Goal: Task Accomplishment & Management: Complete application form

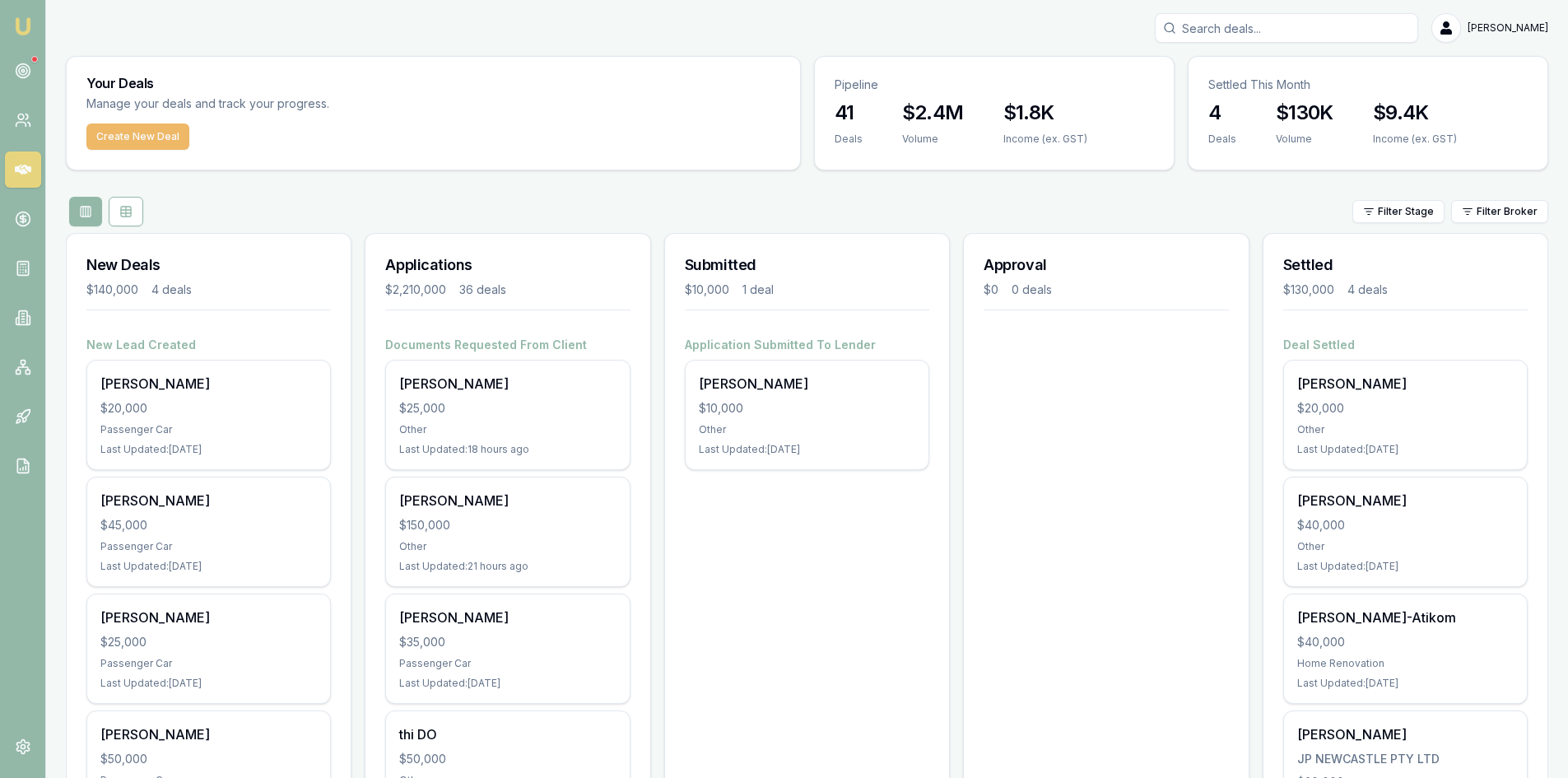
click at [141, 139] on button "Create New Deal" at bounding box center [137, 136] width 102 height 26
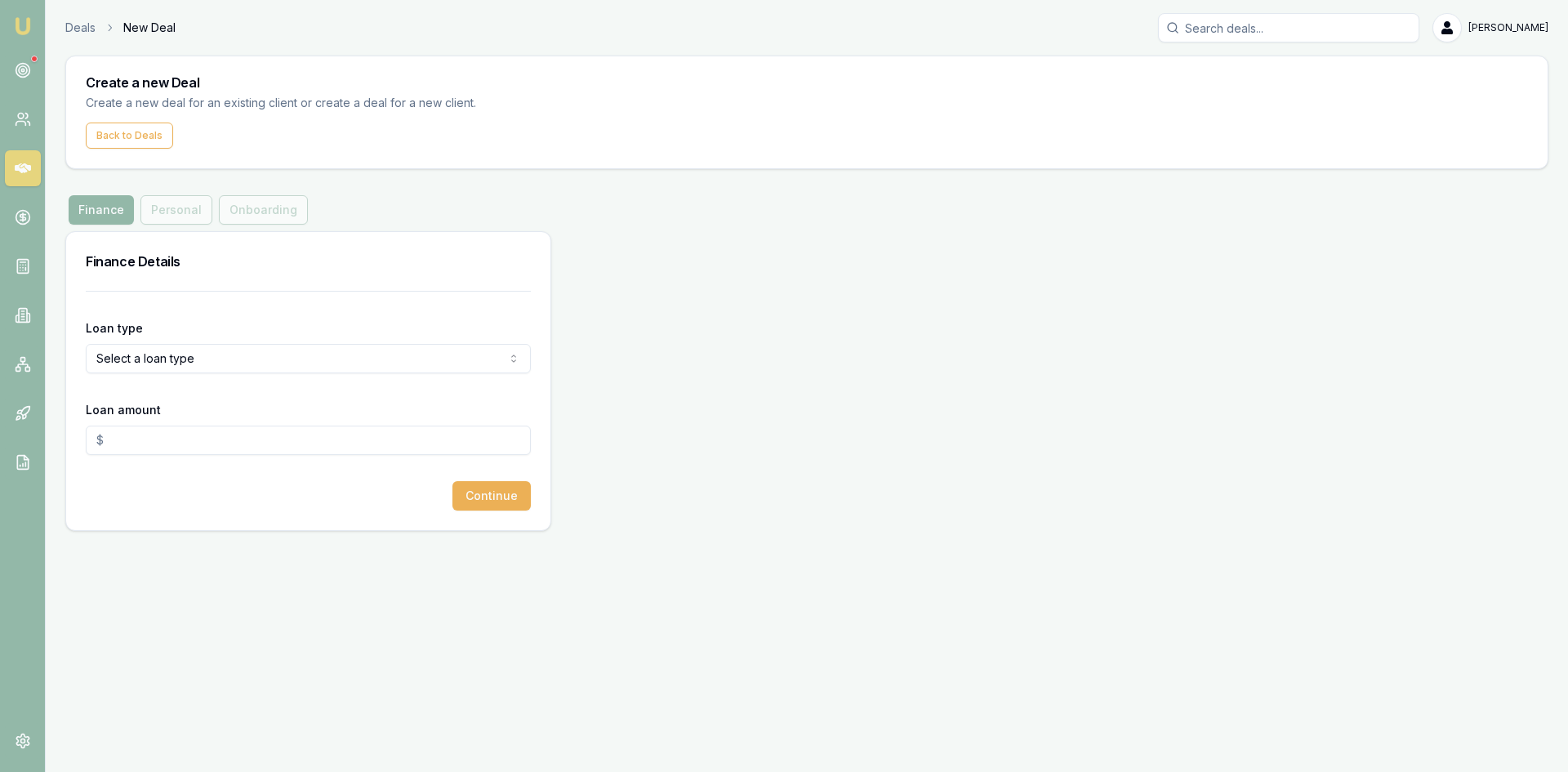
click at [173, 446] on input "Loan amount" at bounding box center [308, 440] width 445 height 30
type input "3"
type input "$40,000.00"
click at [206, 363] on html "Emu Broker Deals New Deal Steven Nguyen Toggle Menu Create a new Deal Create a …" at bounding box center [784, 386] width 1568 height 772
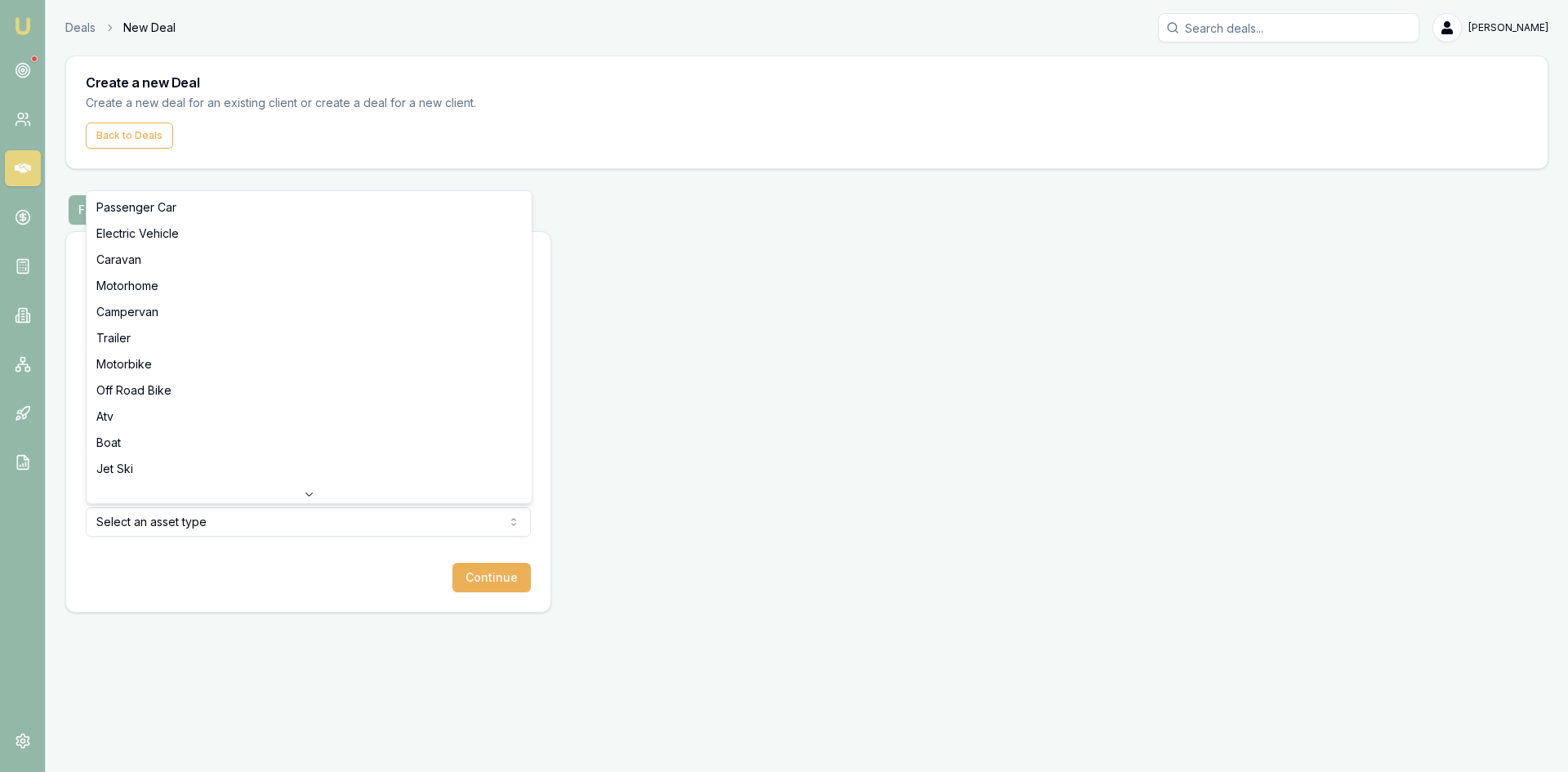
click at [263, 525] on html "Emu Broker Deals New Deal Steven Nguyen Toggle Menu Create a new Deal Create a …" at bounding box center [784, 386] width 1568 height 772
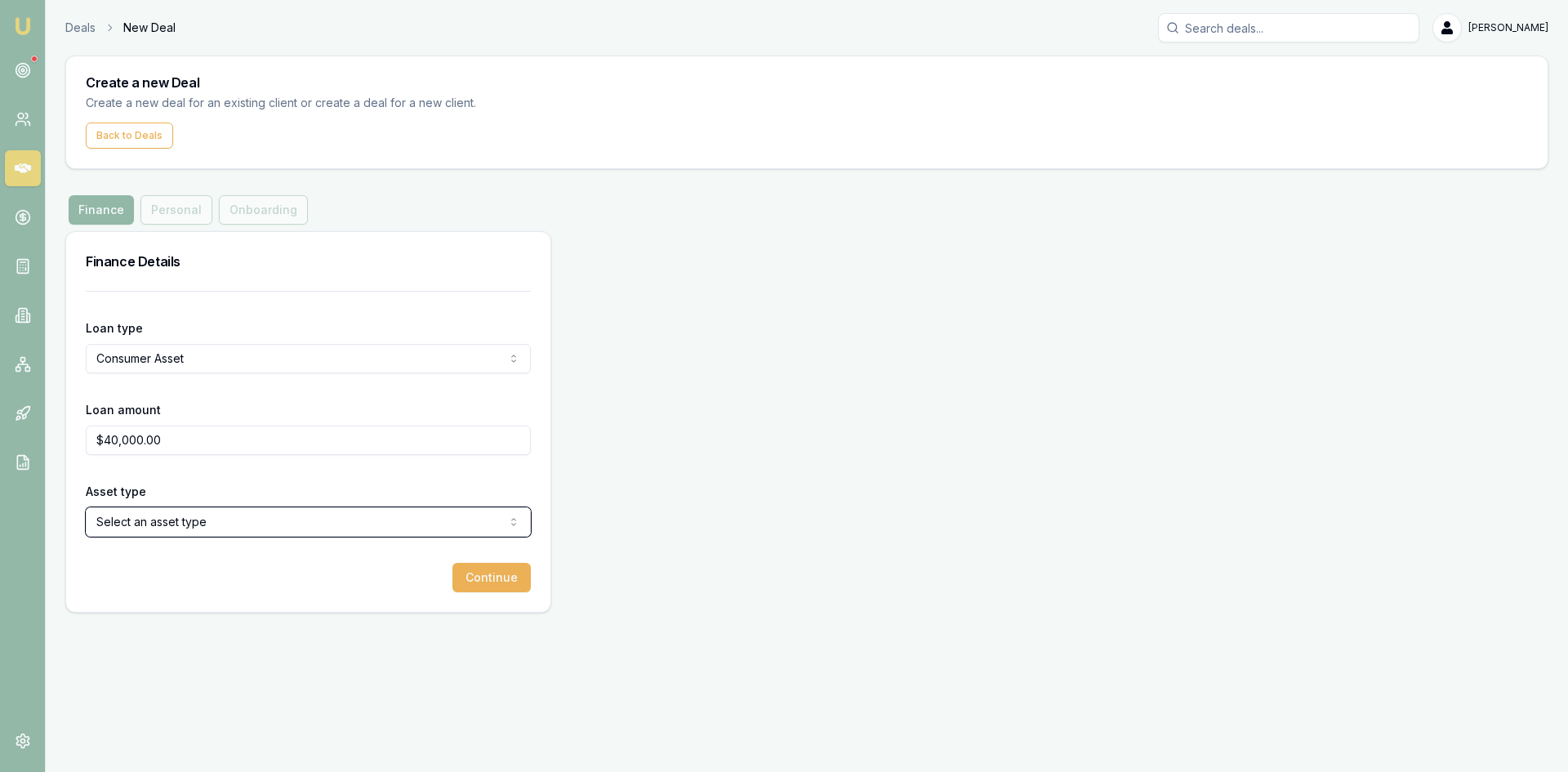
drag, startPoint x: 218, startPoint y: 630, endPoint x: 153, endPoint y: 433, distance: 207.4
click at [218, 629] on html "Emu Broker Deals New Deal Steven Nguyen Toggle Menu Create a new Deal Create a …" at bounding box center [784, 386] width 1568 height 772
click at [185, 371] on html "Emu Broker Deals New Deal Steven Nguyen Toggle Menu Create a new Deal Create a …" at bounding box center [784, 386] width 1568 height 772
select select "CONSUMER_LOAN"
click at [245, 526] on html "Emu Broker Deals New Deal Steven Nguyen Toggle Menu Create a new Deal Create a …" at bounding box center [784, 386] width 1568 height 772
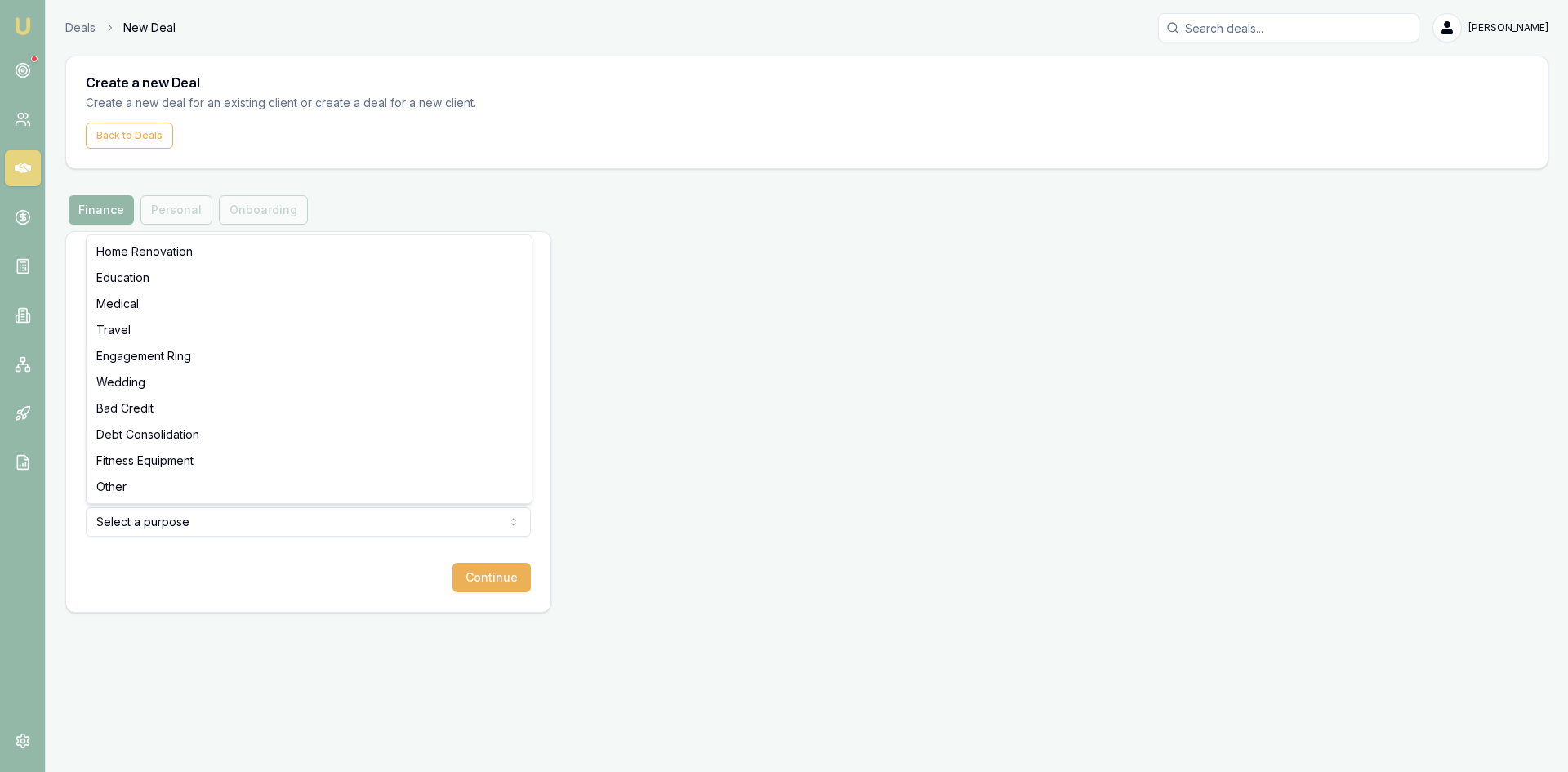
select select "OTHER"
click at [146, 531] on html "Emu Broker Deals New Deal Steven Nguyen Toggle Menu Create a new Deal Create a …" at bounding box center [784, 386] width 1568 height 772
click at [490, 584] on button "Continue" at bounding box center [491, 578] width 78 height 30
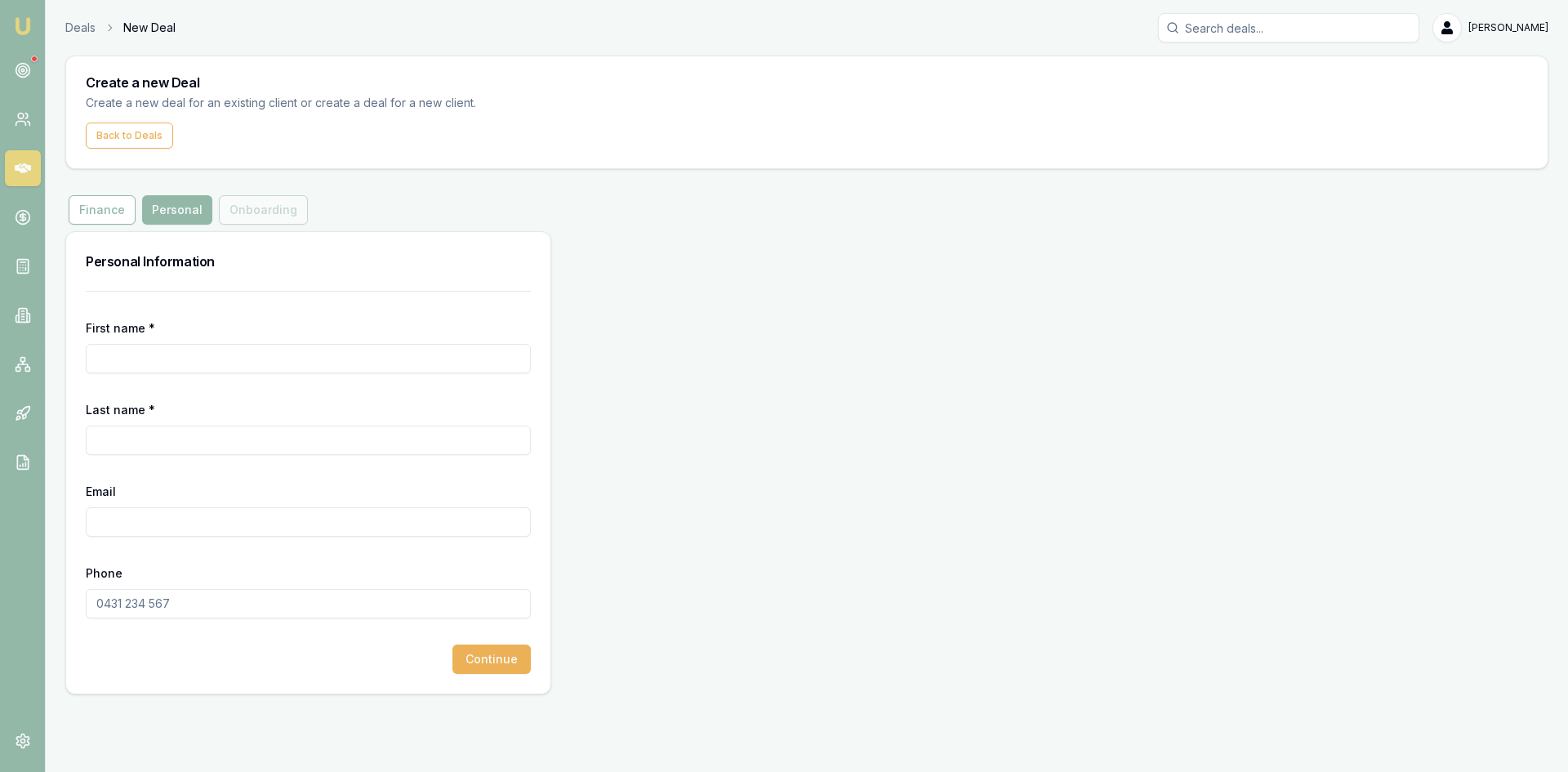
click at [185, 359] on input "First name *" at bounding box center [308, 358] width 445 height 30
type input "a"
click at [227, 431] on input "Last name *" at bounding box center [308, 440] width 445 height 30
click at [125, 361] on input "CHRITOPHER" at bounding box center [308, 358] width 445 height 30
type input "CHRISTOPHER"
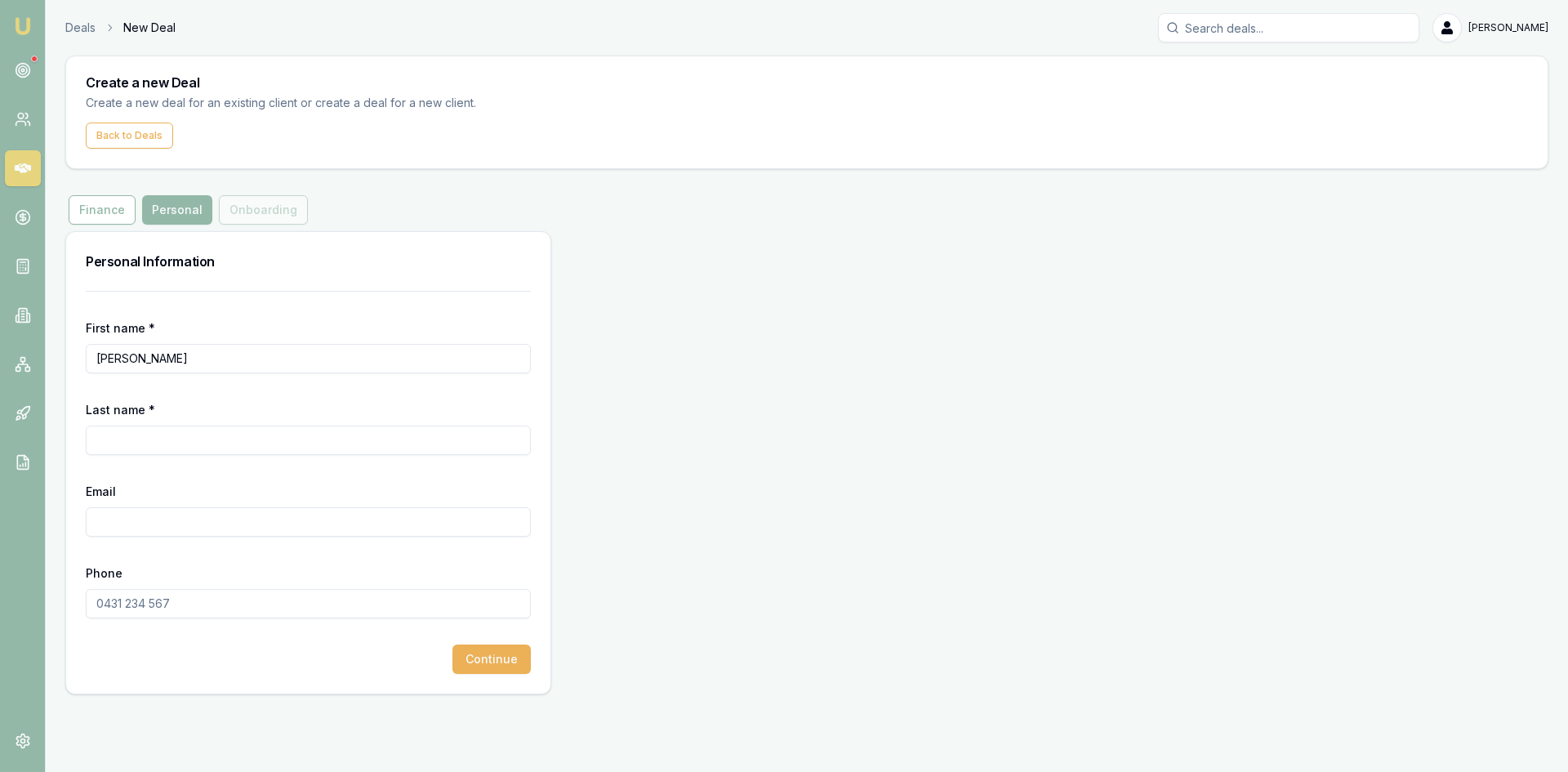
click at [154, 437] on input "Last name *" at bounding box center [308, 440] width 445 height 30
type input "WALLES"
click at [123, 519] on input "Email" at bounding box center [308, 522] width 445 height 30
click at [119, 597] on input "Phone" at bounding box center [308, 603] width 445 height 30
click at [116, 524] on input "Email" at bounding box center [308, 522] width 445 height 30
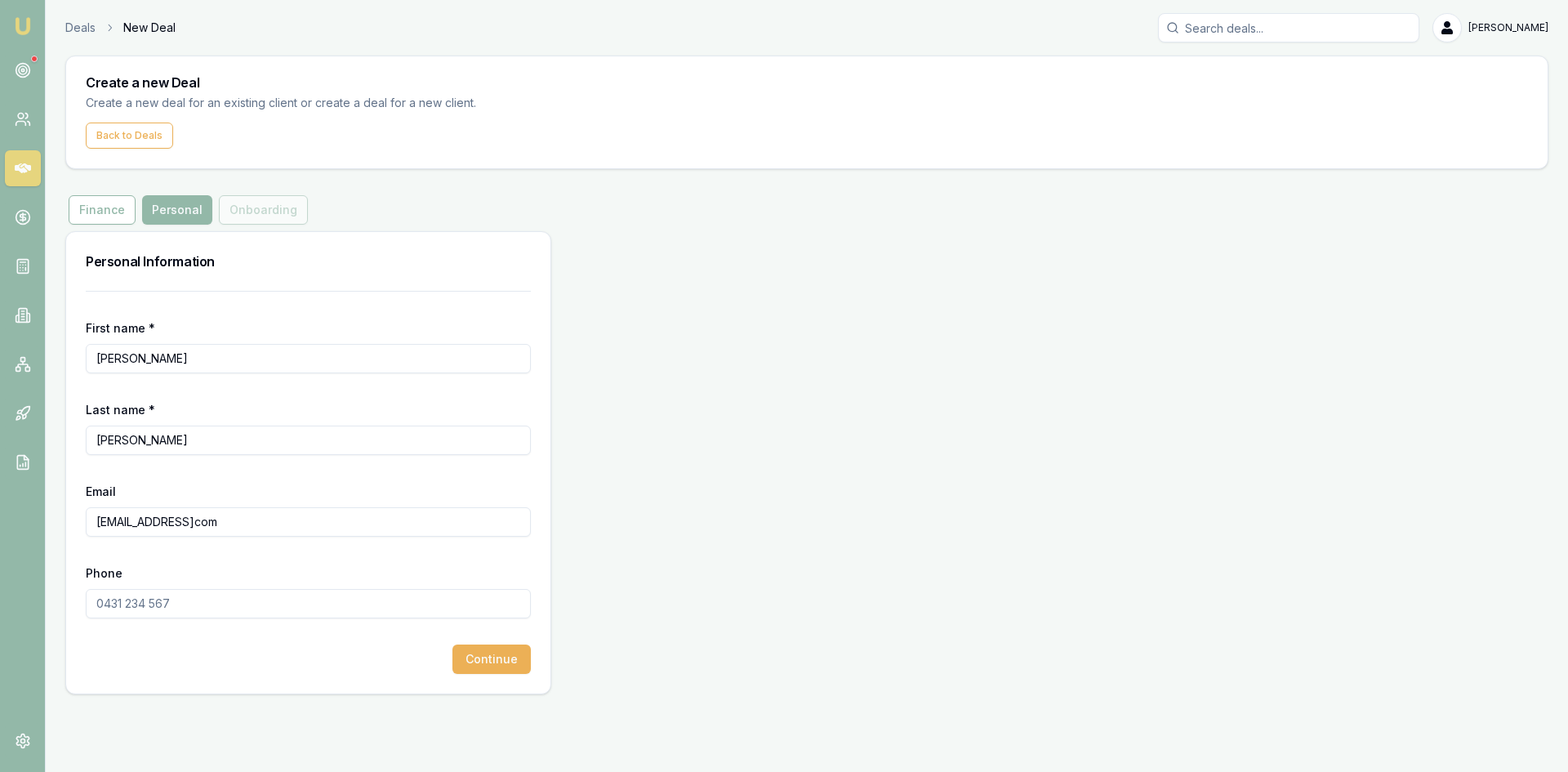
type input "chiswalles89@gmailcom"
click at [137, 610] on input "Phone" at bounding box center [308, 603] width 445 height 30
click at [125, 607] on input "Phone" at bounding box center [308, 603] width 445 height 30
type input "4"
type input "0401 879 133"
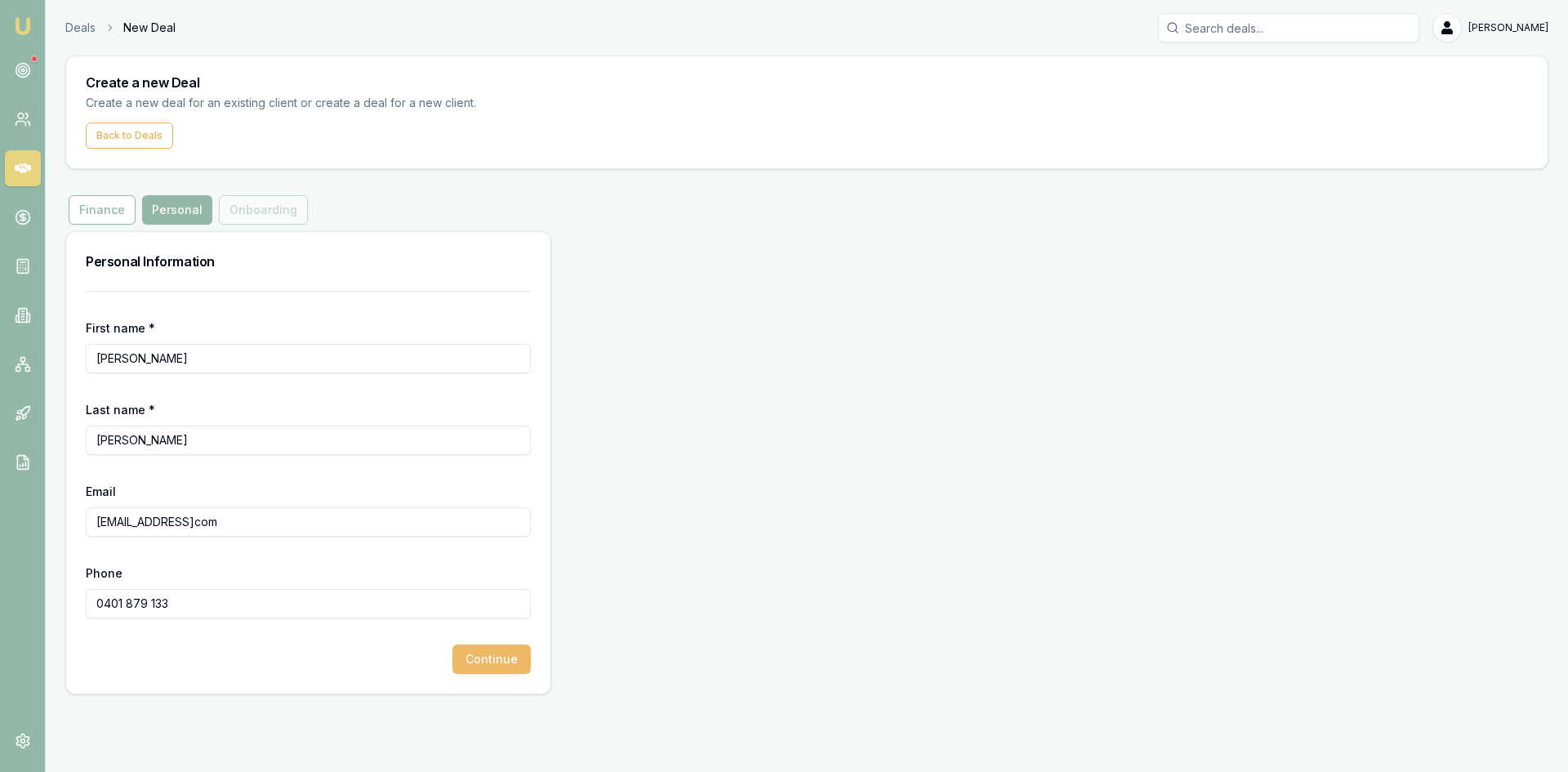
click at [530, 671] on button "Continue" at bounding box center [491, 659] width 78 height 30
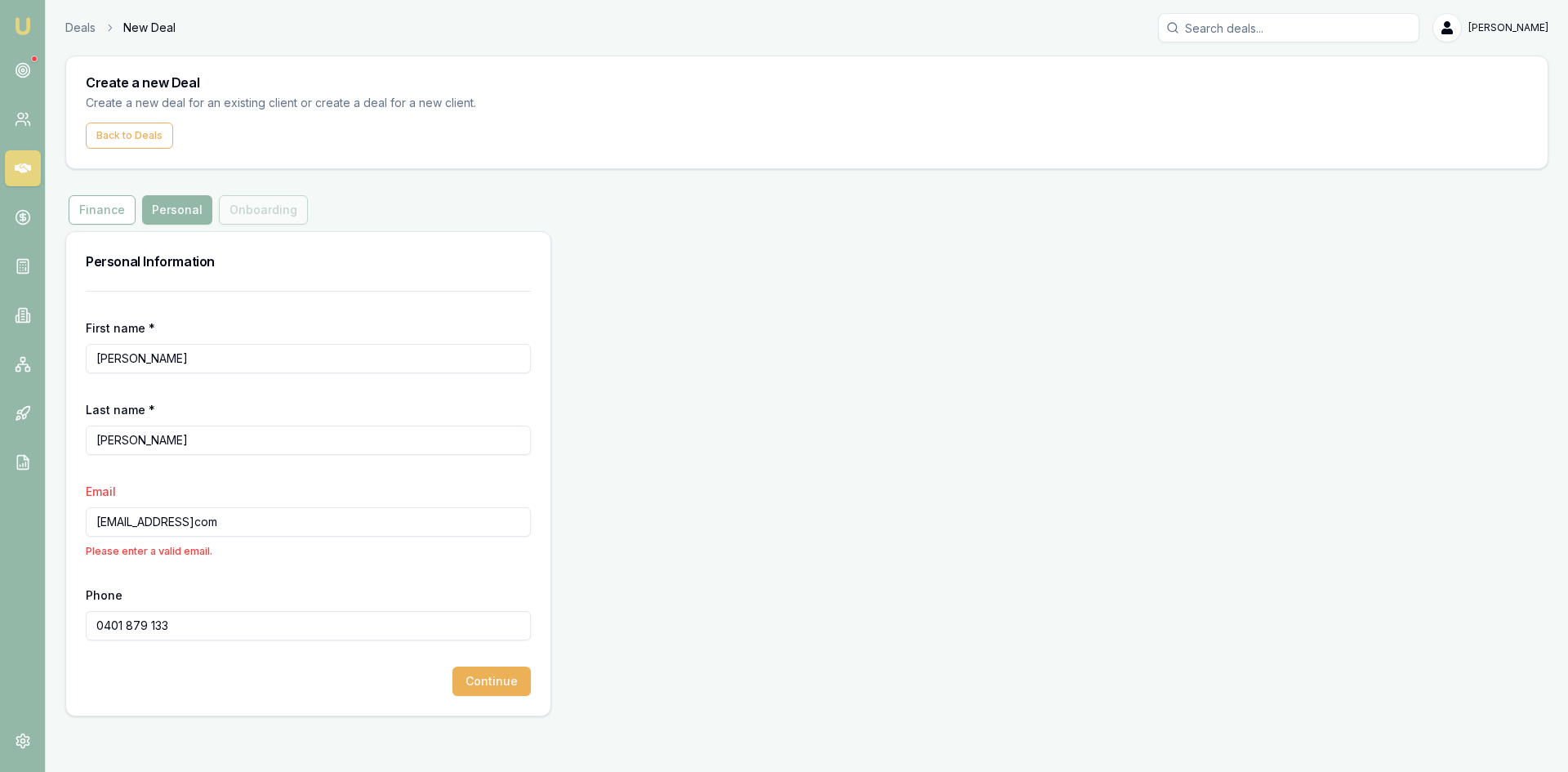
click at [405, 543] on p "Please enter a valid email." at bounding box center [308, 551] width 445 height 16
click at [116, 527] on input "chiswalles89@gmailcom" at bounding box center [308, 522] width 445 height 30
click at [97, 519] on input "chiswalles89@gmailcom" at bounding box center [308, 522] width 445 height 30
click at [337, 593] on div "Phone 0401 879 133" at bounding box center [308, 612] width 445 height 55
click at [273, 520] on input "chiswalles89@gmailcom" at bounding box center [308, 522] width 445 height 30
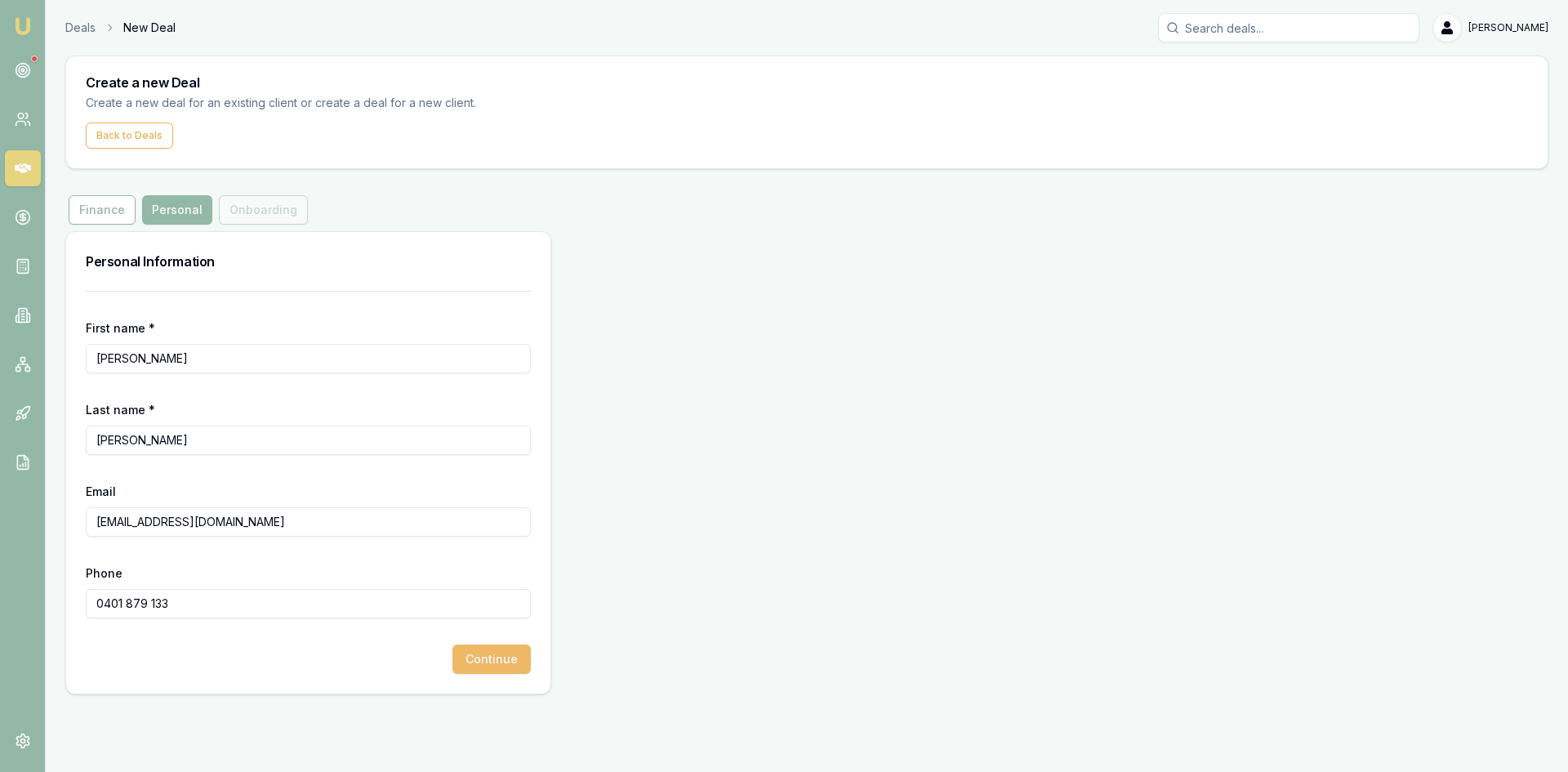
type input "chiswalles89@gmail.com"
click at [490, 659] on button "Continue" at bounding box center [491, 659] width 78 height 30
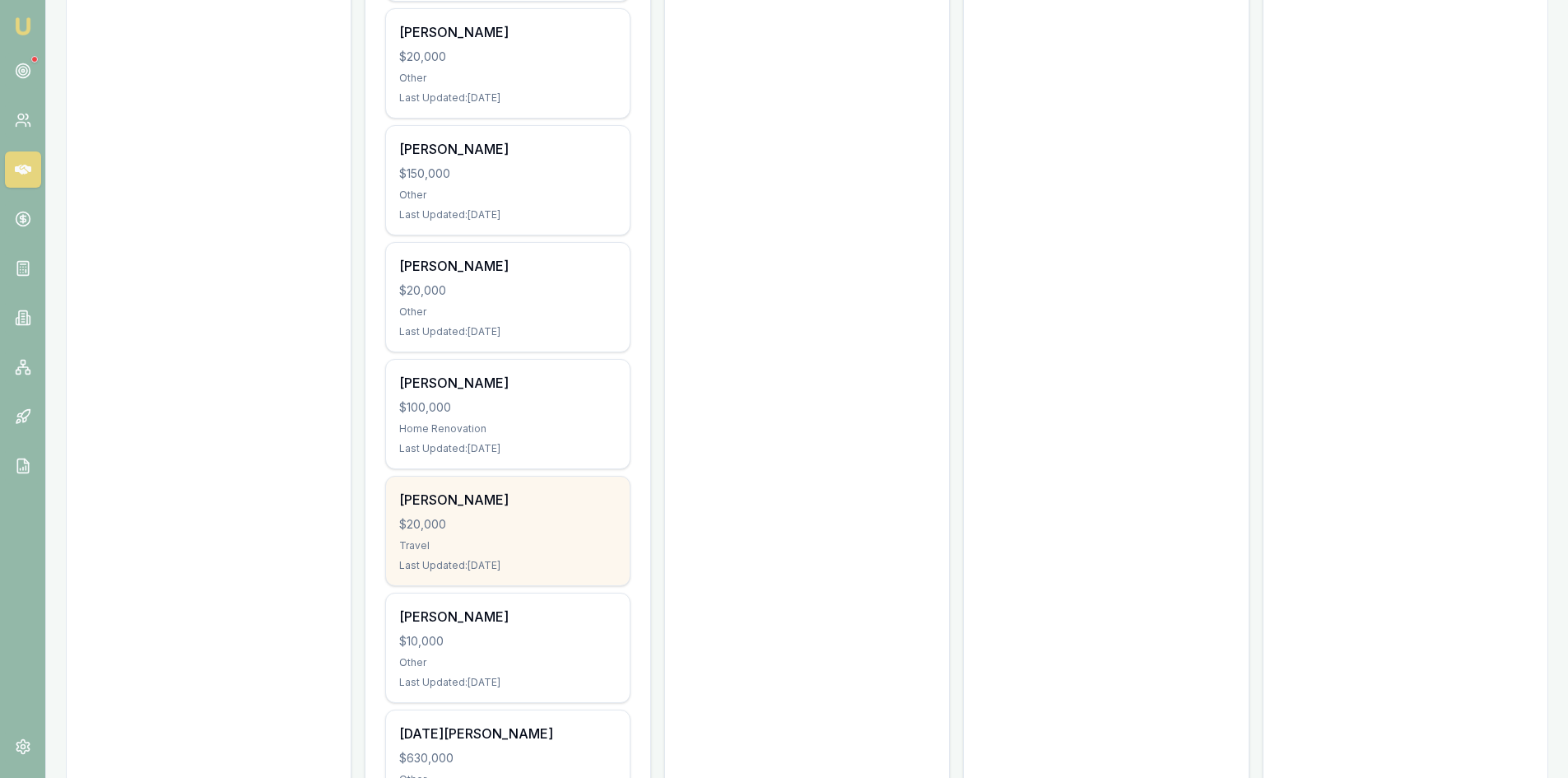
scroll to position [1706, 0]
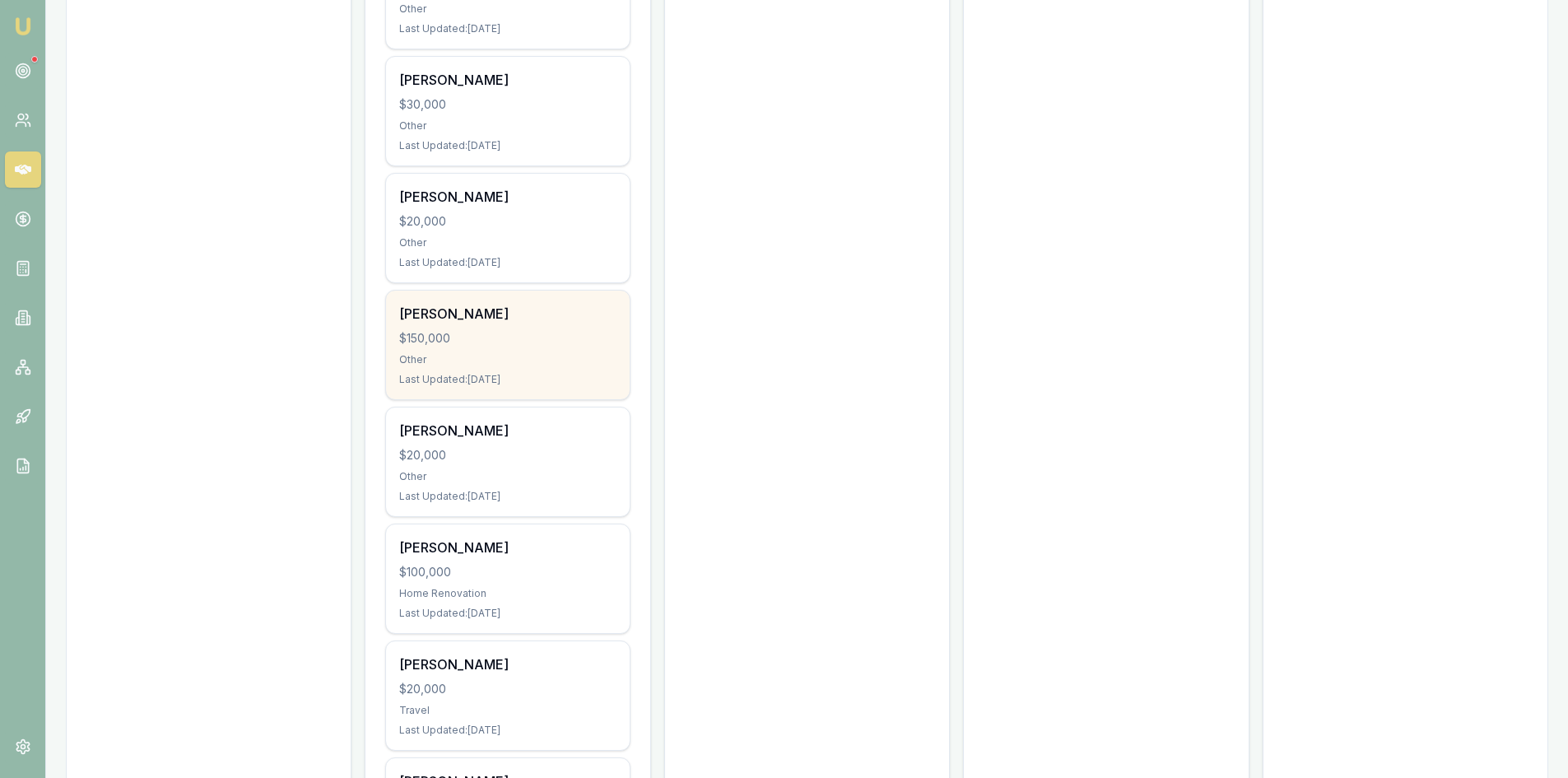
click at [478, 359] on div "Other" at bounding box center [507, 359] width 217 height 13
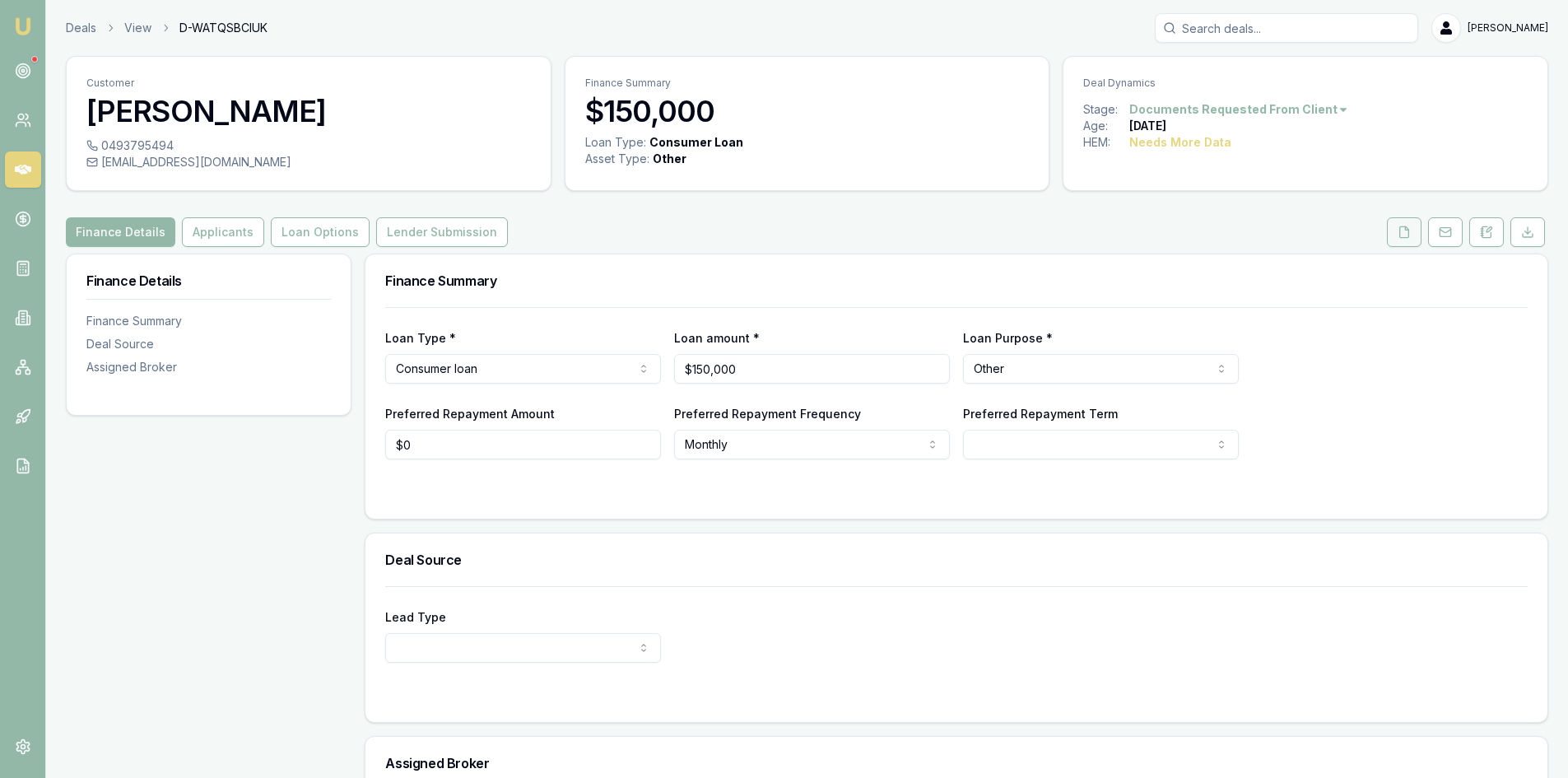
click at [1420, 228] on button at bounding box center [1404, 232] width 35 height 30
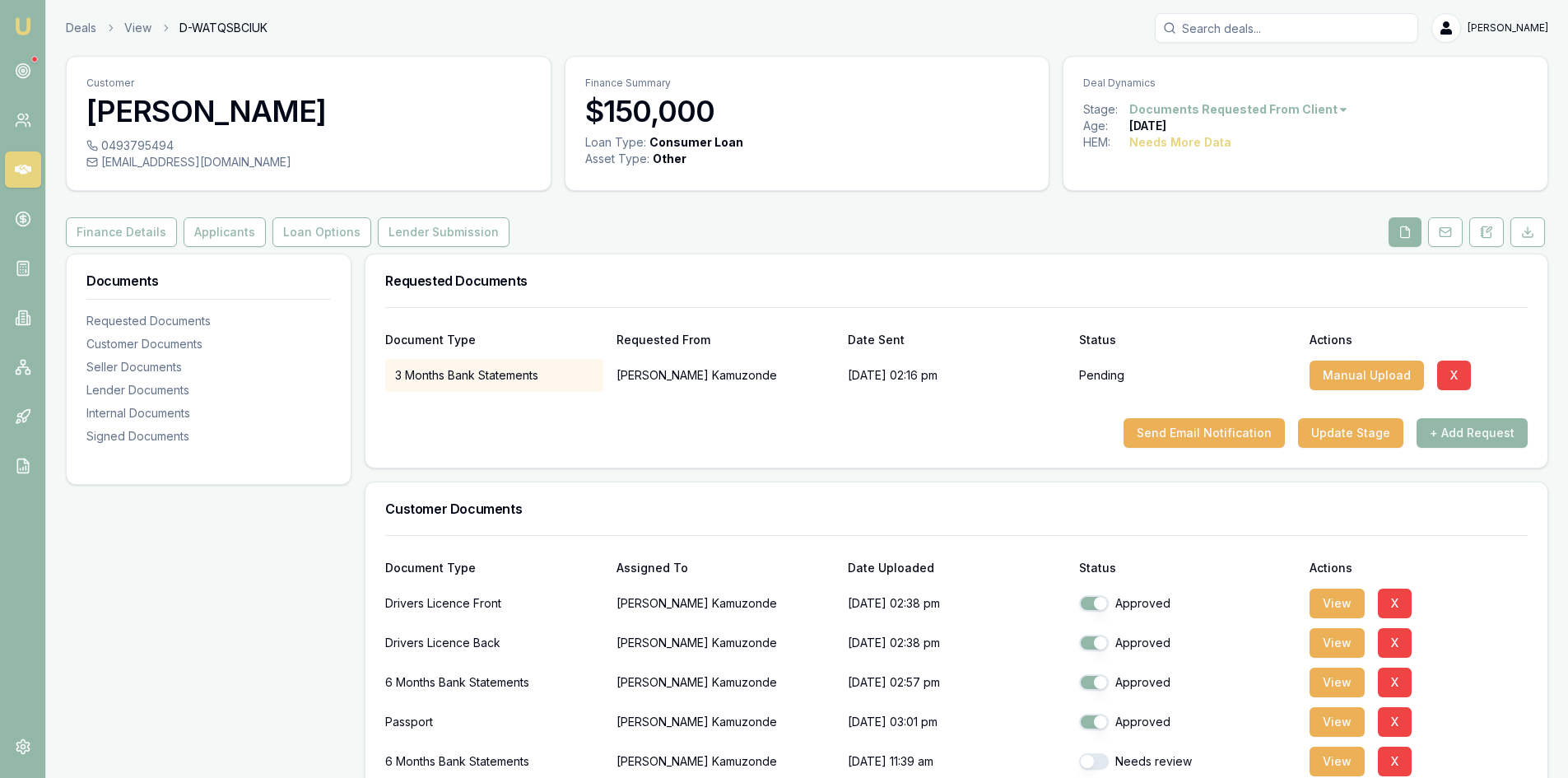
scroll to position [164, 0]
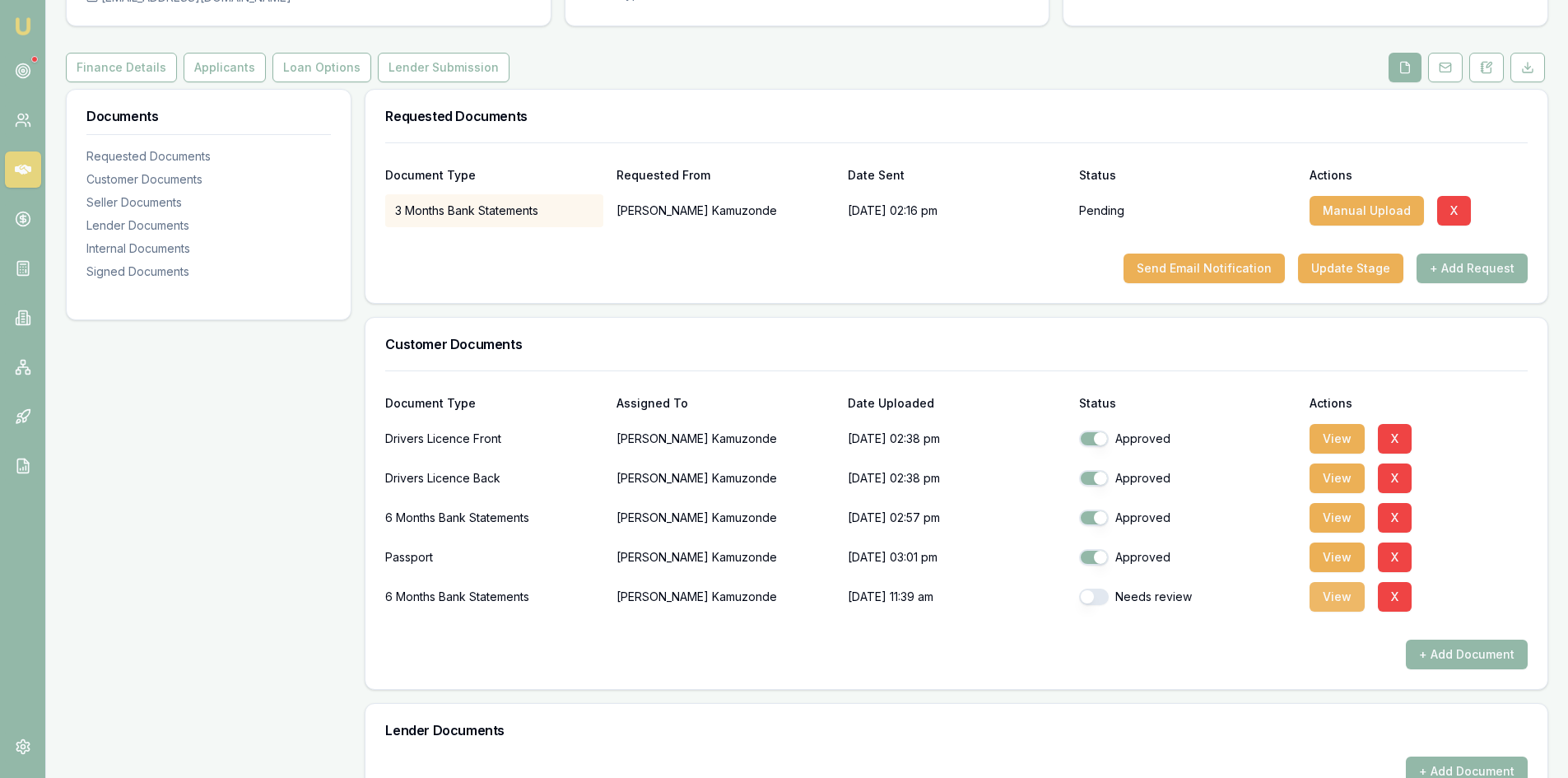
click at [1341, 600] on button "View" at bounding box center [1336, 597] width 55 height 30
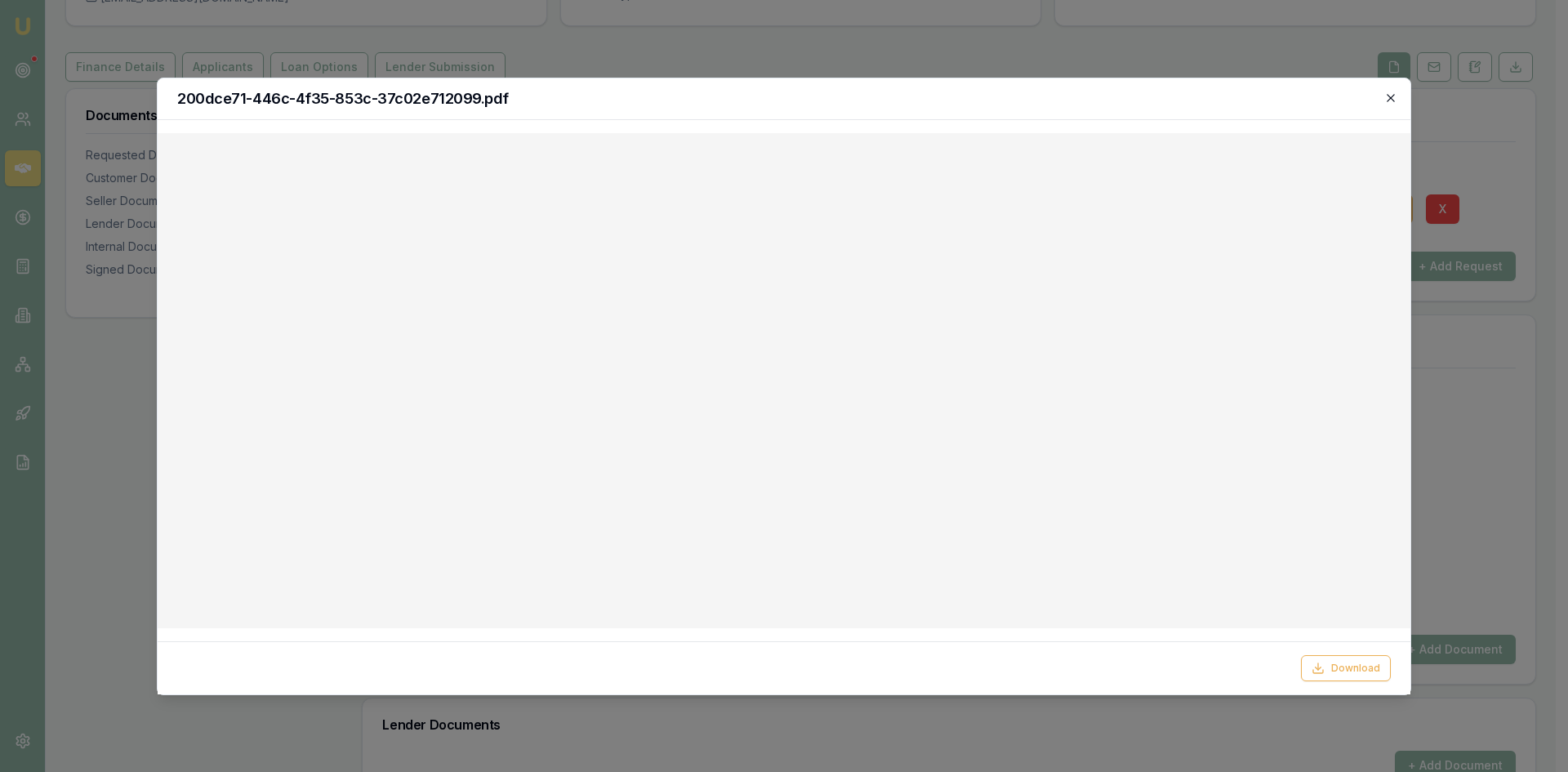
click at [1392, 95] on icon "button" at bounding box center [1390, 98] width 13 height 13
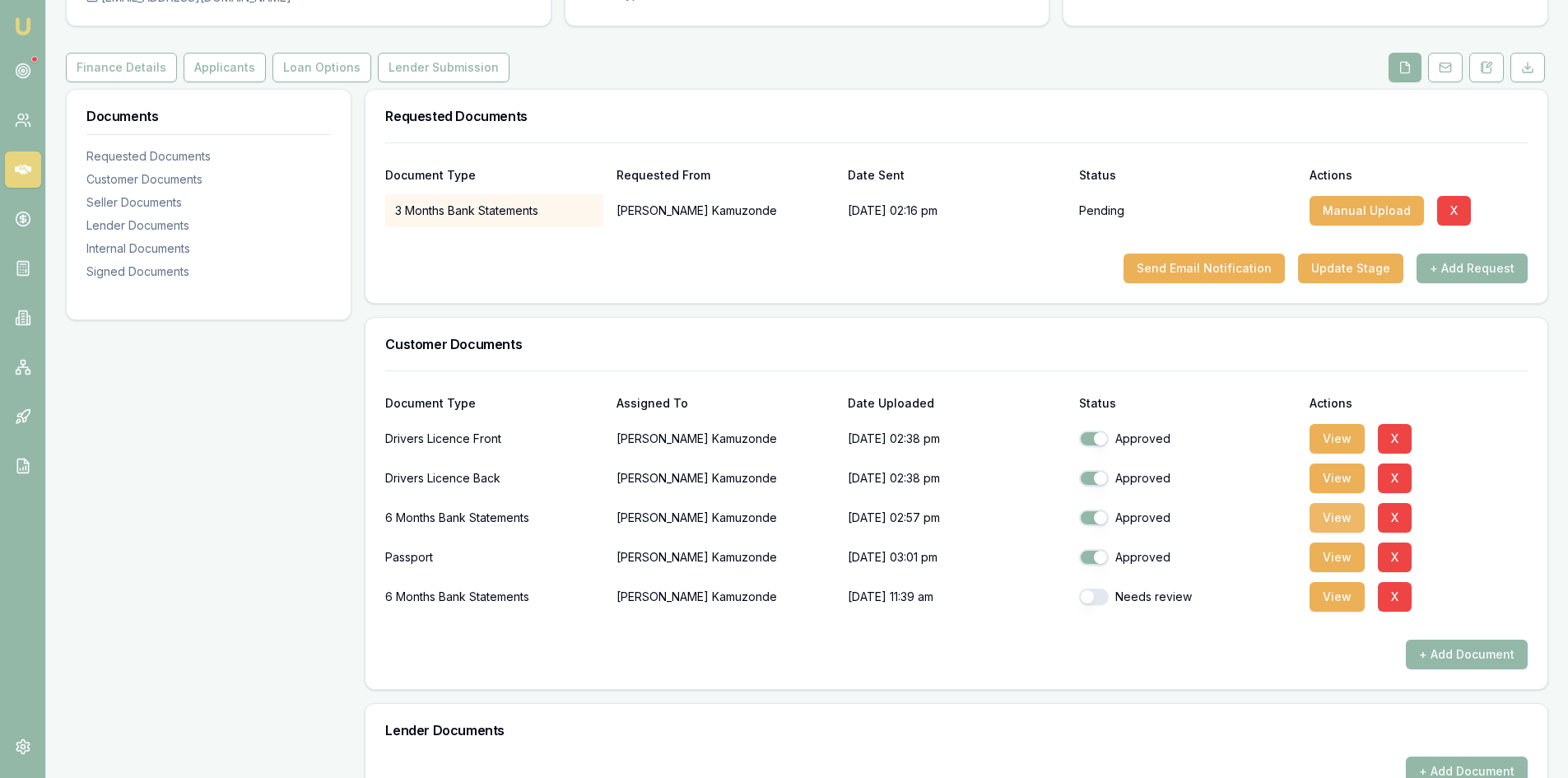
click at [1332, 526] on button "View" at bounding box center [1336, 517] width 55 height 30
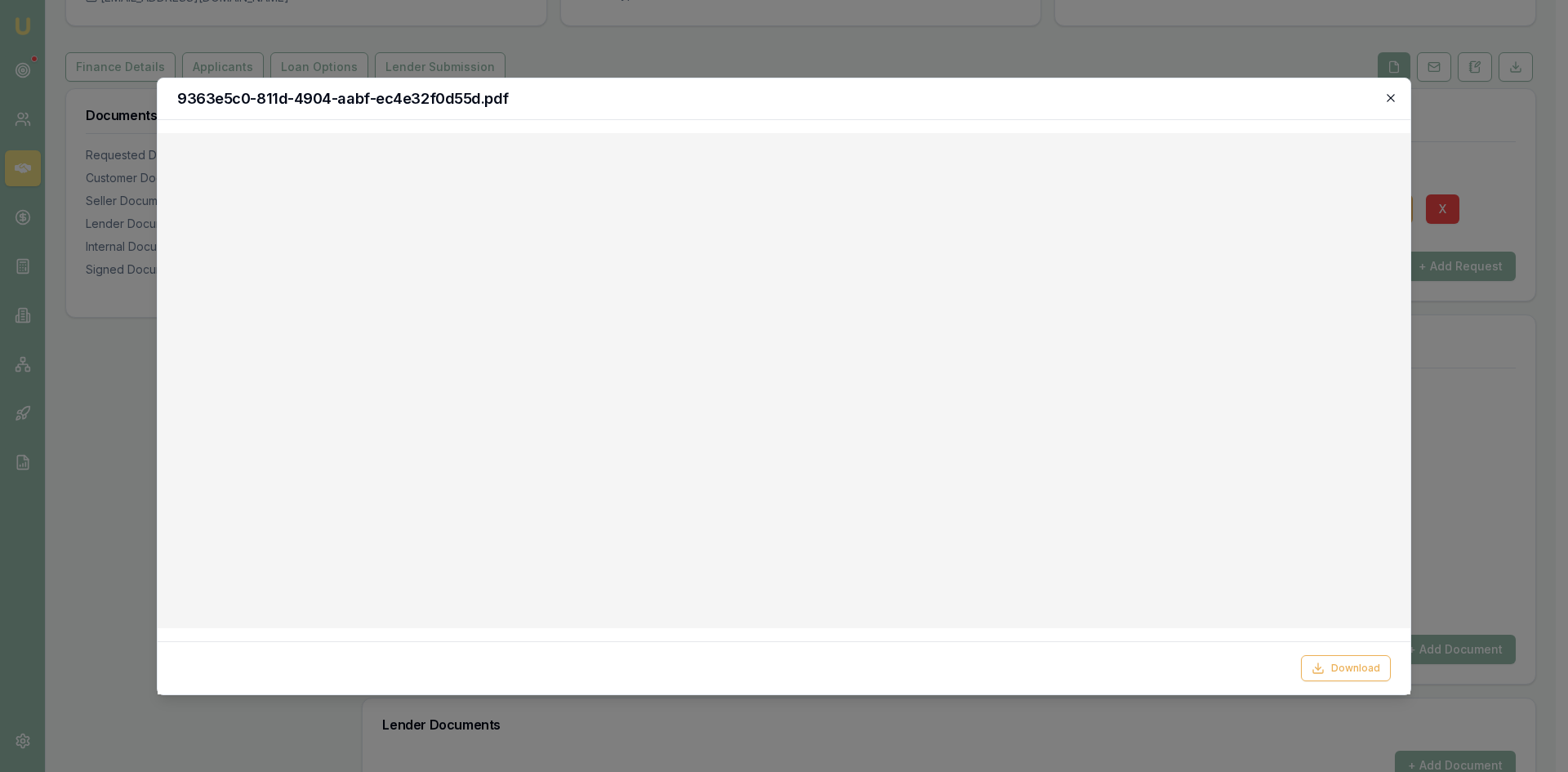
click at [1388, 97] on icon "button" at bounding box center [1390, 98] width 13 height 13
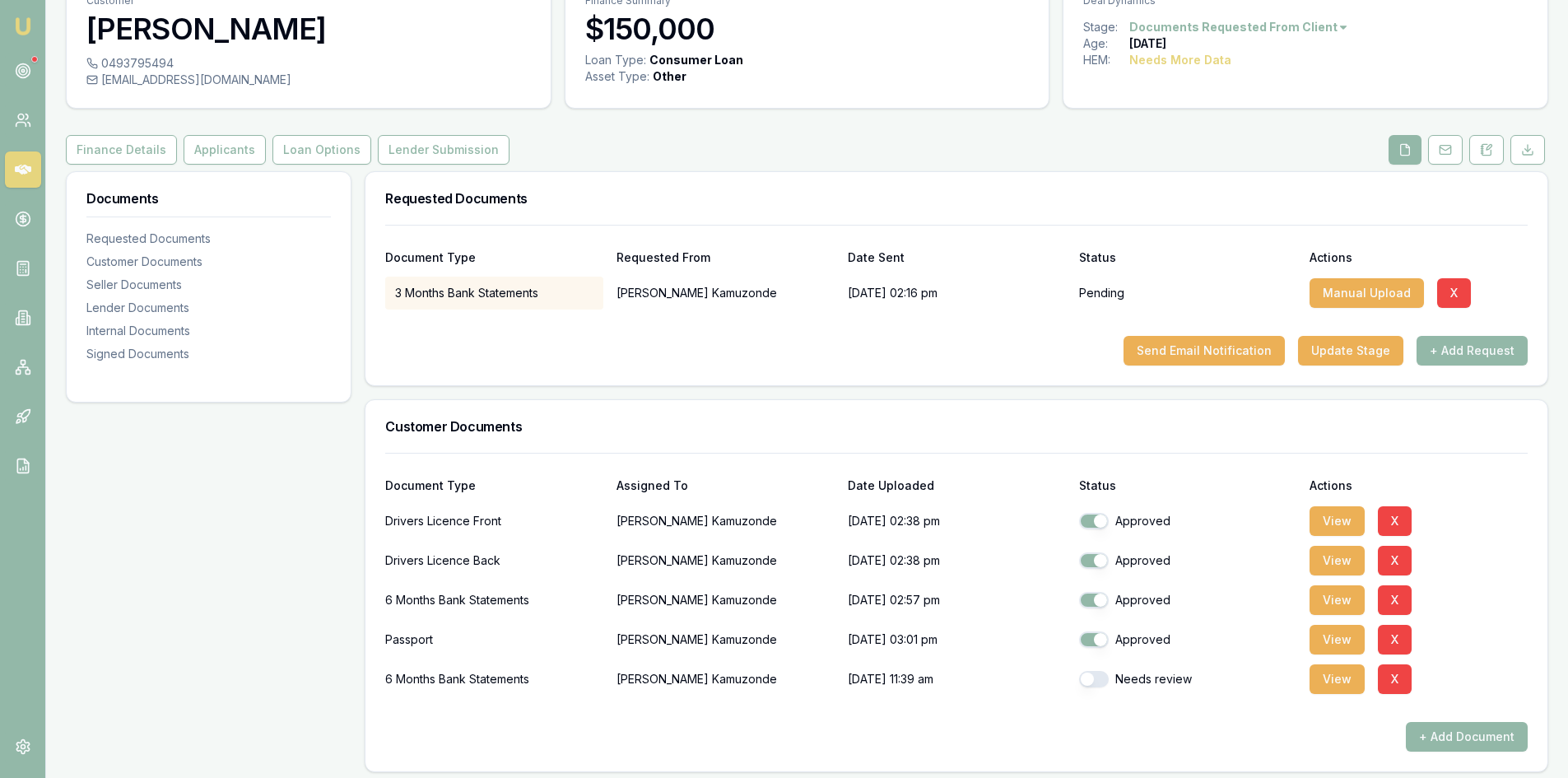
scroll to position [0, 0]
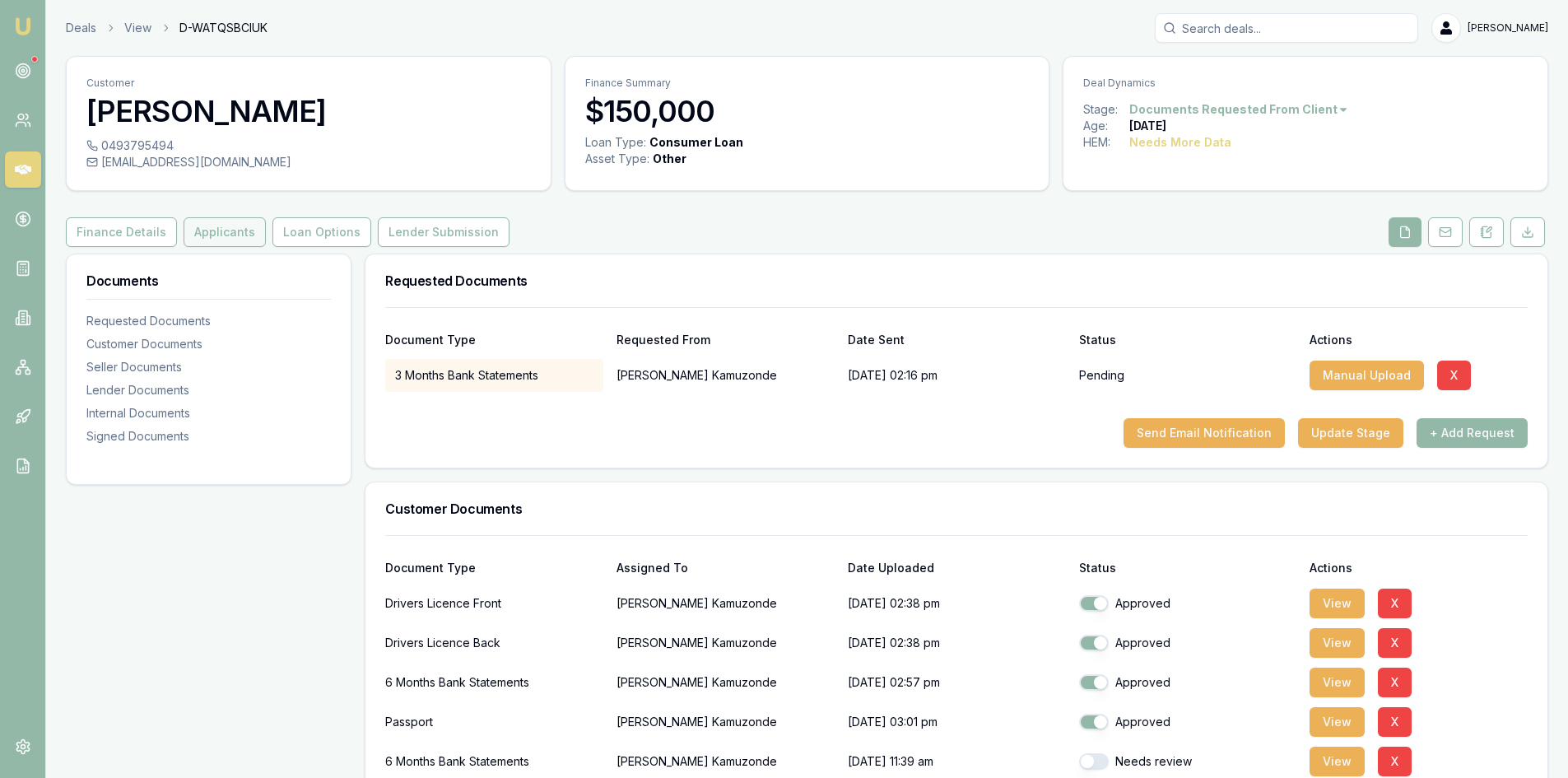
click at [206, 239] on button "Applicants" at bounding box center [224, 232] width 83 height 30
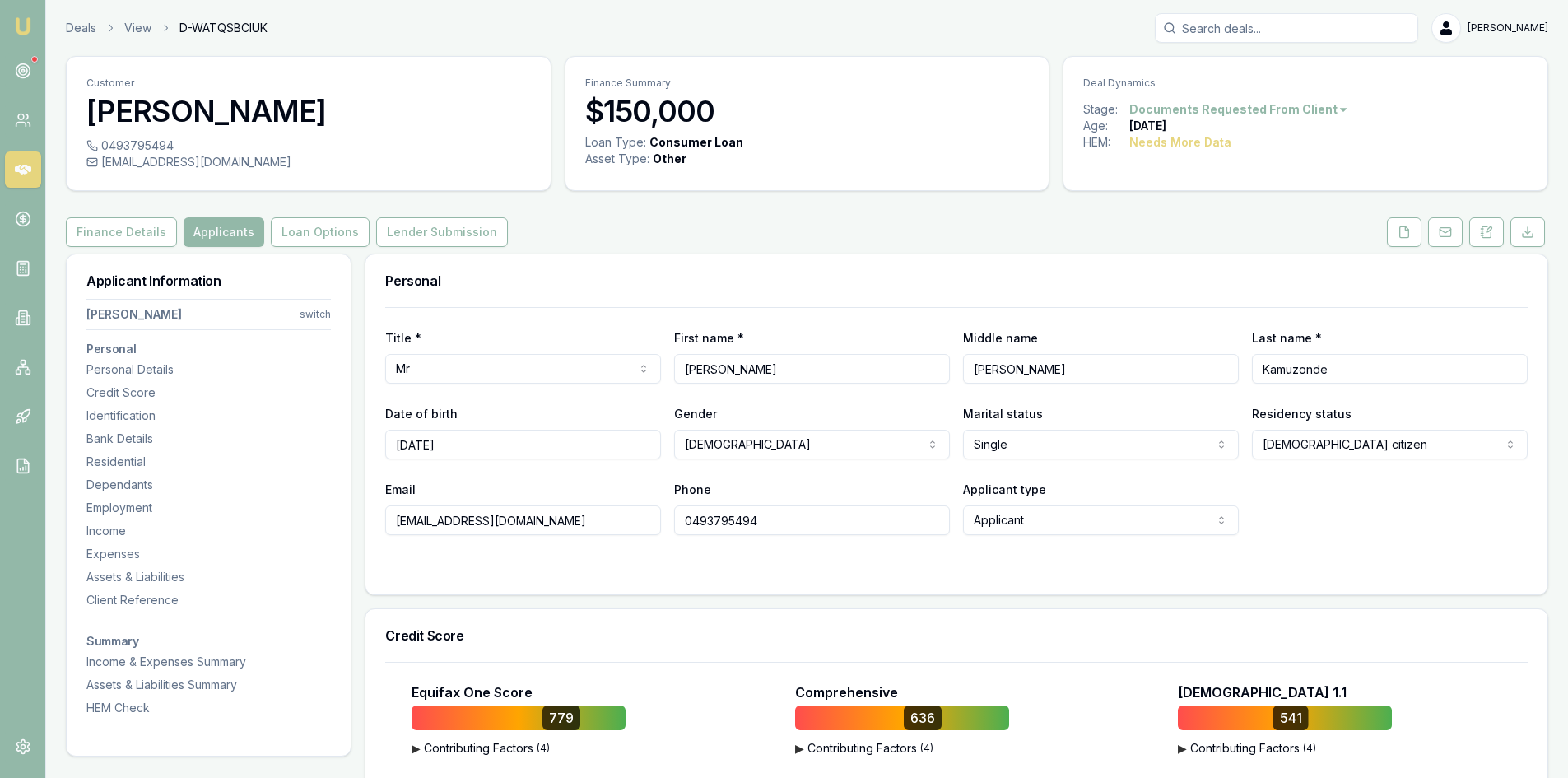
scroll to position [247, 0]
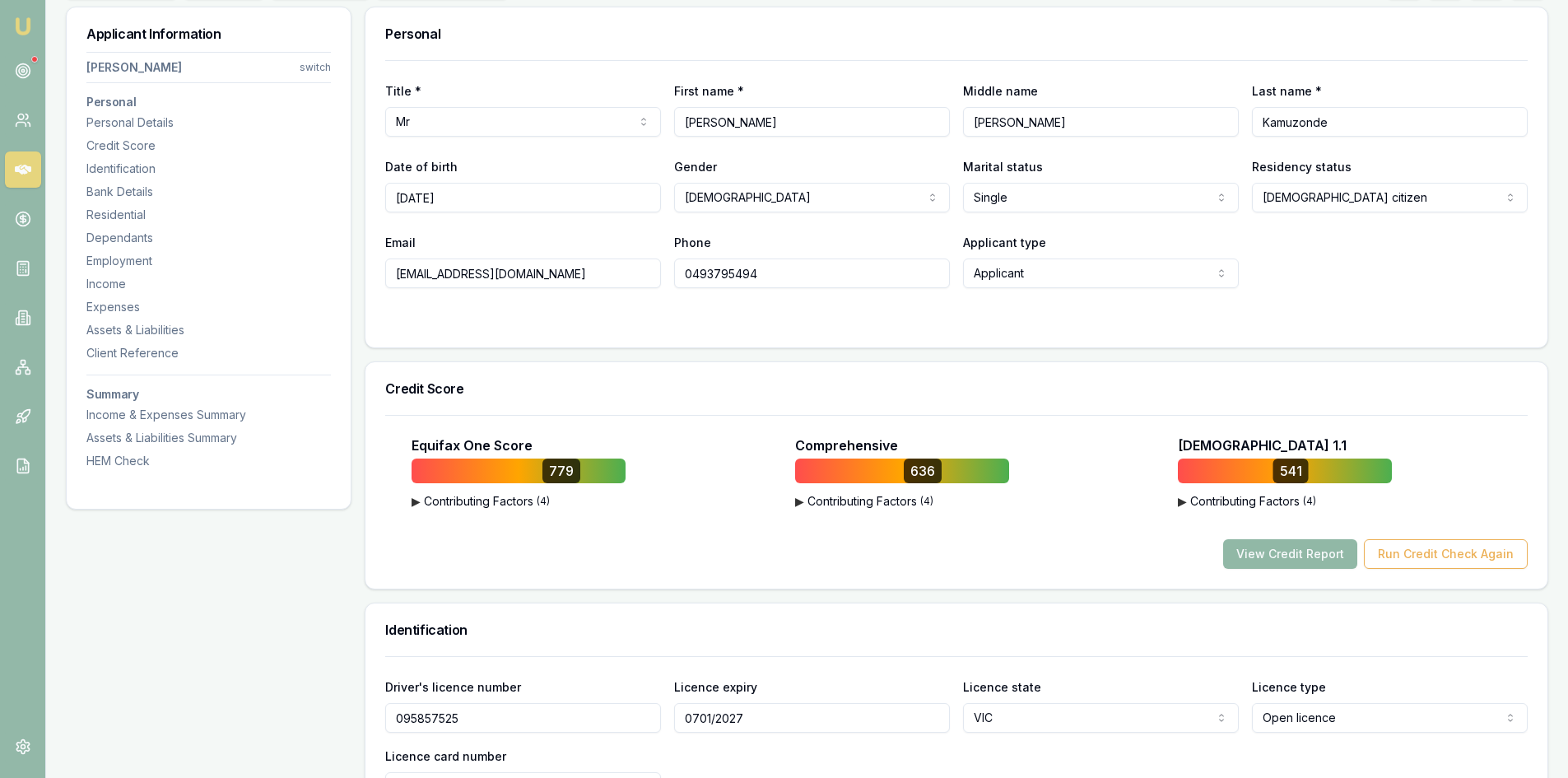
click at [1330, 555] on button "View Credit Report" at bounding box center [1289, 554] width 134 height 30
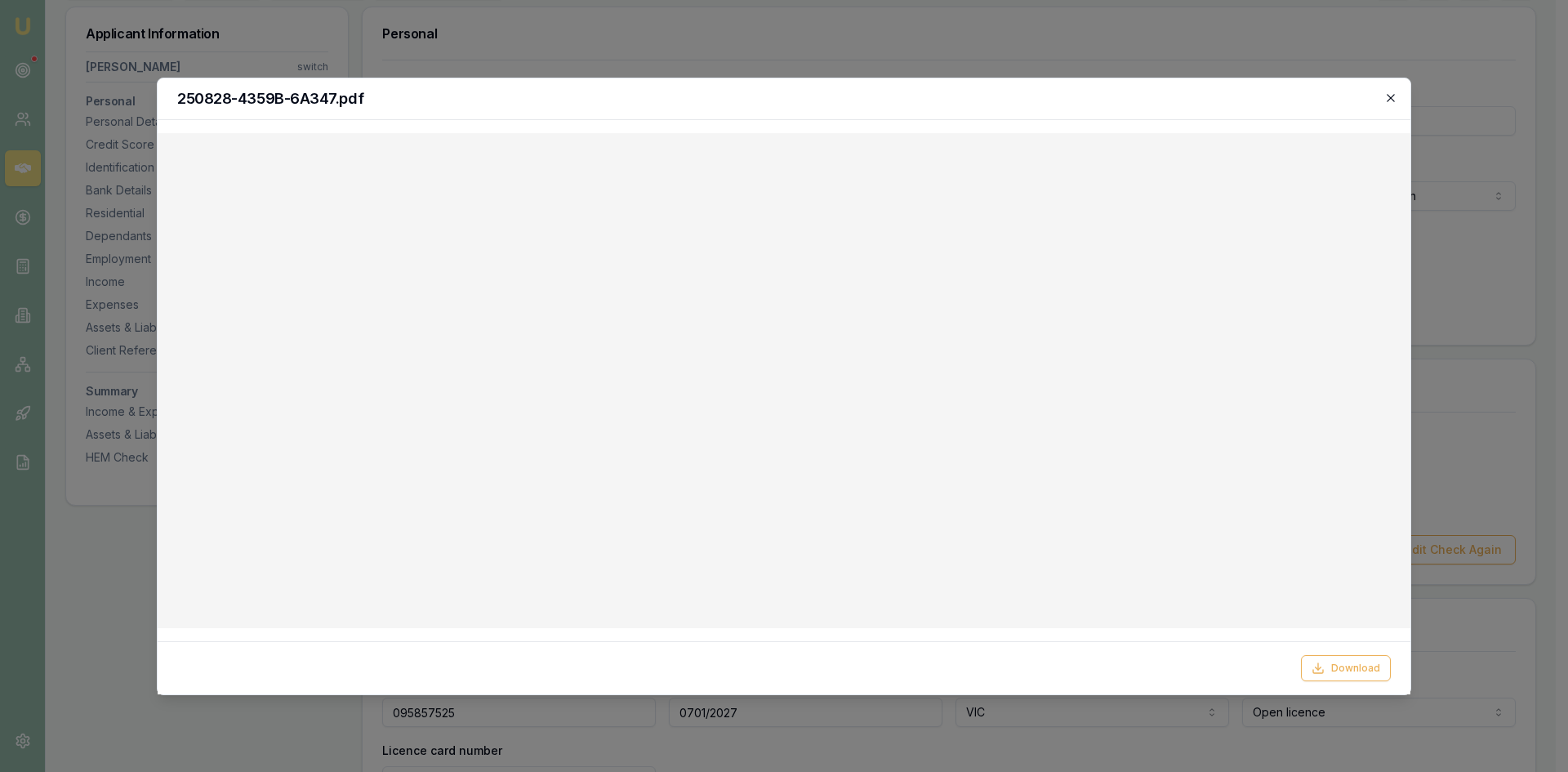
click at [1395, 99] on icon "button" at bounding box center [1390, 98] width 13 height 13
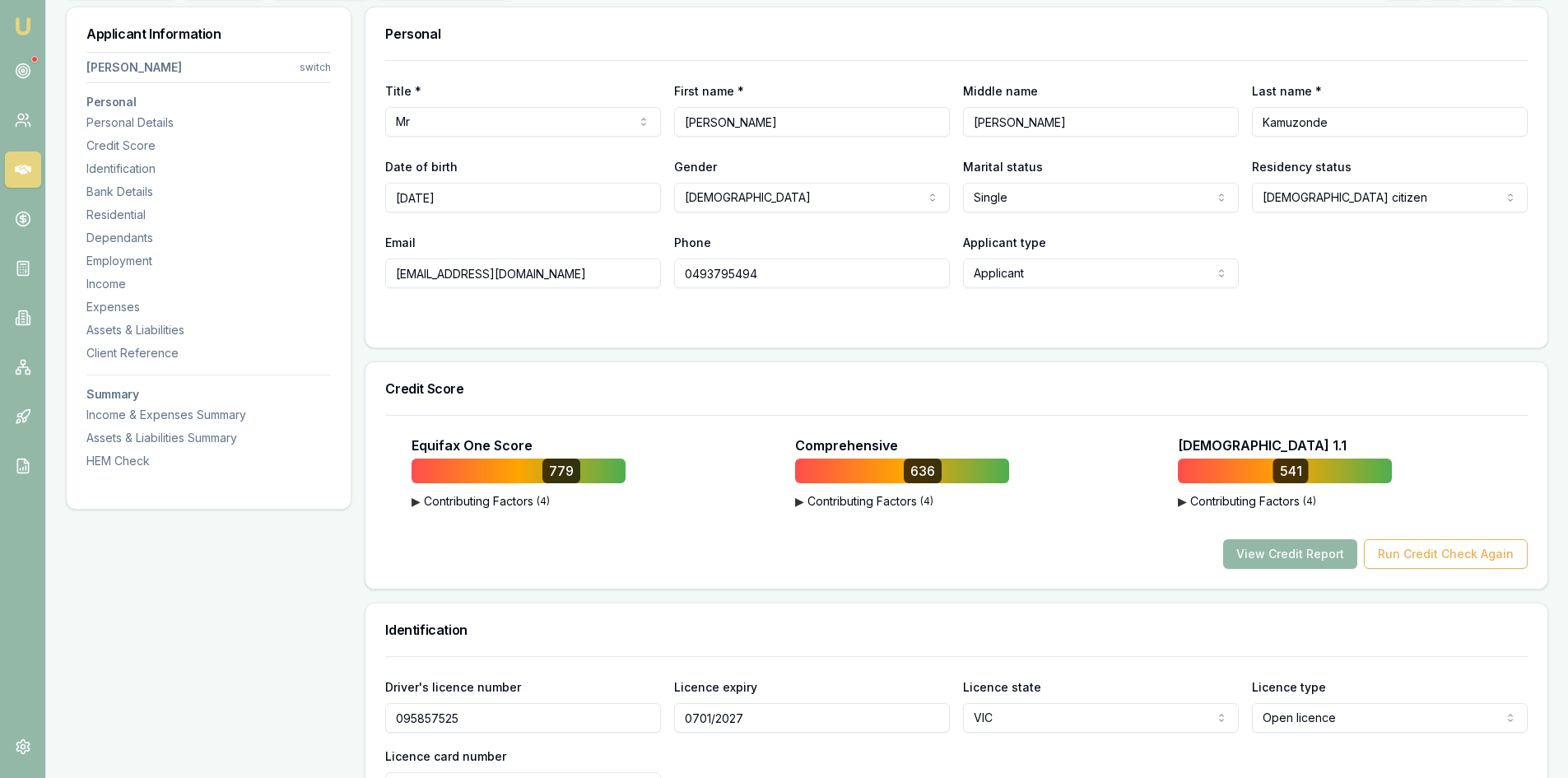
scroll to position [83, 0]
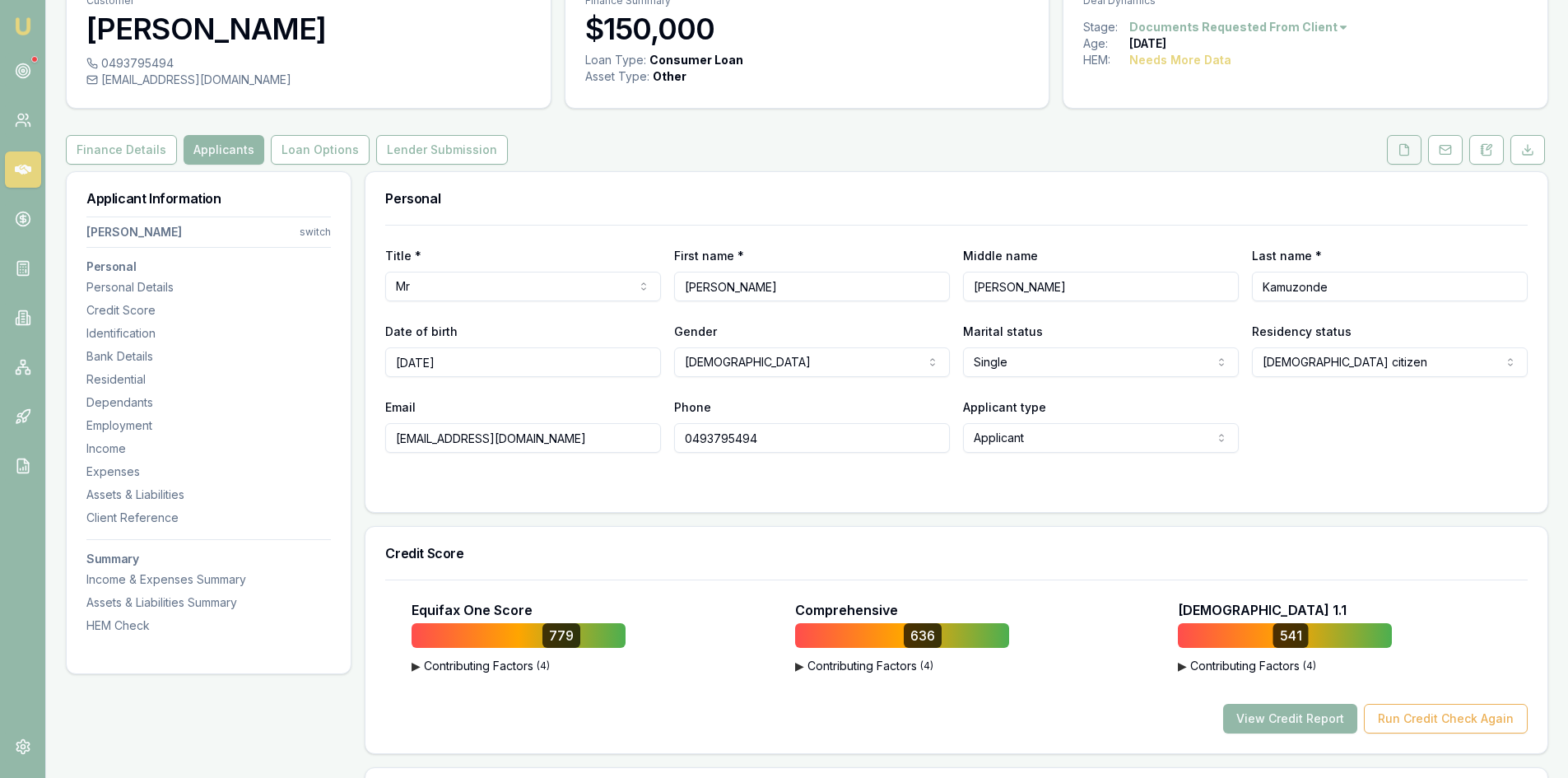
click at [1410, 146] on icon at bounding box center [1404, 149] width 13 height 13
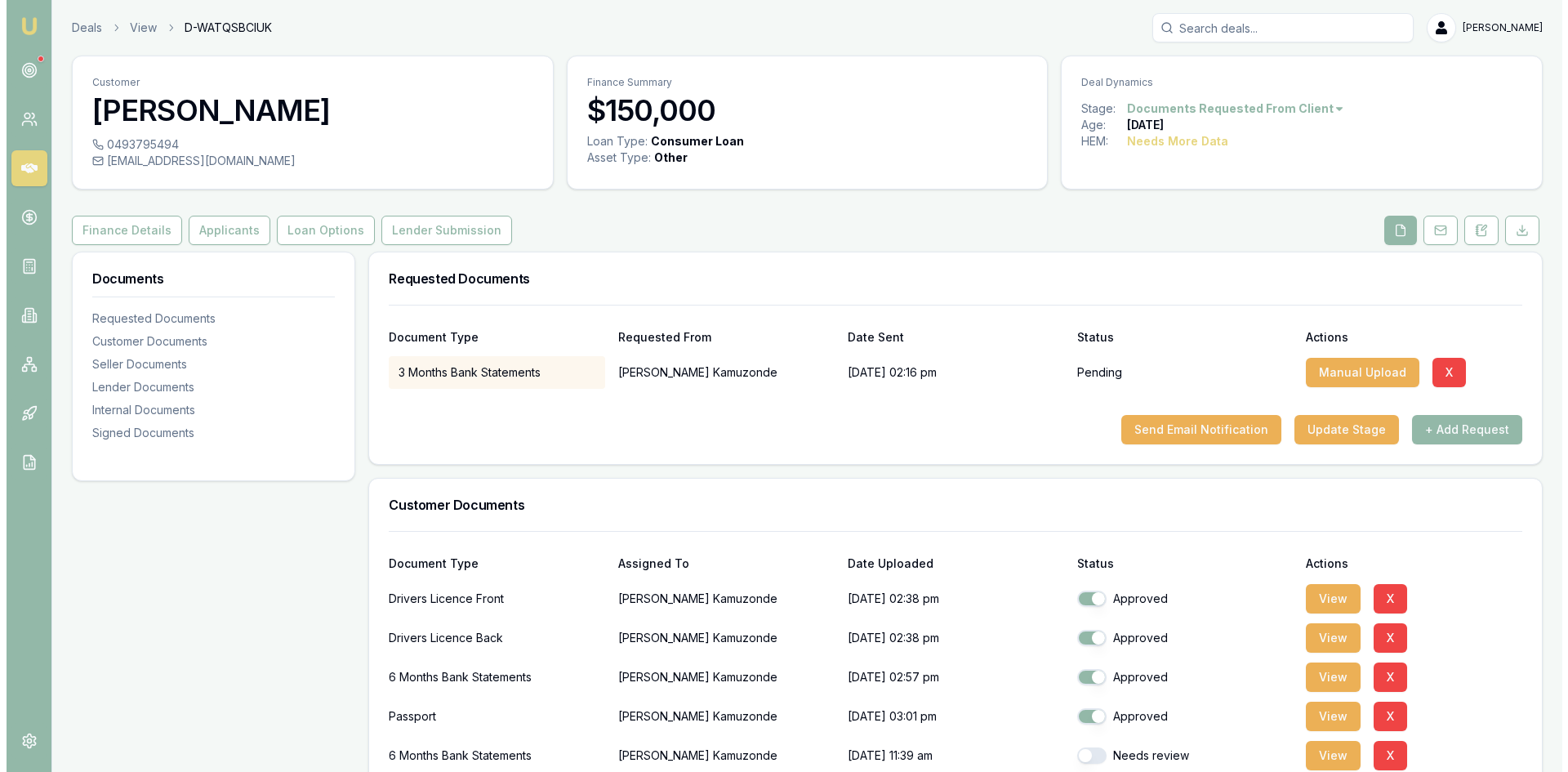
scroll to position [245, 0]
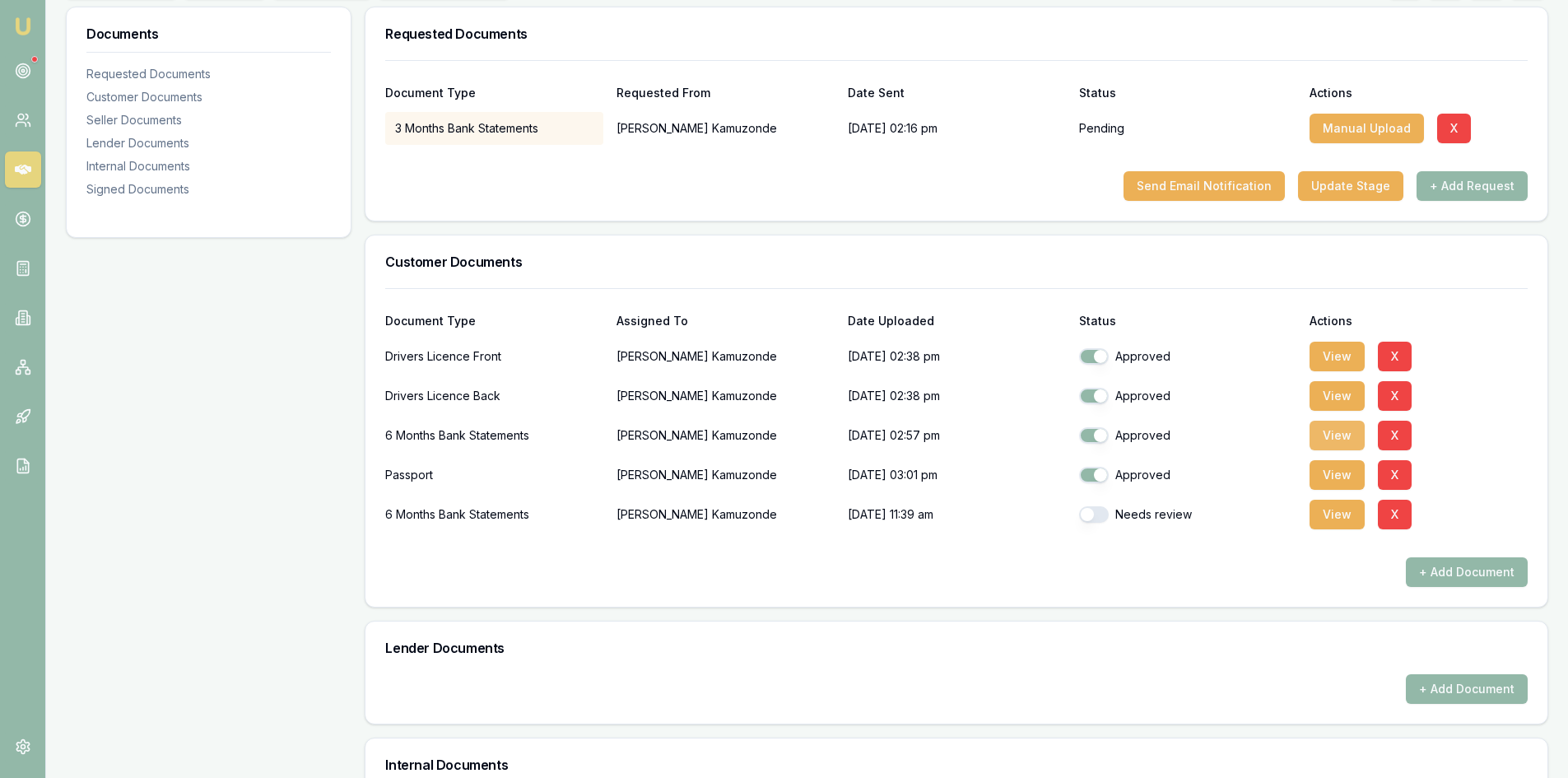
click at [1341, 433] on button "View" at bounding box center [1336, 436] width 55 height 30
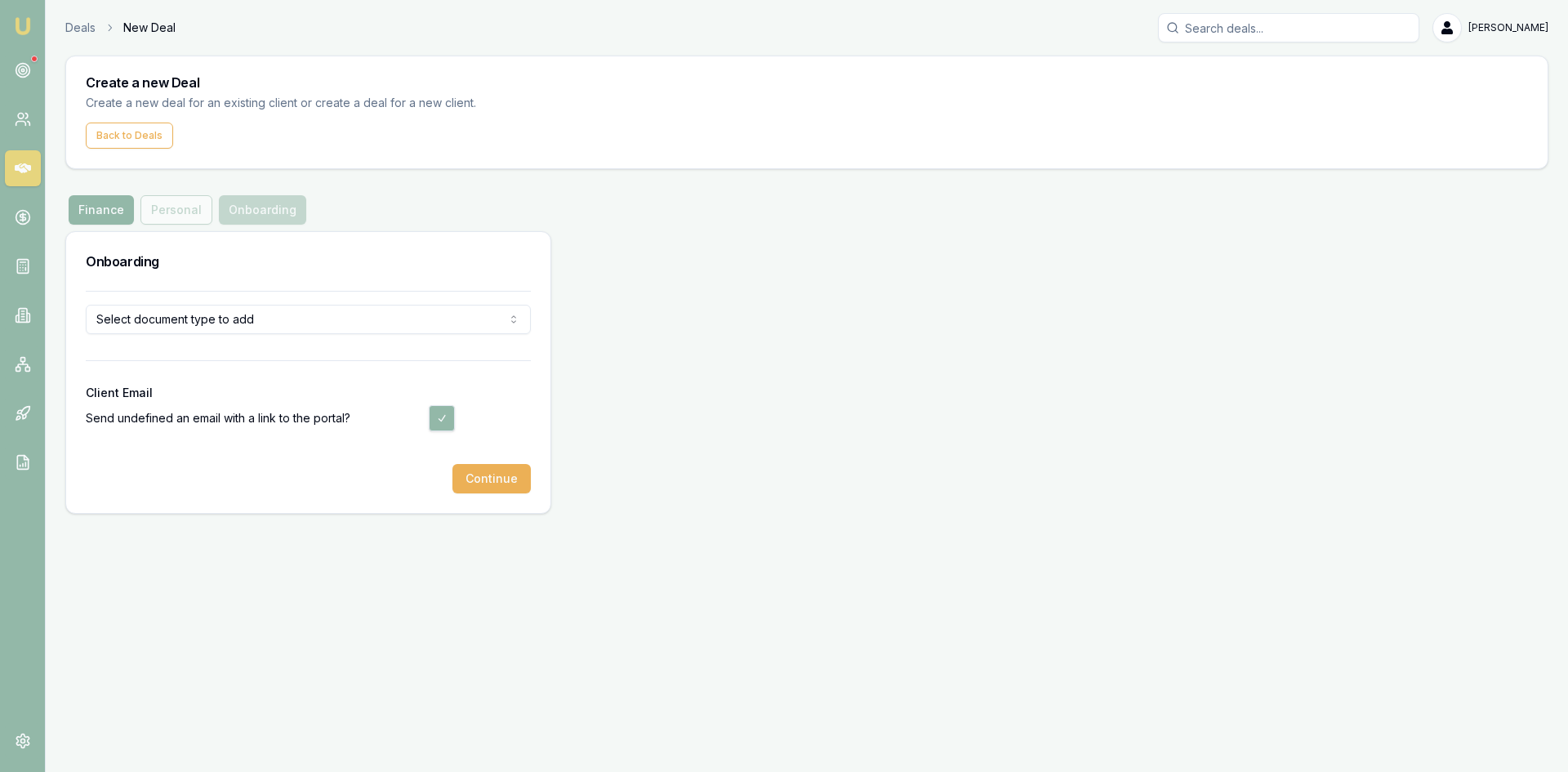
click at [330, 315] on html "Emu Broker Deals New Deal Steven Nguyen Toggle Menu Create a new Deal Create a …" at bounding box center [784, 386] width 1568 height 772
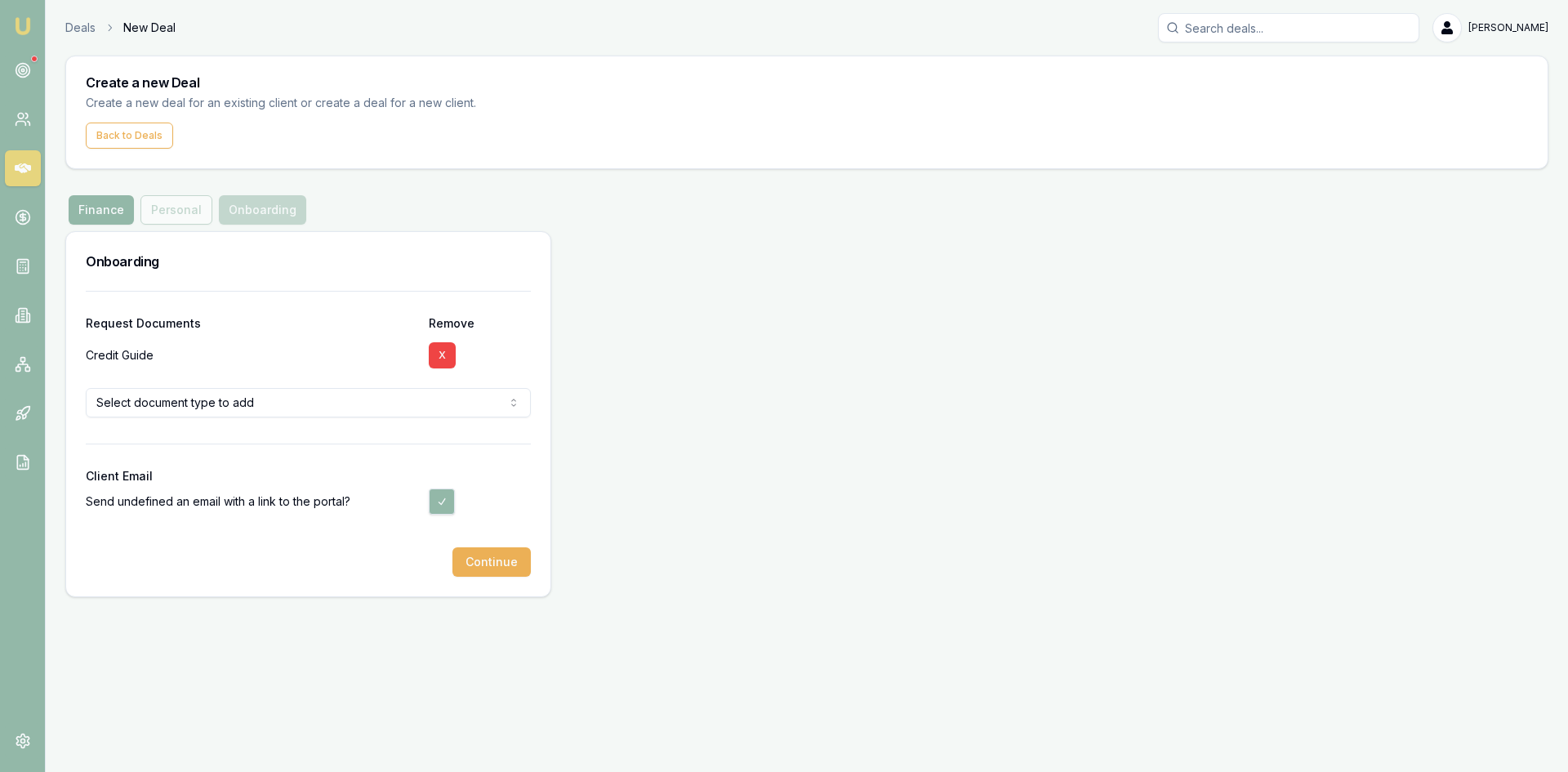
click at [396, 405] on html "Emu Broker Deals New Deal Steven Nguyen Toggle Menu Create a new Deal Create a …" at bounding box center [784, 386] width 1568 height 772
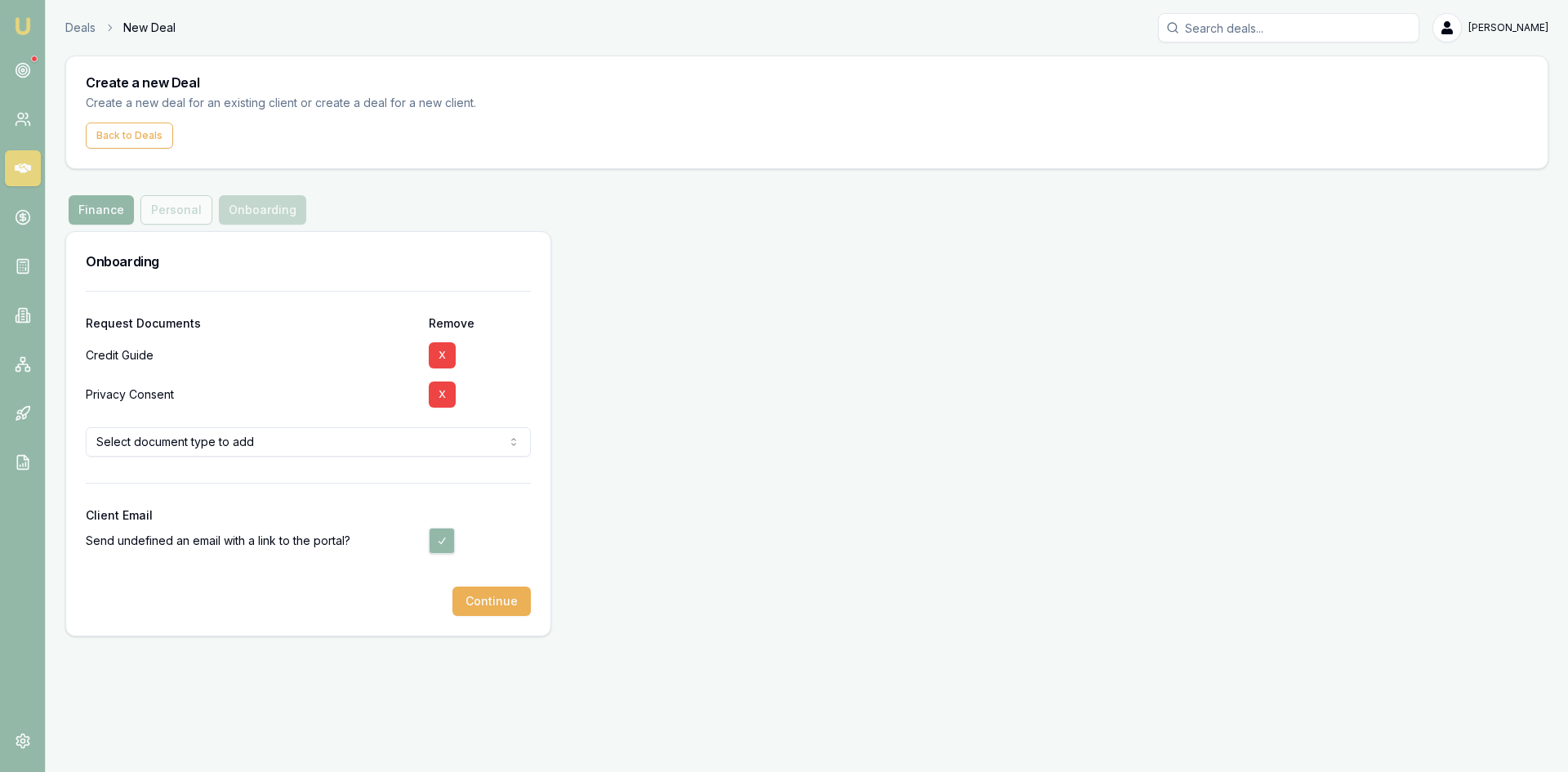
click at [401, 445] on html "Emu Broker Deals New Deal Steven Nguyen Toggle Menu Create a new Deal Create a …" at bounding box center [784, 386] width 1568 height 772
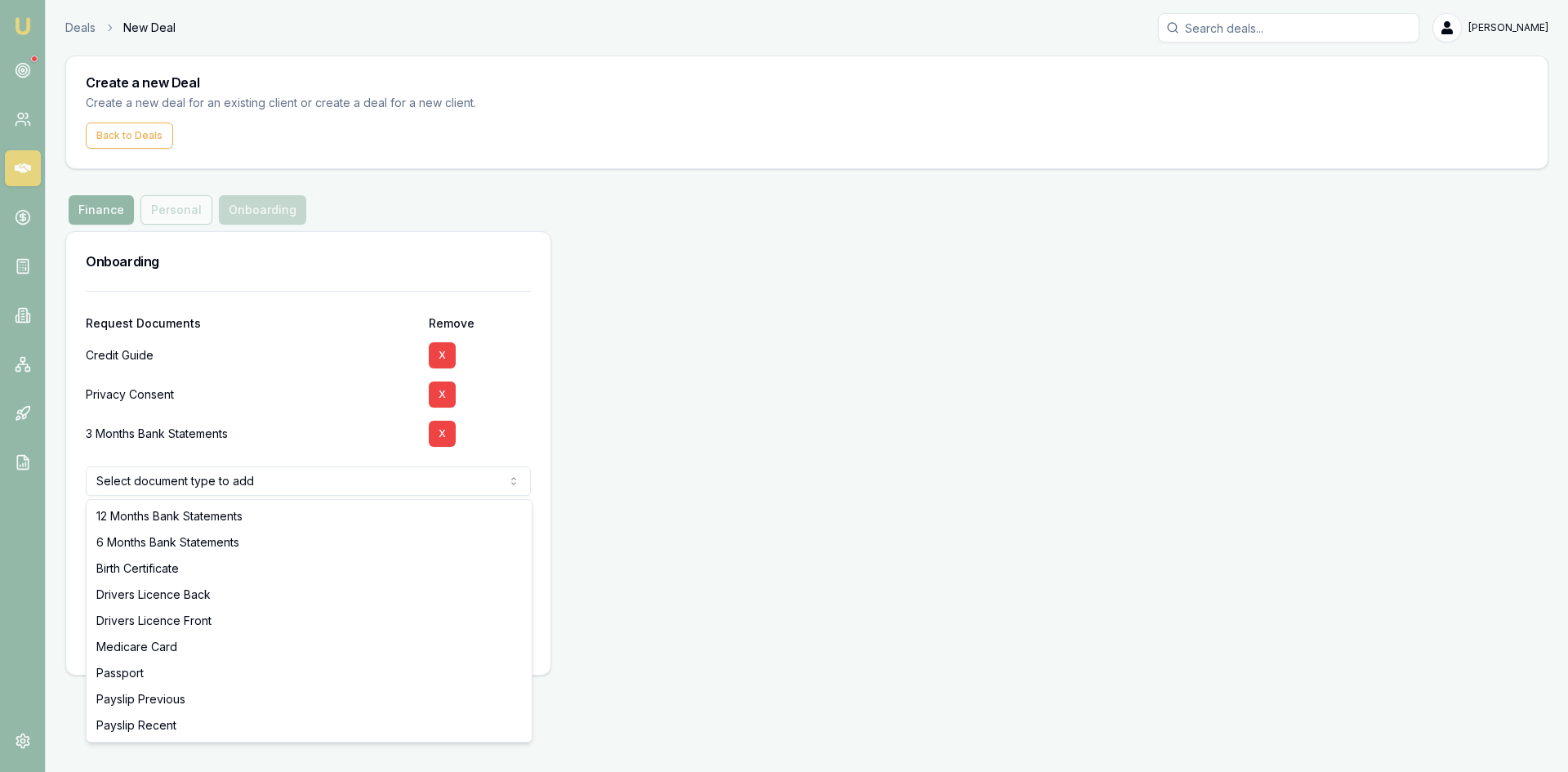
click at [424, 478] on html "Emu Broker Deals New Deal Steven Nguyen Toggle Menu Create a new Deal Create a …" at bounding box center [784, 386] width 1568 height 772
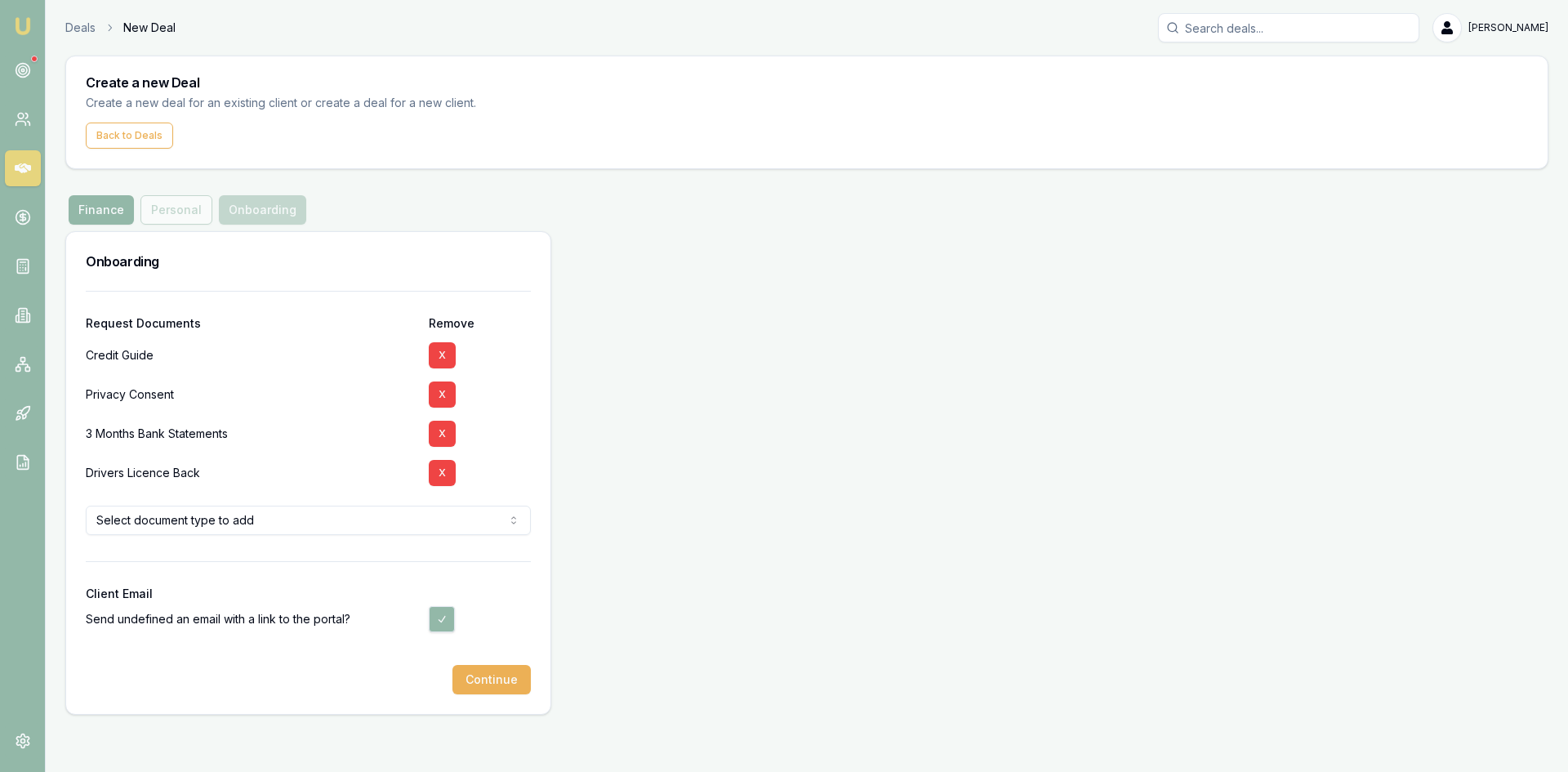
click at [322, 522] on html "Emu Broker Deals New Deal Steven Nguyen Toggle Menu Create a new Deal Create a …" at bounding box center [784, 386] width 1568 height 772
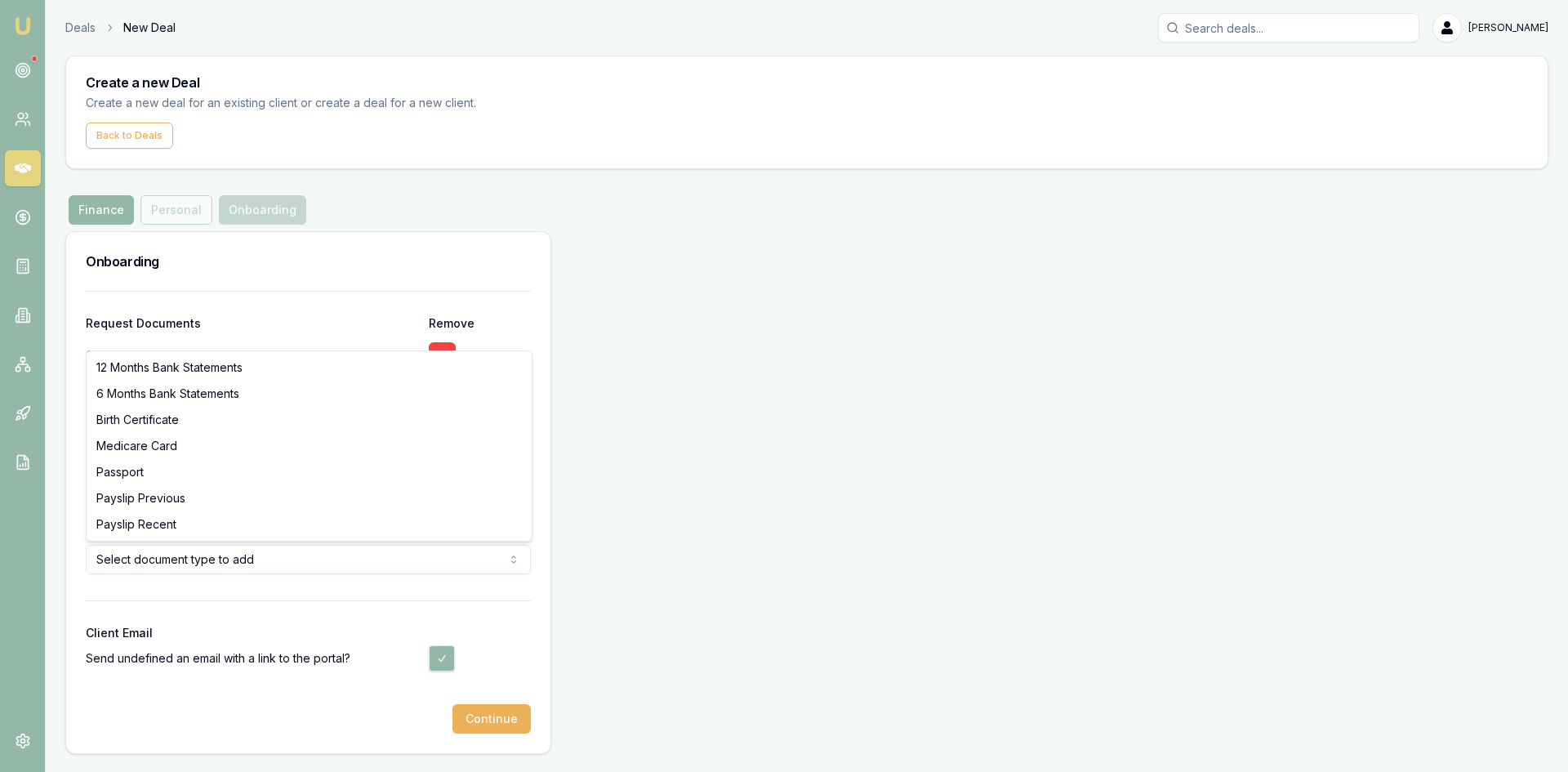
click at [329, 557] on html "Emu Broker Deals New Deal Steven Nguyen Toggle Menu Create a new Deal Create a …" at bounding box center [784, 386] width 1568 height 772
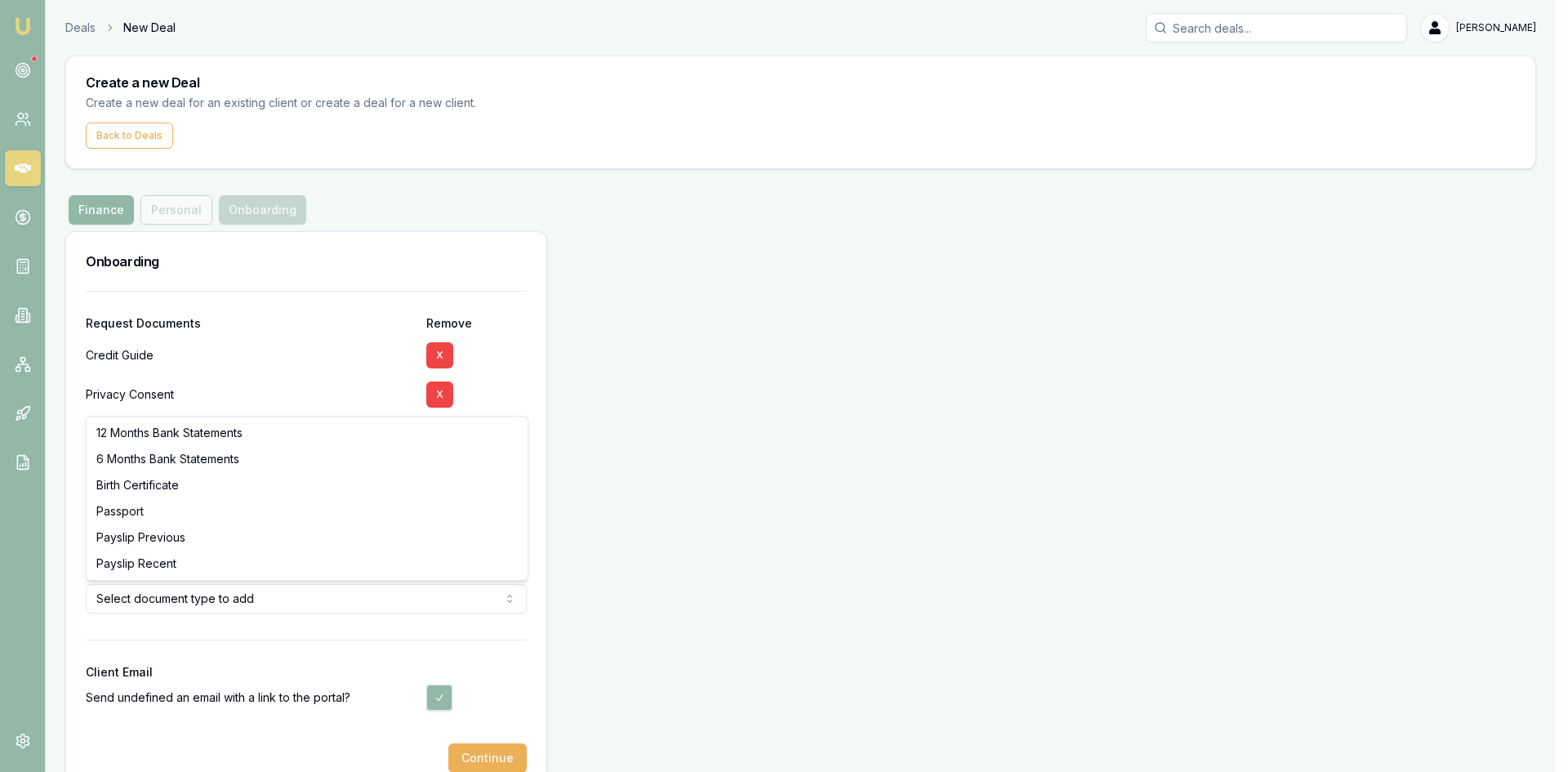
click at [280, 599] on html "Emu Broker Deals New Deal Steven Nguyen Toggle Menu Create a new Deal Create a …" at bounding box center [784, 386] width 1568 height 772
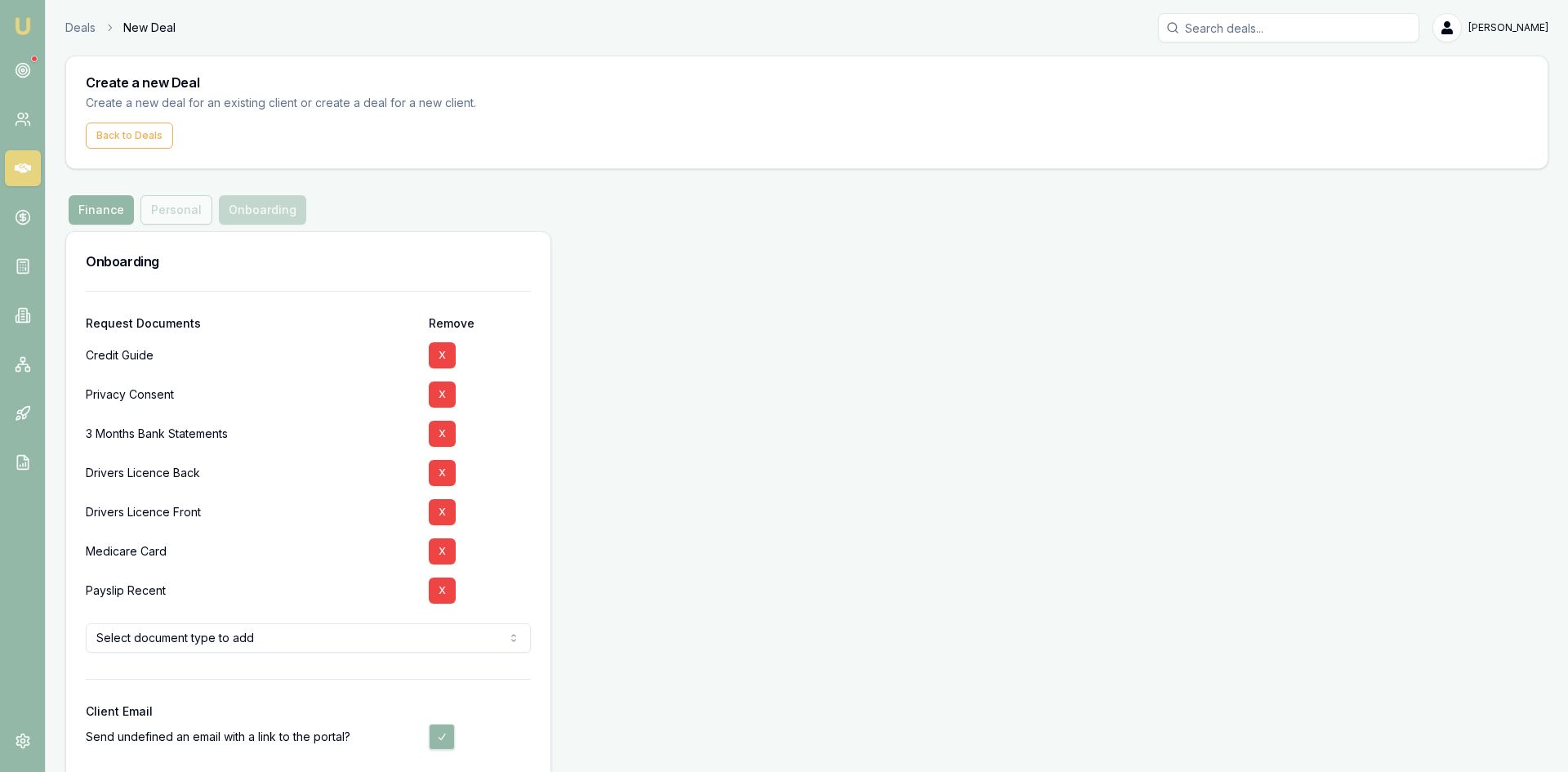
click at [291, 642] on html "Emu Broker Deals New Deal Steven Nguyen Toggle Menu Create a new Deal Create a …" at bounding box center [784, 386] width 1568 height 772
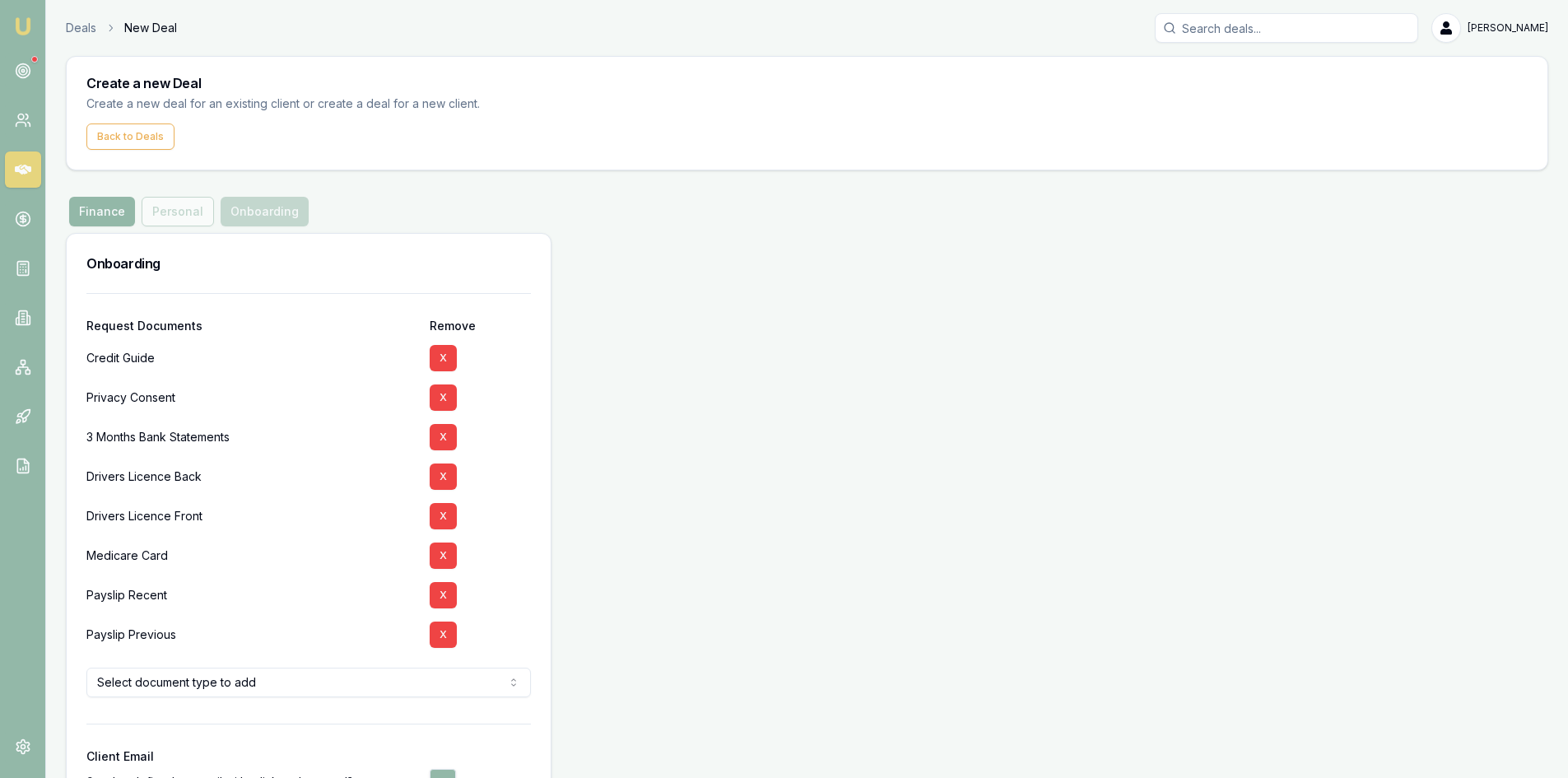
click at [254, 672] on html "Emu Broker Deals New Deal Steven Nguyen Toggle Menu Create a new Deal Create a …" at bounding box center [784, 389] width 1568 height 778
click at [240, 724] on html "Emu Broker Deals New Deal Steven Nguyen Toggle Menu Create a new Deal Create a …" at bounding box center [784, 389] width 1568 height 778
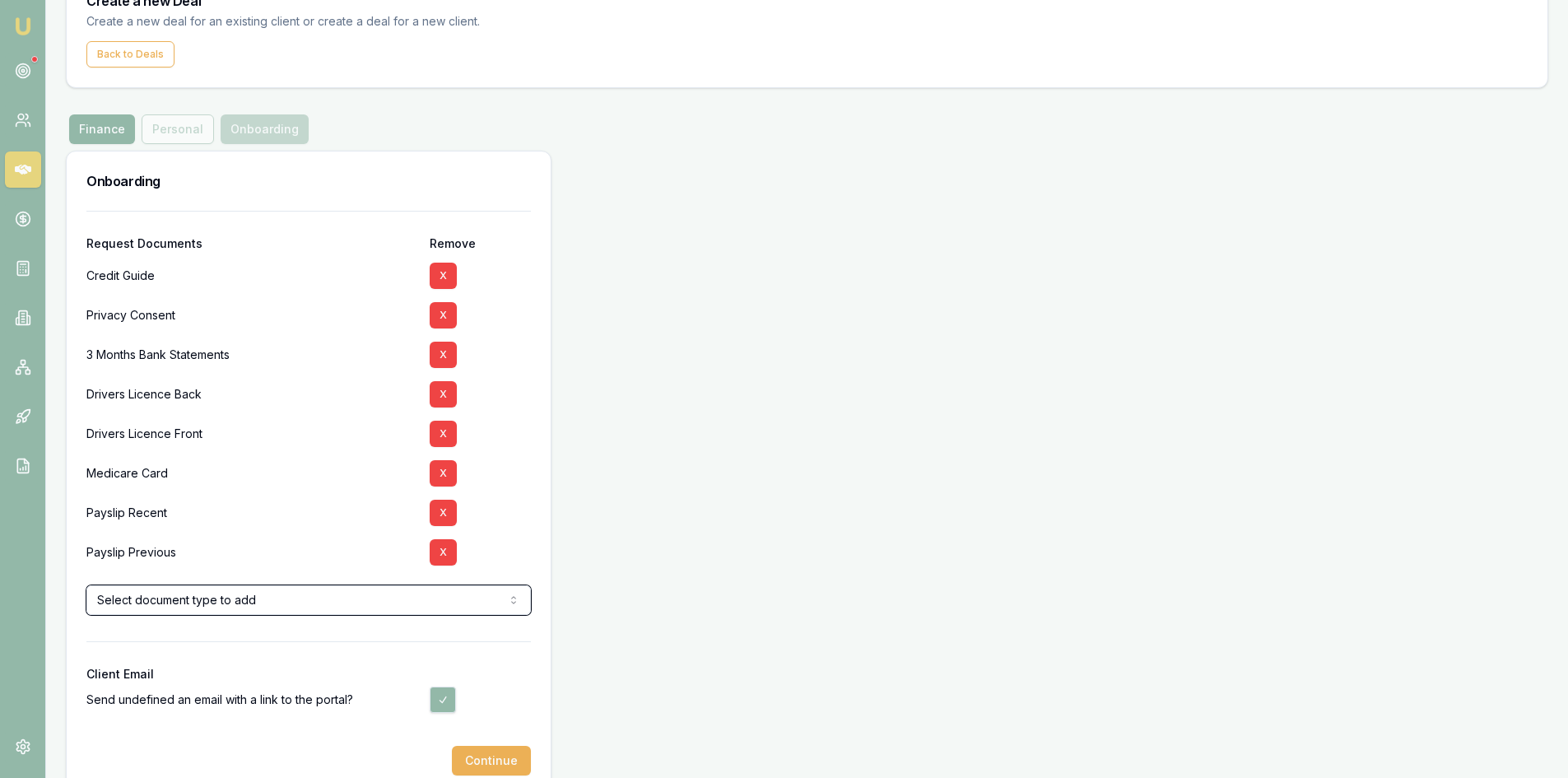
scroll to position [113, 0]
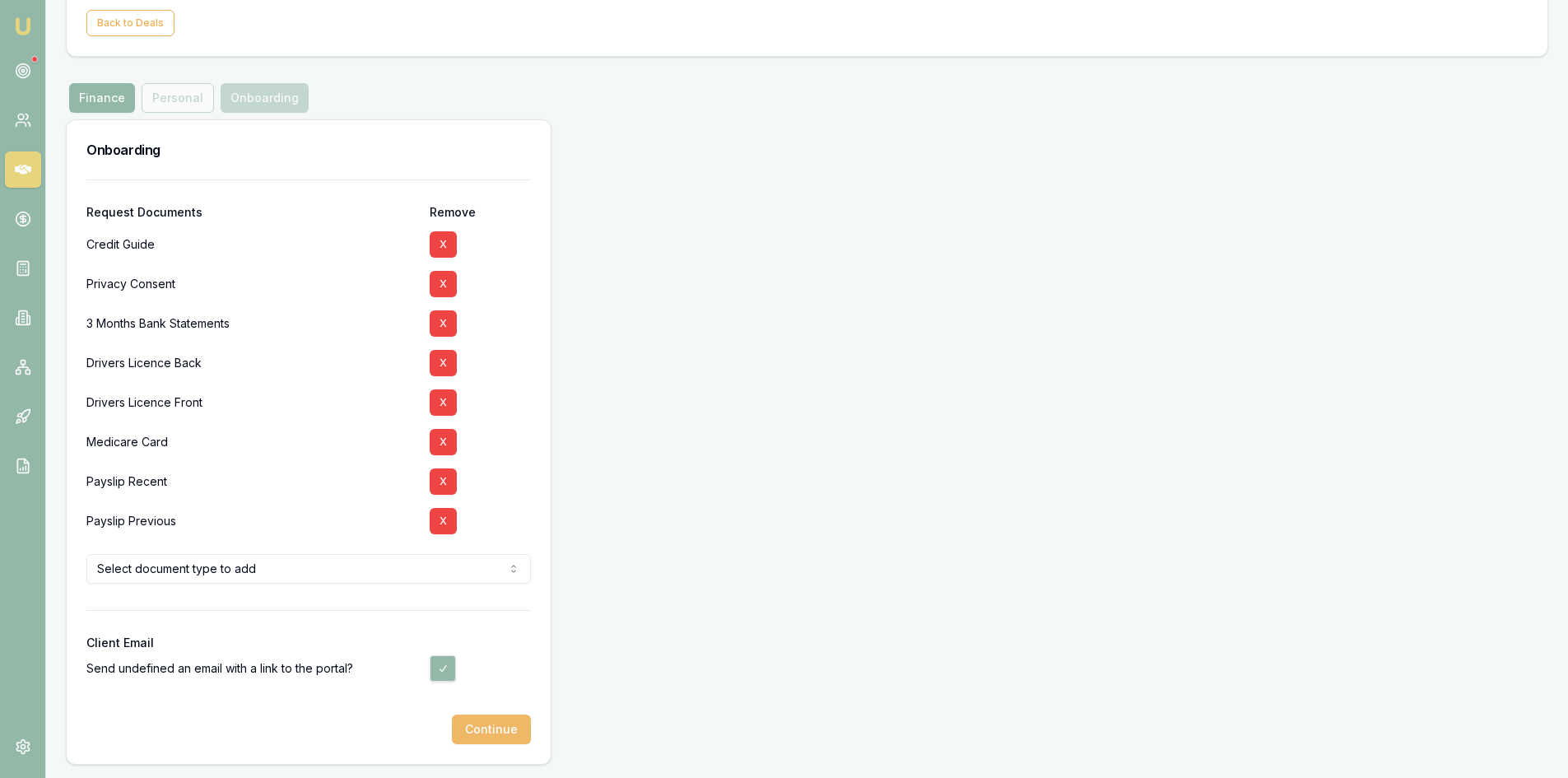
click at [496, 731] on button "Continue" at bounding box center [490, 729] width 79 height 30
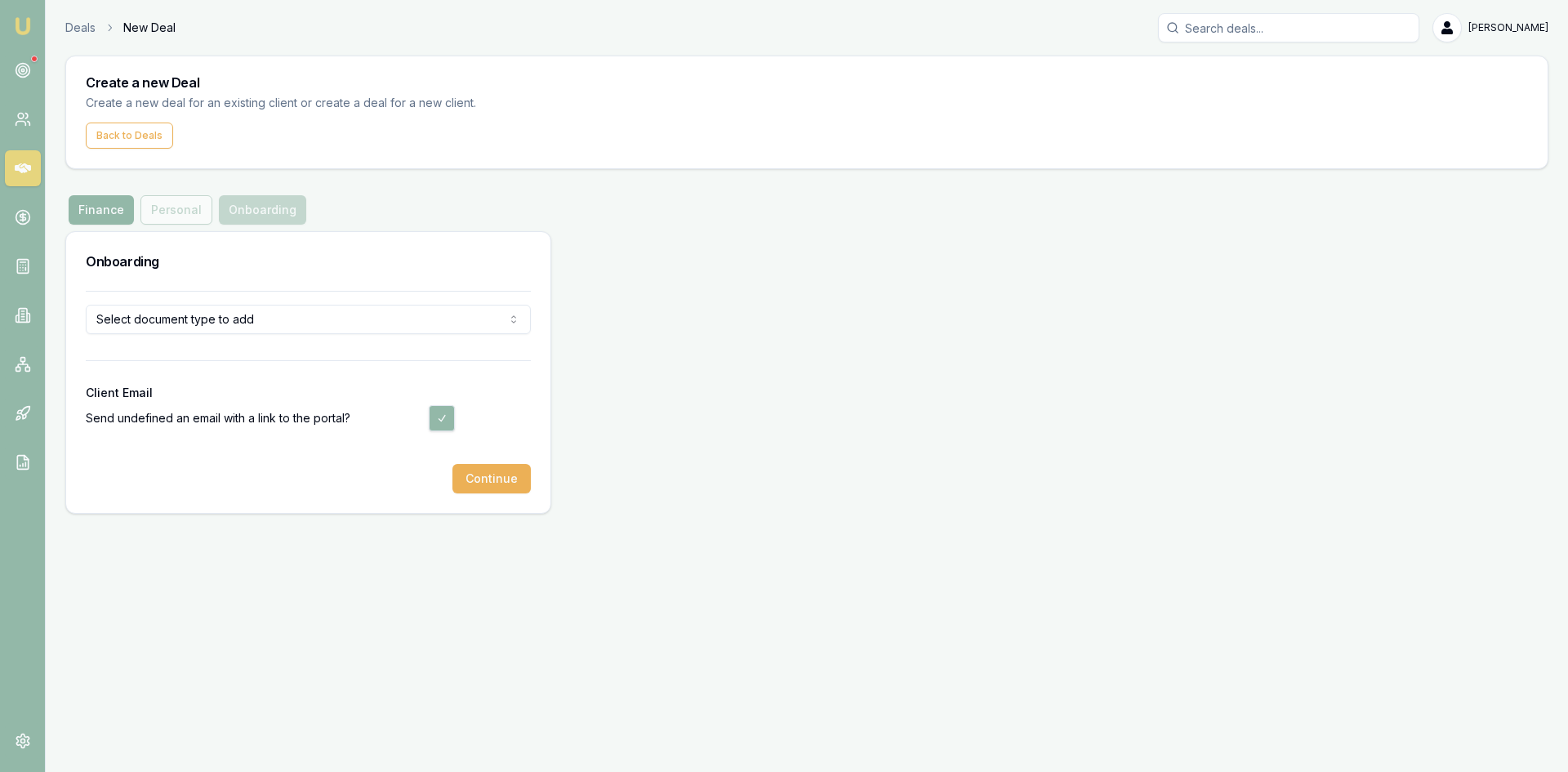
click at [25, 165] on icon at bounding box center [23, 168] width 17 height 10
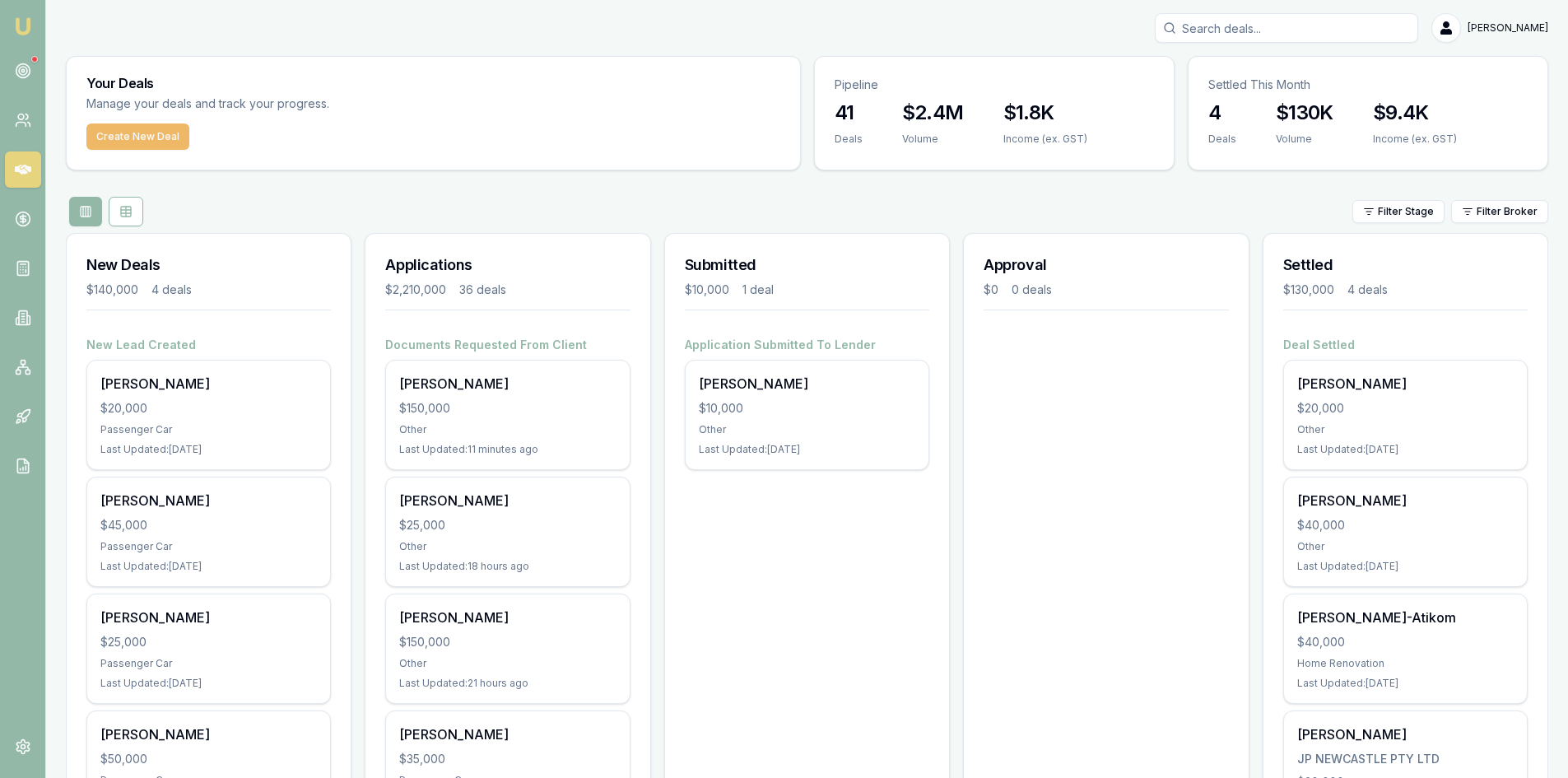
click at [122, 143] on button "Create New Deal" at bounding box center [137, 136] width 102 height 26
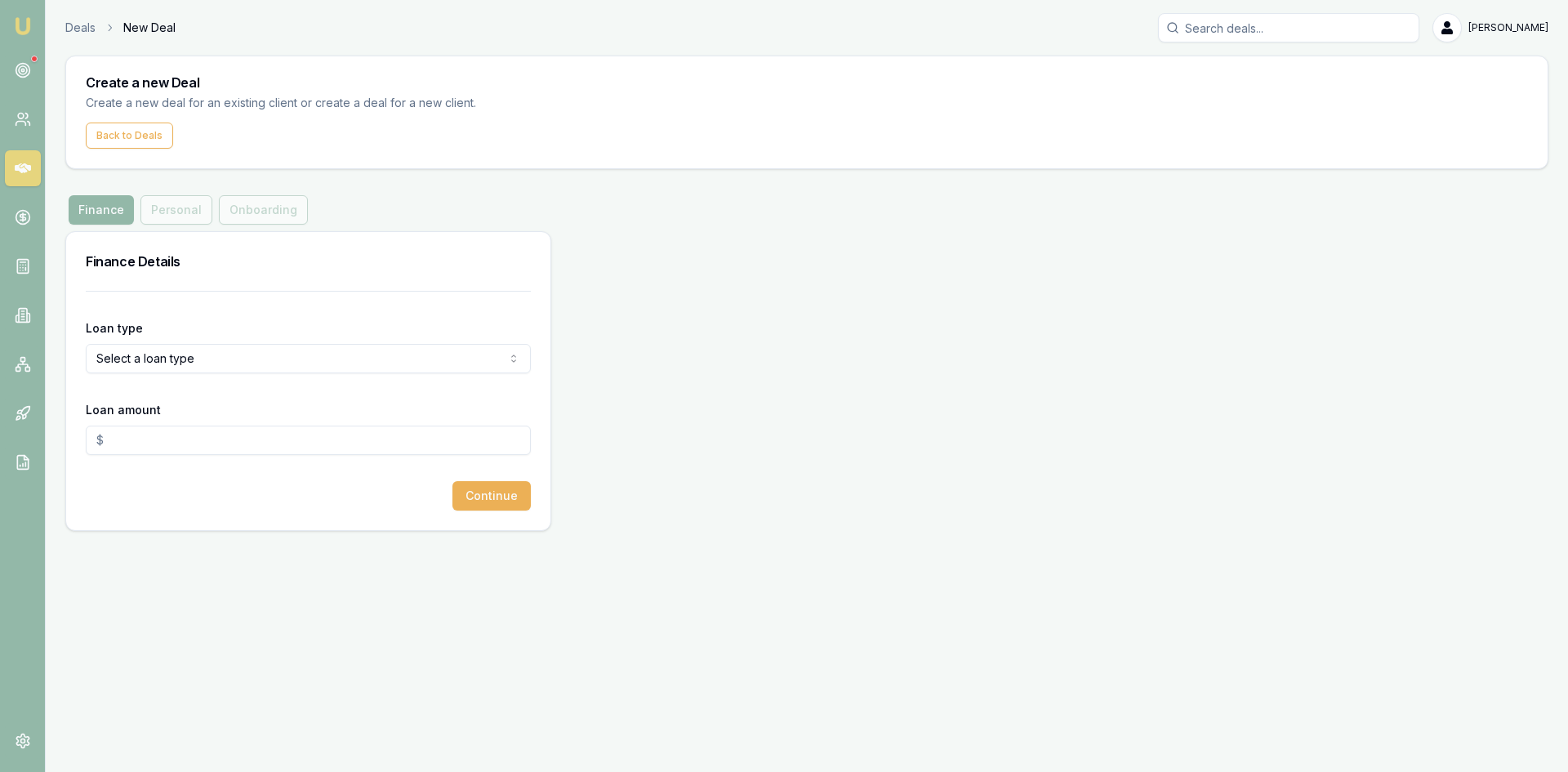
click at [284, 354] on html "Emu Broker Deals New Deal Steven Nguyen Toggle Menu Create a new Deal Create a …" at bounding box center [784, 386] width 1568 height 772
drag, startPoint x: 183, startPoint y: 470, endPoint x: 183, endPoint y: 399, distance: 71.0
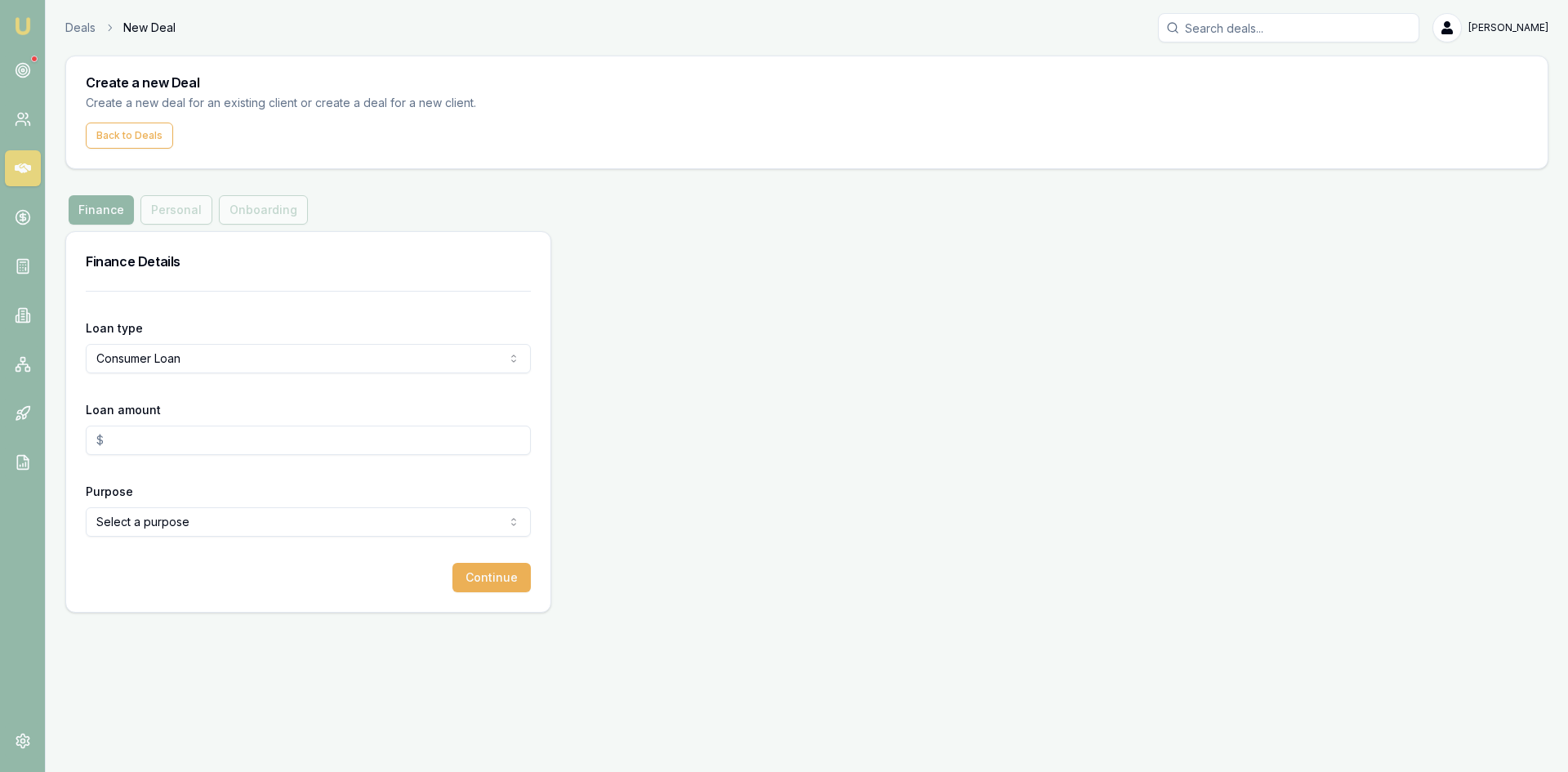
click at [181, 442] on input "Loan amount" at bounding box center [308, 440] width 445 height 30
type input "$40,000.00"
click at [164, 580] on div "Continue" at bounding box center [308, 578] width 445 height 30
click at [141, 516] on html "Emu Broker Deals New Deal Steven Nguyen Toggle Menu Create a new Deal Create a …" at bounding box center [784, 386] width 1568 height 772
select select "OTHER"
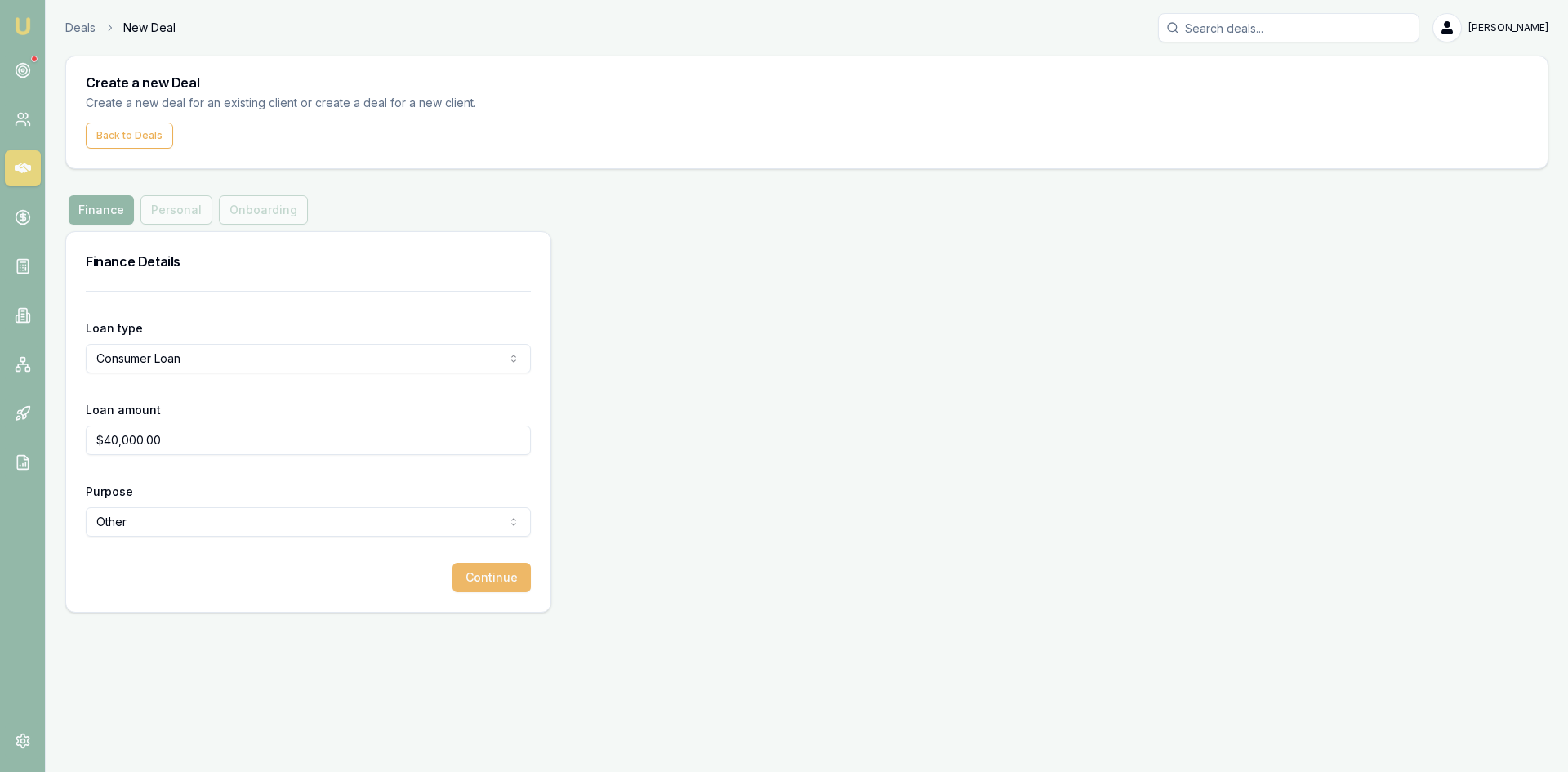
click at [499, 583] on button "Continue" at bounding box center [491, 578] width 78 height 30
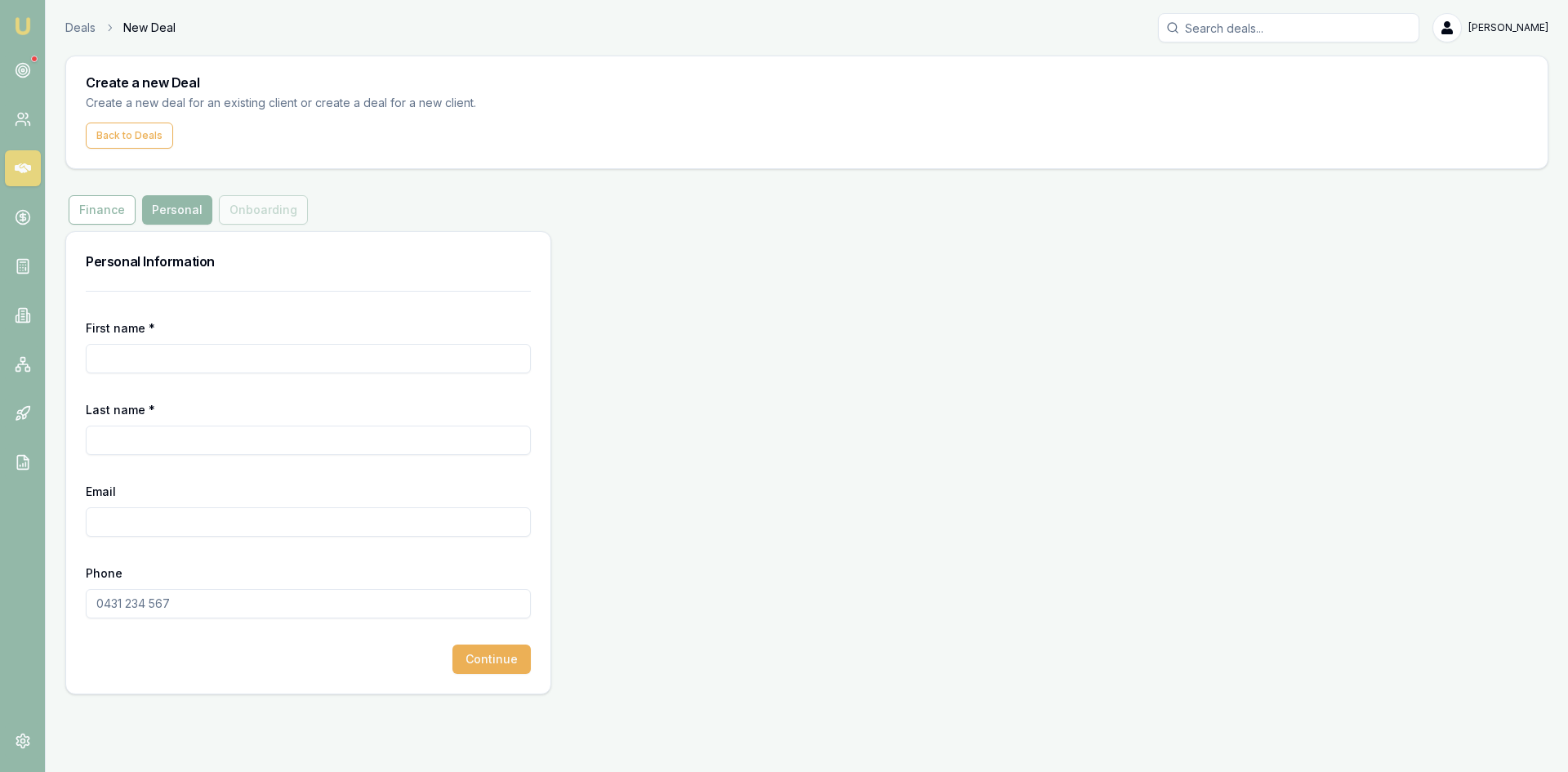
click at [177, 361] on input "First name *" at bounding box center [308, 358] width 445 height 30
type input "christopher"
type input "walles"
click at [129, 518] on input "Email" at bounding box center [308, 522] width 445 height 30
type input "christwalles89@gmail.com"
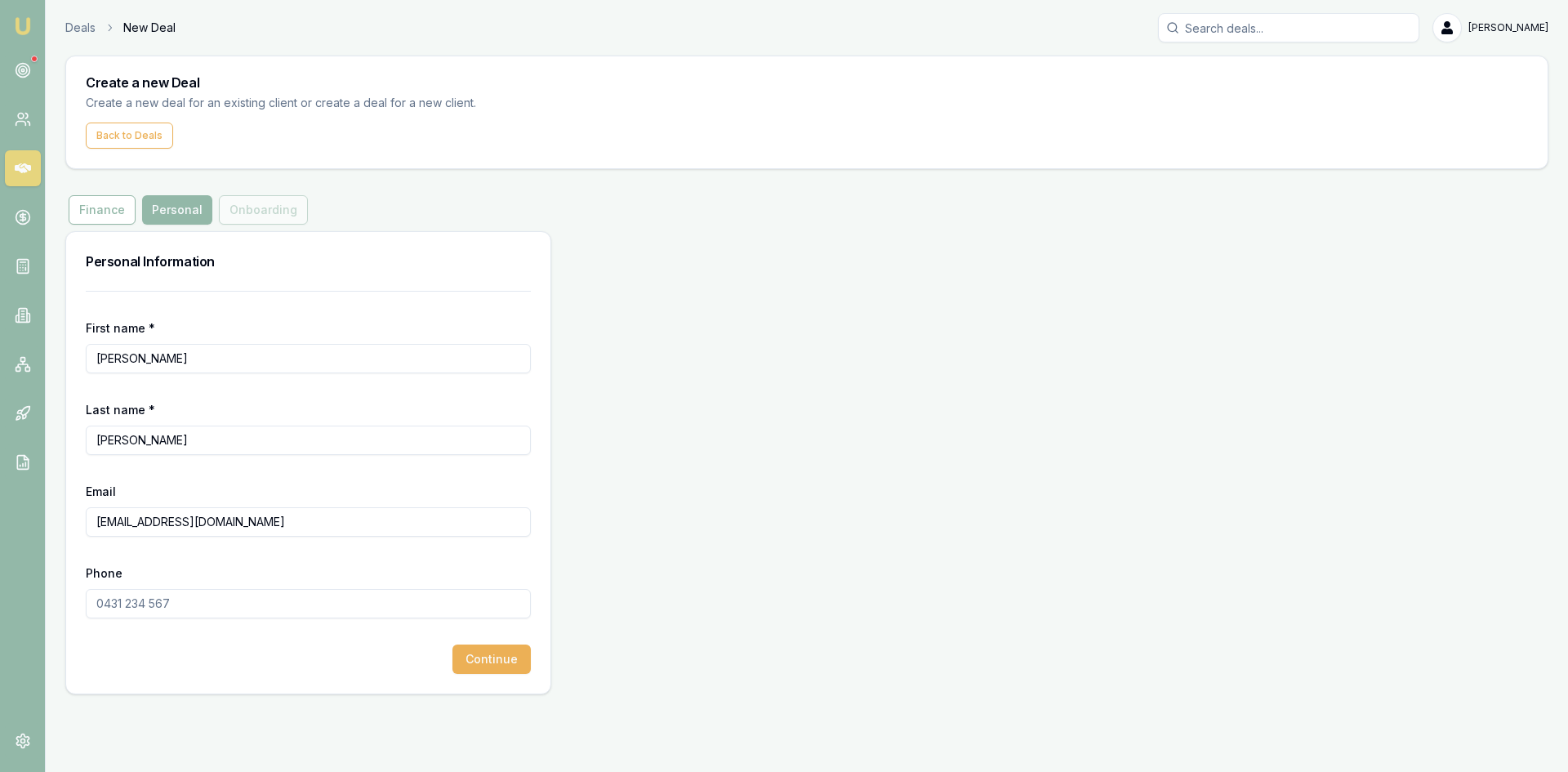
click at [146, 605] on input "Phone" at bounding box center [308, 603] width 445 height 30
type input "0401 879 133"
click at [489, 663] on button "Continue" at bounding box center [491, 659] width 78 height 30
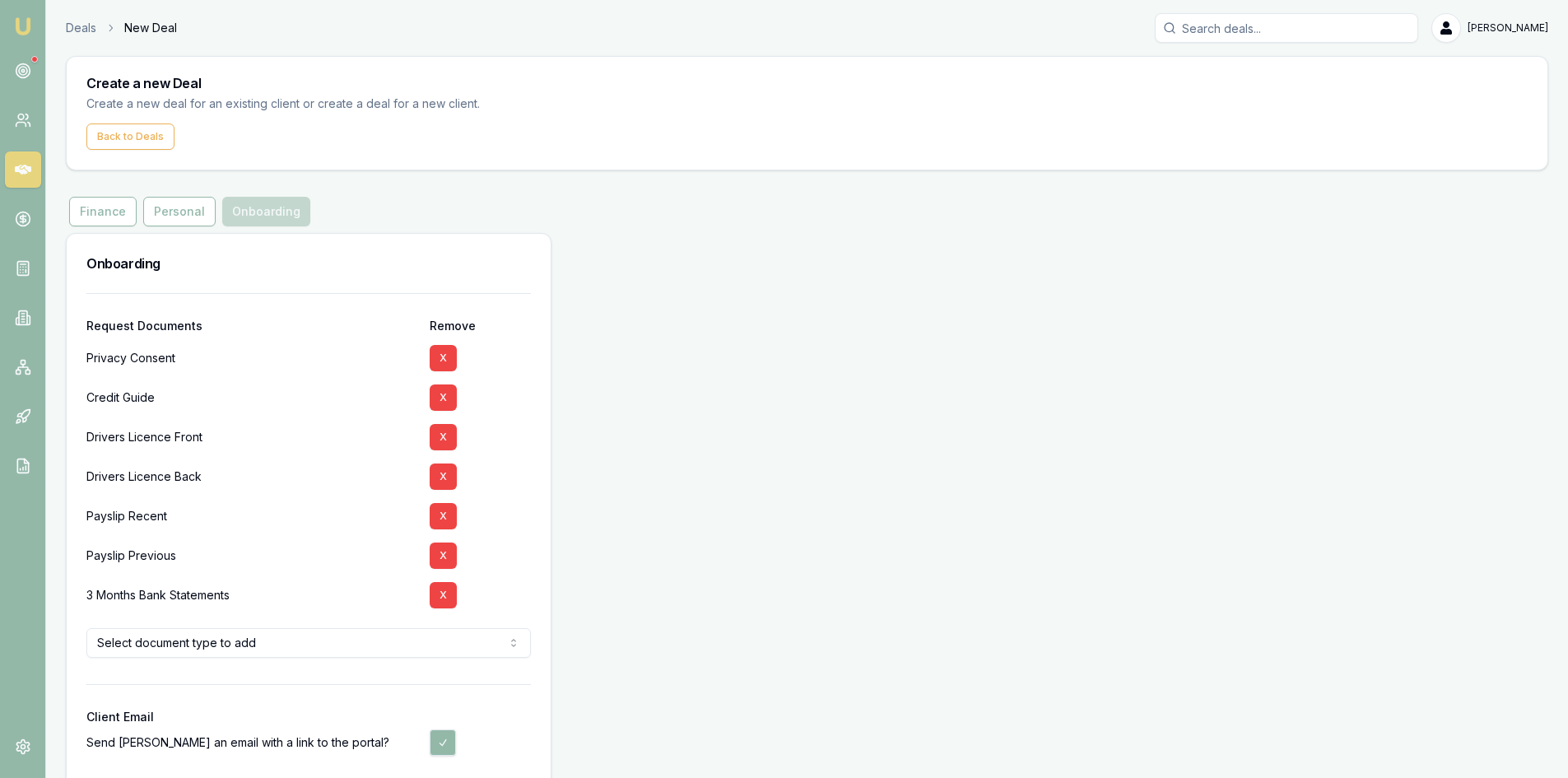
scroll to position [74, 0]
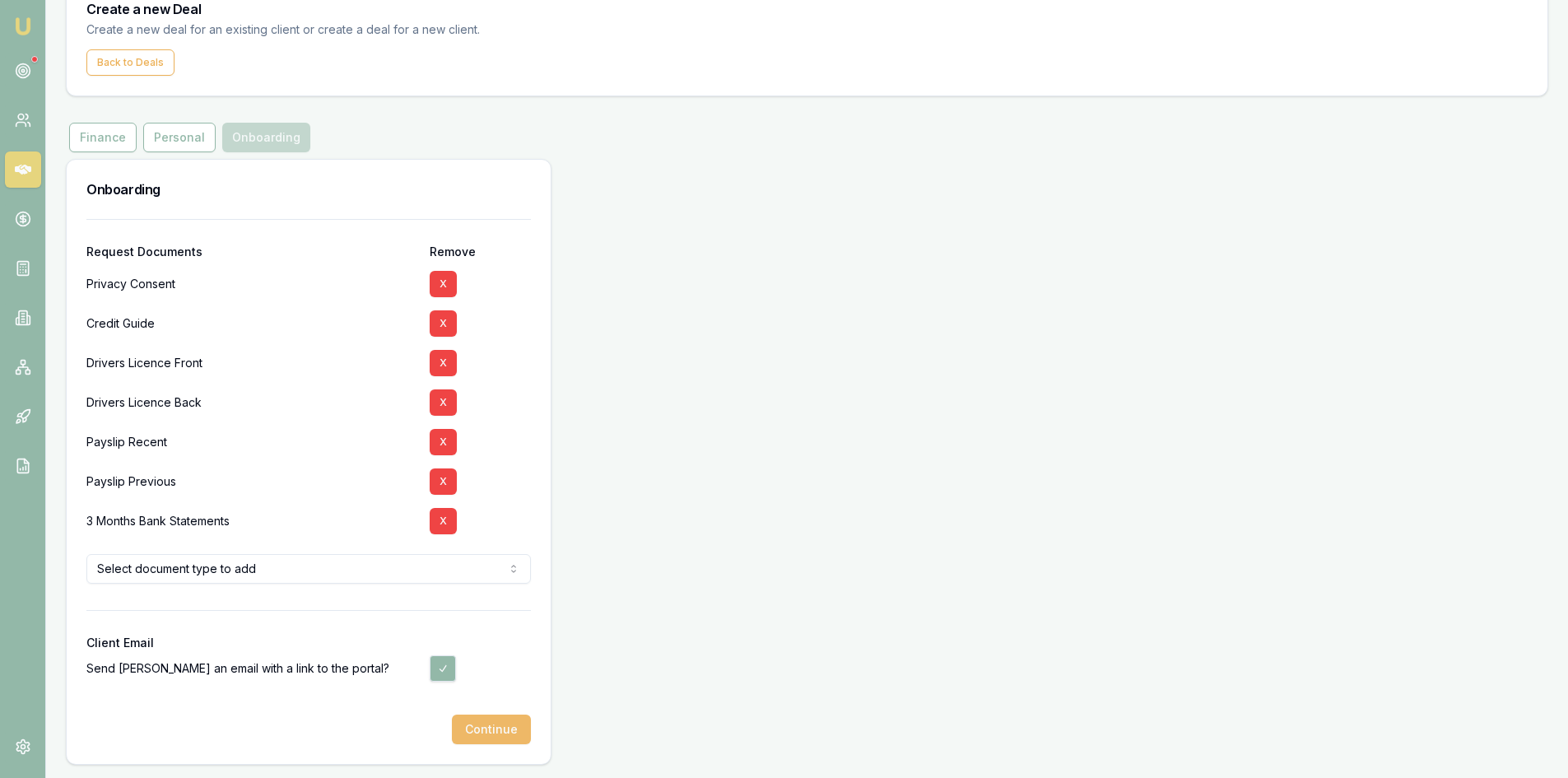
click at [486, 727] on button "Continue" at bounding box center [490, 729] width 79 height 30
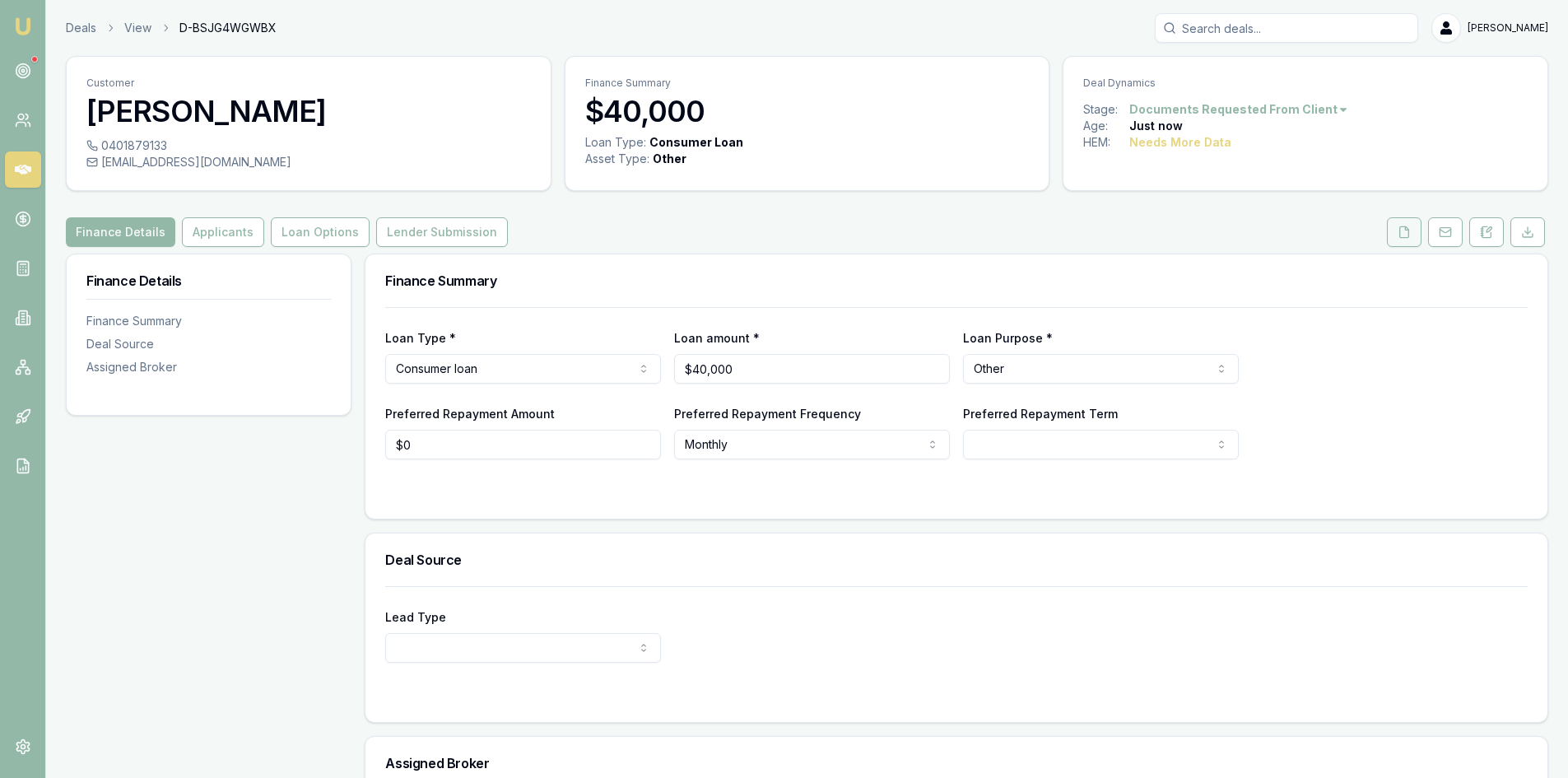
drag, startPoint x: 1413, startPoint y: 232, endPoint x: 1388, endPoint y: 236, distance: 25.3
click at [1413, 232] on button at bounding box center [1404, 232] width 35 height 30
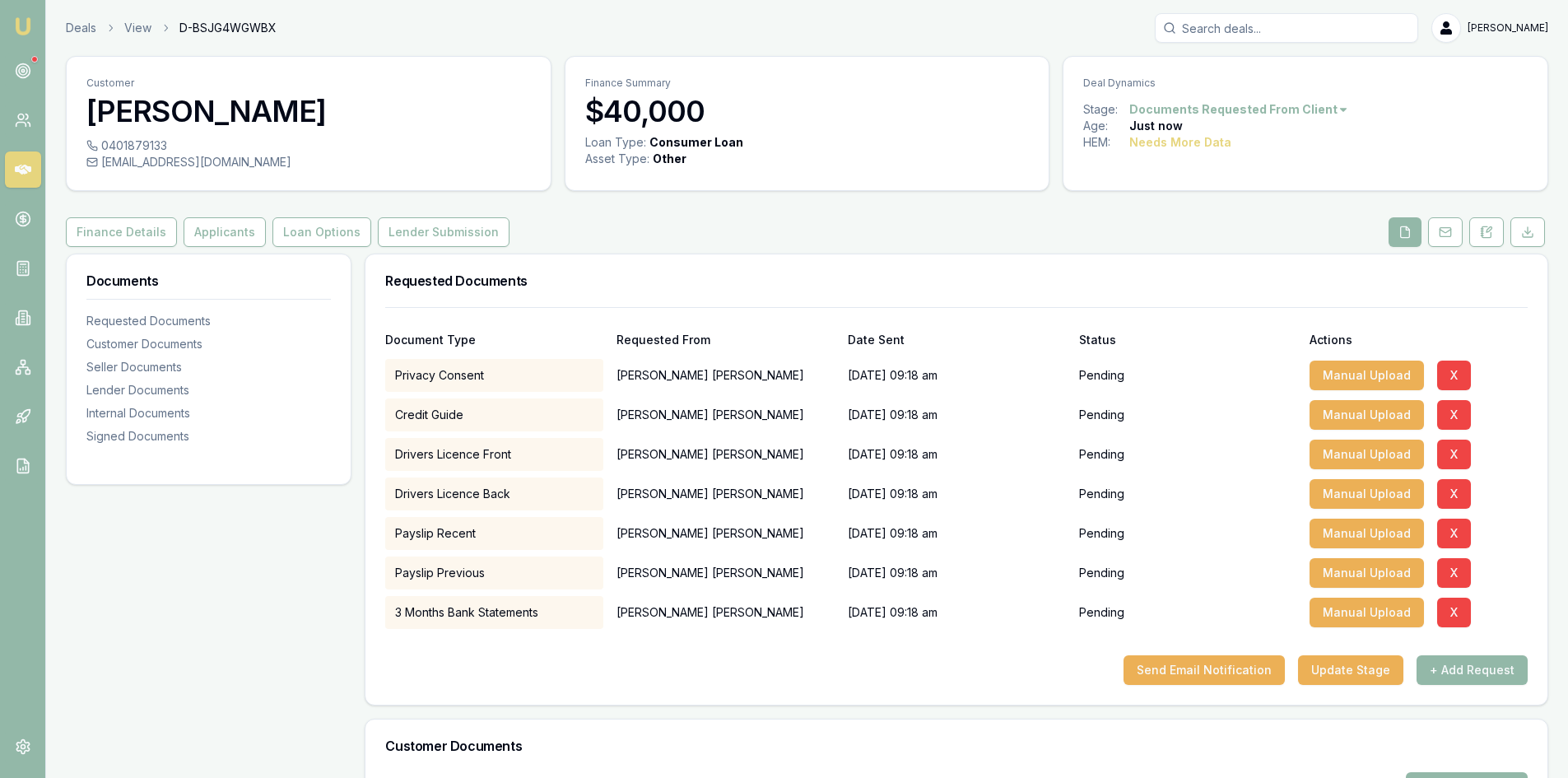
scroll to position [247, 0]
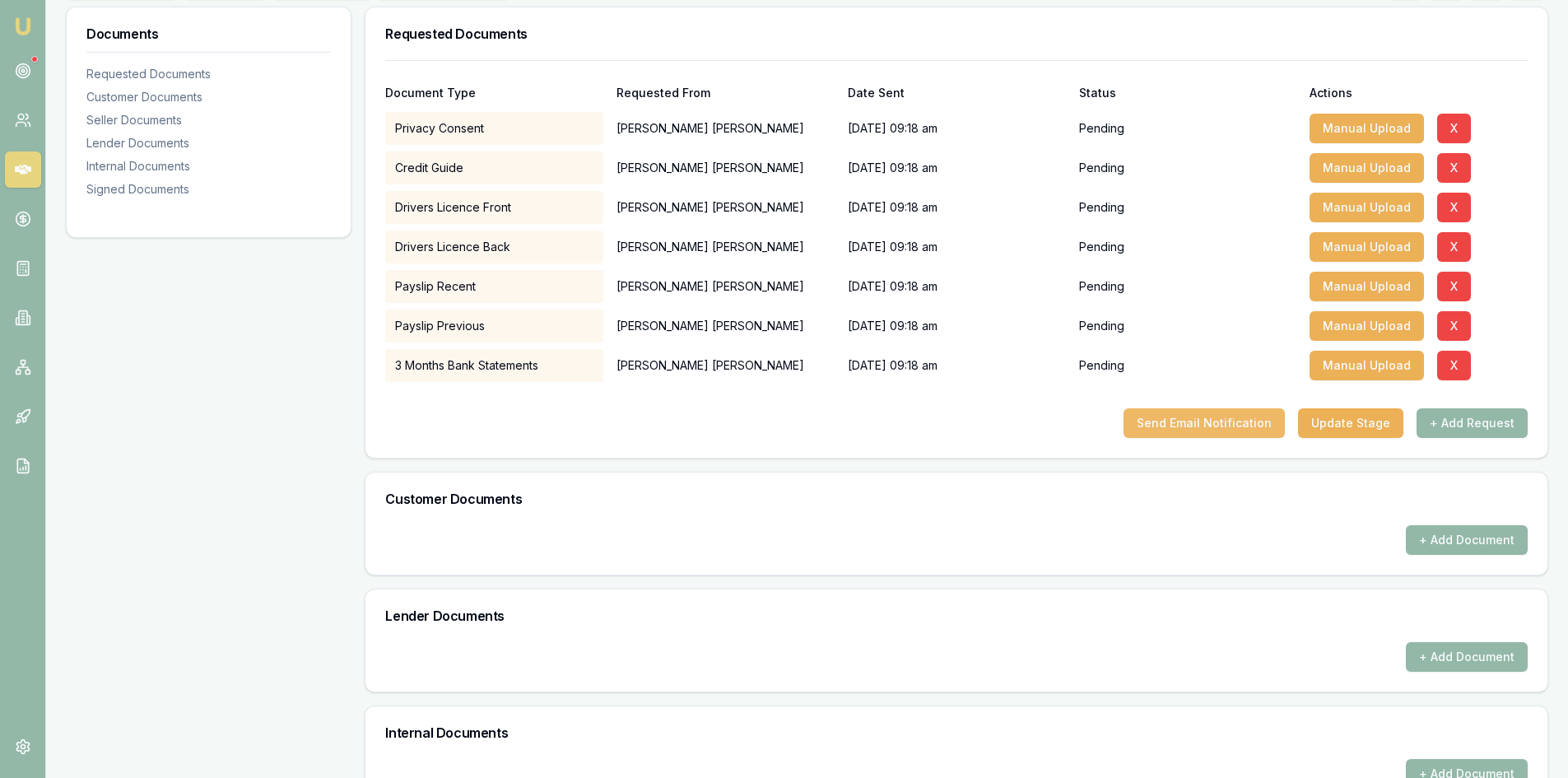
click at [1165, 428] on button "Send Email Notification" at bounding box center [1204, 423] width 161 height 30
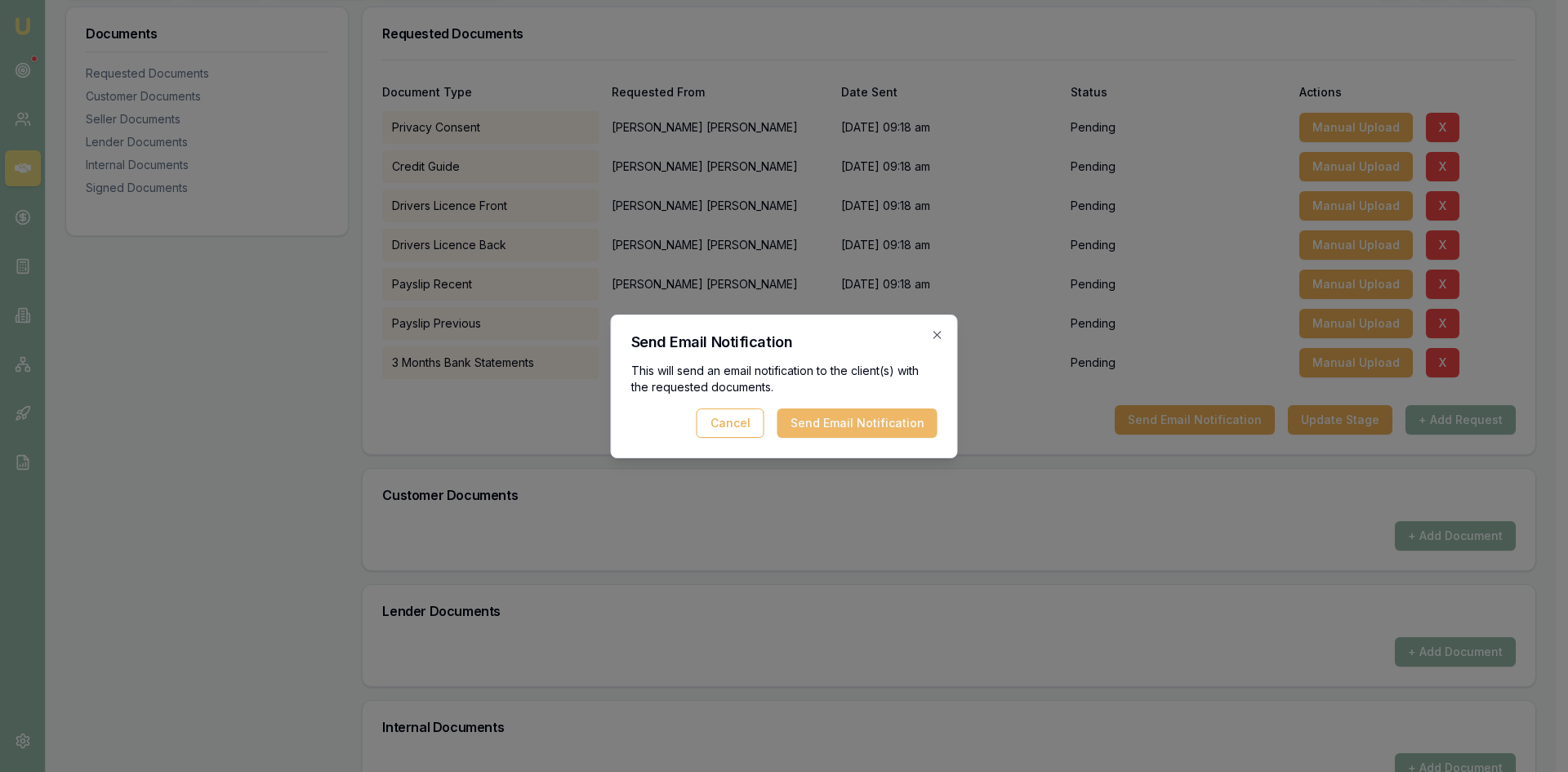
click at [820, 414] on button "Send Email Notification" at bounding box center [857, 424] width 160 height 30
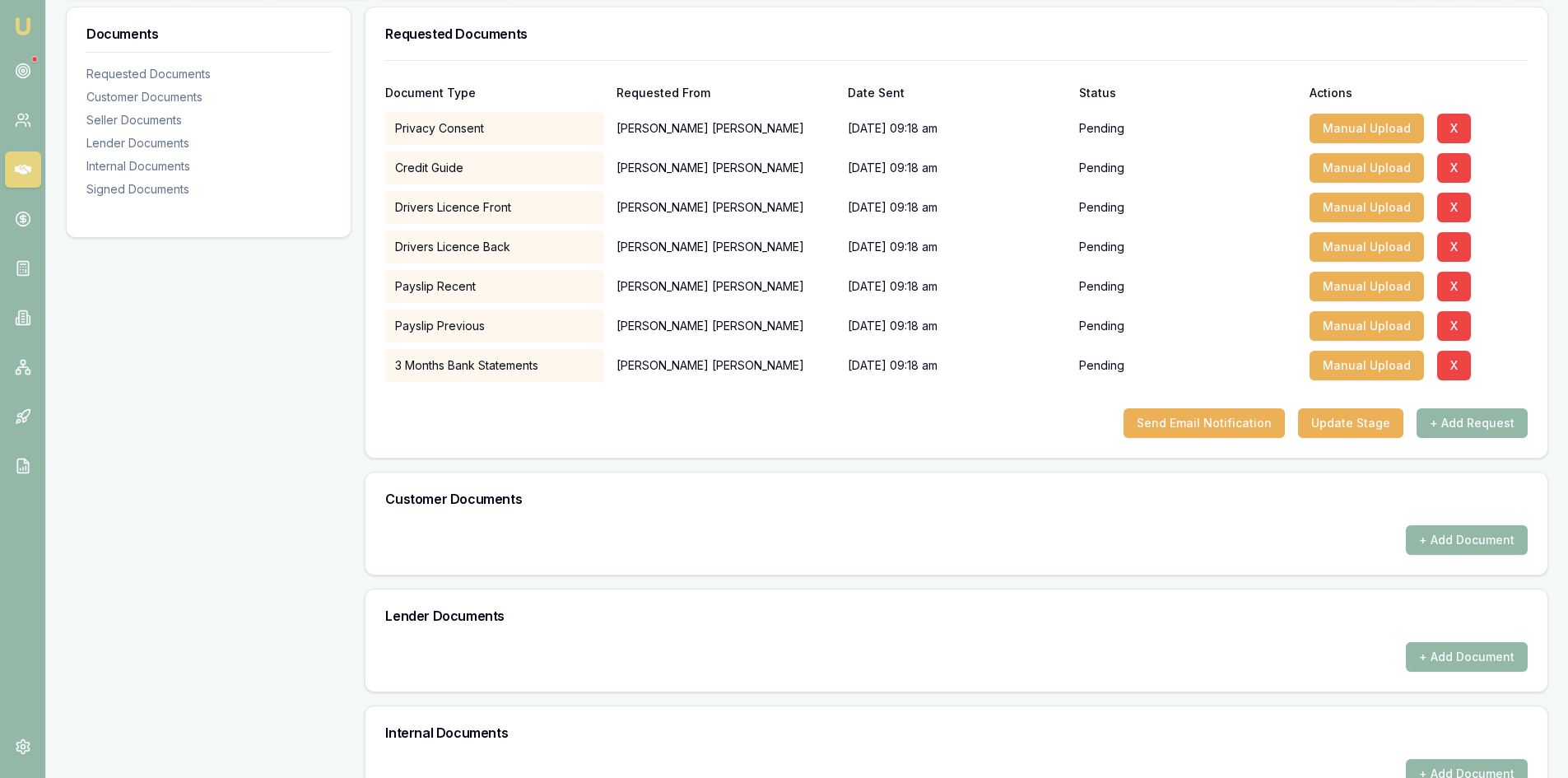
scroll to position [0, 0]
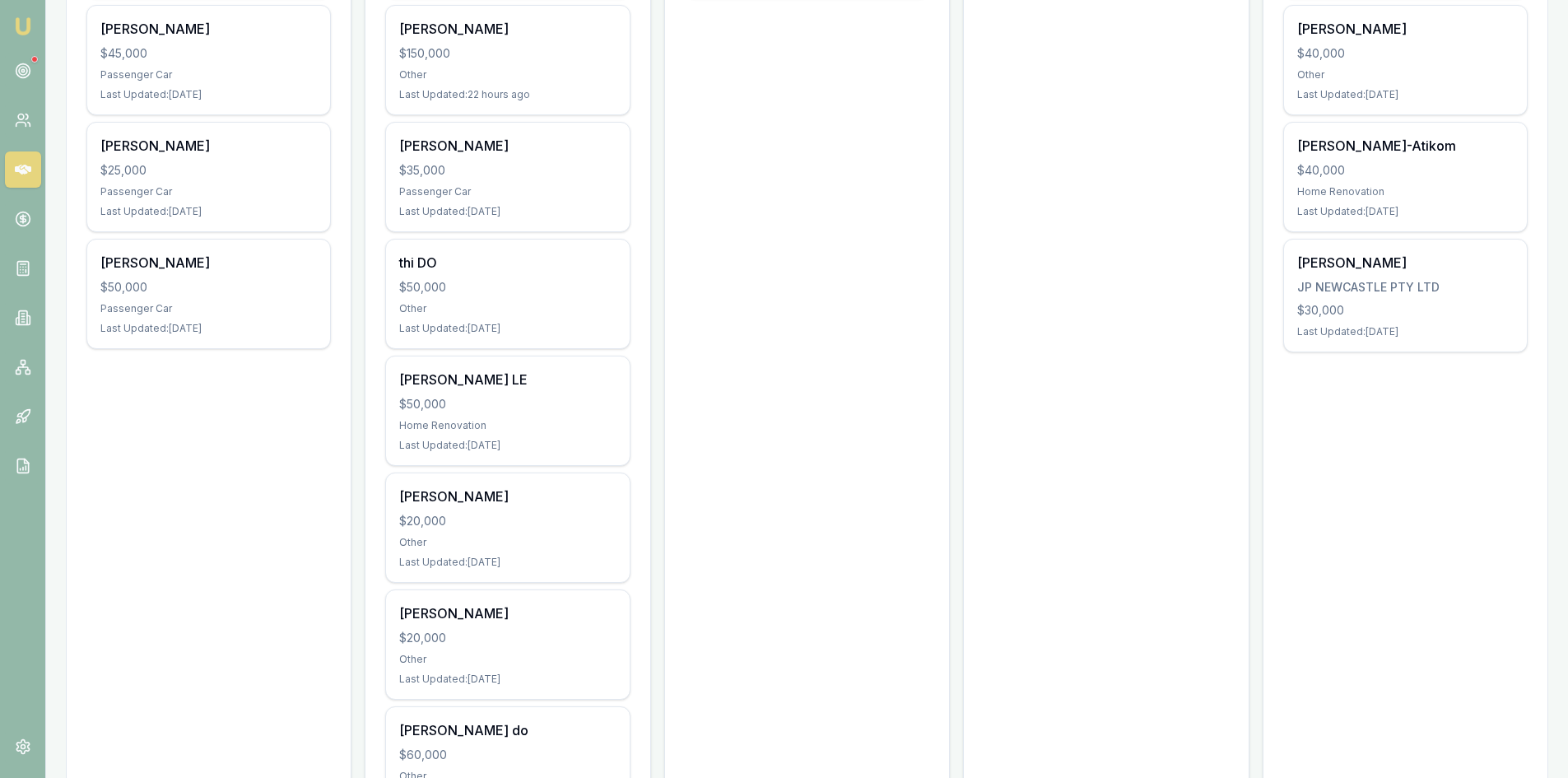
scroll to position [307, 0]
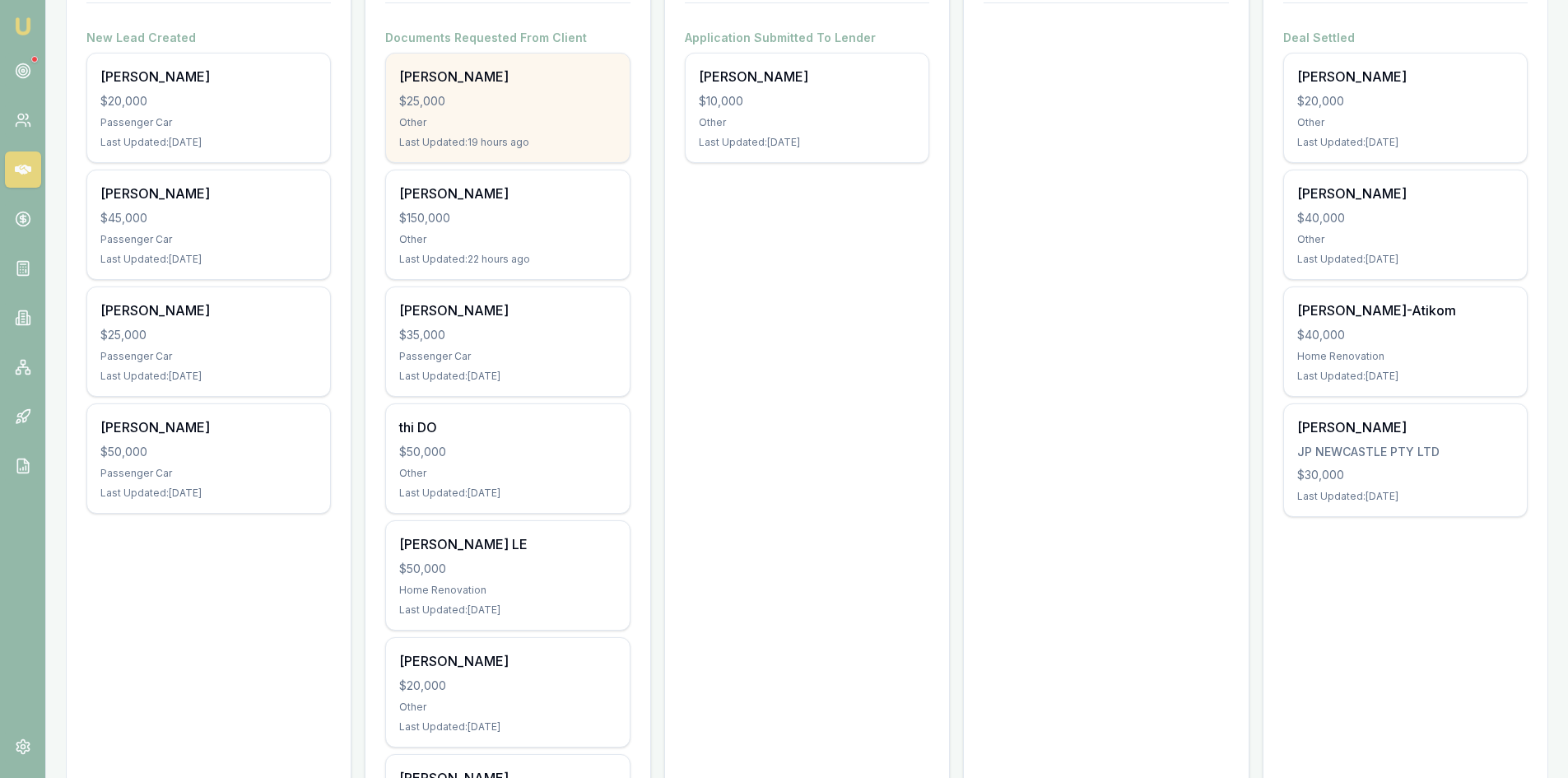
click at [460, 88] on div "[PERSON_NAME] $25,000 Other Last Updated: 19 hours ago" at bounding box center [507, 107] width 243 height 108
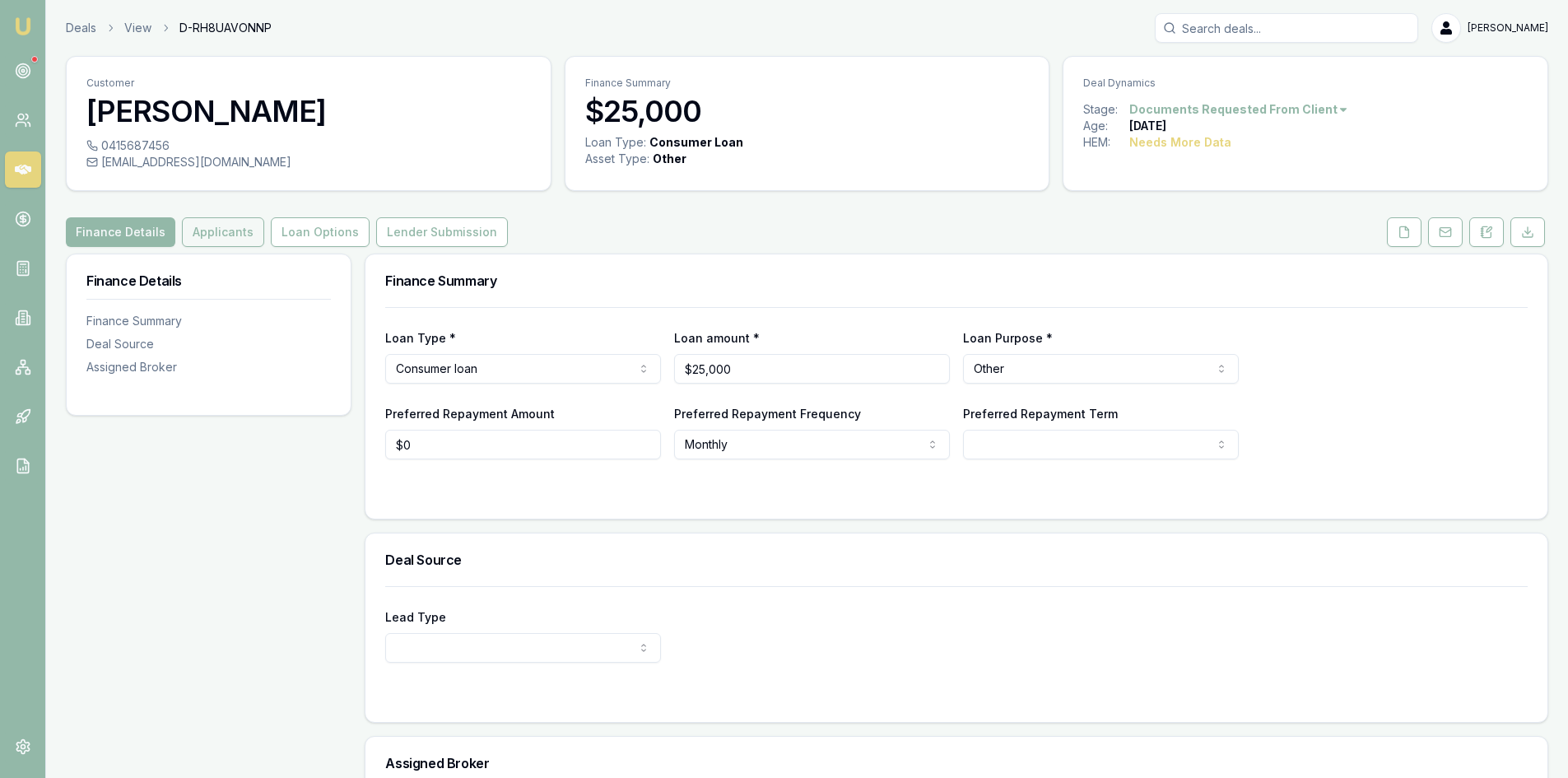
click at [231, 233] on button "Applicants" at bounding box center [223, 232] width 83 height 30
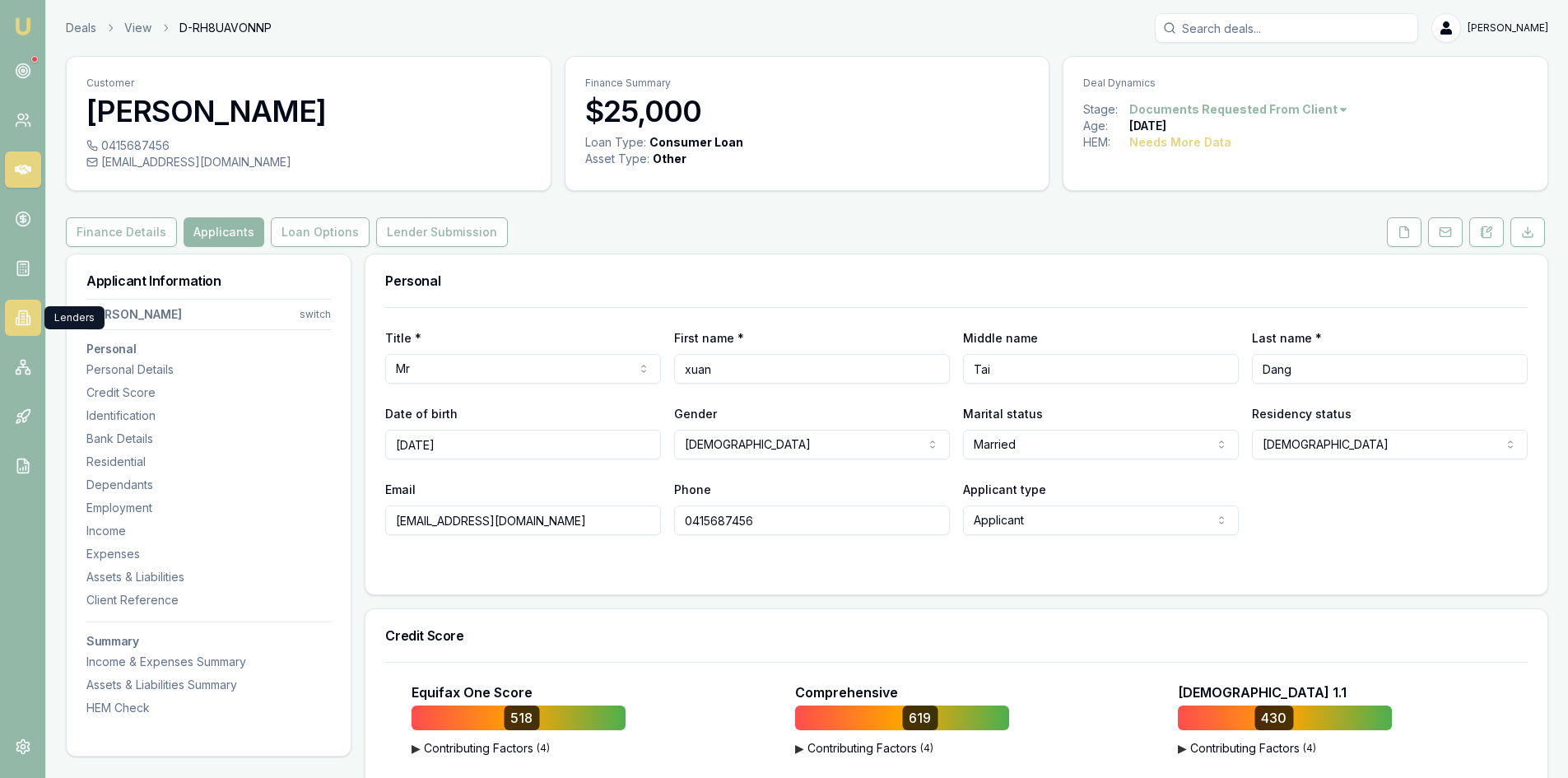
click at [31, 324] on link at bounding box center [23, 317] width 36 height 36
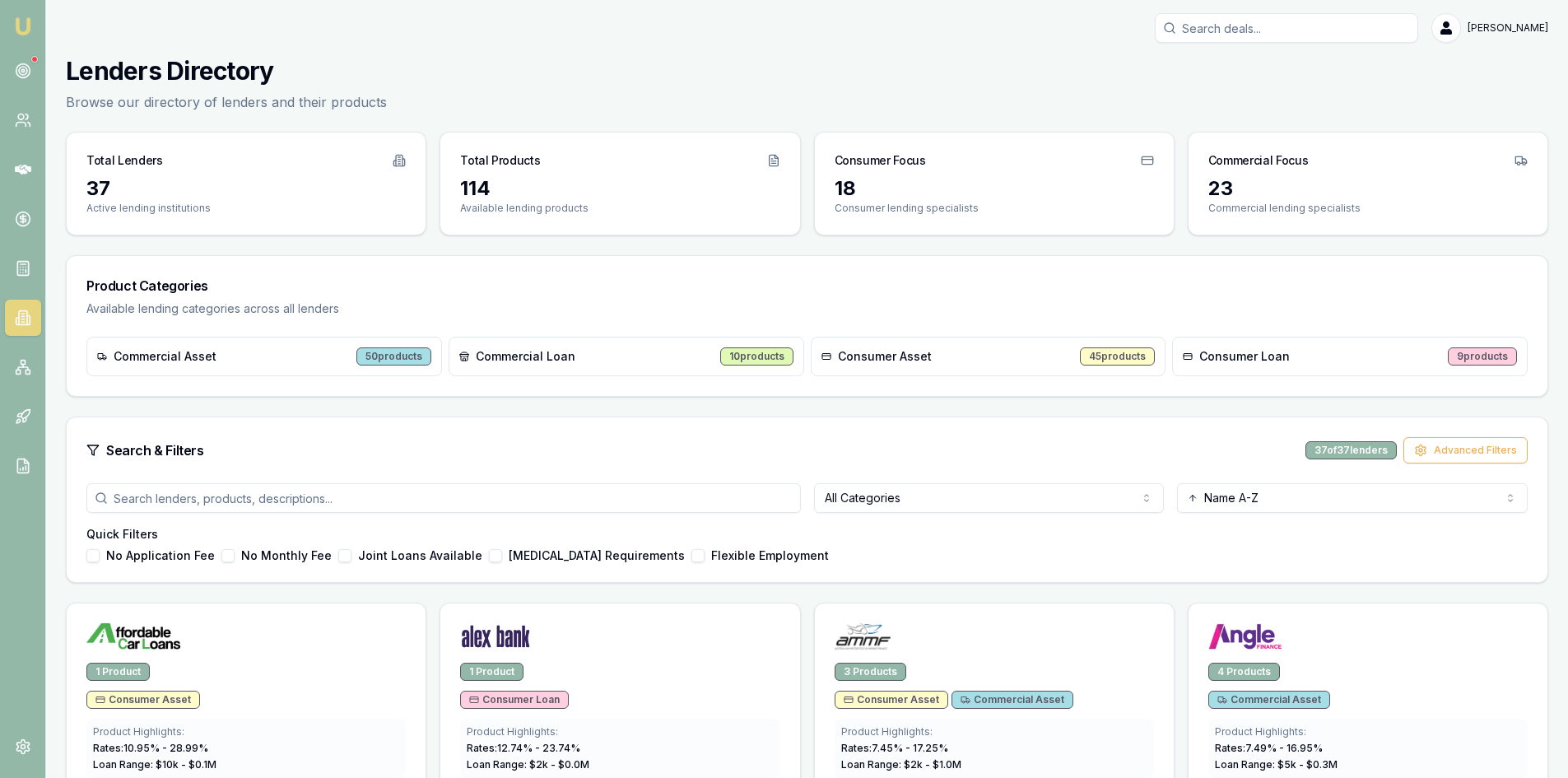
click at [931, 359] on div "Consumer Asset 45 products" at bounding box center [988, 356] width 355 height 40
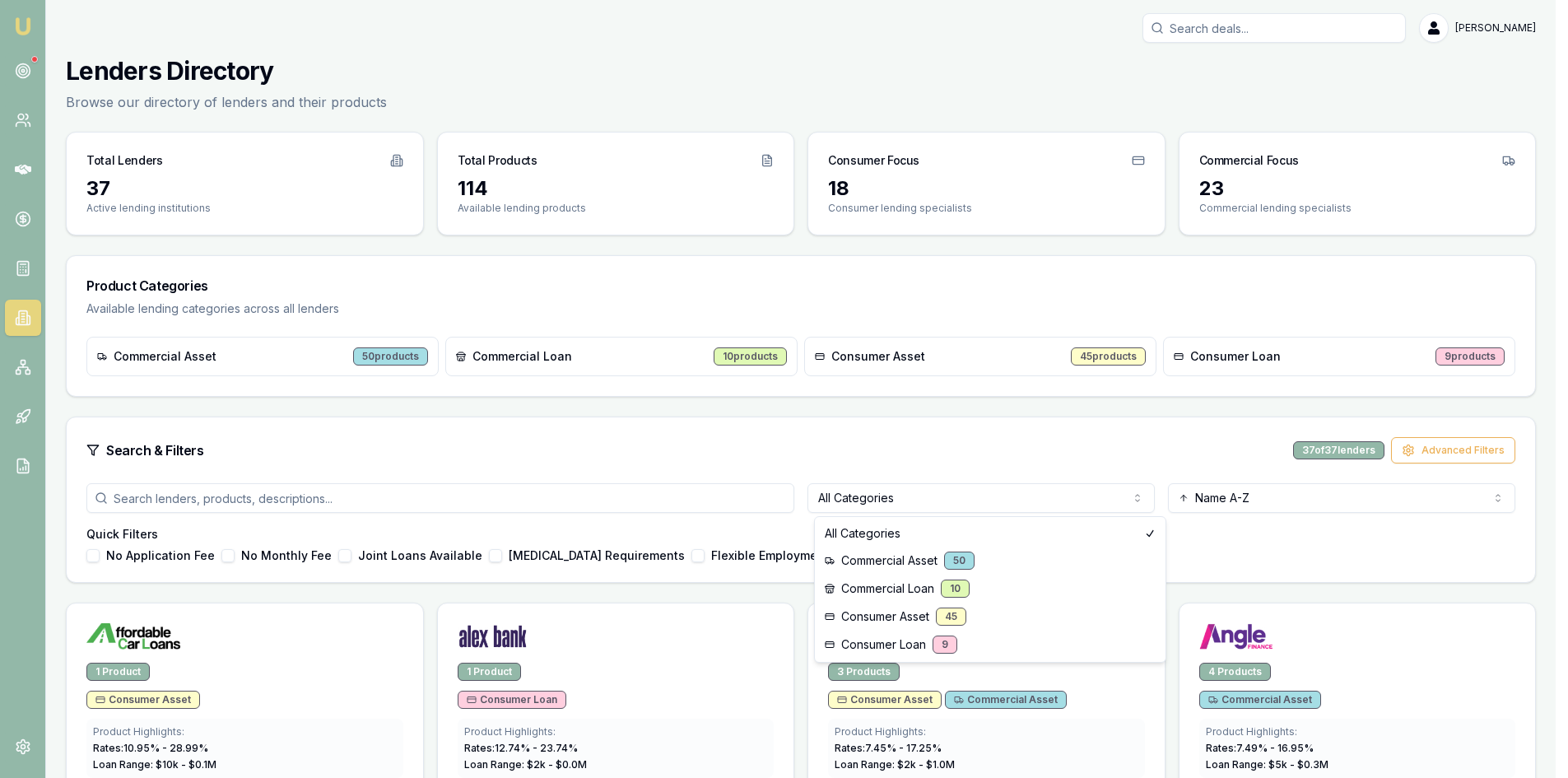
click at [959, 494] on html "Emu Broker [PERSON_NAME] Toggle Menu Lenders Directory Browse our directory of …" at bounding box center [784, 389] width 1568 height 778
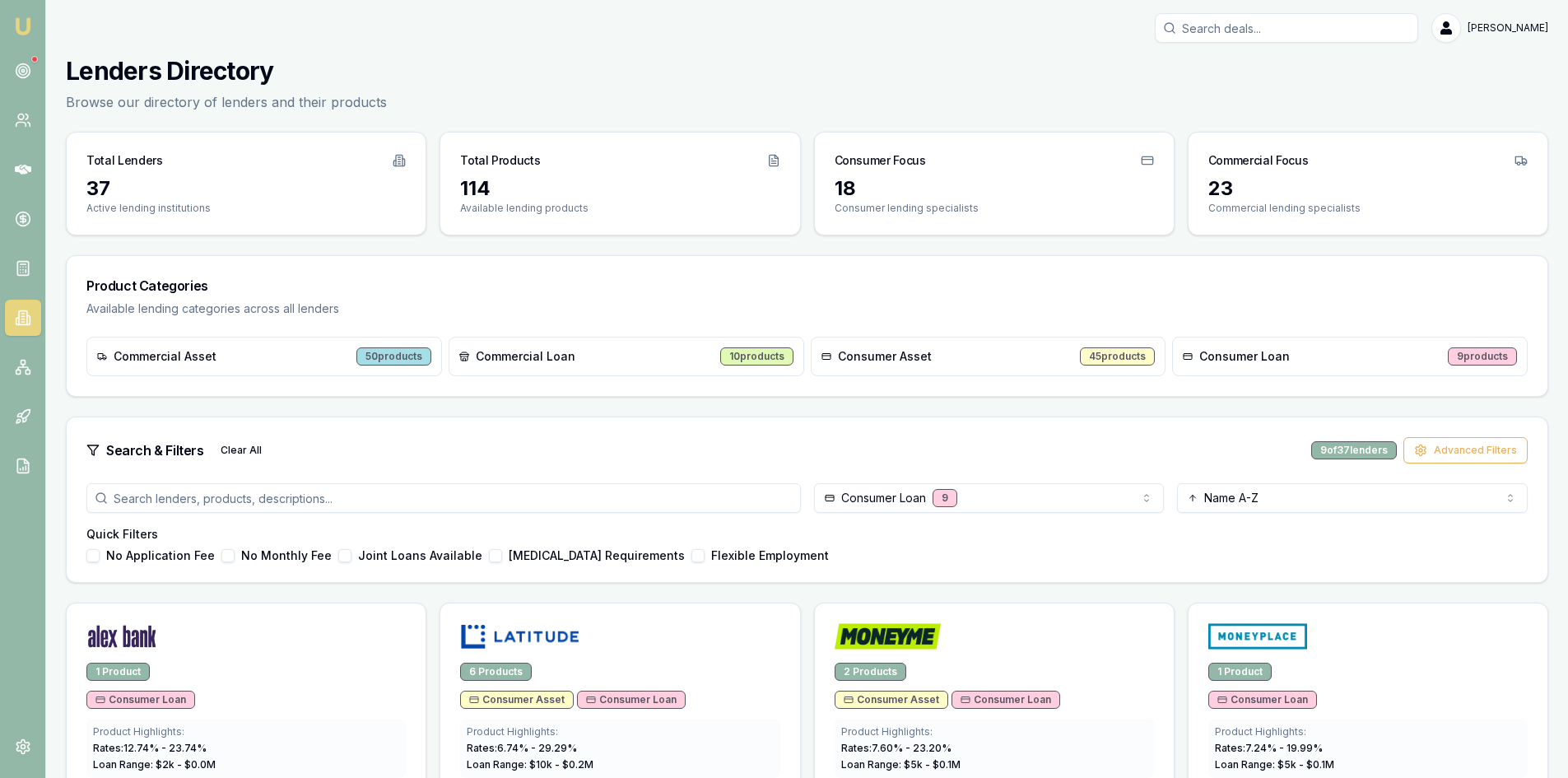
click at [888, 650] on div at bounding box center [994, 639] width 319 height 33
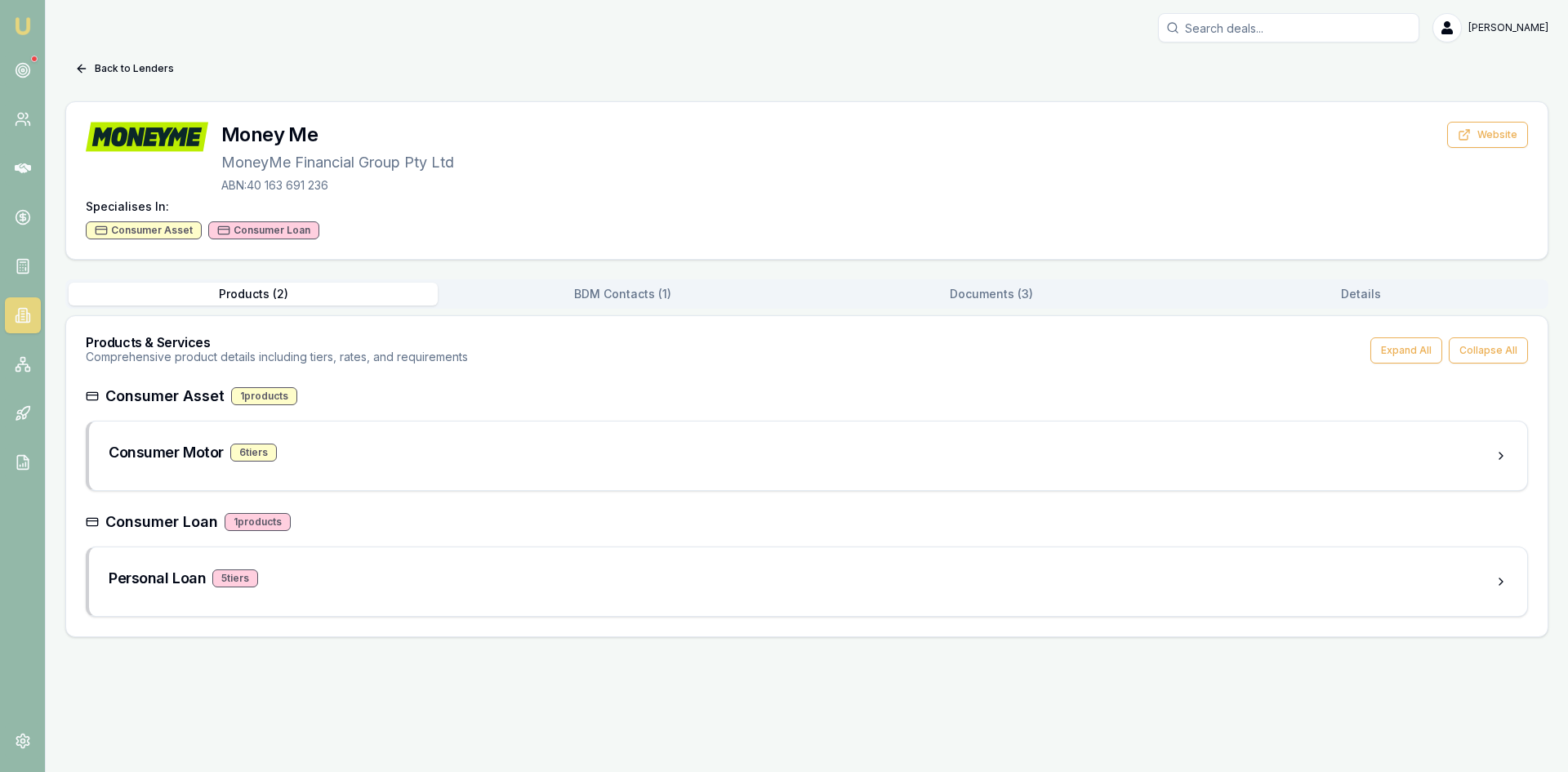
click at [588, 721] on div "Emu Broker Steven Nguyen Toggle Menu Back to Lenders Money Me MoneyMe Financial…" at bounding box center [784, 386] width 1568 height 772
click at [26, 320] on icon at bounding box center [23, 315] width 17 height 17
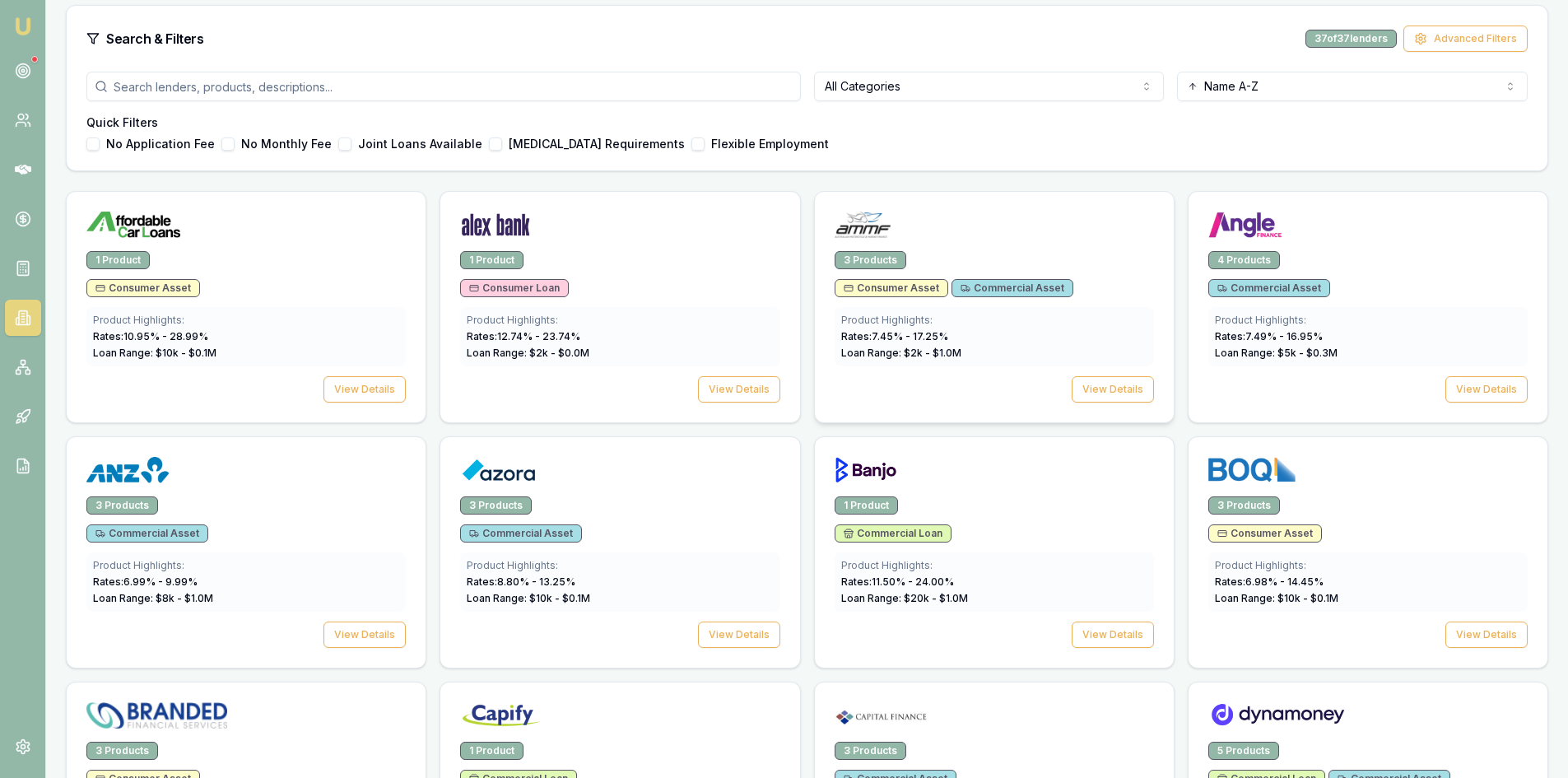
scroll to position [247, 0]
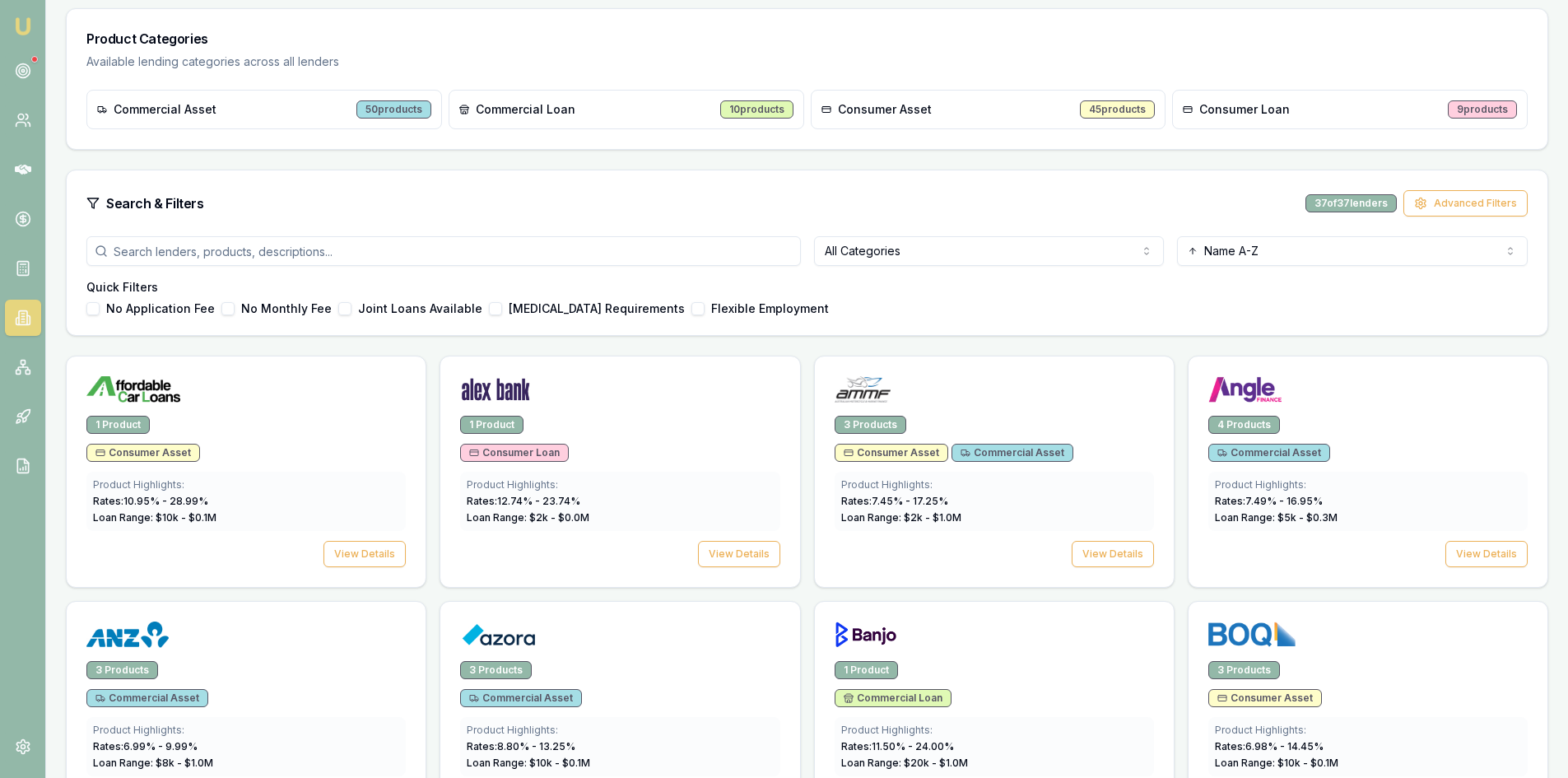
click at [943, 249] on html "Emu Broker Steven Nguyen Toggle Menu Lenders Directory Browse our directory of …" at bounding box center [784, 142] width 1568 height 778
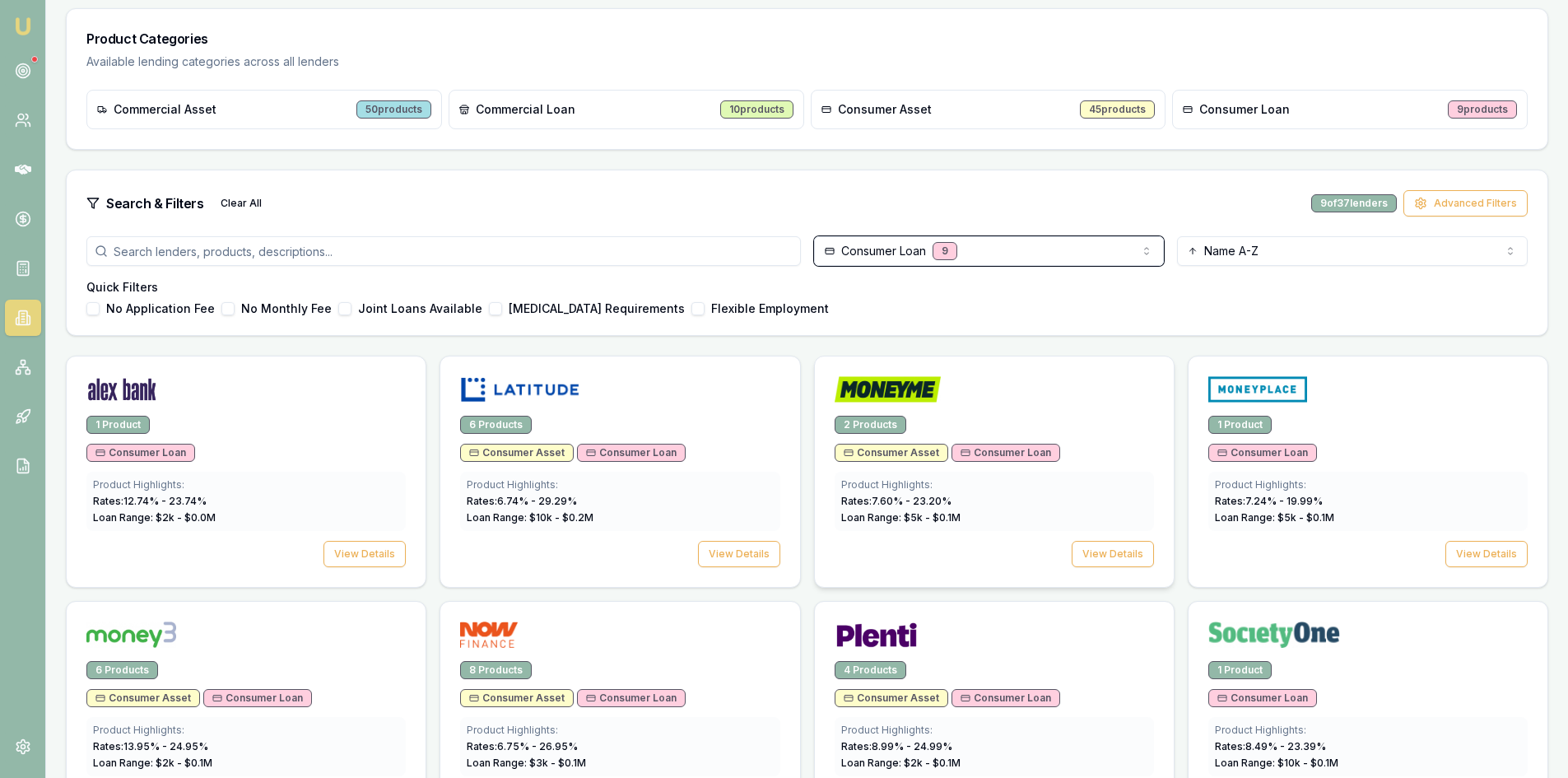
scroll to position [329, 0]
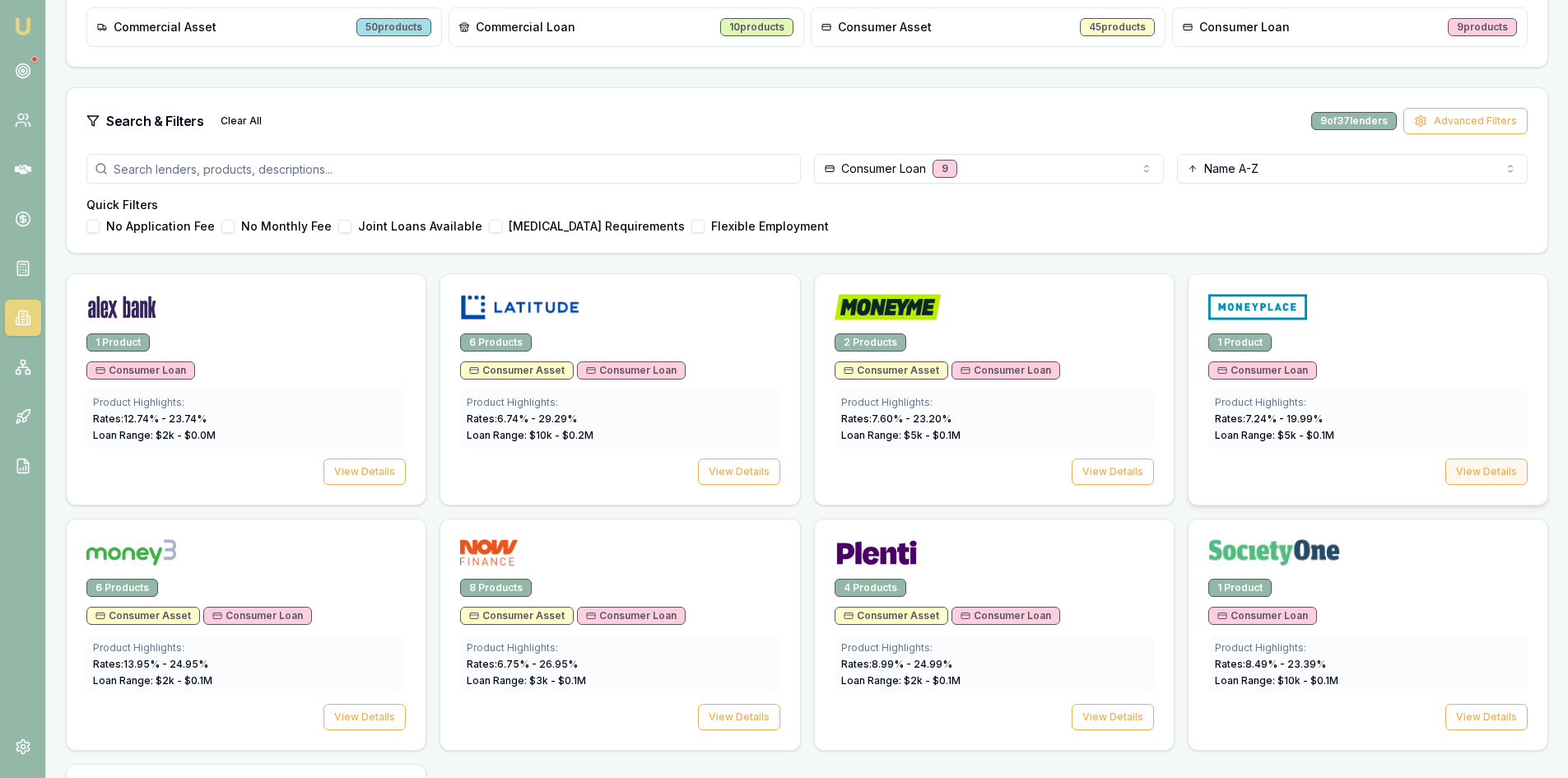
click at [1503, 466] on button "View Details" at bounding box center [1486, 472] width 83 height 26
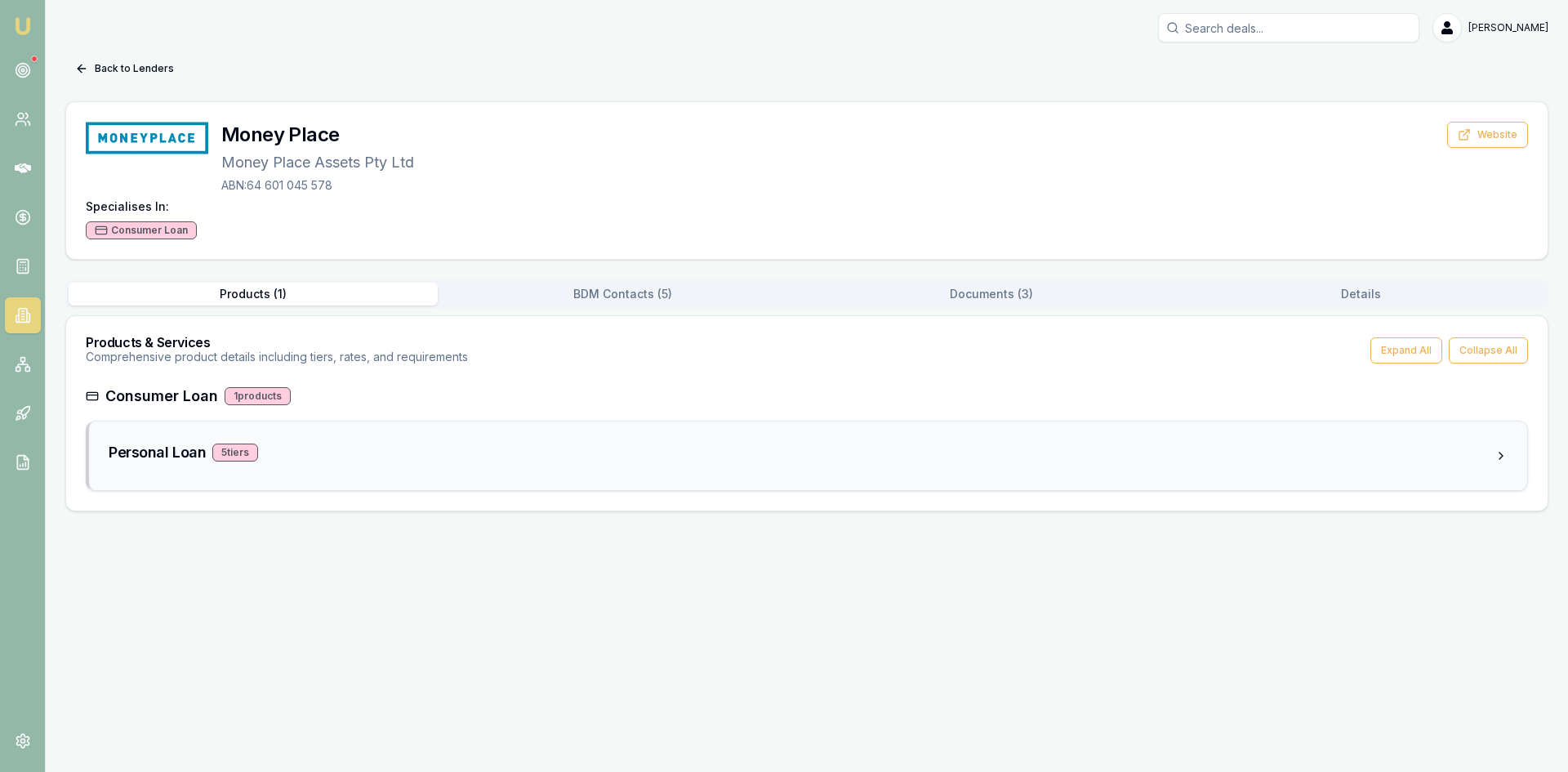
click at [226, 453] on div "5 tier s" at bounding box center [235, 452] width 45 height 18
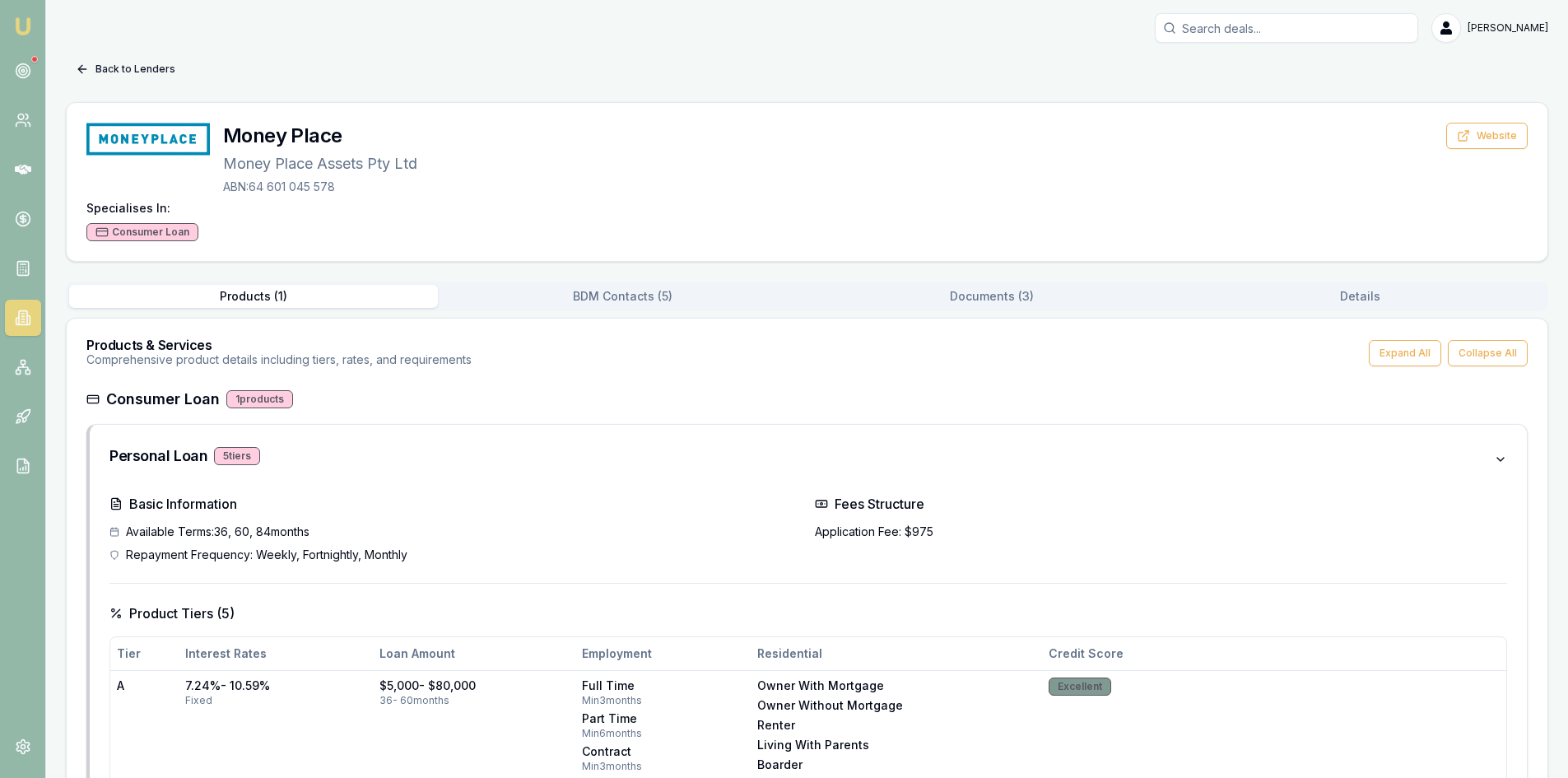
click at [82, 73] on icon at bounding box center [81, 68] width 4 height 7
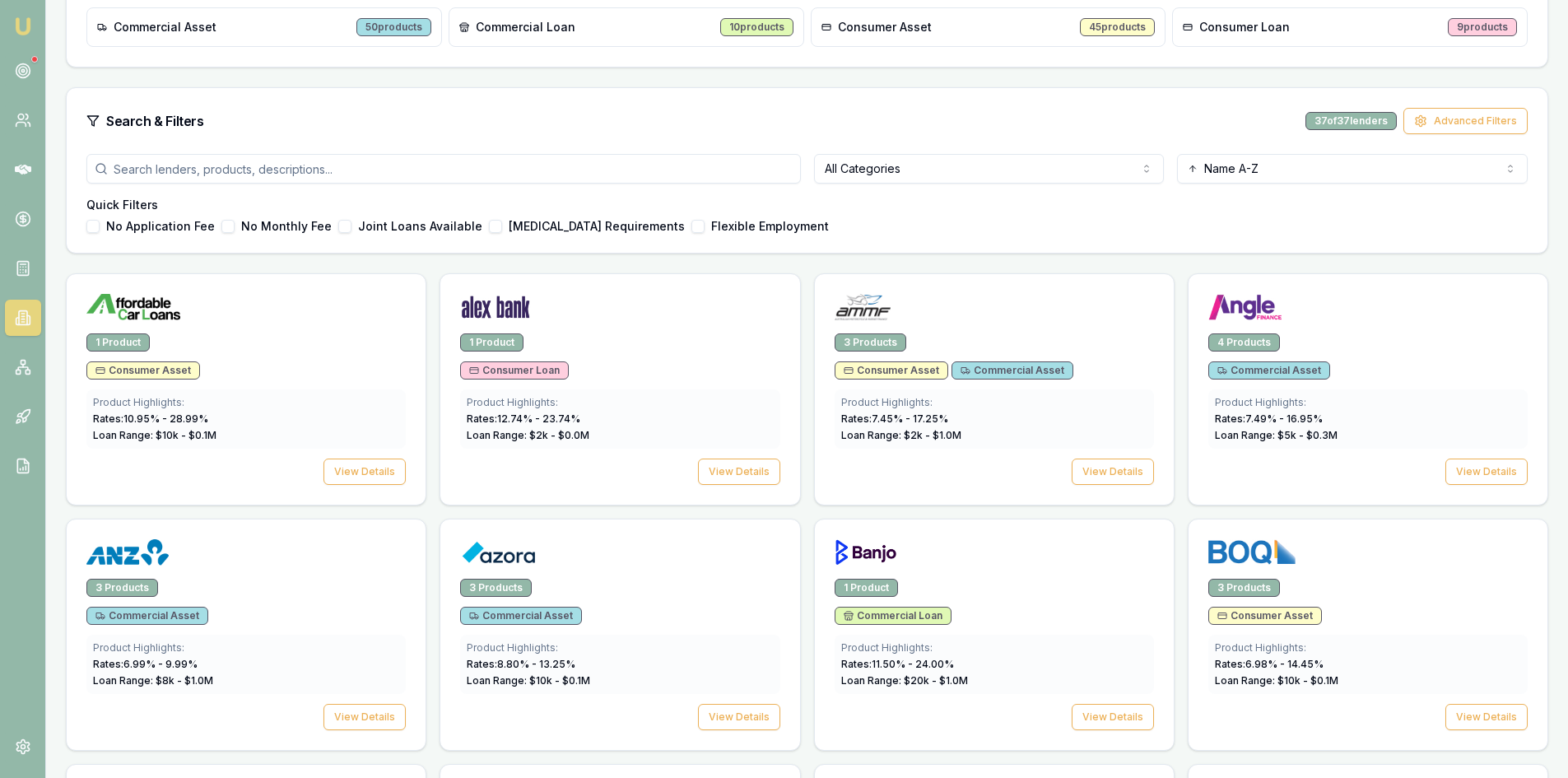
scroll to position [164, 0]
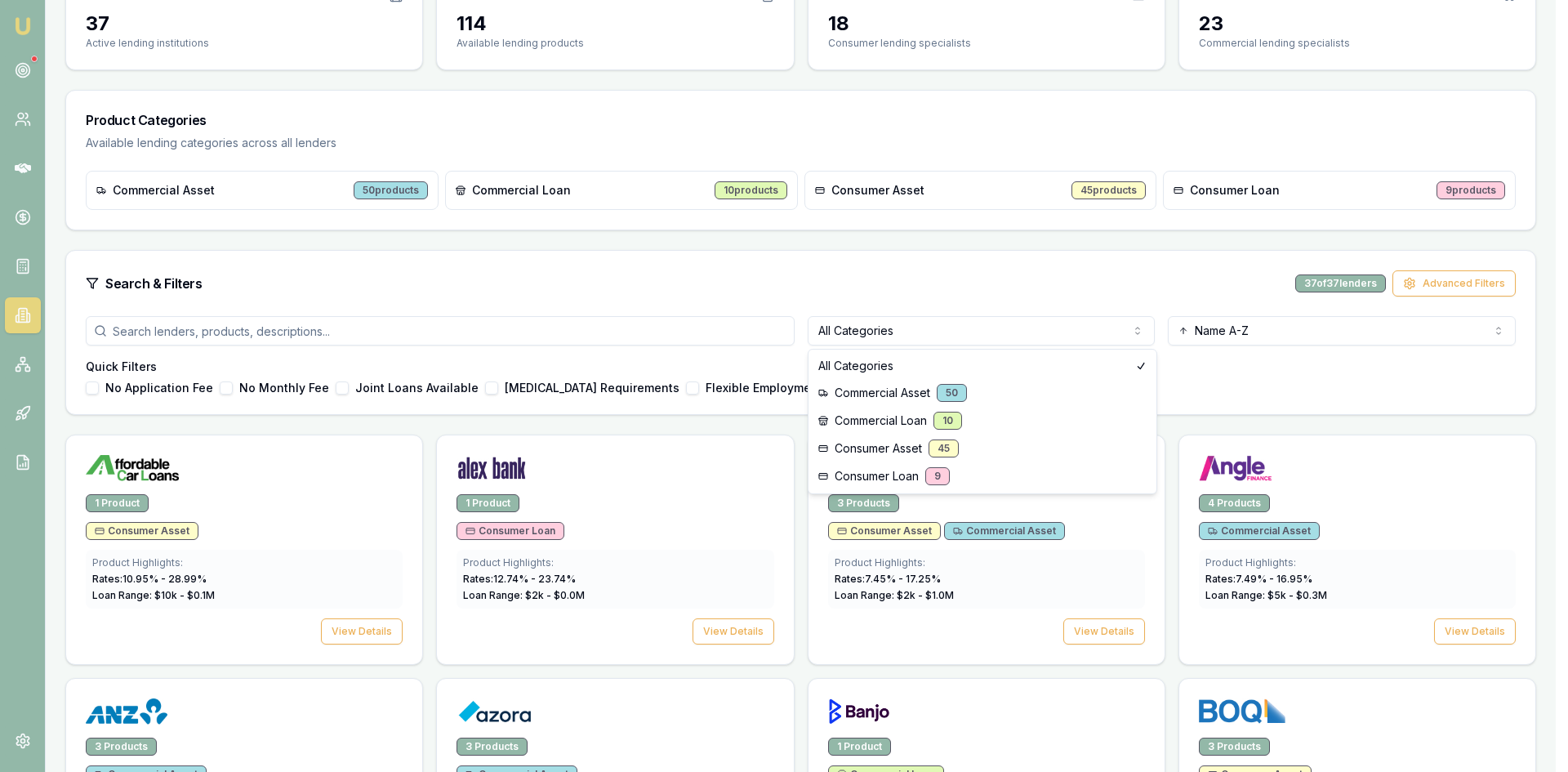
click at [1025, 329] on html "Emu Broker Steven Nguyen Toggle Menu Lenders Directory Browse our directory of …" at bounding box center [784, 223] width 1568 height 772
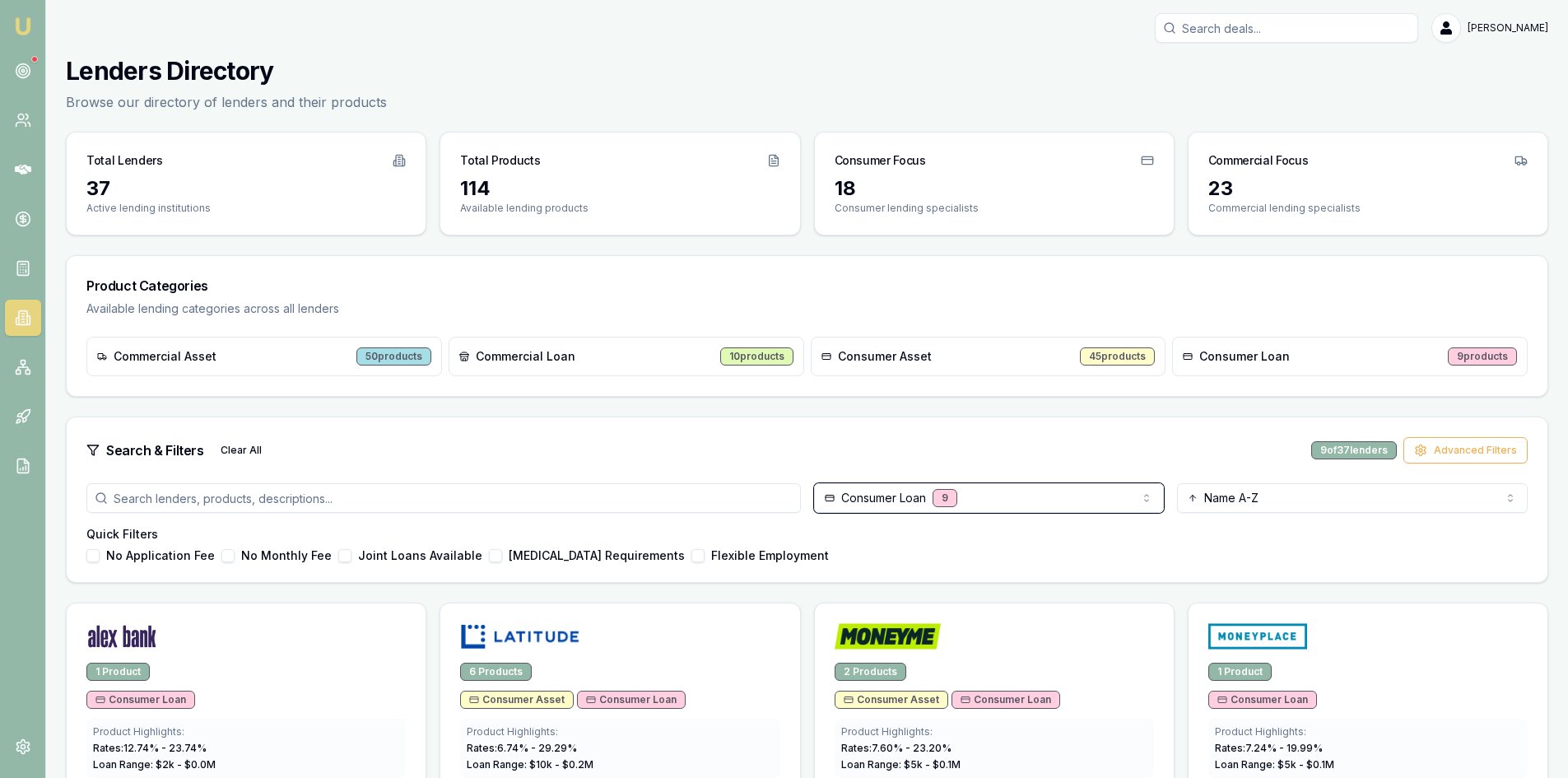
scroll to position [247, 0]
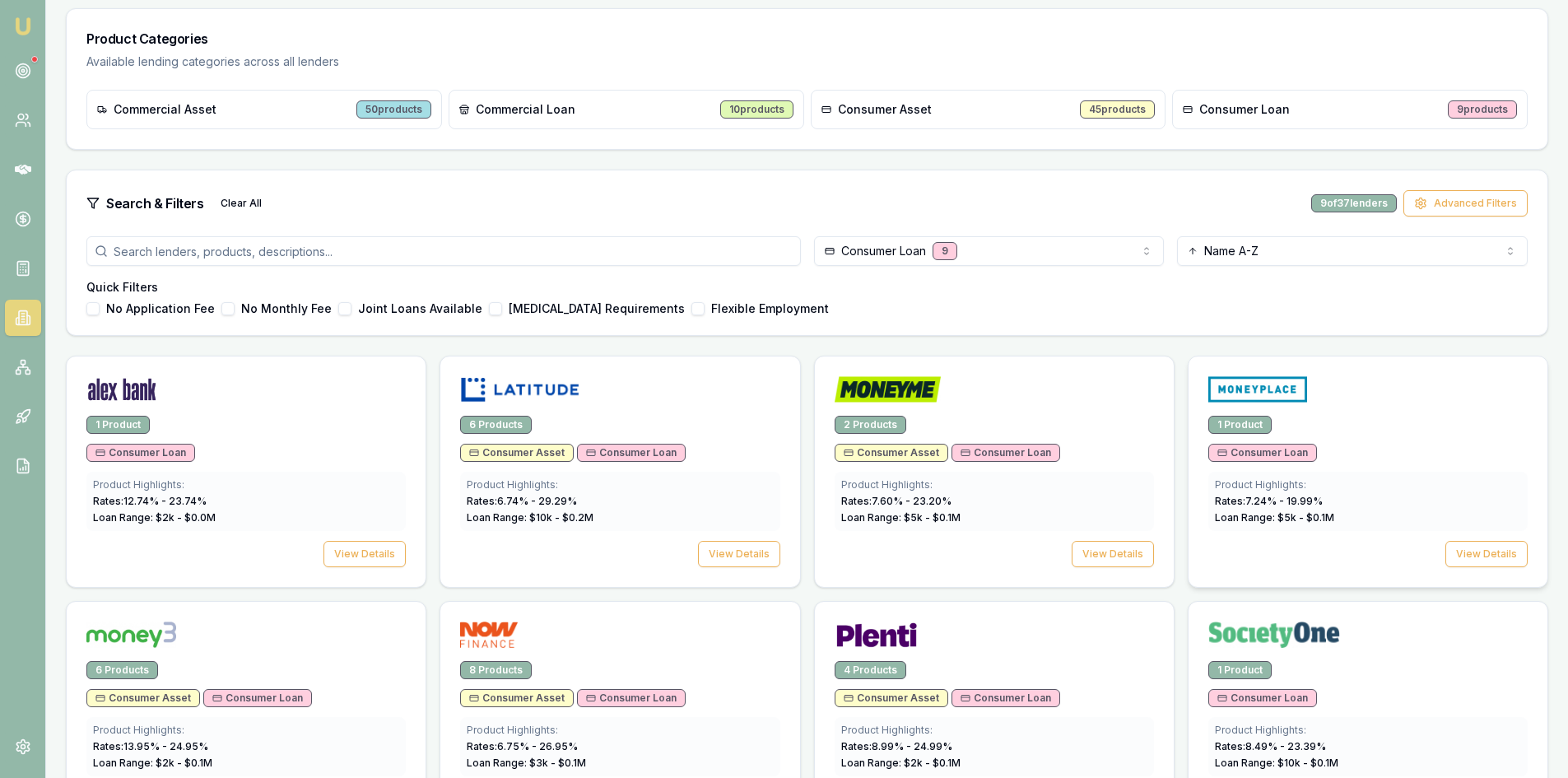
click at [1364, 448] on div "Consumer Loan" at bounding box center [1367, 453] width 319 height 18
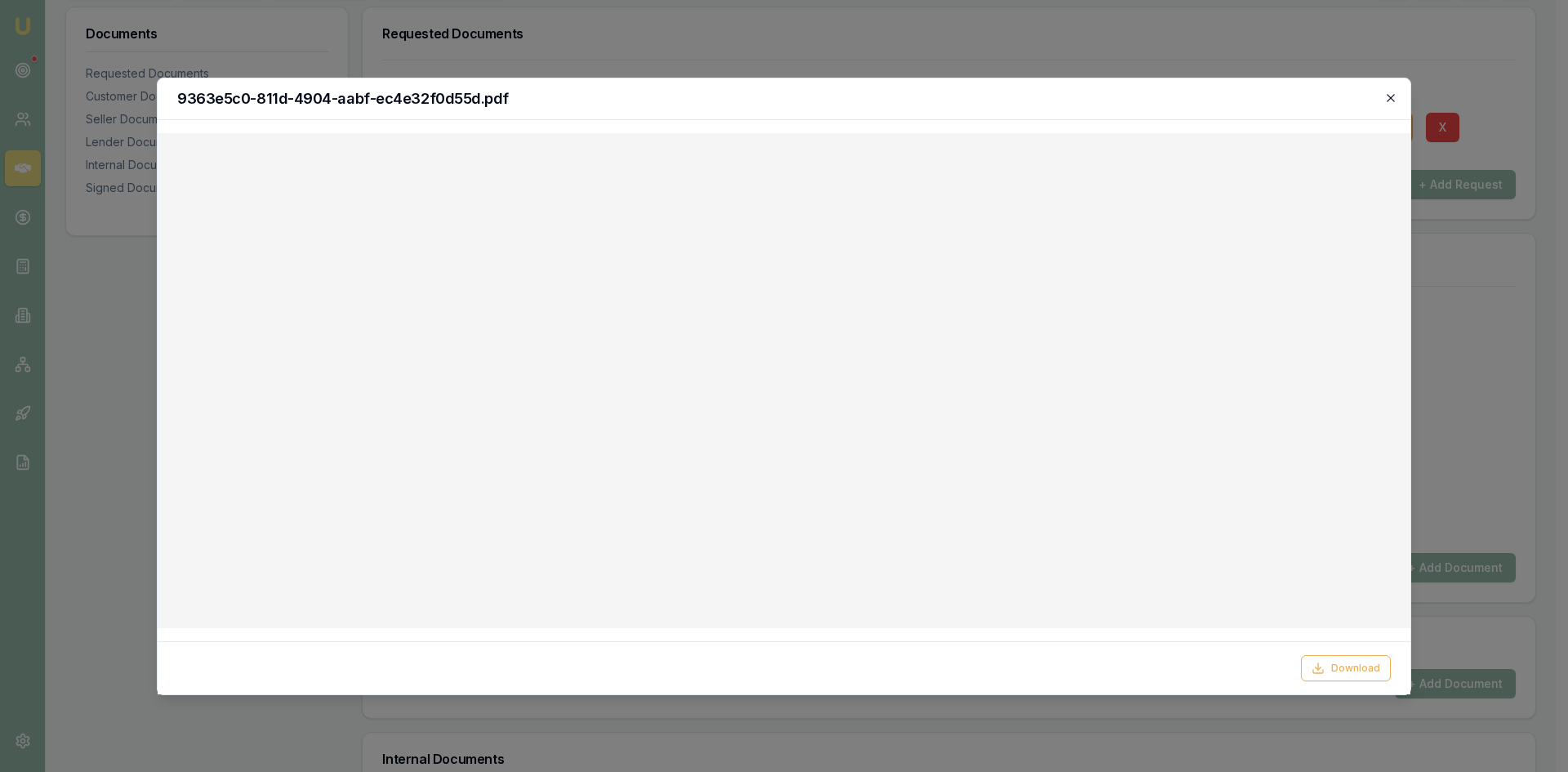
click at [1389, 97] on icon "button" at bounding box center [1390, 97] width 7 height 7
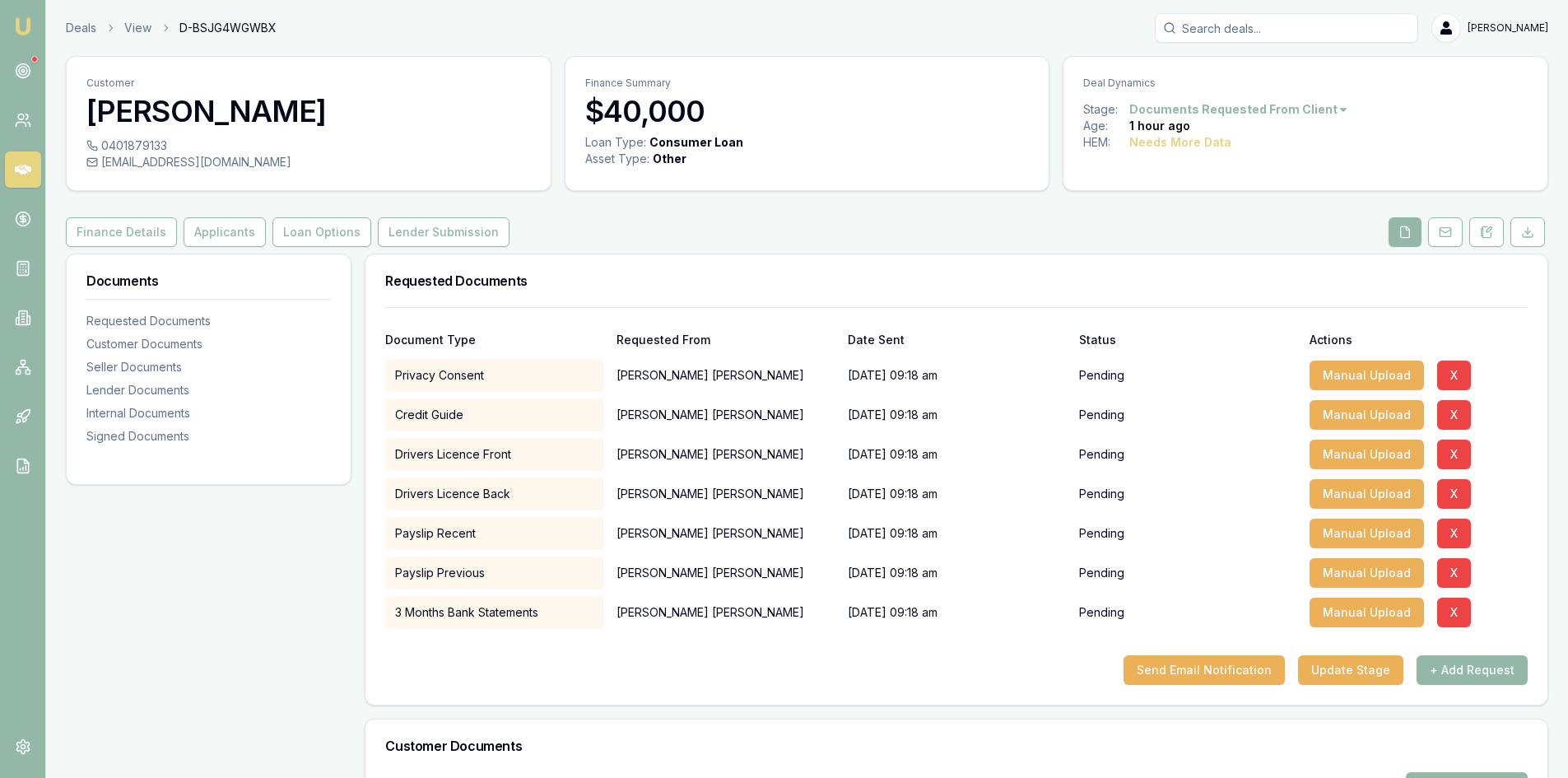
click at [17, 174] on icon at bounding box center [23, 169] width 17 height 17
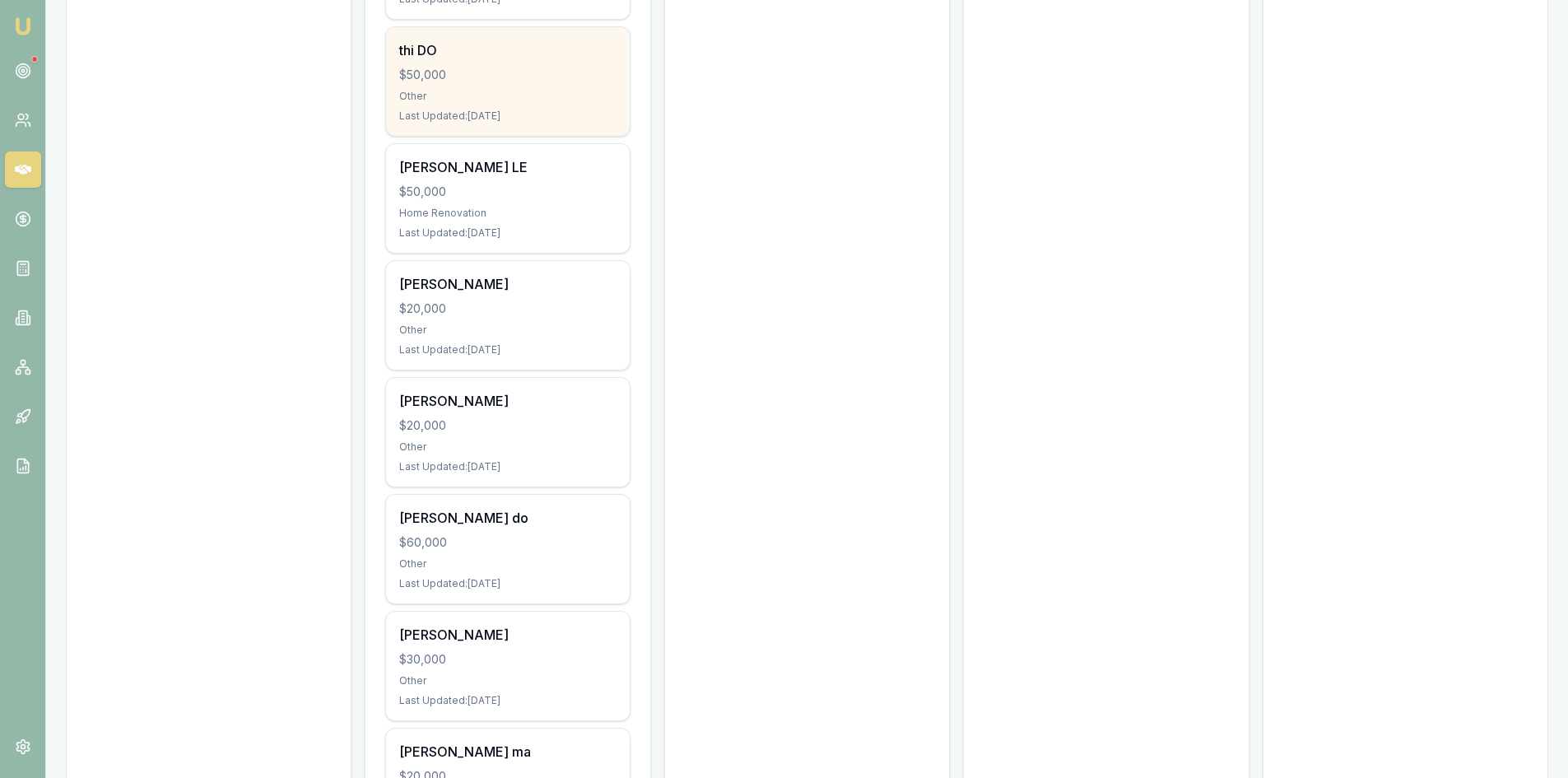
scroll to position [1000, 0]
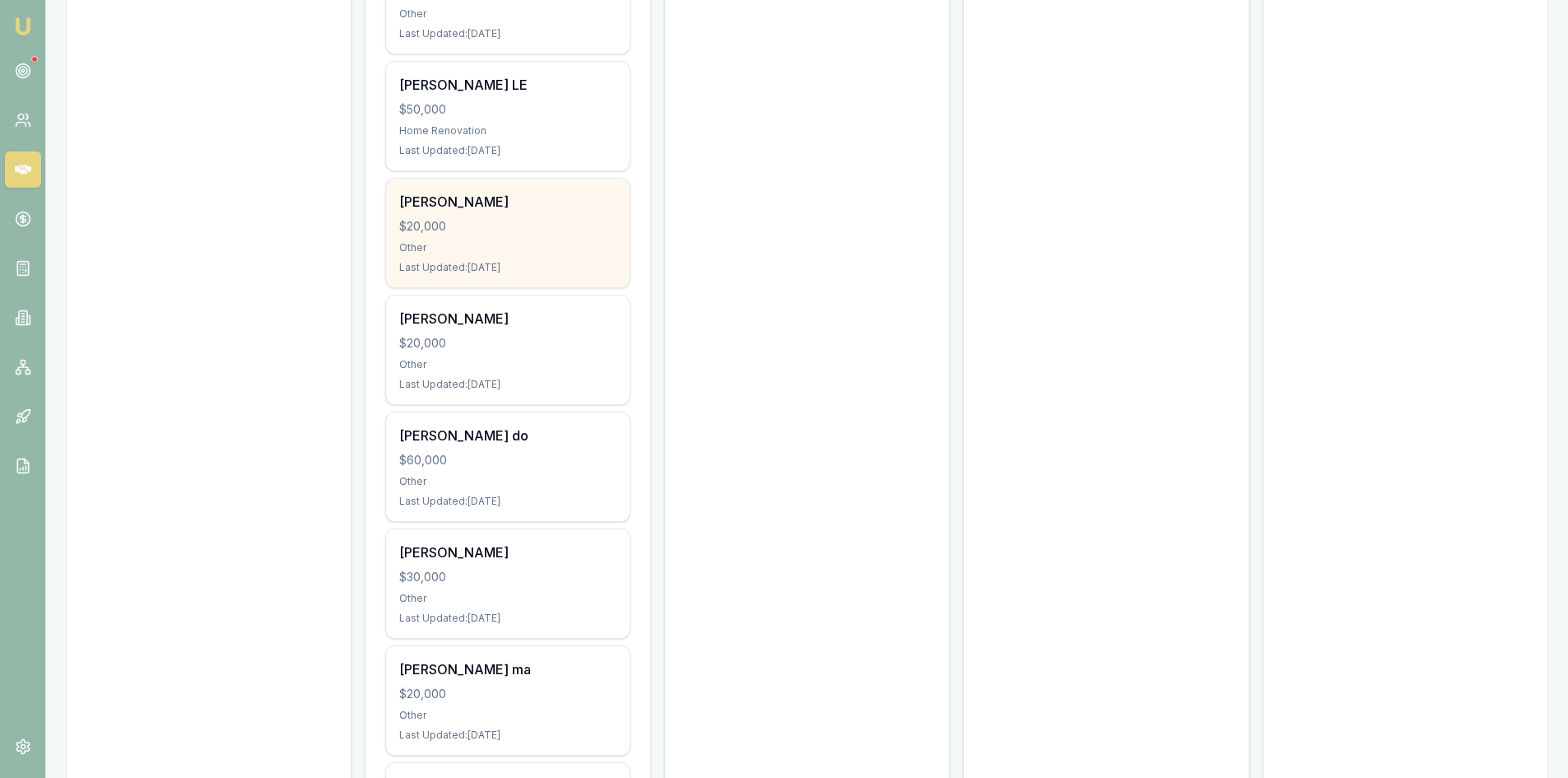
click at [485, 241] on div "Other" at bounding box center [507, 247] width 217 height 13
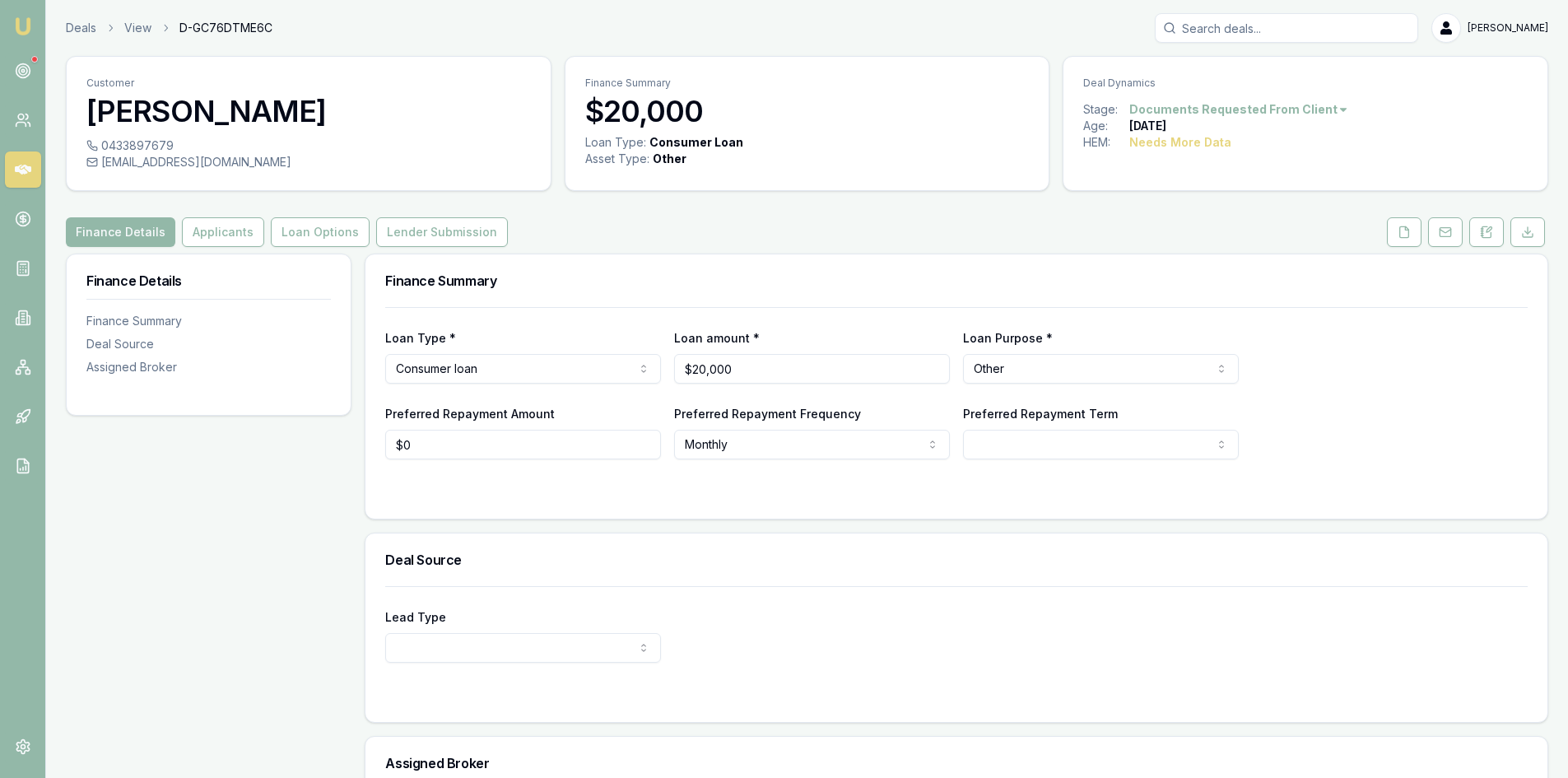
drag, startPoint x: 1402, startPoint y: 232, endPoint x: 1330, endPoint y: 241, distance: 72.6
click at [1402, 232] on icon at bounding box center [1404, 232] width 13 height 13
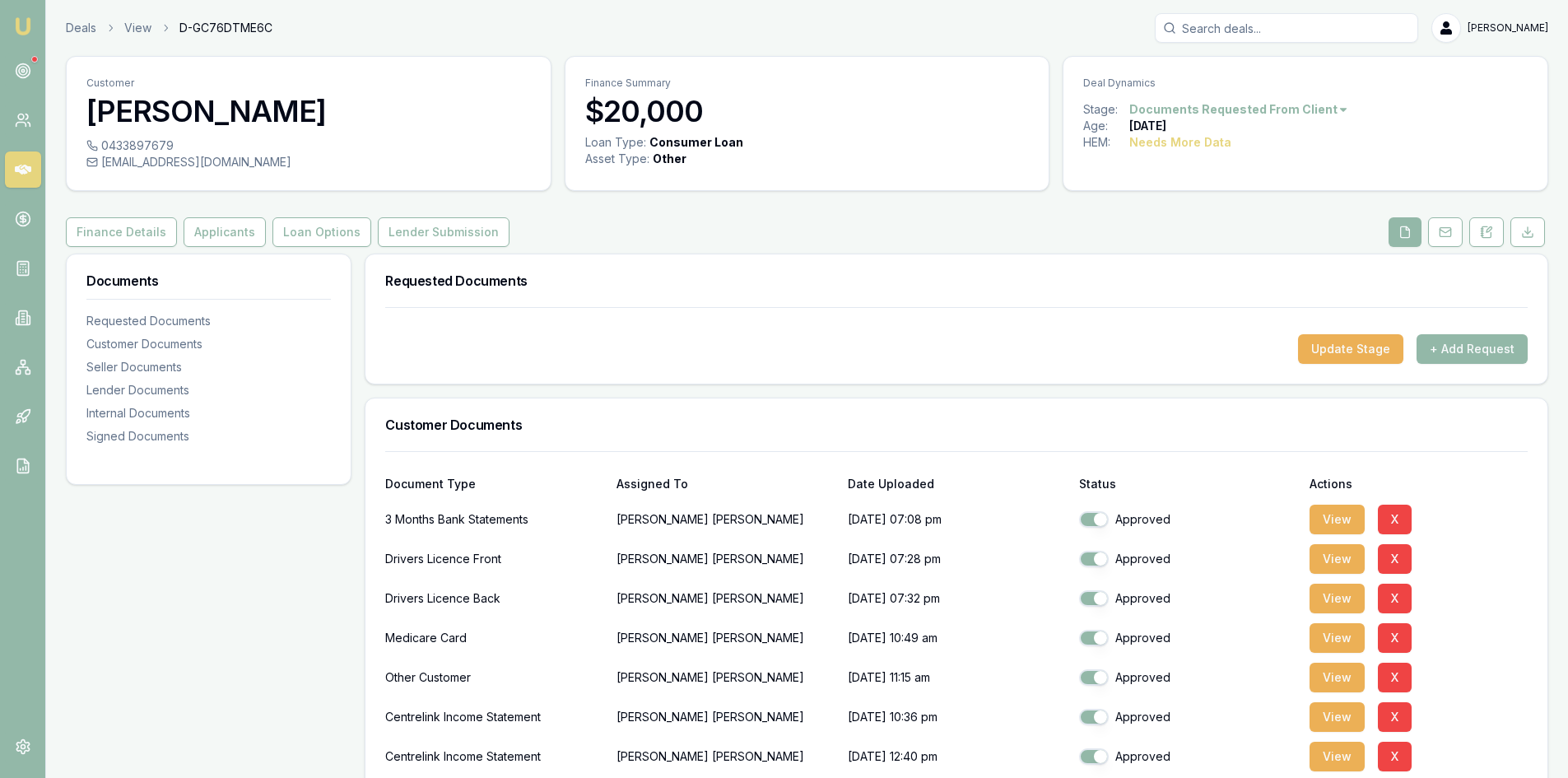
scroll to position [247, 0]
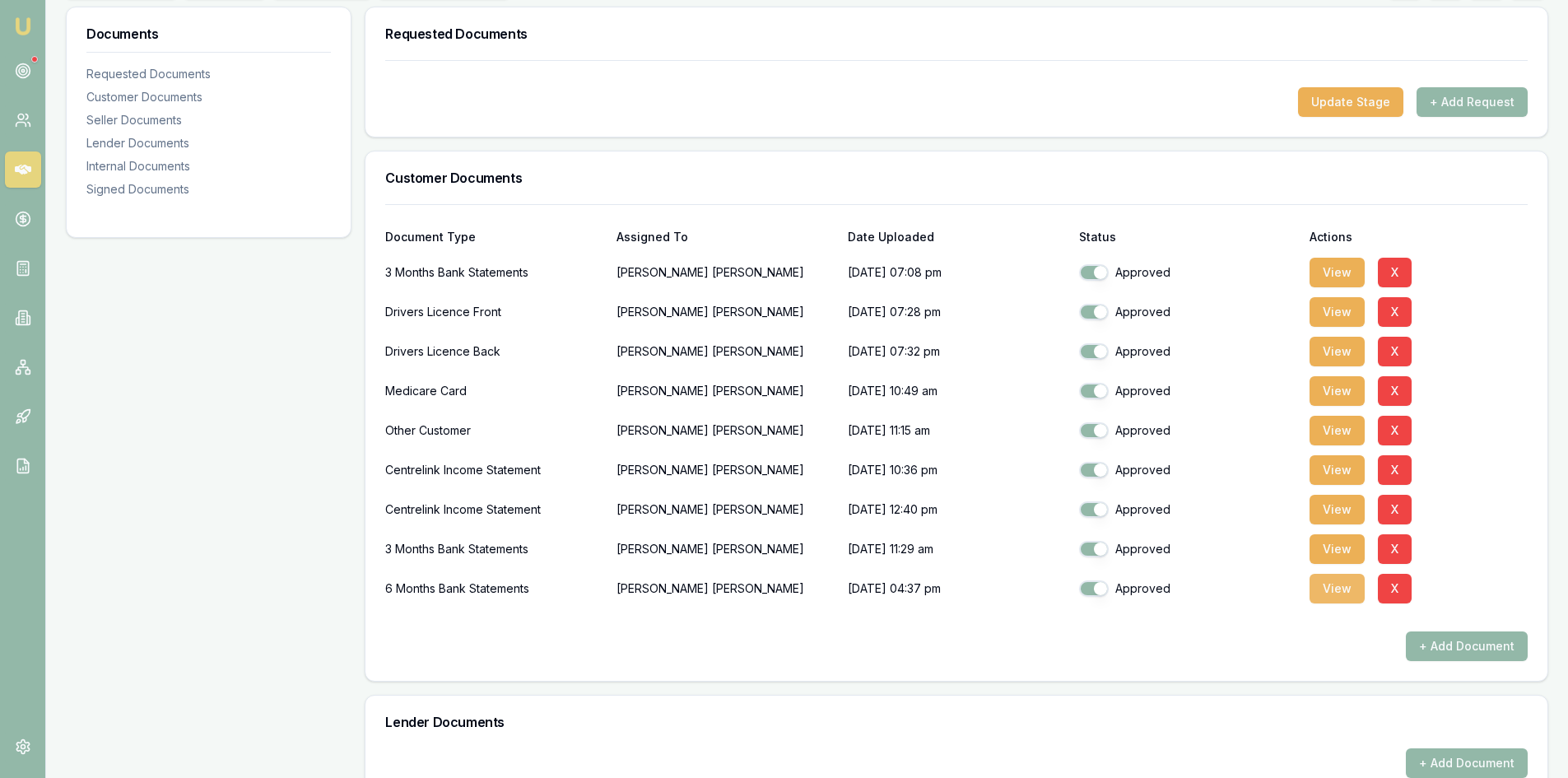
click at [1337, 599] on button "View" at bounding box center [1336, 589] width 55 height 30
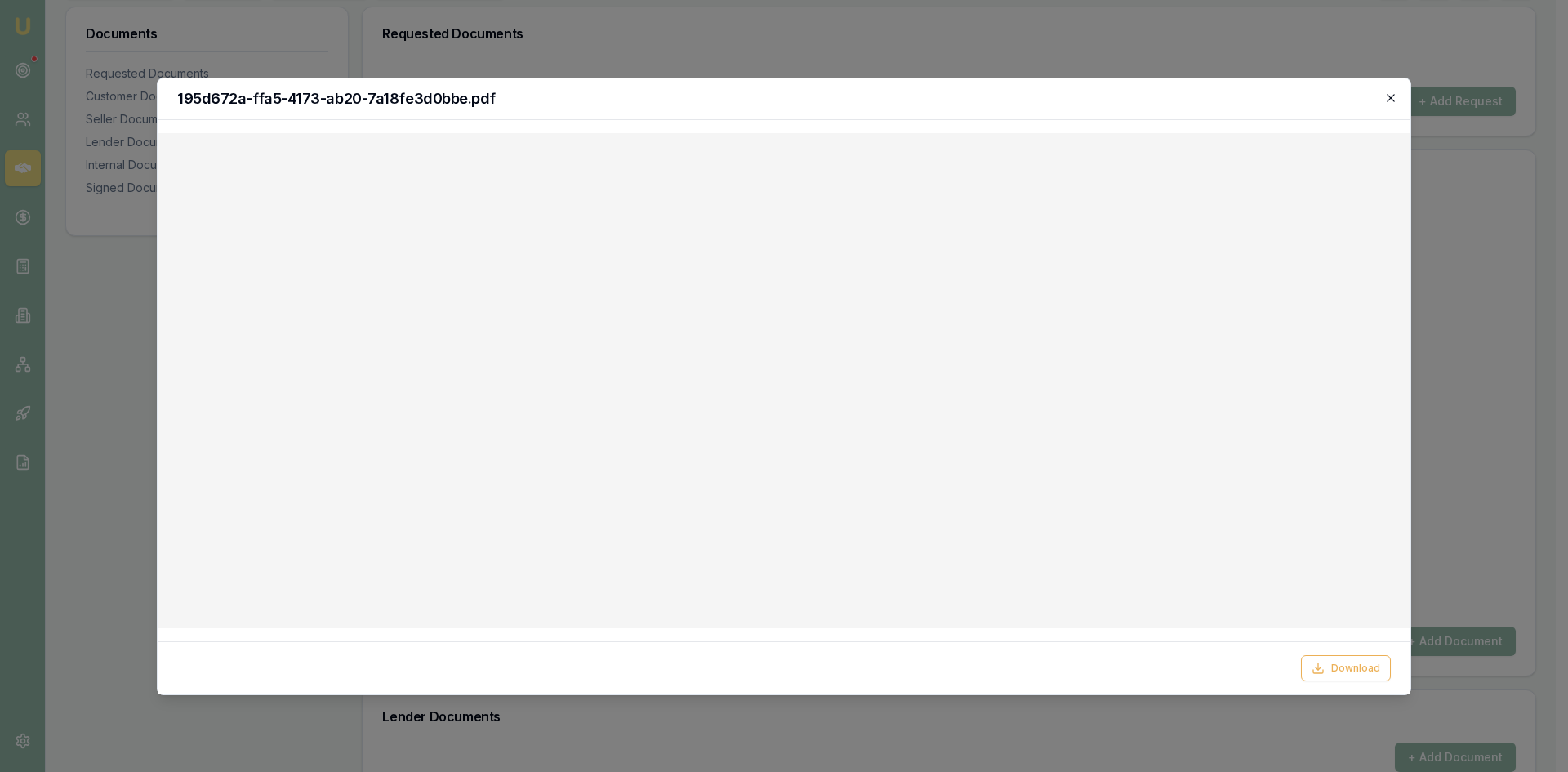
click at [1392, 101] on icon "button" at bounding box center [1390, 98] width 13 height 13
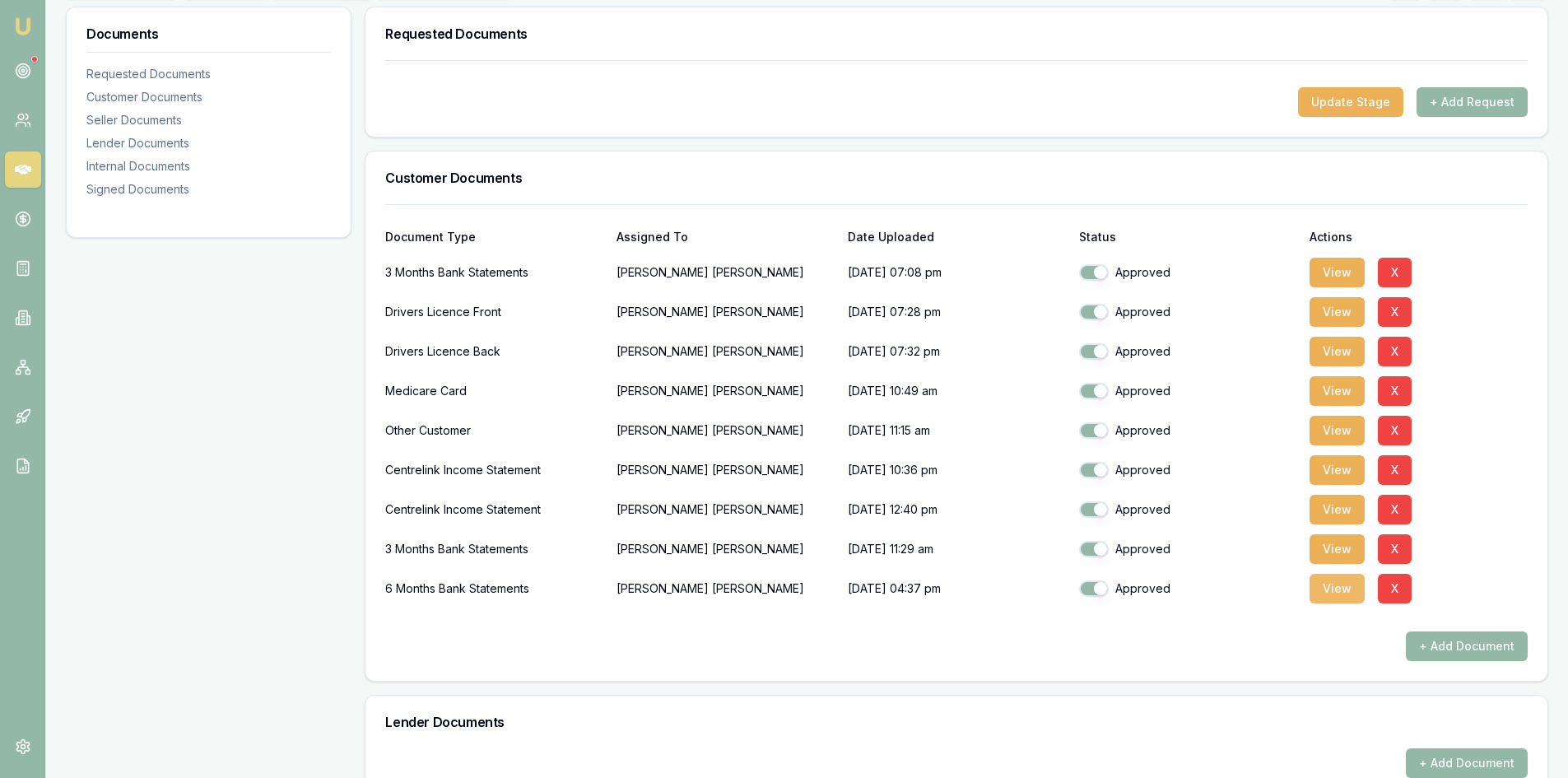
click at [1351, 592] on button "View" at bounding box center [1336, 589] width 55 height 30
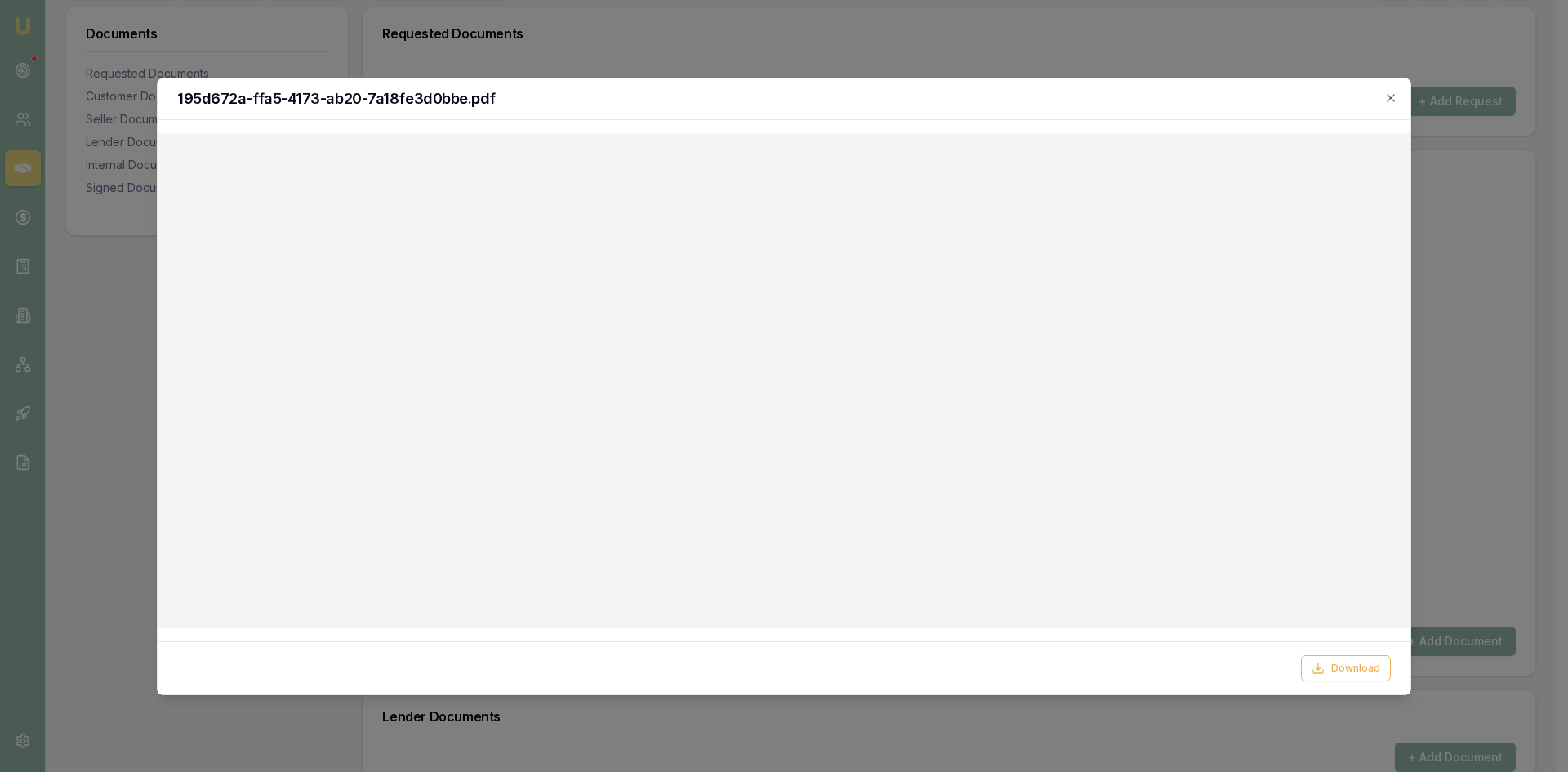
click at [1382, 96] on h2 "195d672a-ffa5-4173-ab20-7a18fe3d0bbe.pdf" at bounding box center [783, 99] width 1214 height 15
click at [1389, 102] on icon "button" at bounding box center [1390, 98] width 13 height 13
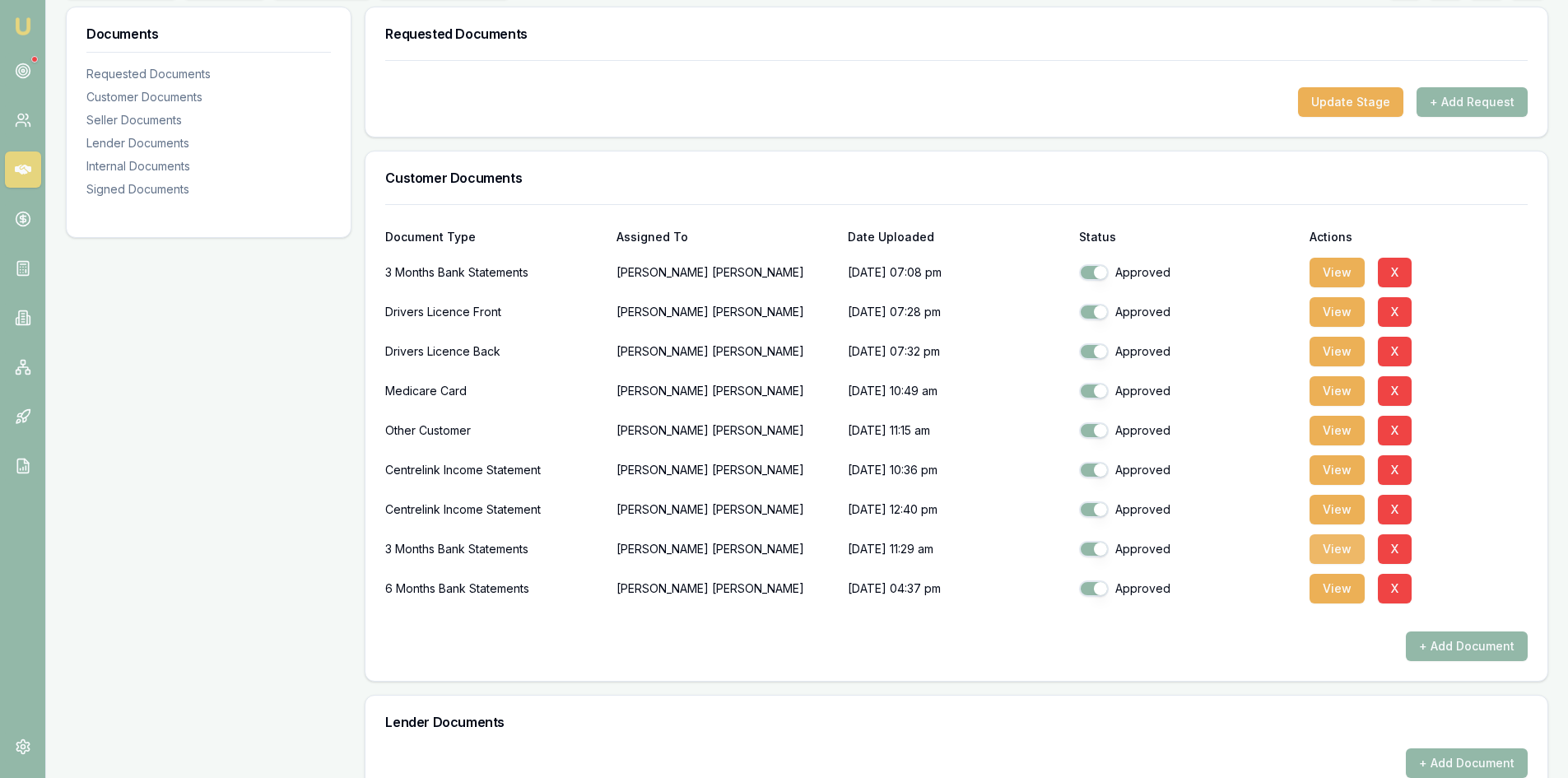
click at [1322, 550] on button "View" at bounding box center [1336, 549] width 55 height 30
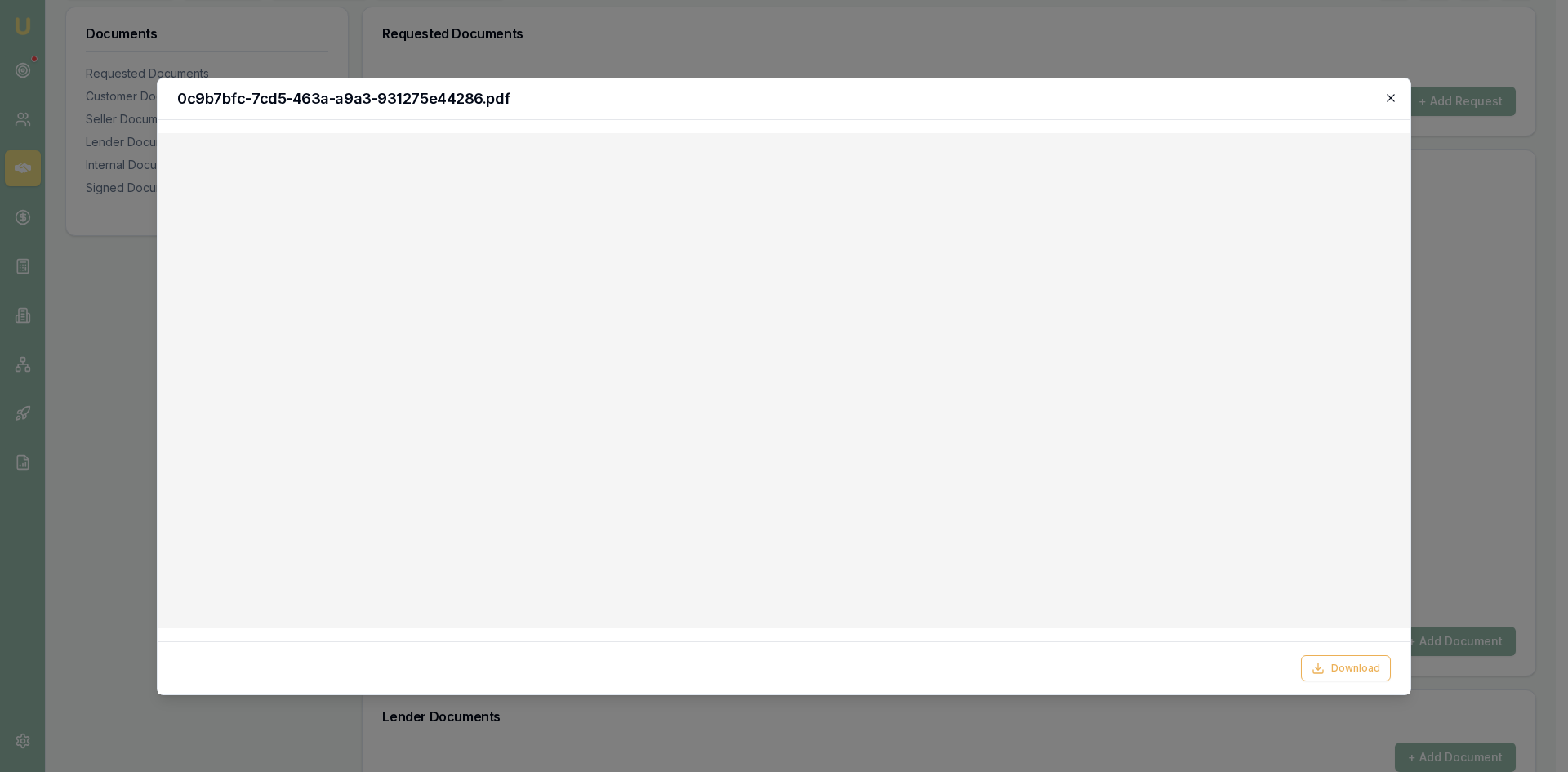
click at [1396, 96] on icon "button" at bounding box center [1390, 98] width 13 height 13
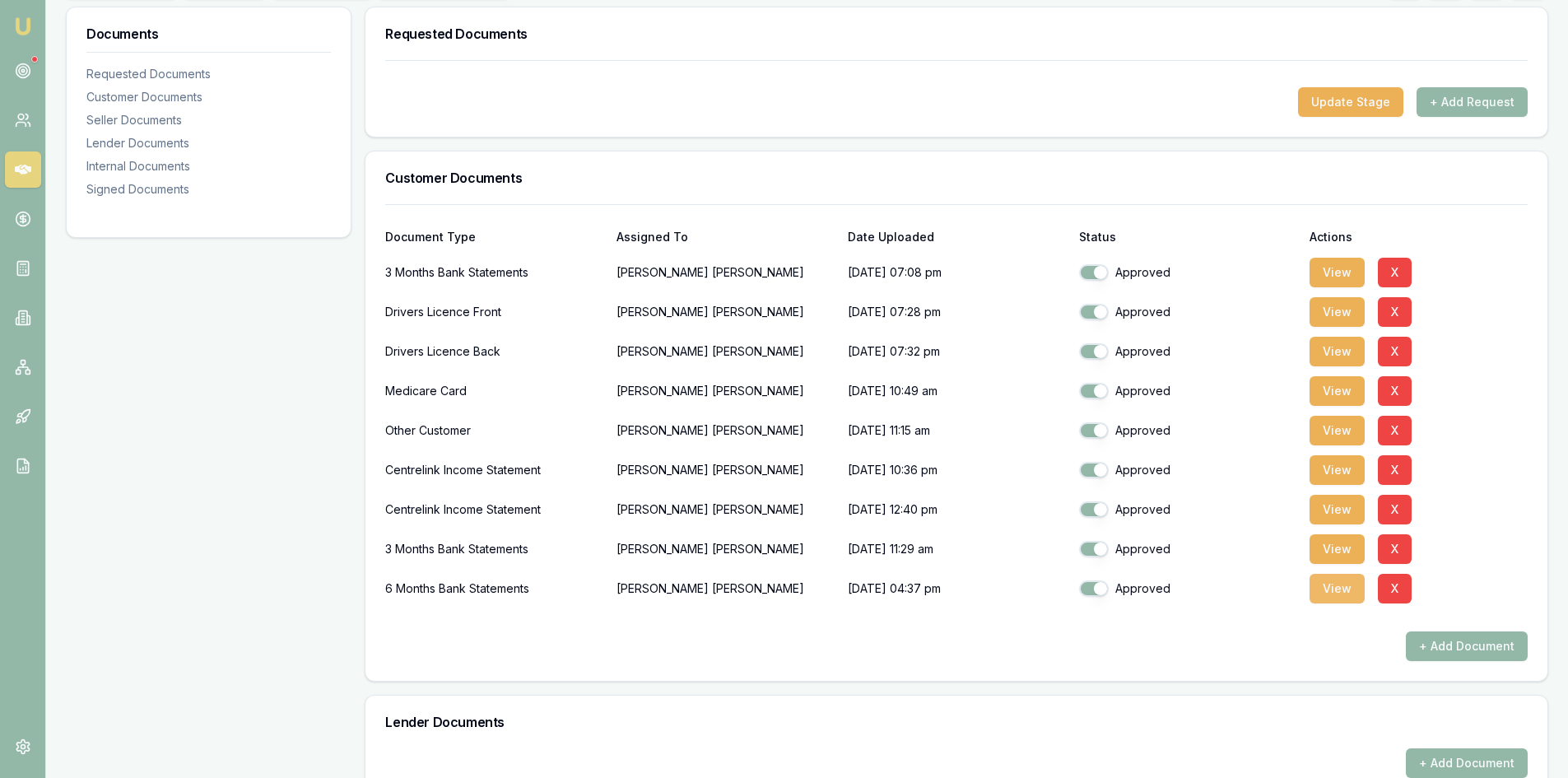
click at [1340, 597] on button "View" at bounding box center [1336, 589] width 55 height 30
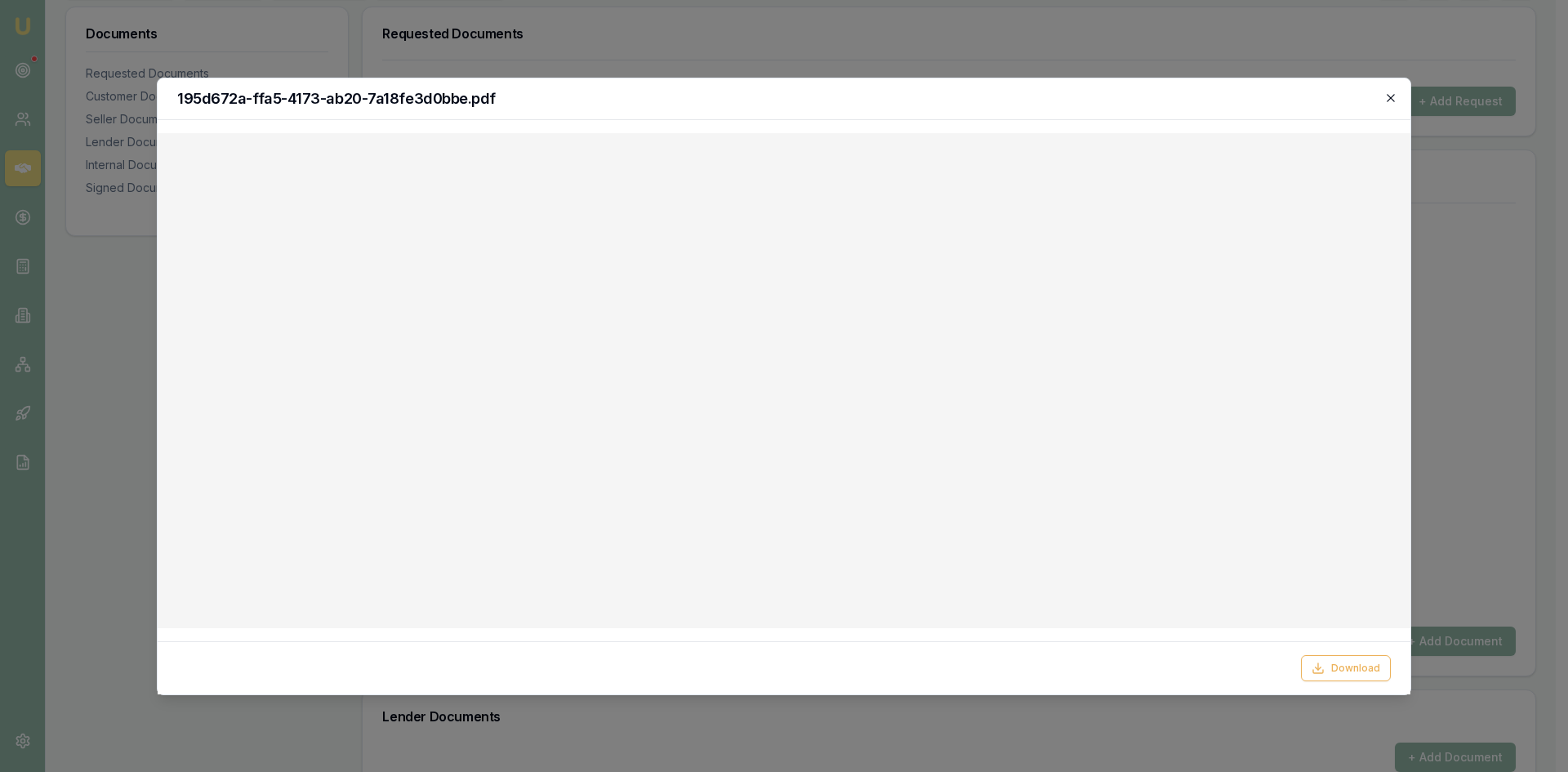
click at [1396, 102] on icon "button" at bounding box center [1390, 98] width 13 height 13
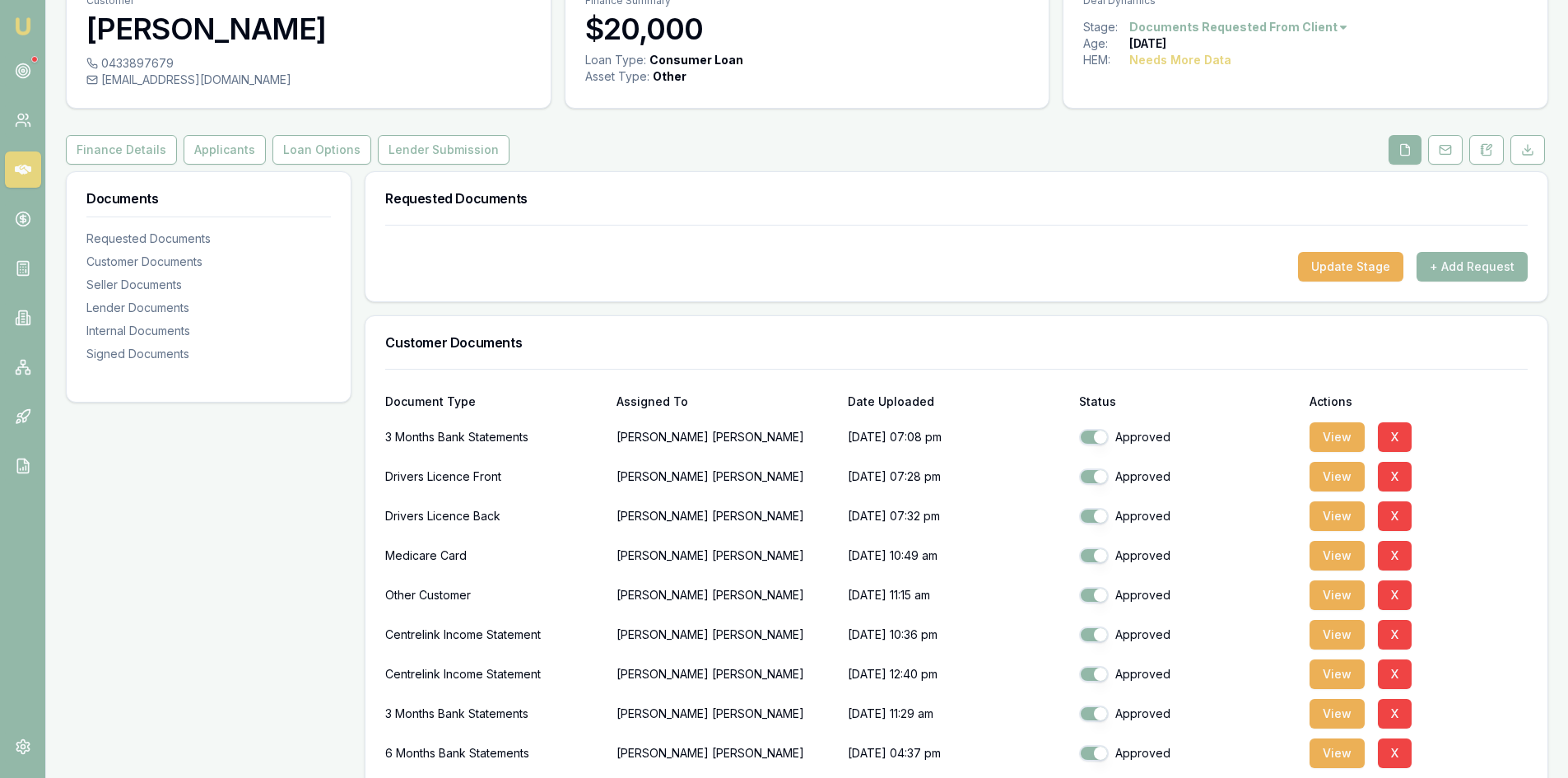
scroll to position [0, 0]
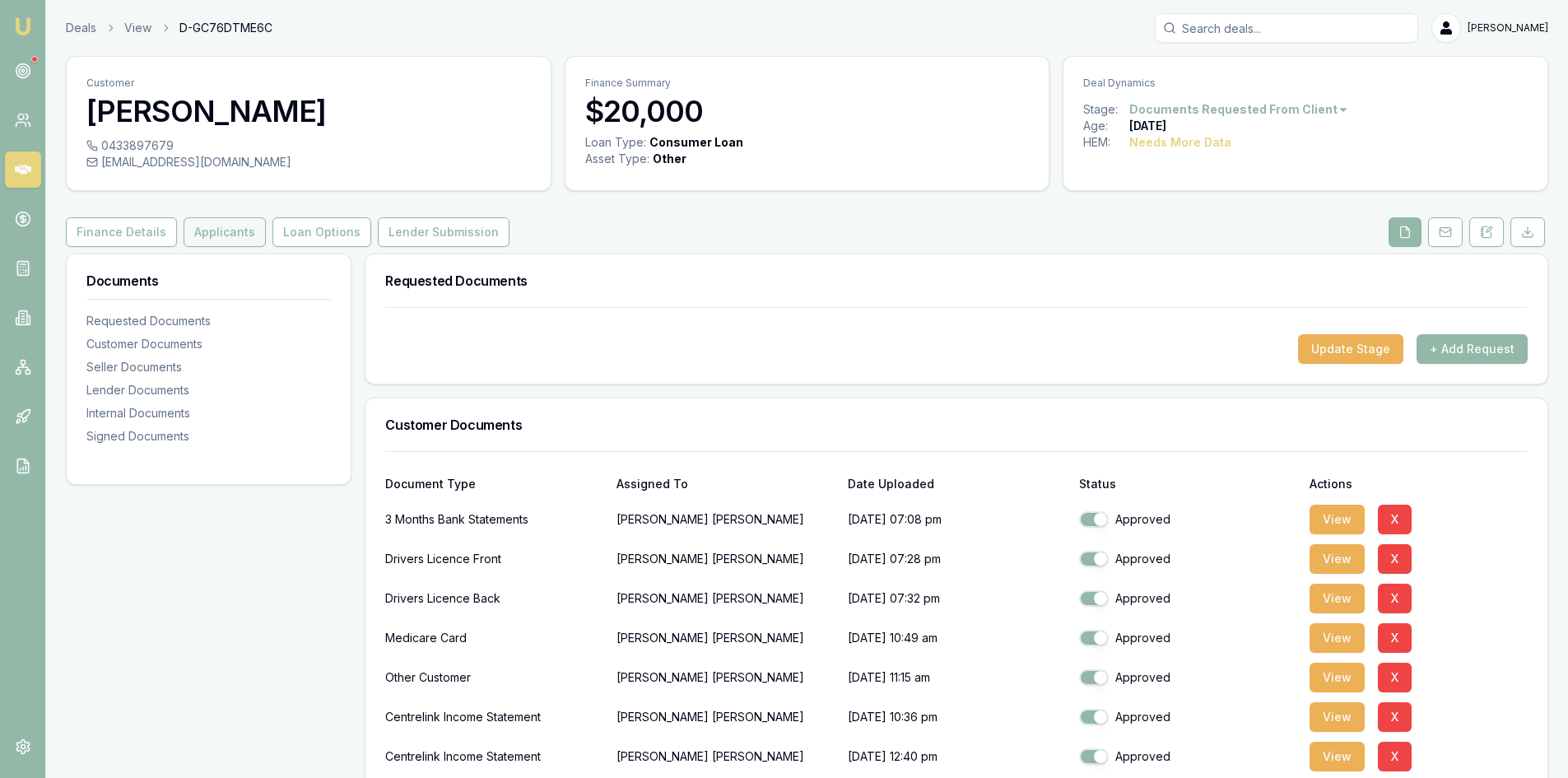
click at [211, 236] on button "Applicants" at bounding box center [224, 232] width 83 height 30
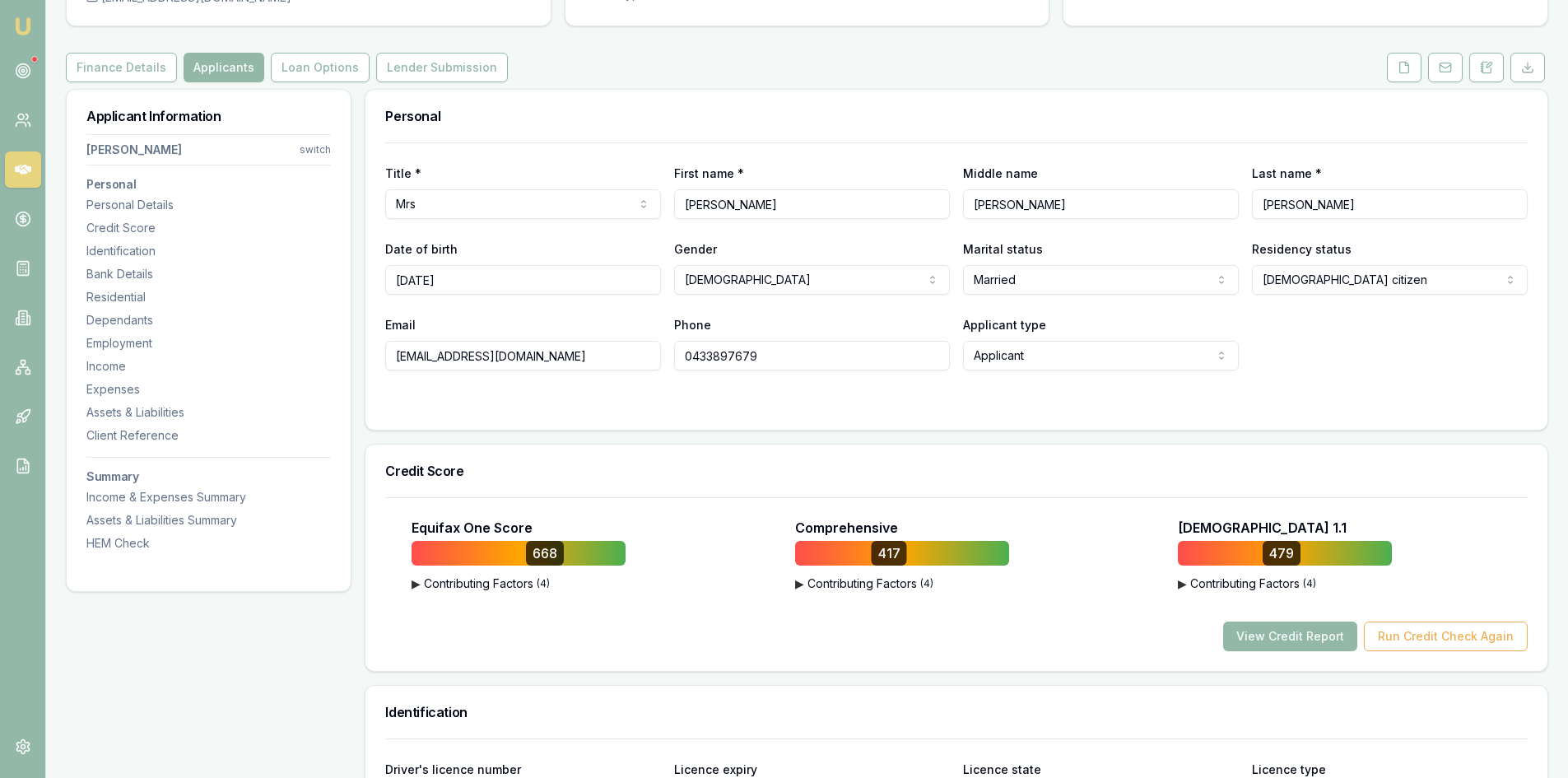
scroll to position [247, 0]
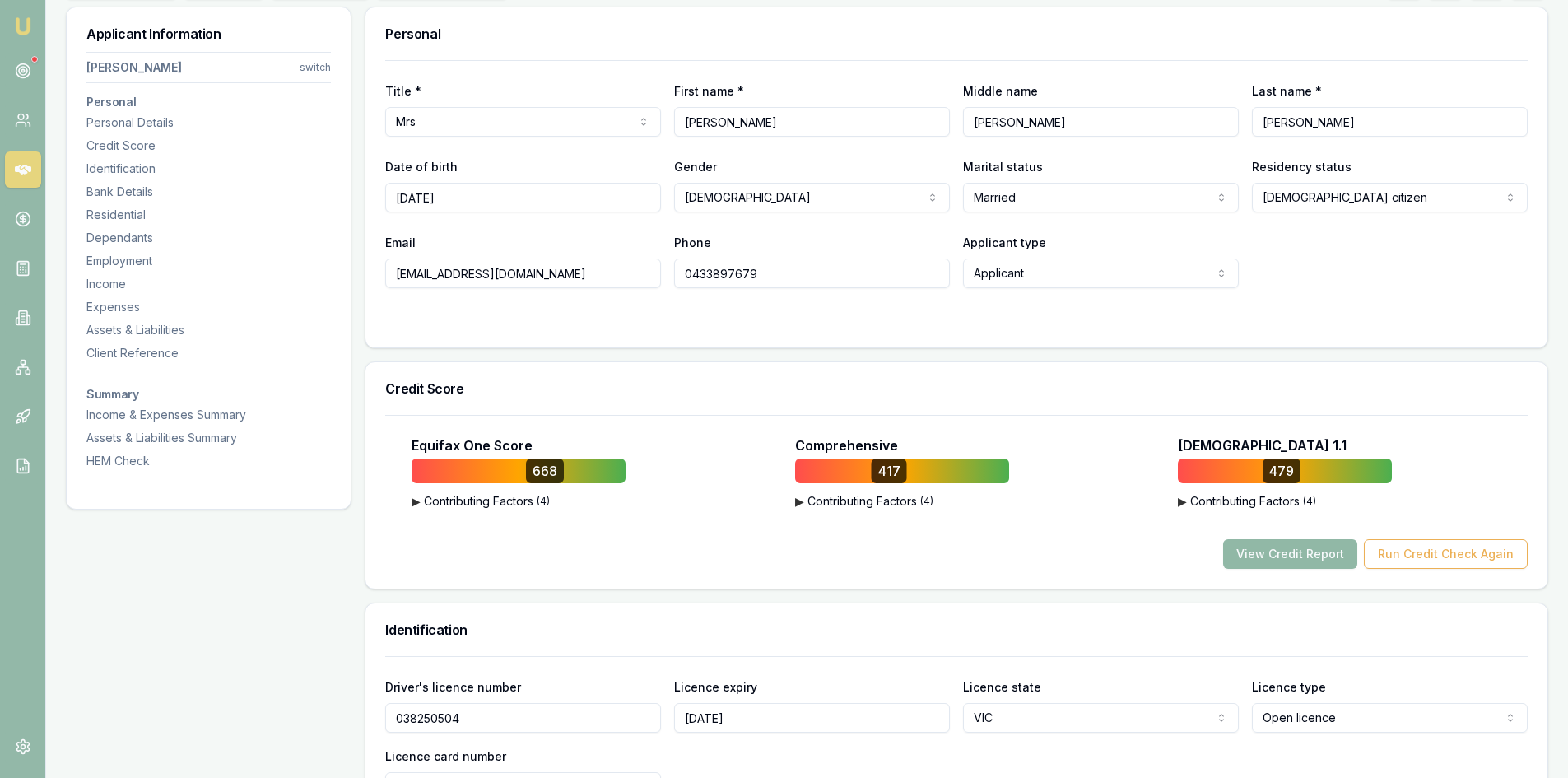
click at [1307, 564] on button "View Credit Report" at bounding box center [1289, 554] width 134 height 30
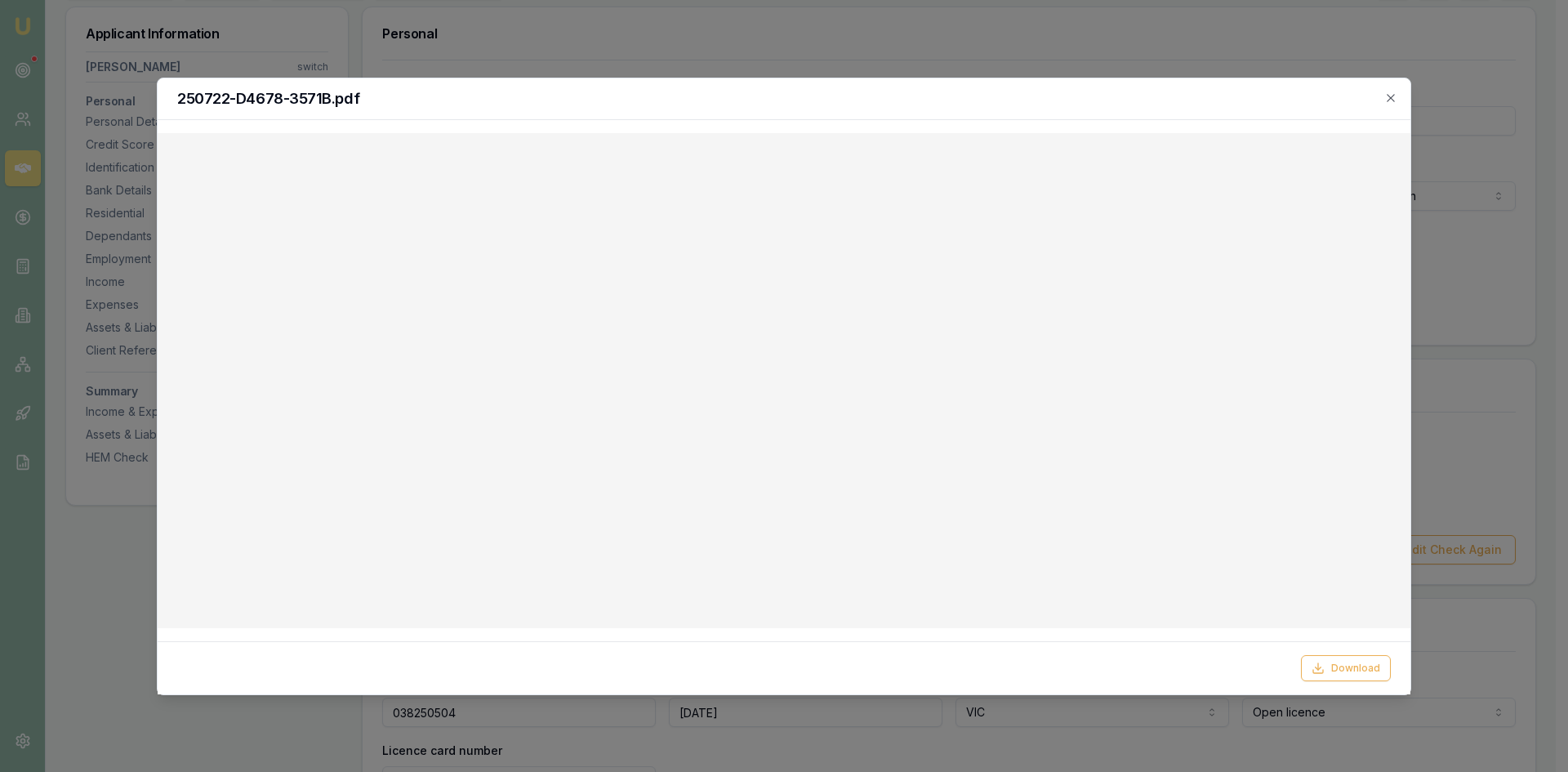
click at [1516, 298] on div at bounding box center [784, 386] width 1568 height 772
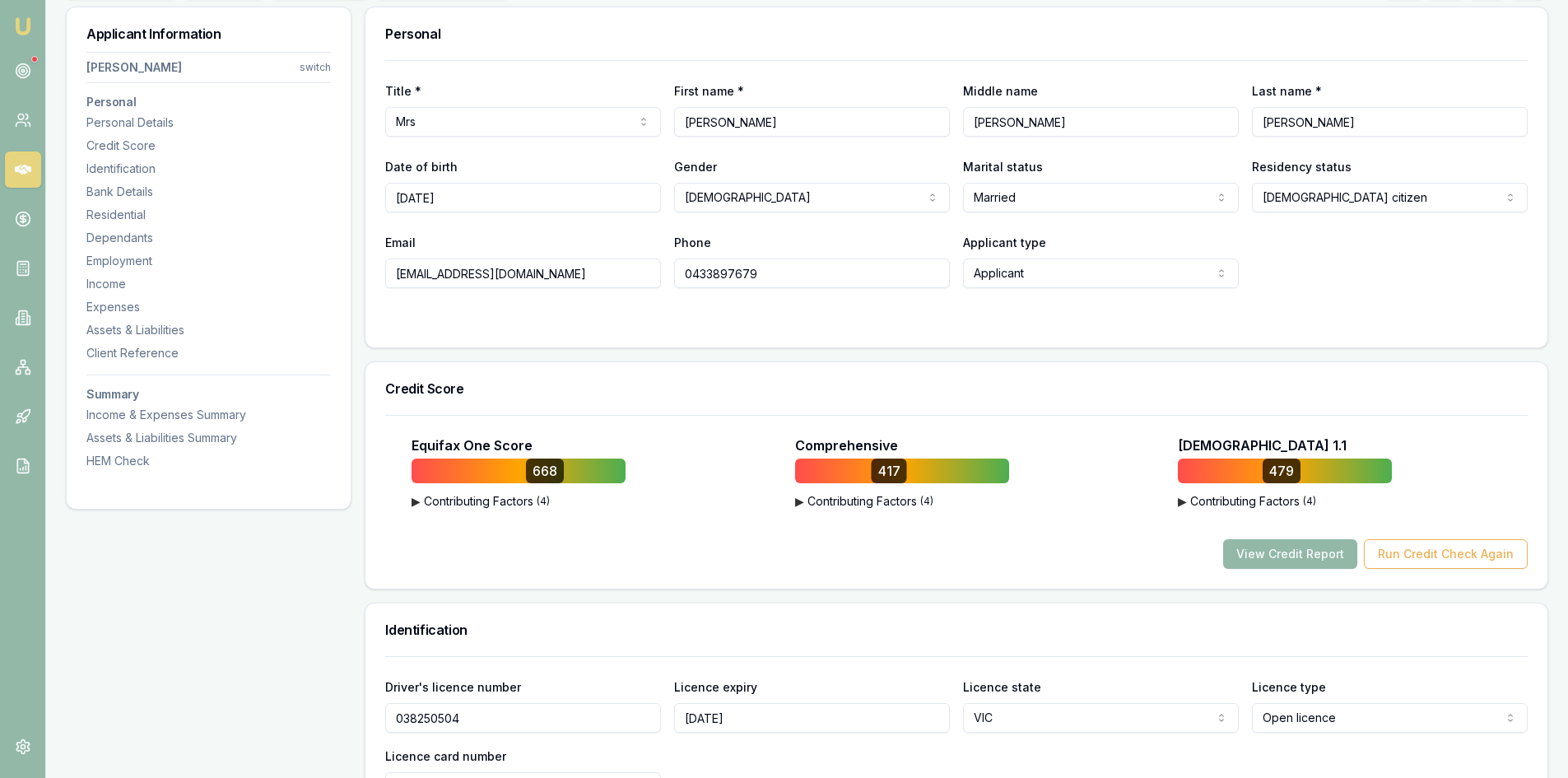
scroll to position [164, 0]
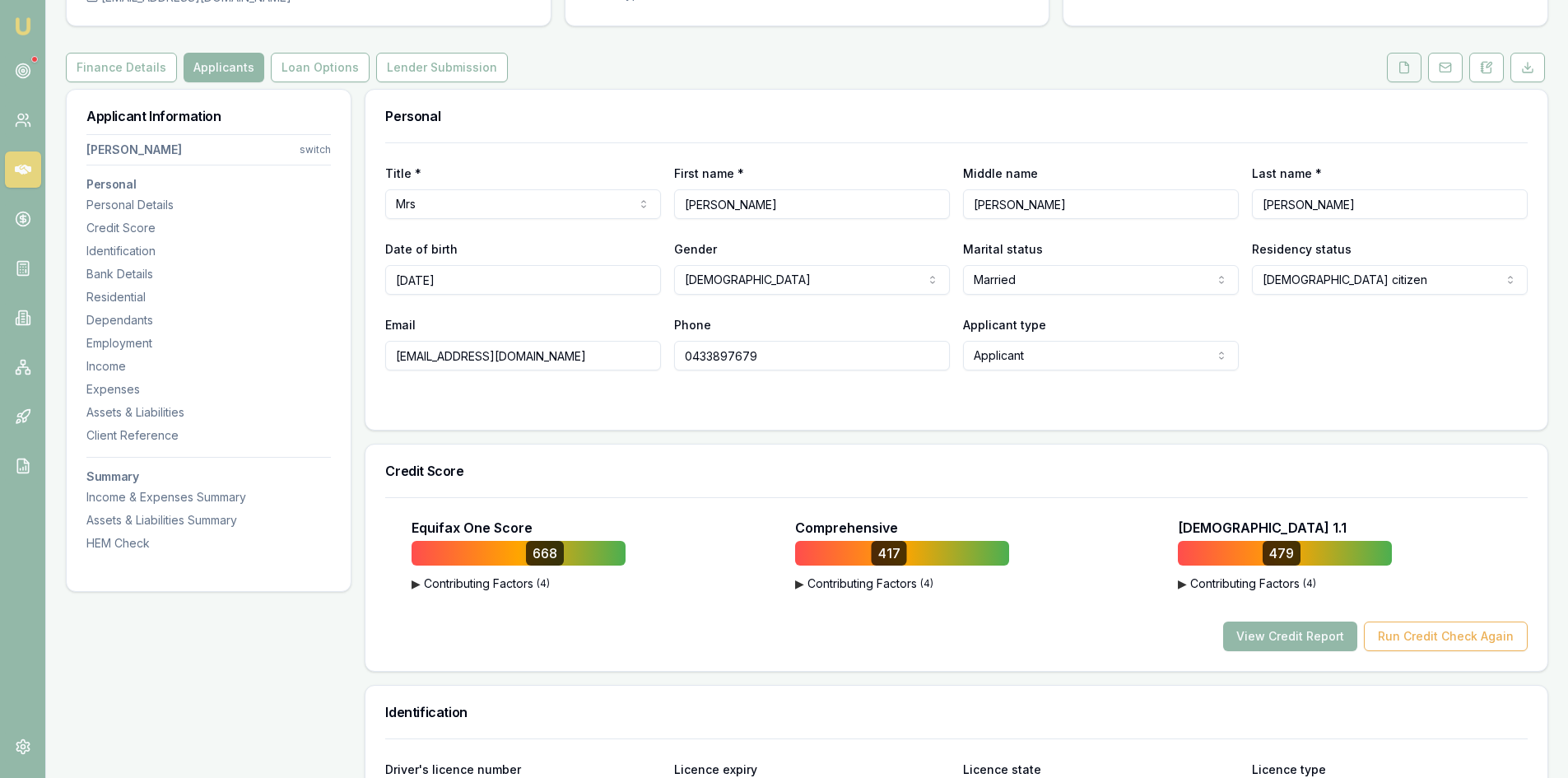
click at [1396, 65] on button at bounding box center [1404, 68] width 35 height 30
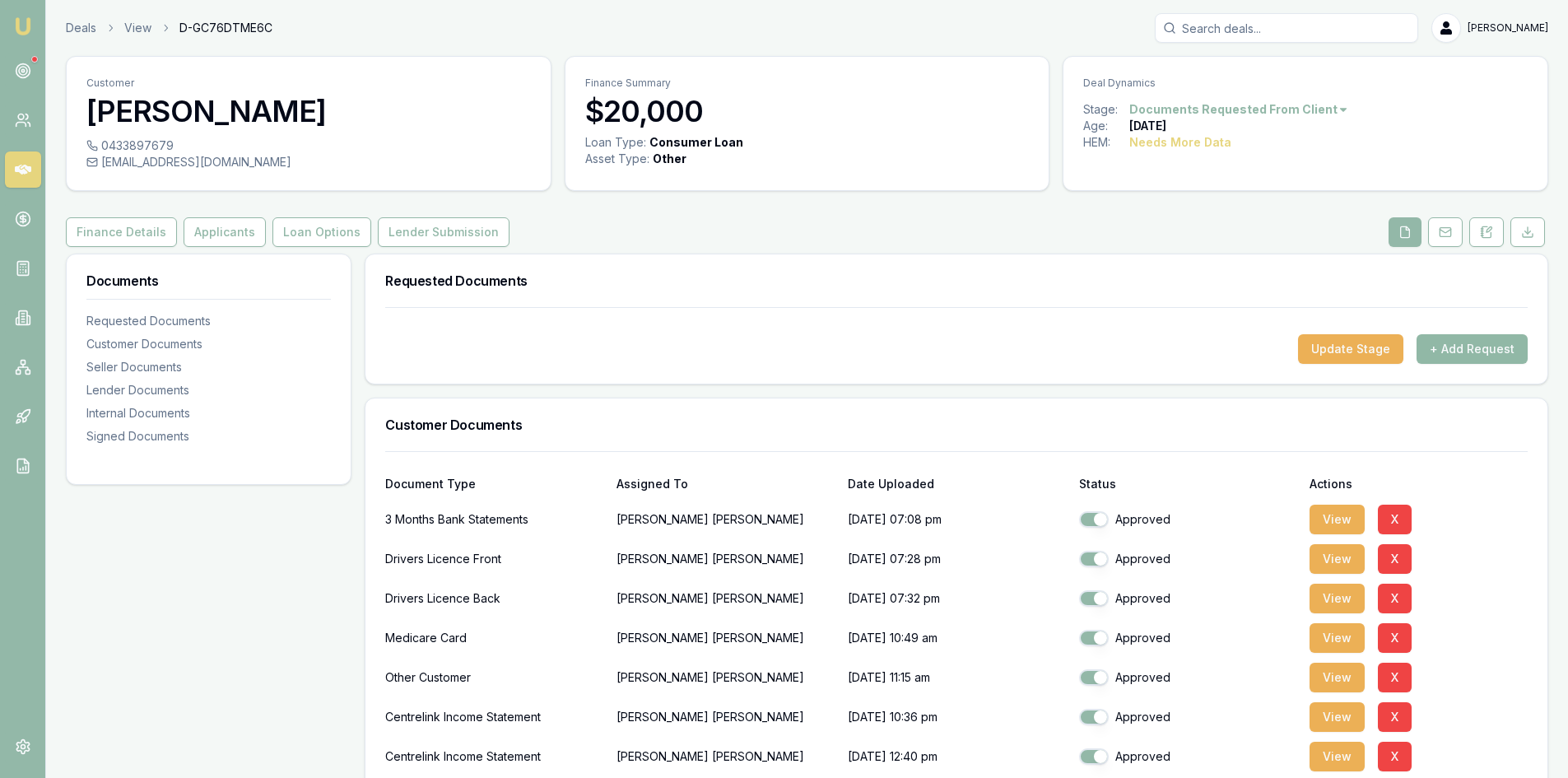
click at [1461, 347] on button "+ Add Request" at bounding box center [1472, 349] width 111 height 30
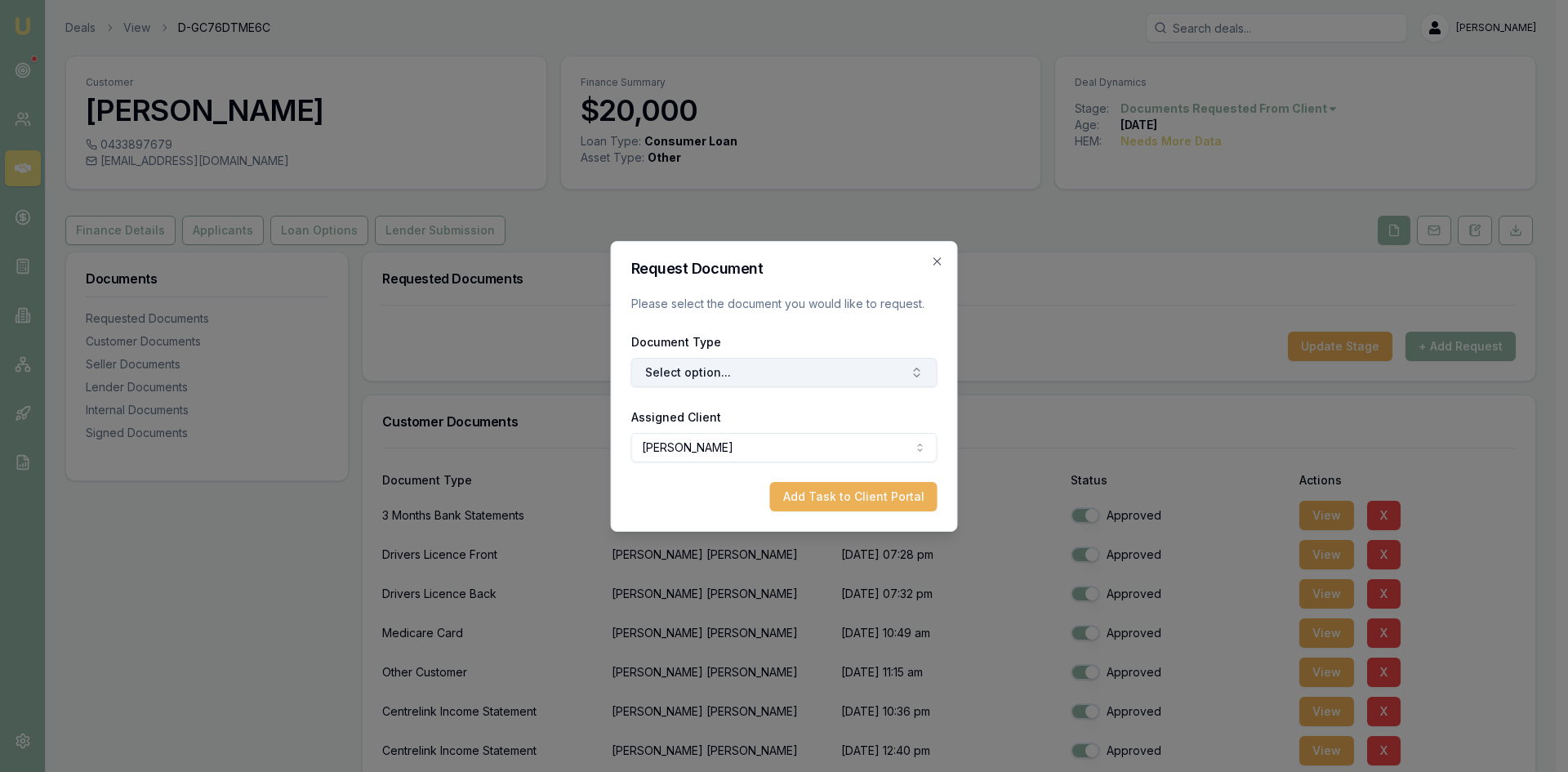
click at [741, 377] on button "Select option..." at bounding box center [784, 372] width 306 height 30
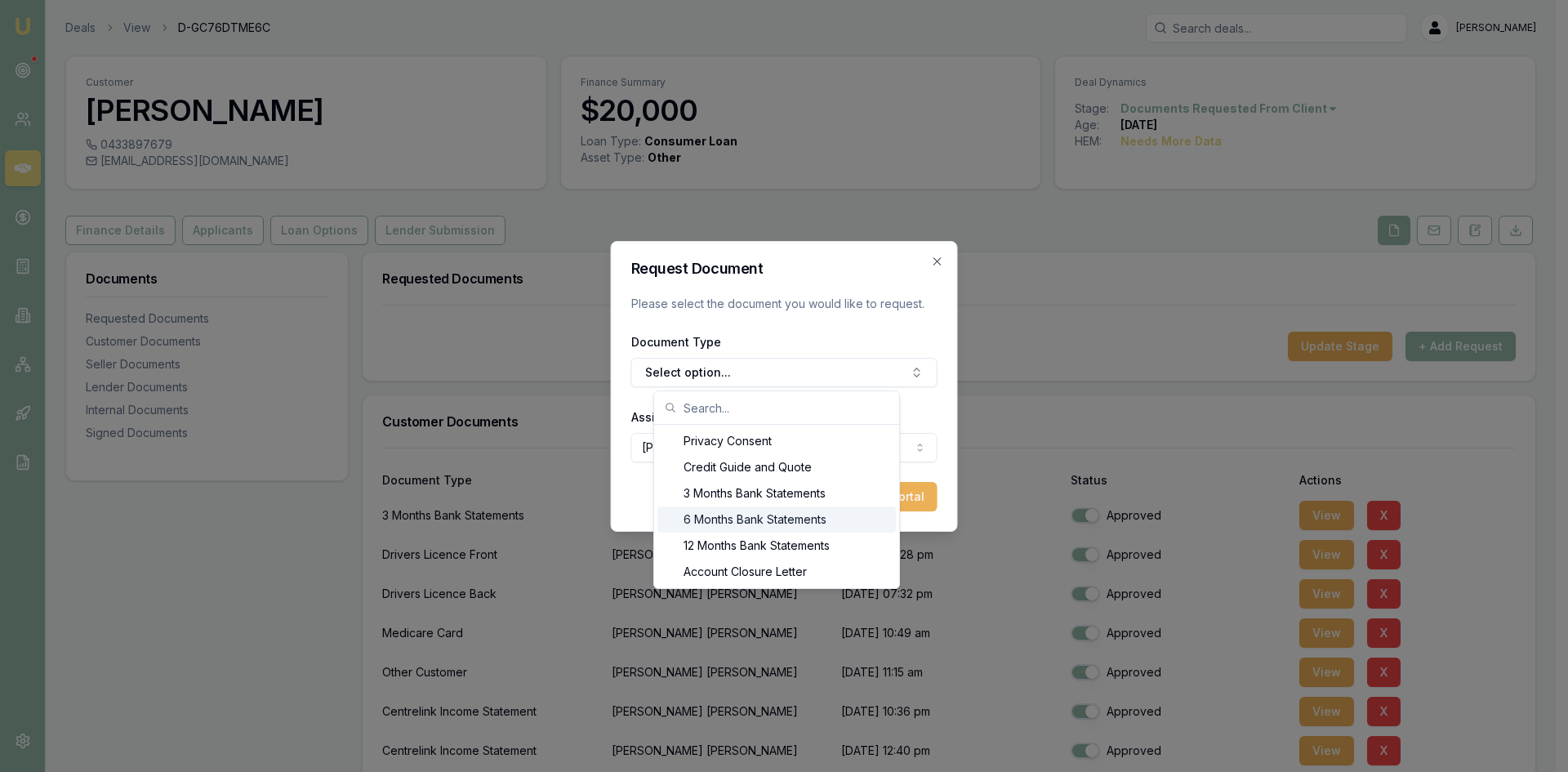
click at [719, 522] on div "6 Months Bank Statements" at bounding box center [777, 519] width 239 height 26
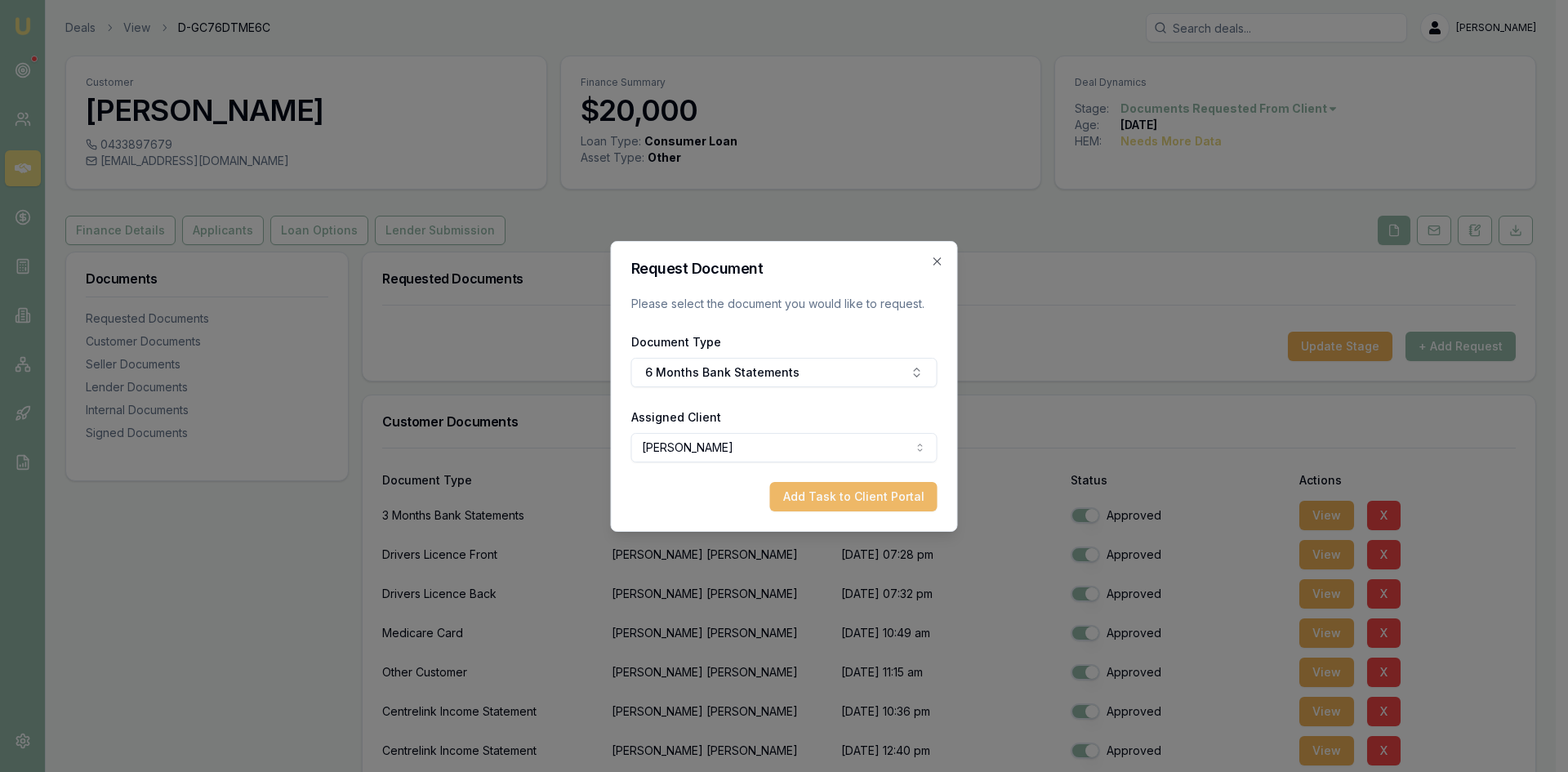
click at [826, 496] on button "Add Task to Client Portal" at bounding box center [854, 497] width 168 height 30
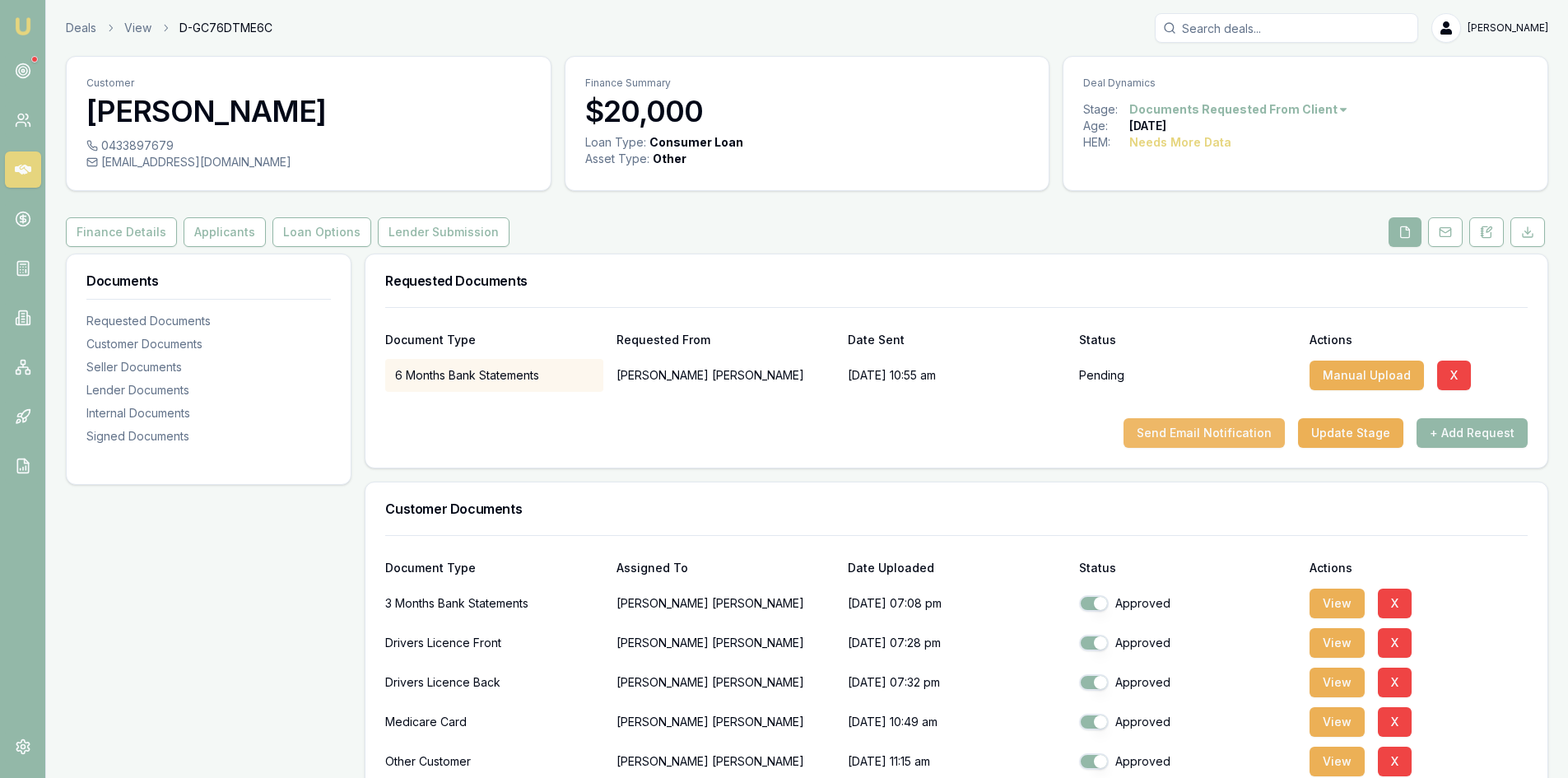
click at [1215, 432] on button "Send Email Notification" at bounding box center [1204, 433] width 161 height 30
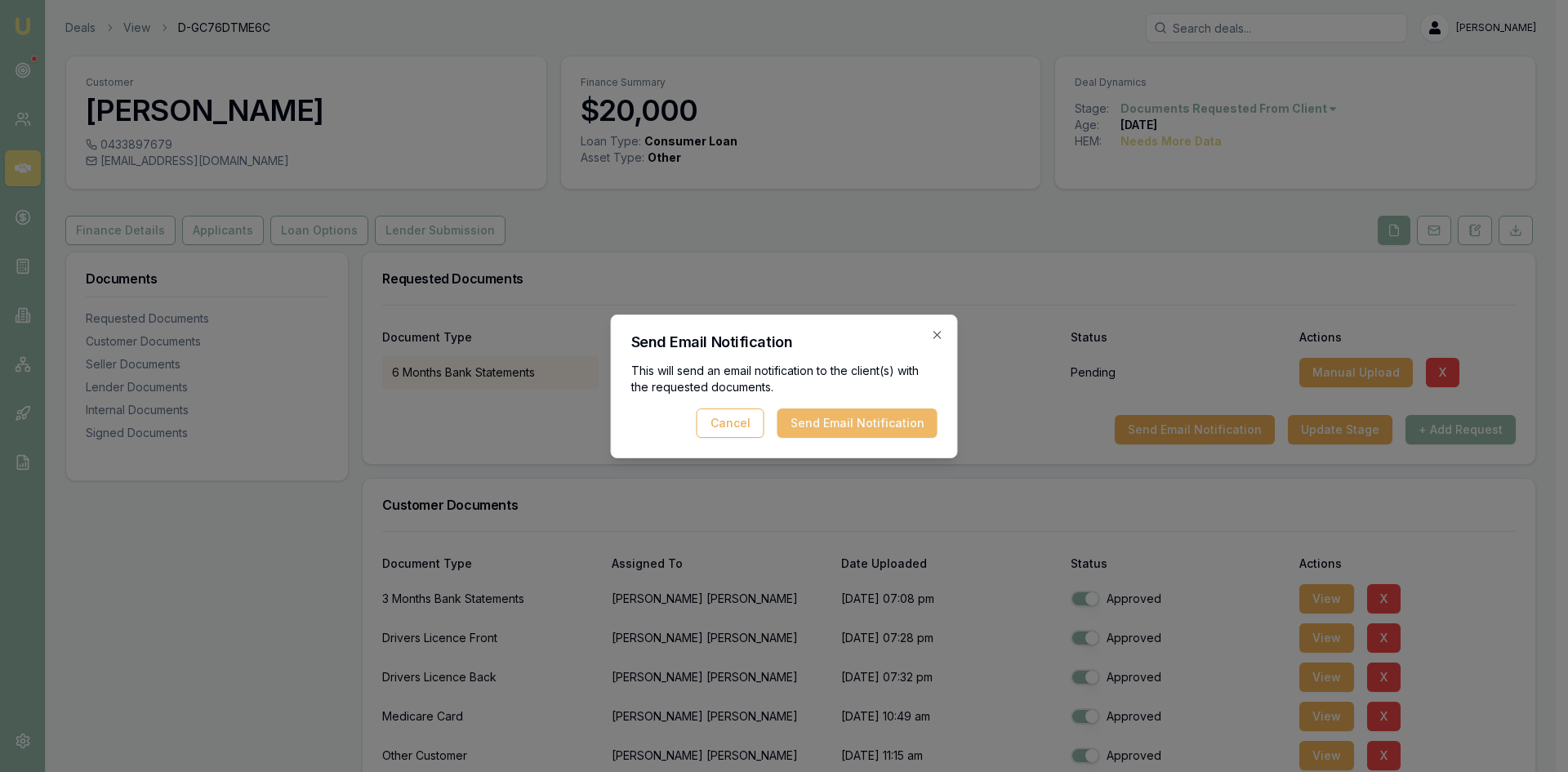
click at [855, 429] on button "Send Email Notification" at bounding box center [857, 424] width 160 height 30
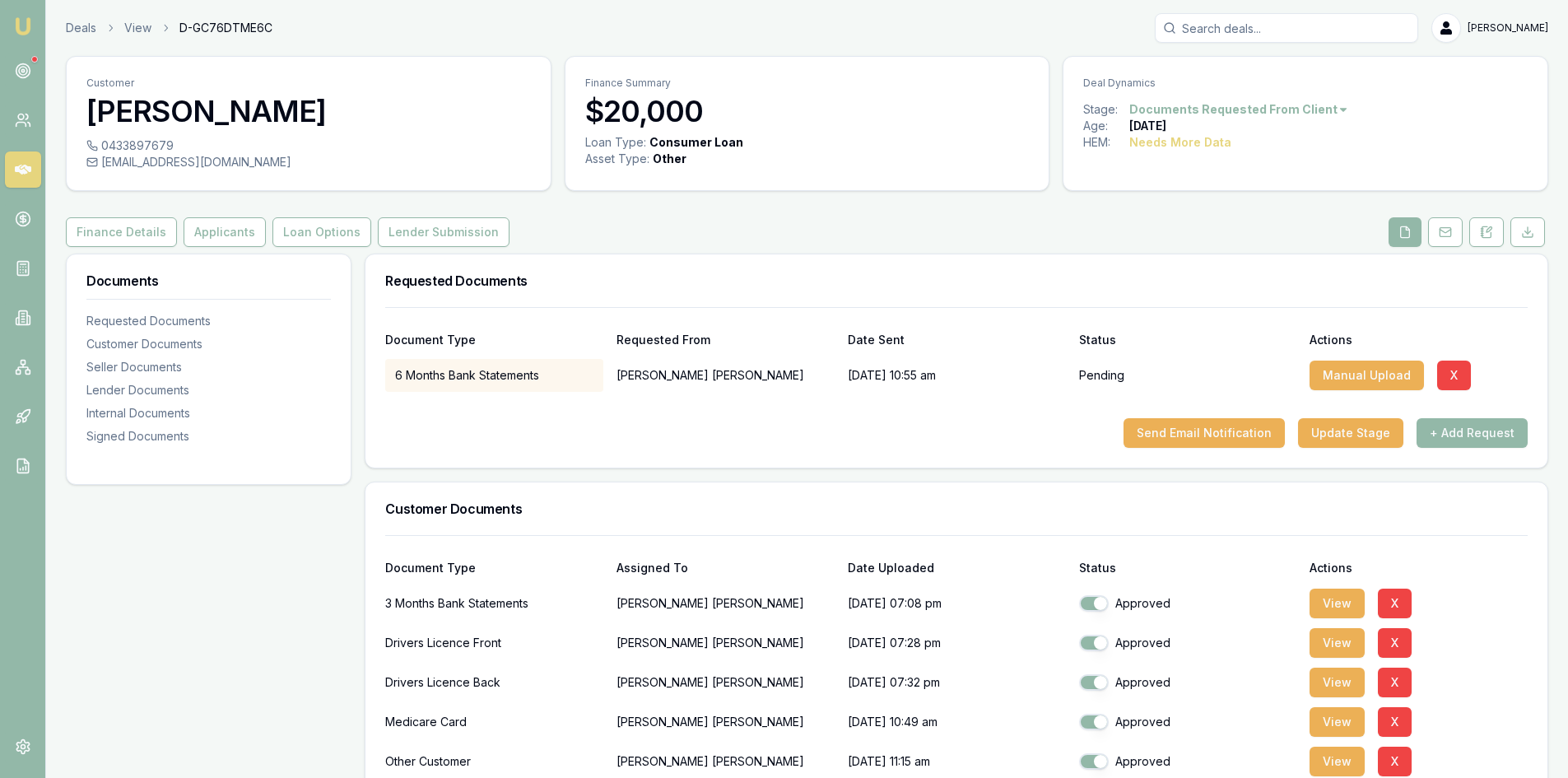
click at [26, 175] on icon at bounding box center [23, 169] width 17 height 17
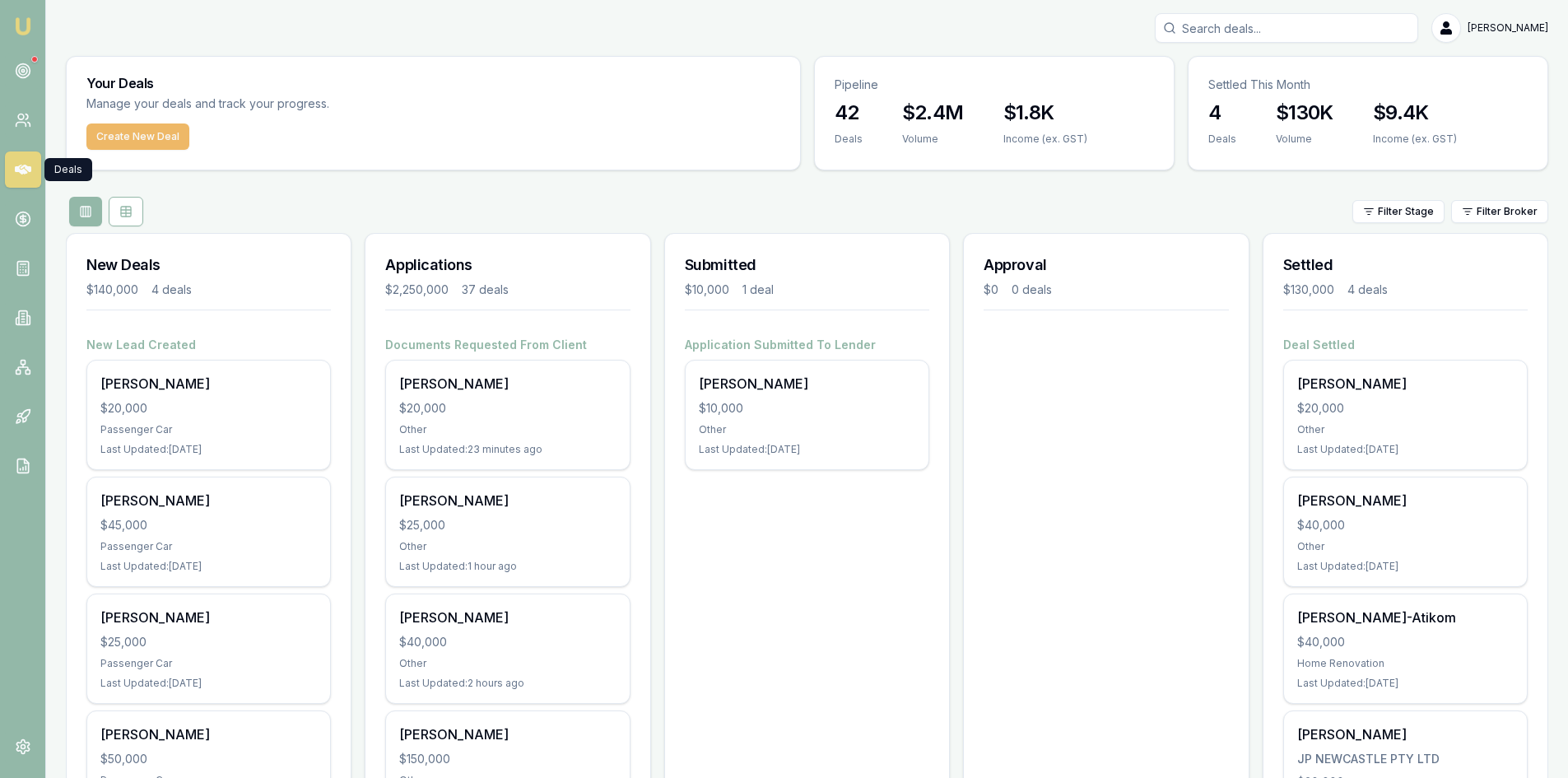
click at [145, 141] on button "Create New Deal" at bounding box center [137, 136] width 102 height 26
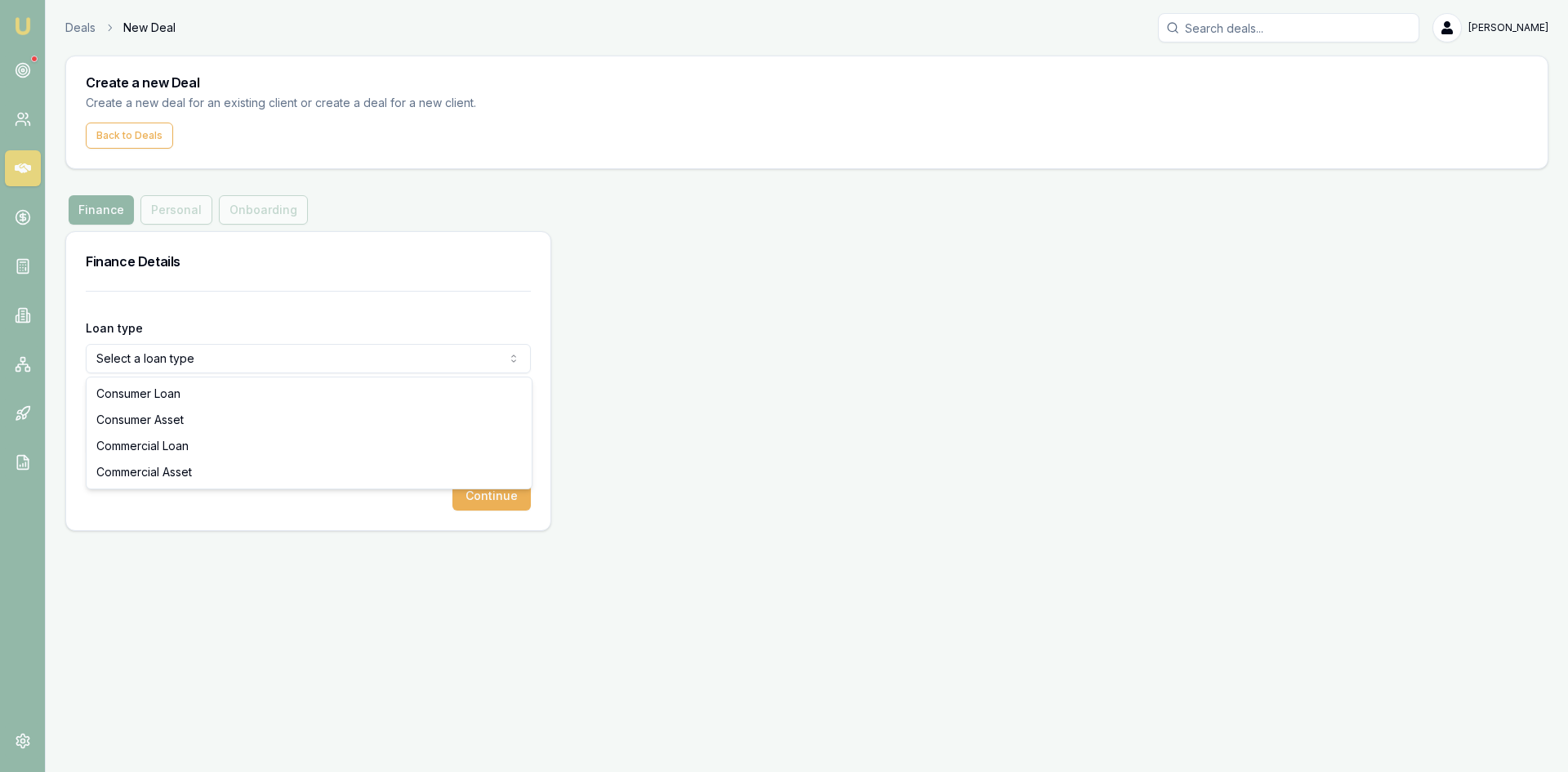
click at [200, 362] on html "Emu Broker Deals New Deal Steven Nguyen Toggle Menu Create a new Deal Create a …" at bounding box center [784, 386] width 1568 height 772
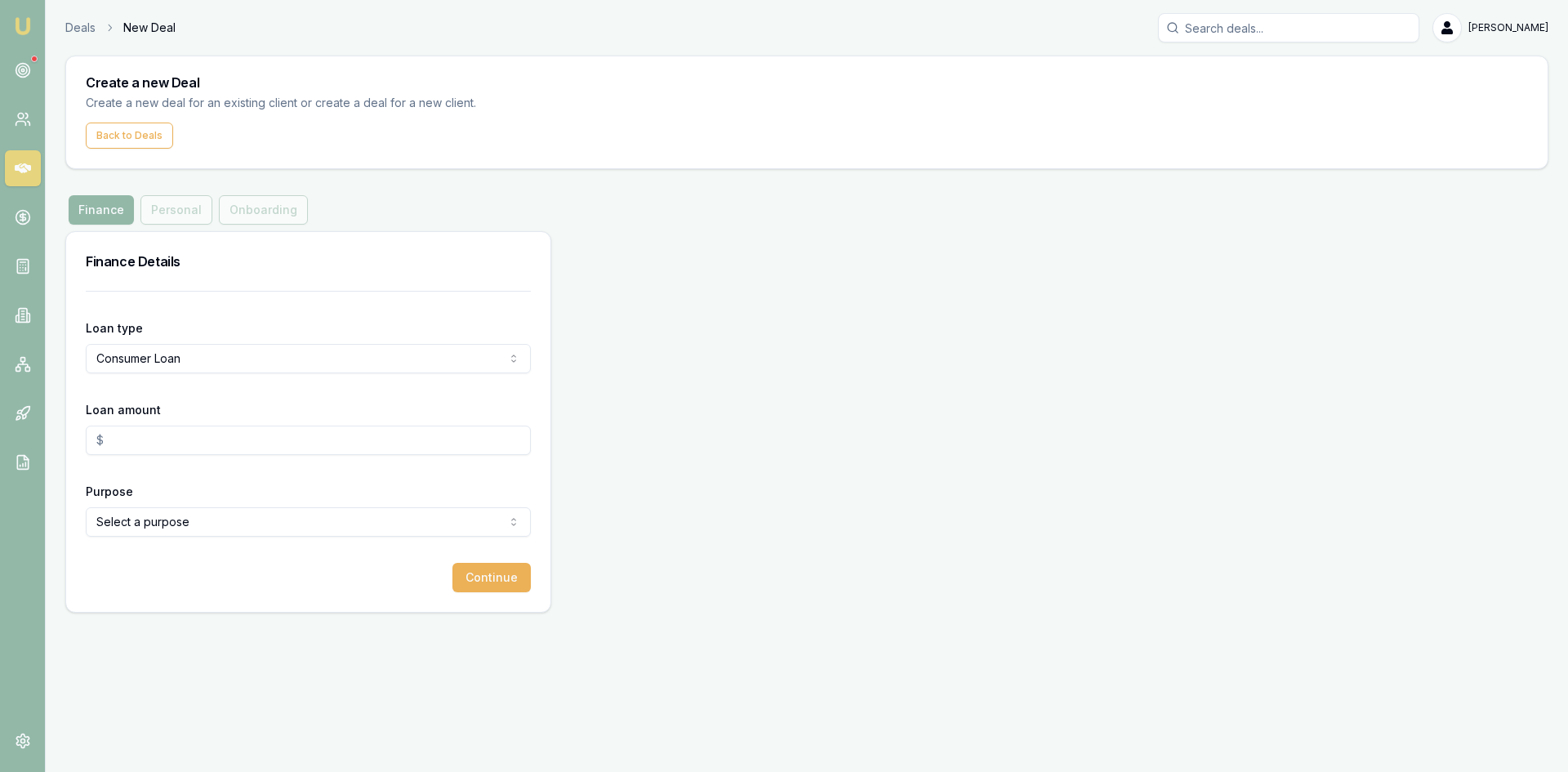
click at [166, 434] on input "Loan amount" at bounding box center [308, 440] width 445 height 30
type input "5"
type input "$40,000.00"
click at [159, 583] on div "Continue" at bounding box center [308, 578] width 445 height 30
click at [163, 527] on html "Emu Broker Deals New Deal Steven Nguyen Toggle Menu Create a new Deal Create a …" at bounding box center [784, 386] width 1568 height 772
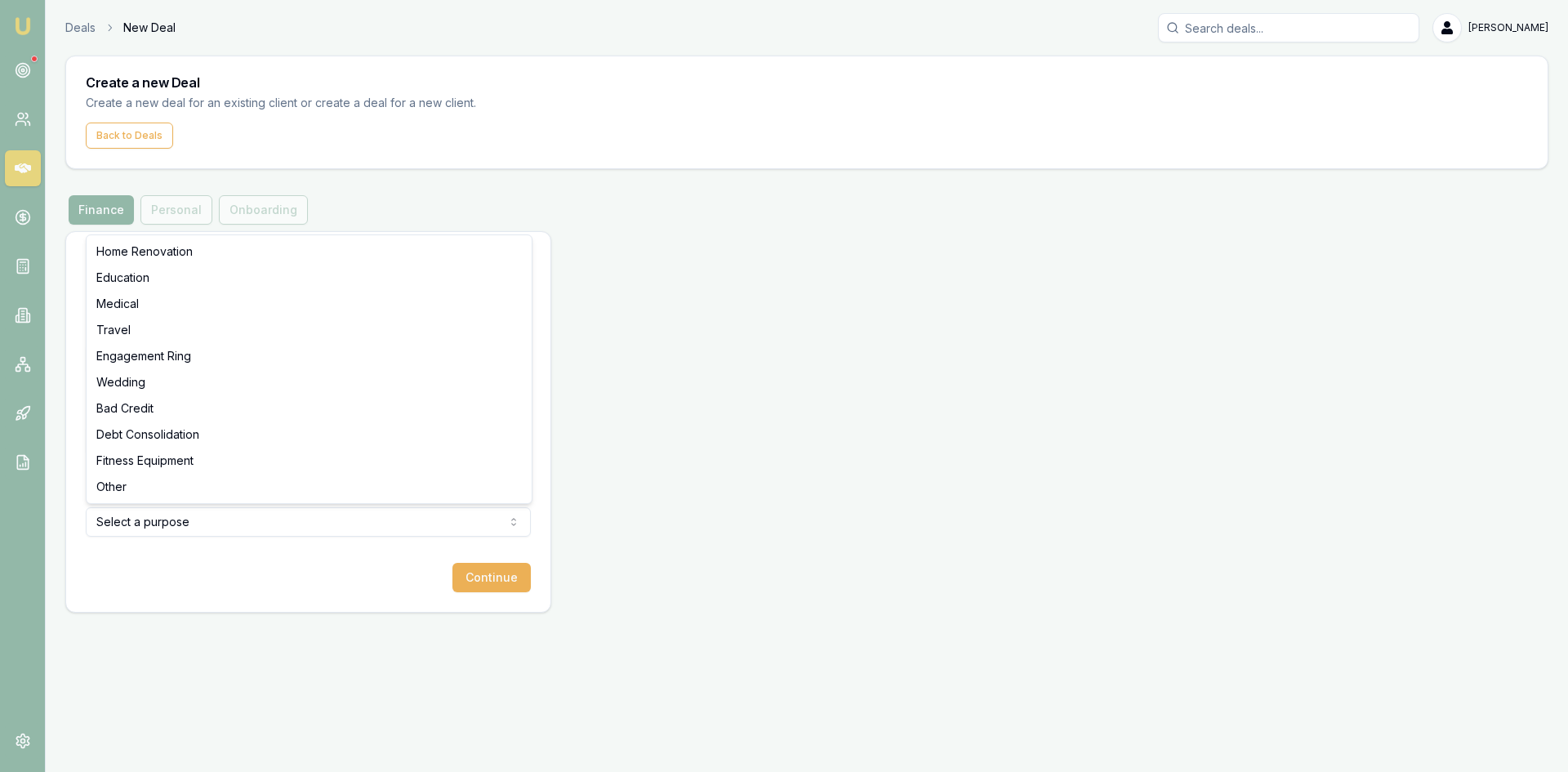
select select "OTHER"
click at [497, 582] on button "Continue" at bounding box center [491, 578] width 78 height 30
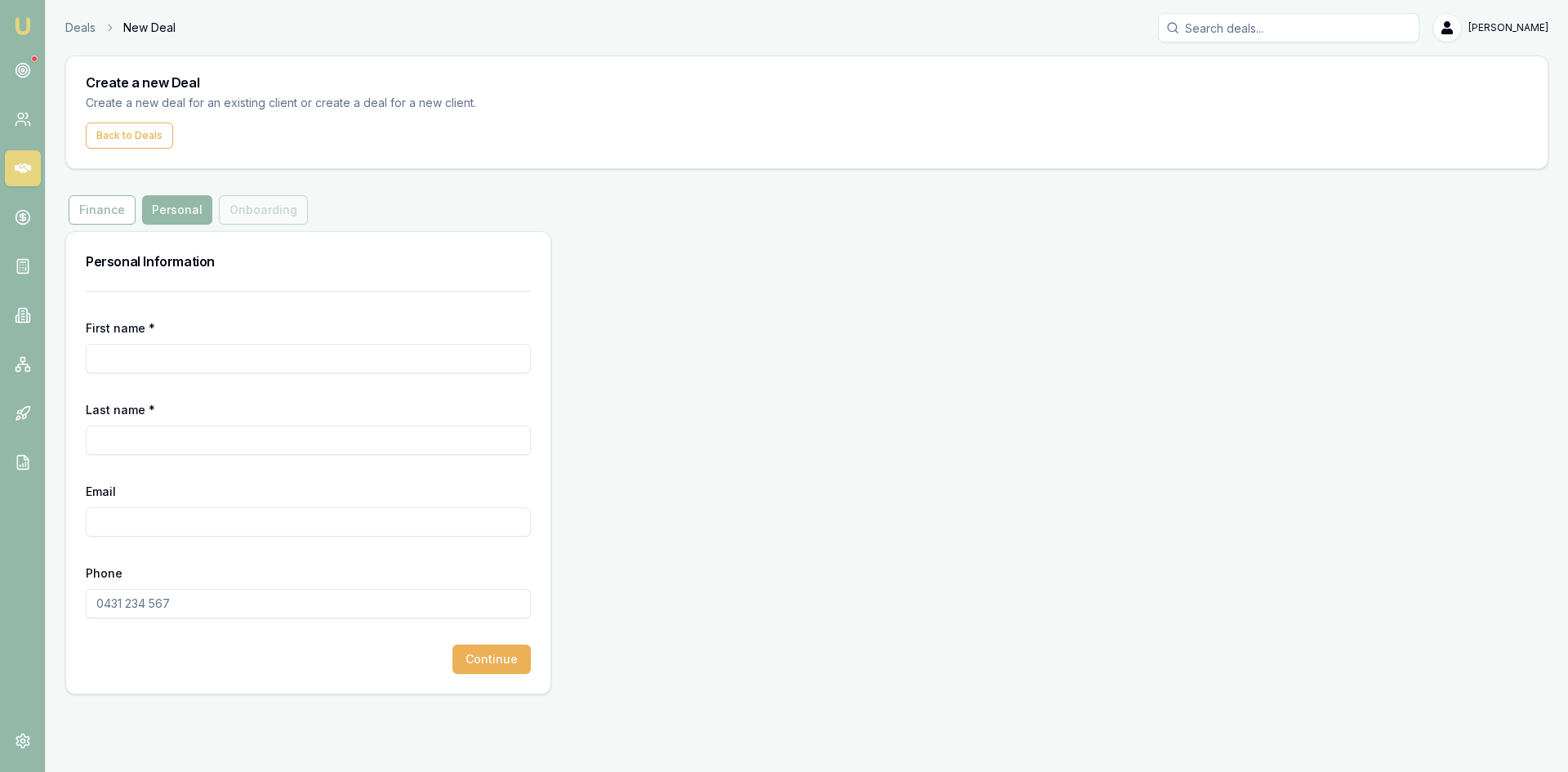
click at [147, 362] on input "First name *" at bounding box center [308, 358] width 445 height 30
type input "kim"
type input "le"
paste input "shellyho183@gmail.com"
type input "shellyho183@gmail.com"
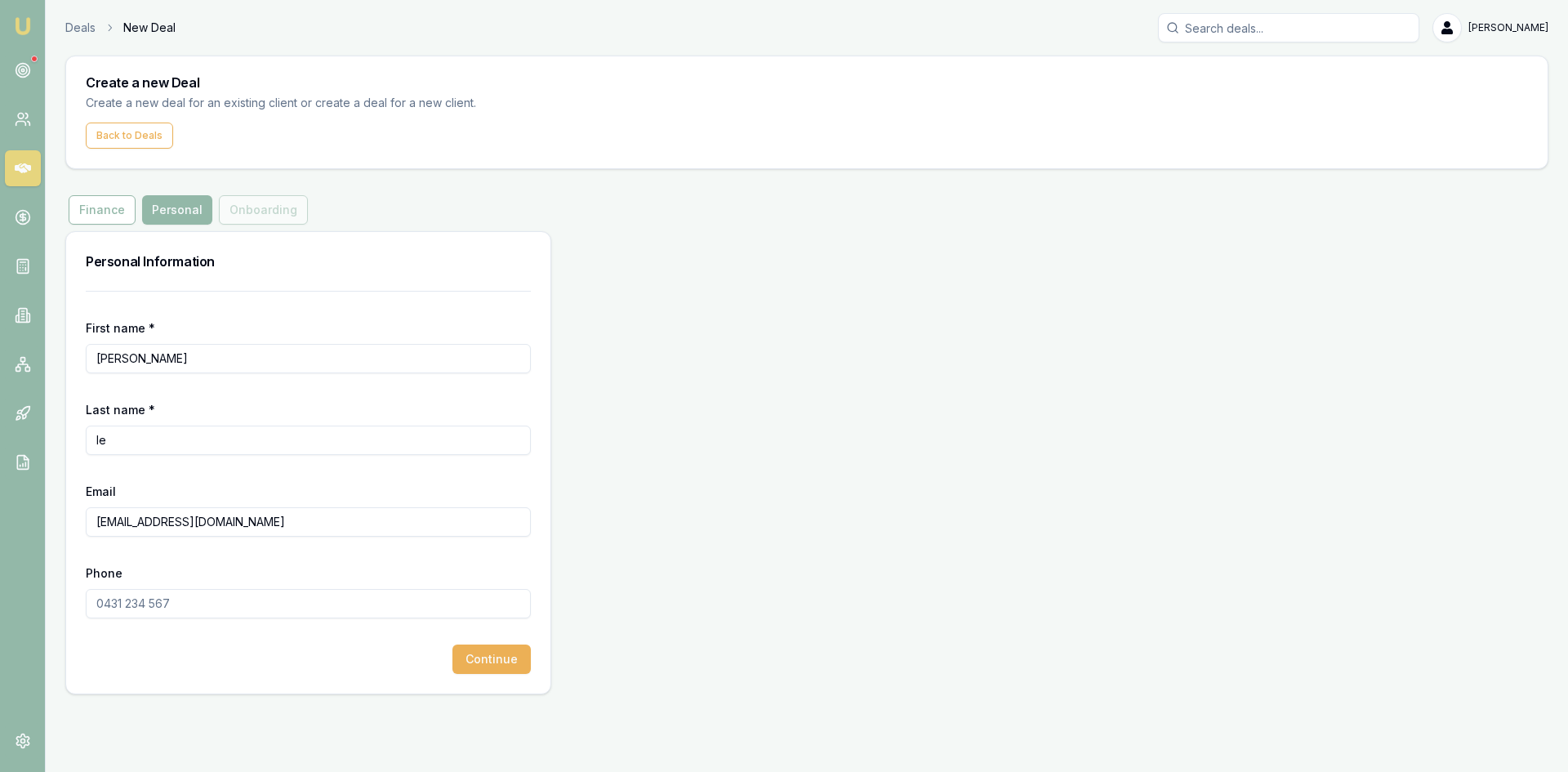
click at [176, 608] on input "Phone" at bounding box center [308, 603] width 445 height 30
type input "0434 723 779"
click at [492, 659] on button "Continue" at bounding box center [491, 659] width 78 height 30
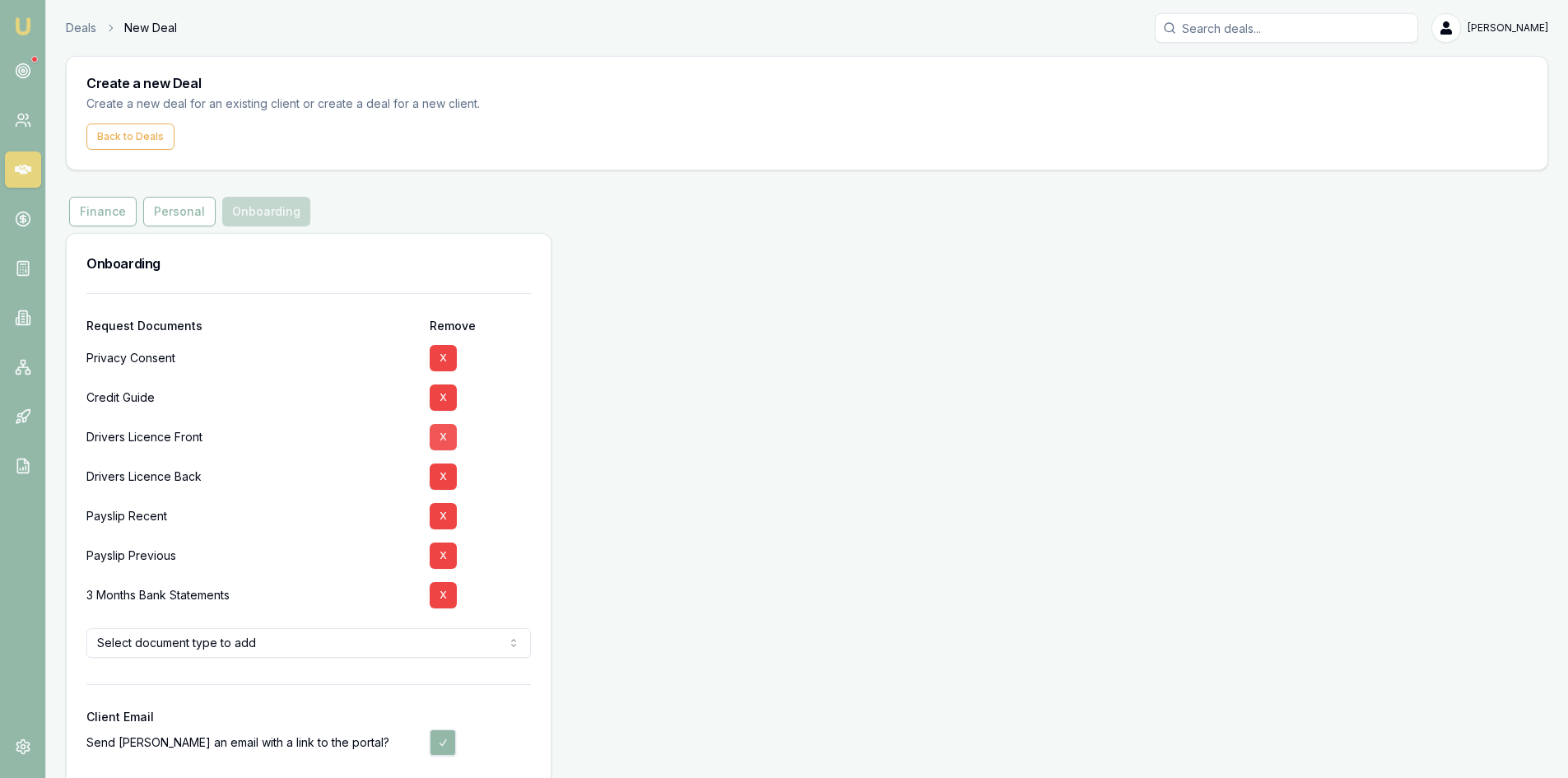
click at [445, 437] on button "X" at bounding box center [443, 437] width 27 height 26
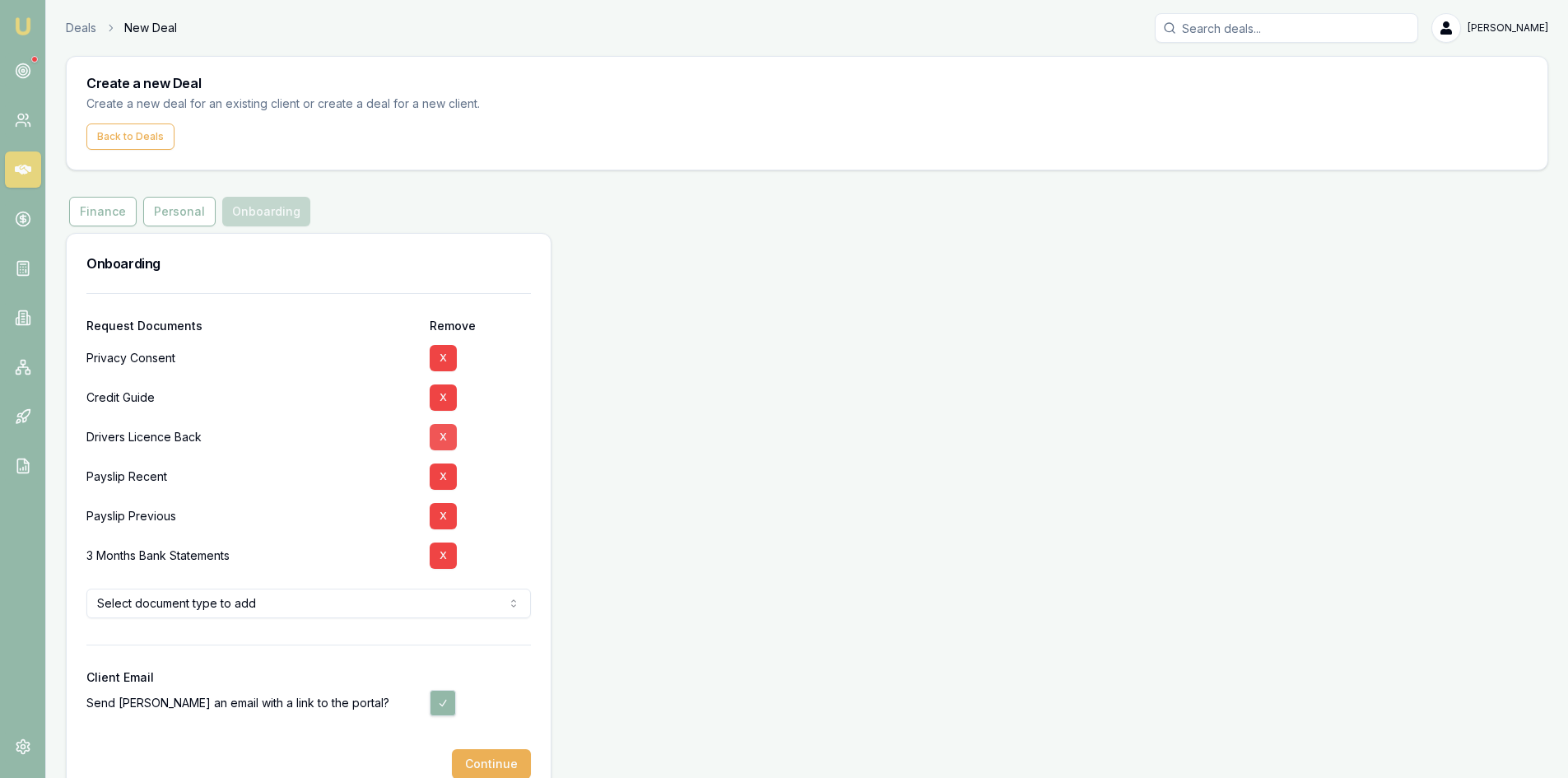
click at [444, 436] on button "X" at bounding box center [443, 437] width 27 height 26
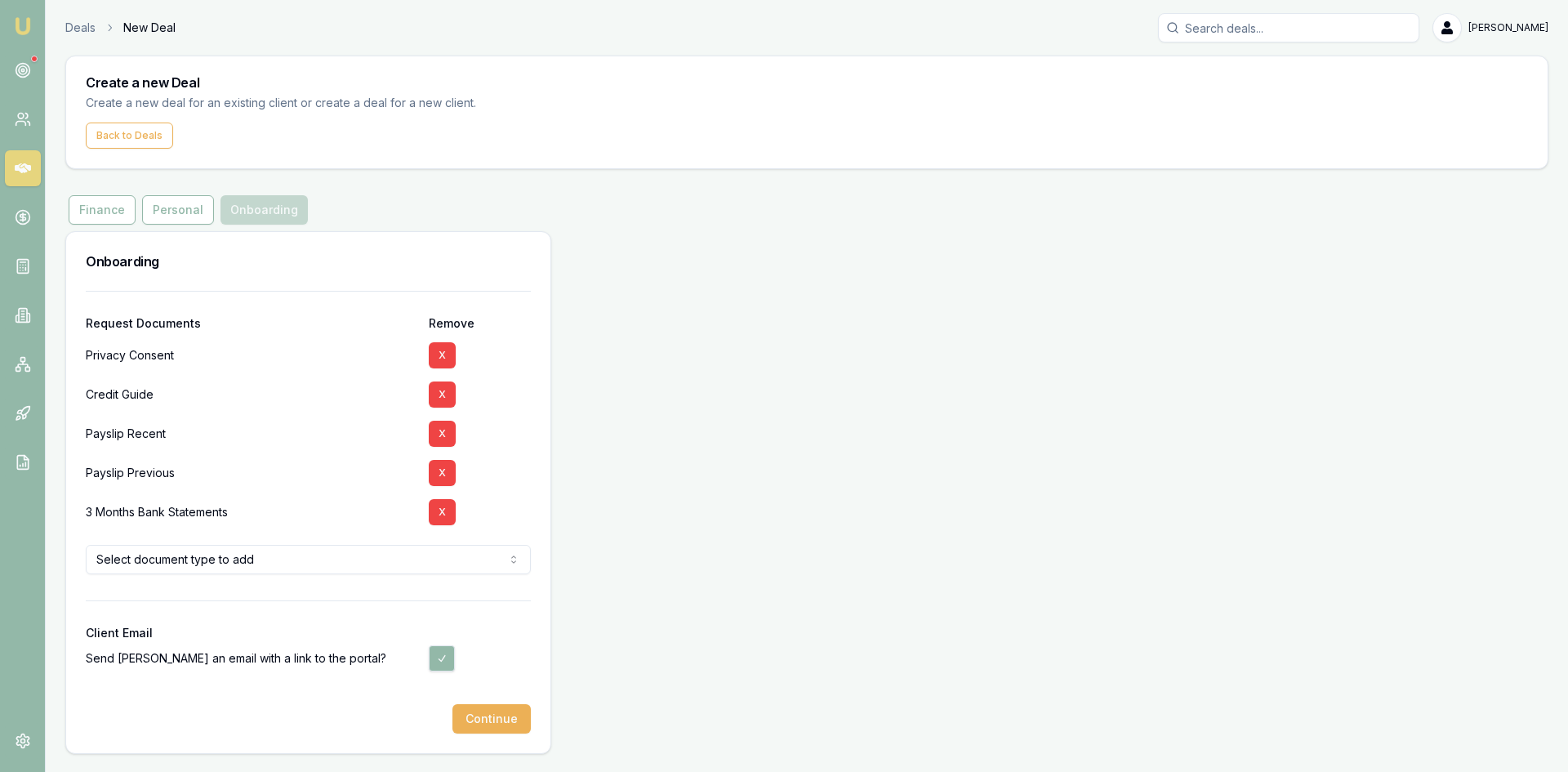
click at [440, 432] on button "X" at bounding box center [441, 433] width 27 height 26
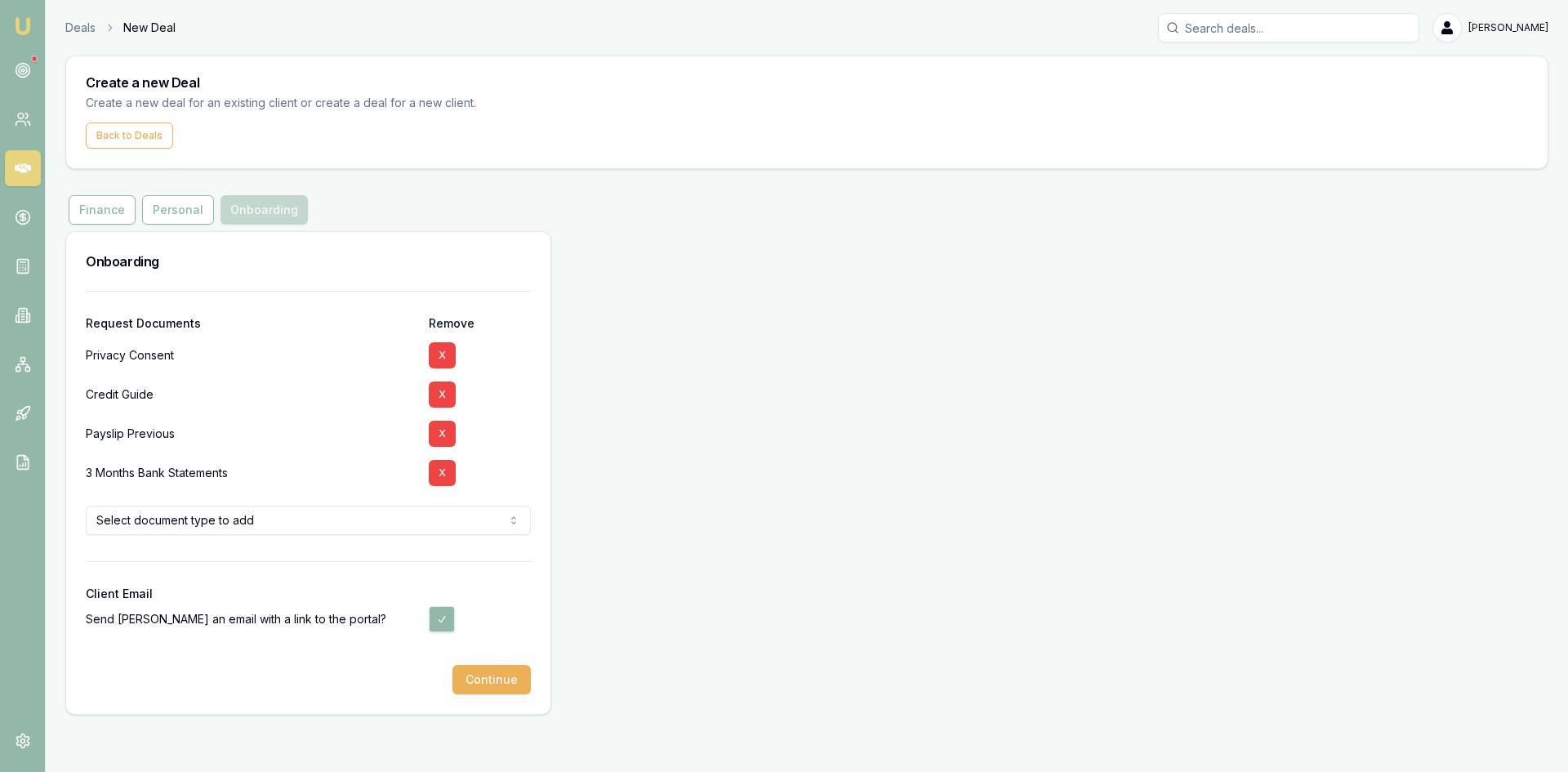
click at [440, 432] on button "X" at bounding box center [441, 433] width 27 height 26
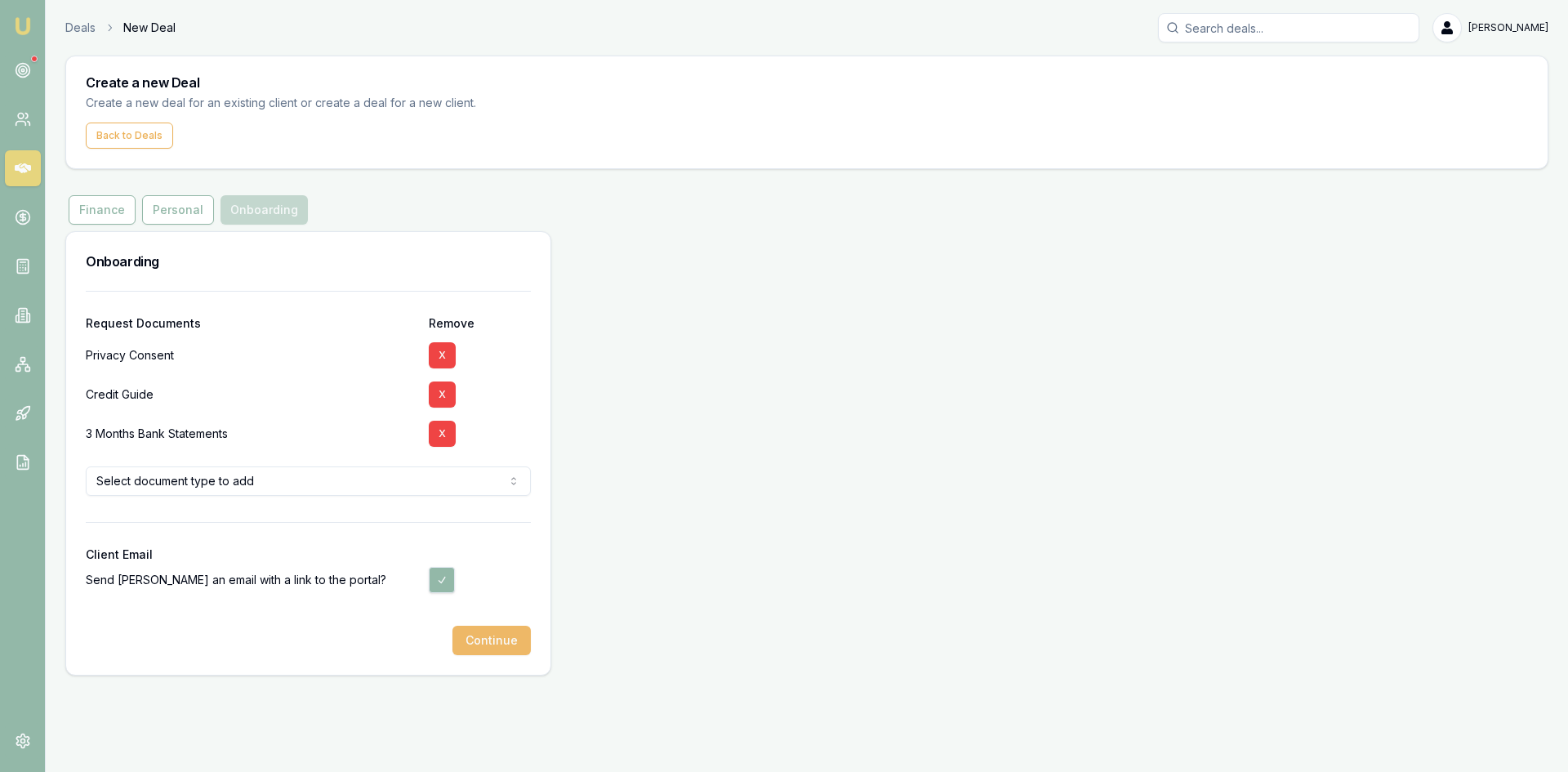
click at [499, 643] on button "Continue" at bounding box center [491, 641] width 78 height 30
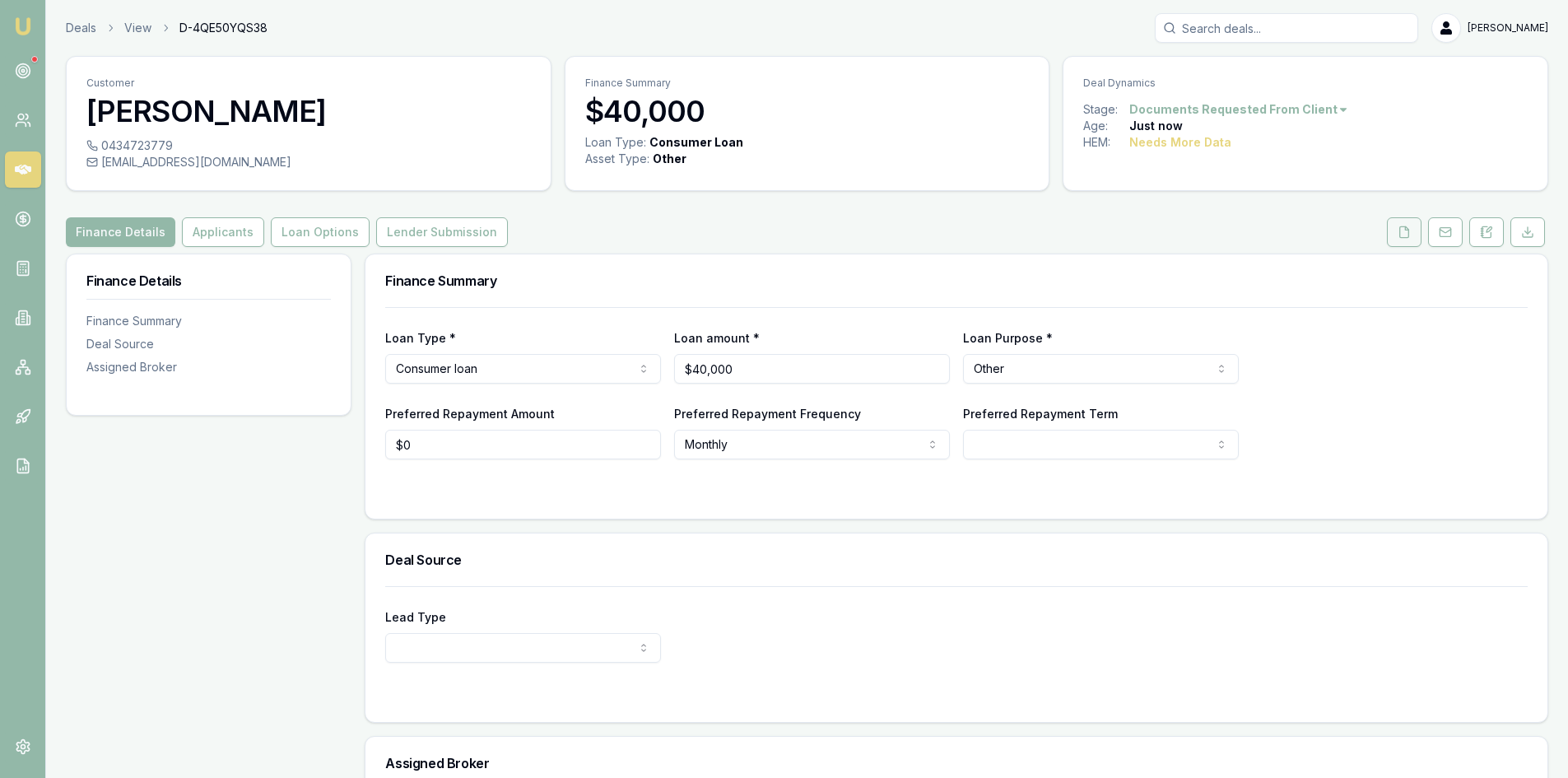
click at [1402, 237] on icon at bounding box center [1404, 231] width 9 height 11
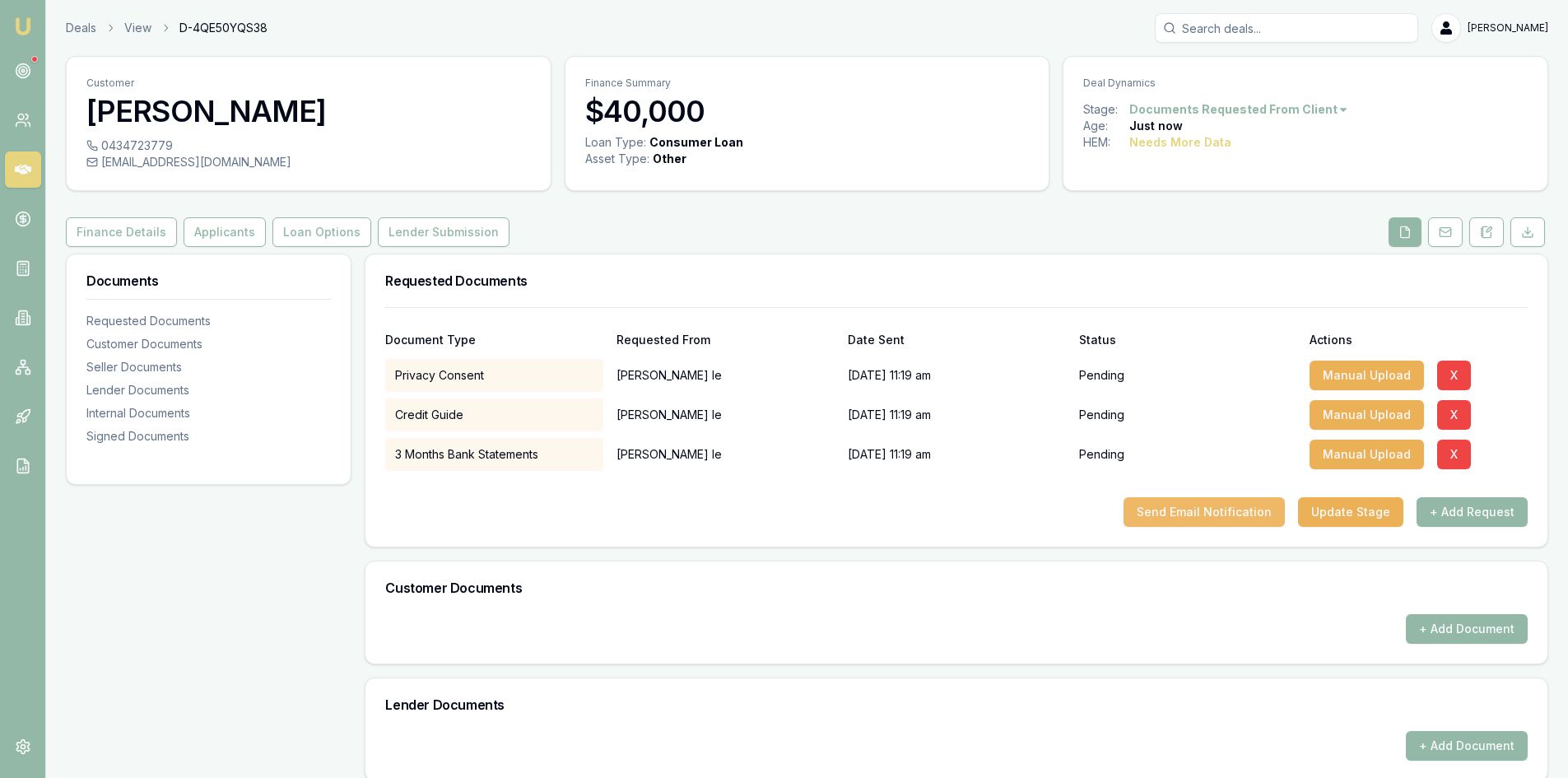
click at [1227, 519] on button "Send Email Notification" at bounding box center [1204, 512] width 161 height 30
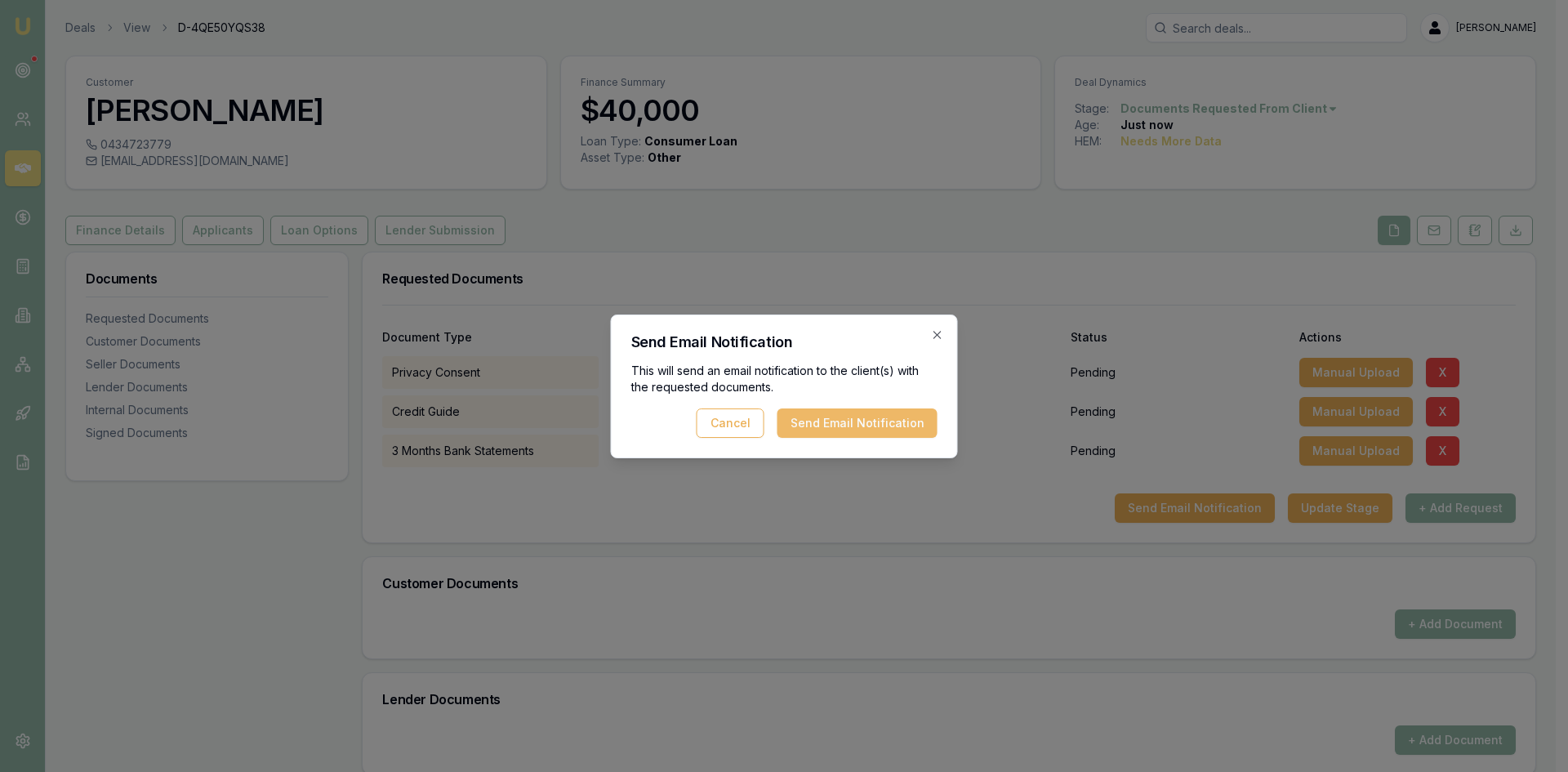
click at [823, 419] on button "Send Email Notification" at bounding box center [857, 424] width 160 height 30
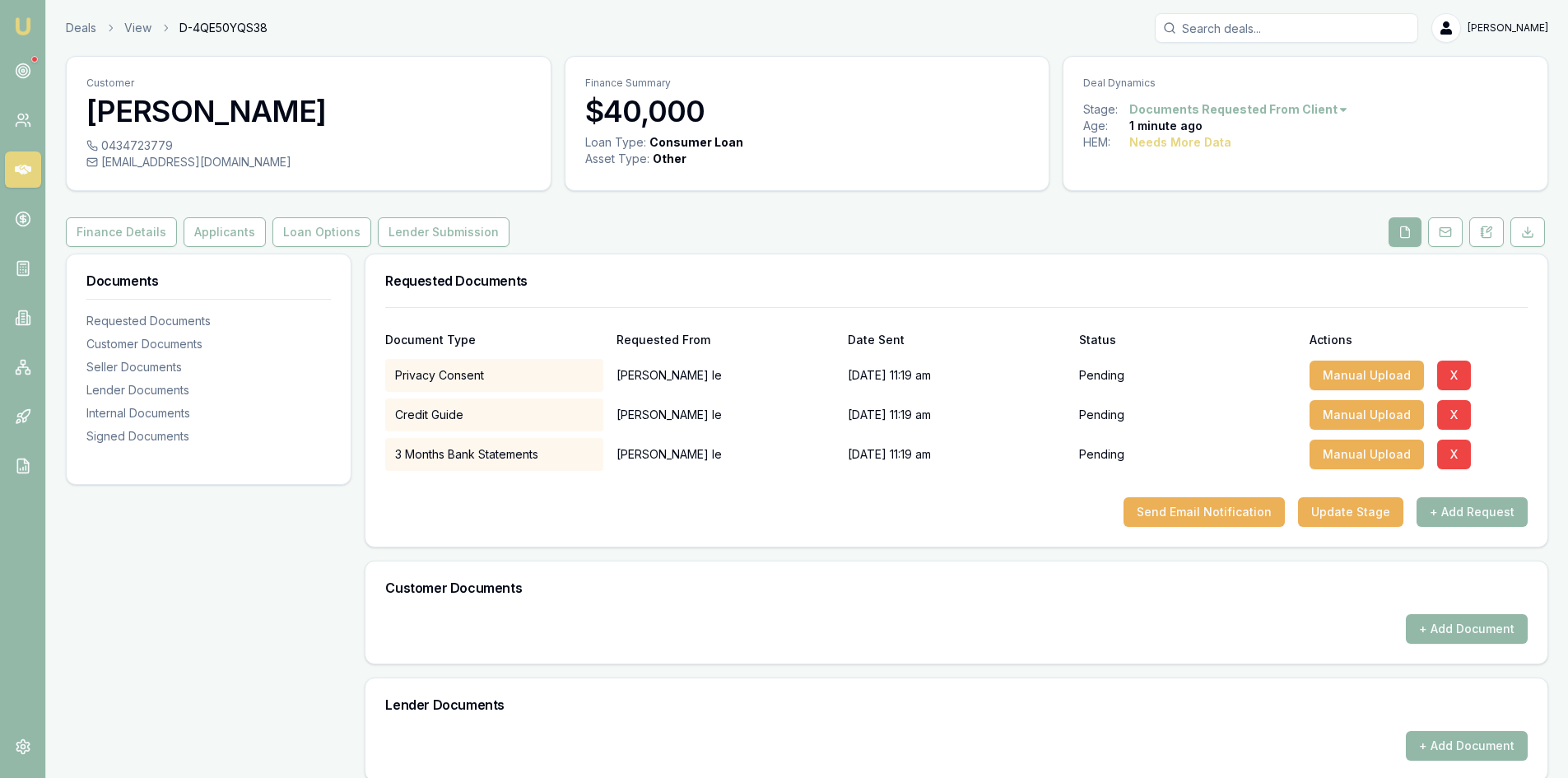
click at [12, 171] on link at bounding box center [23, 169] width 36 height 36
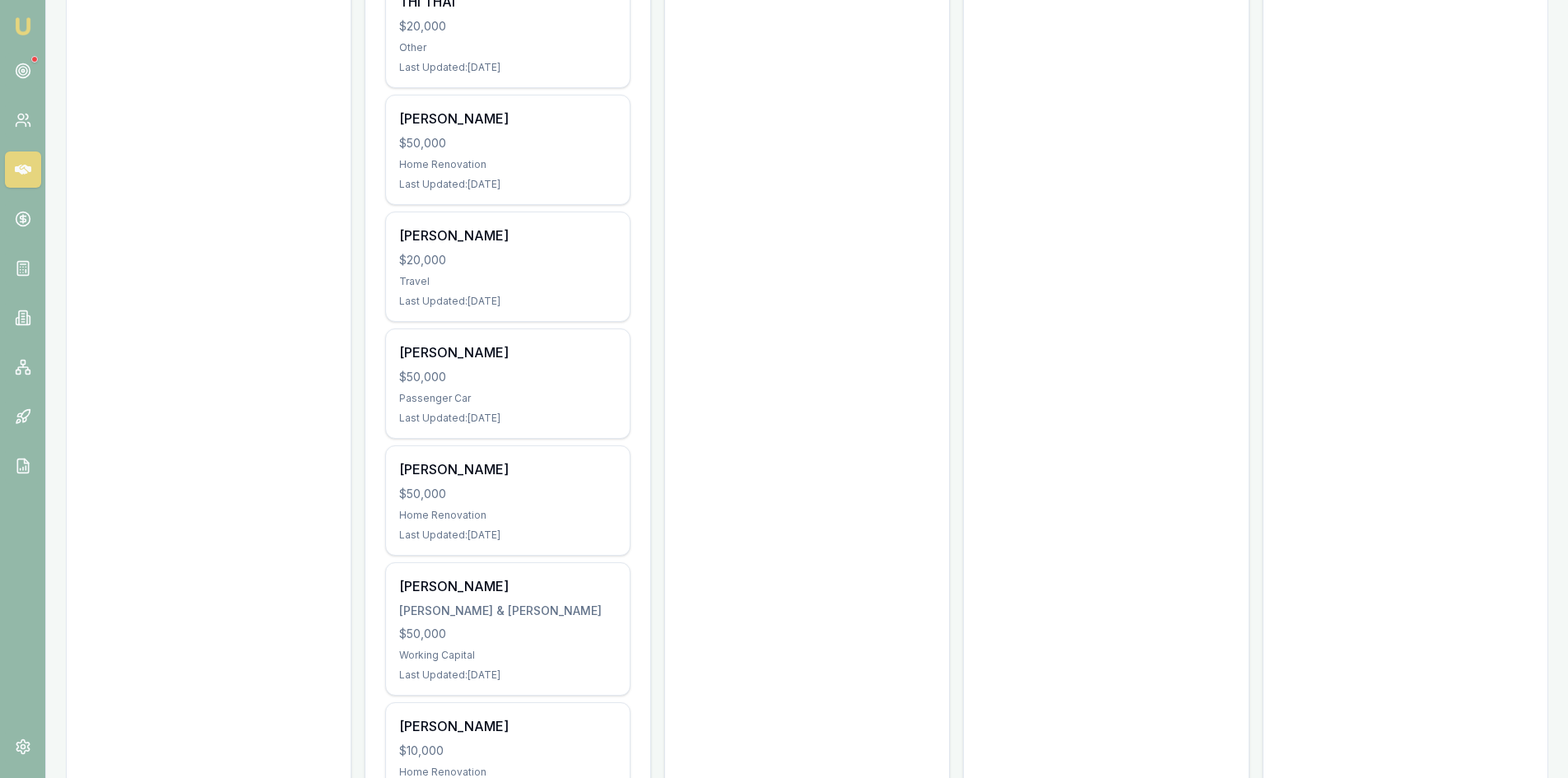
scroll to position [4079, 0]
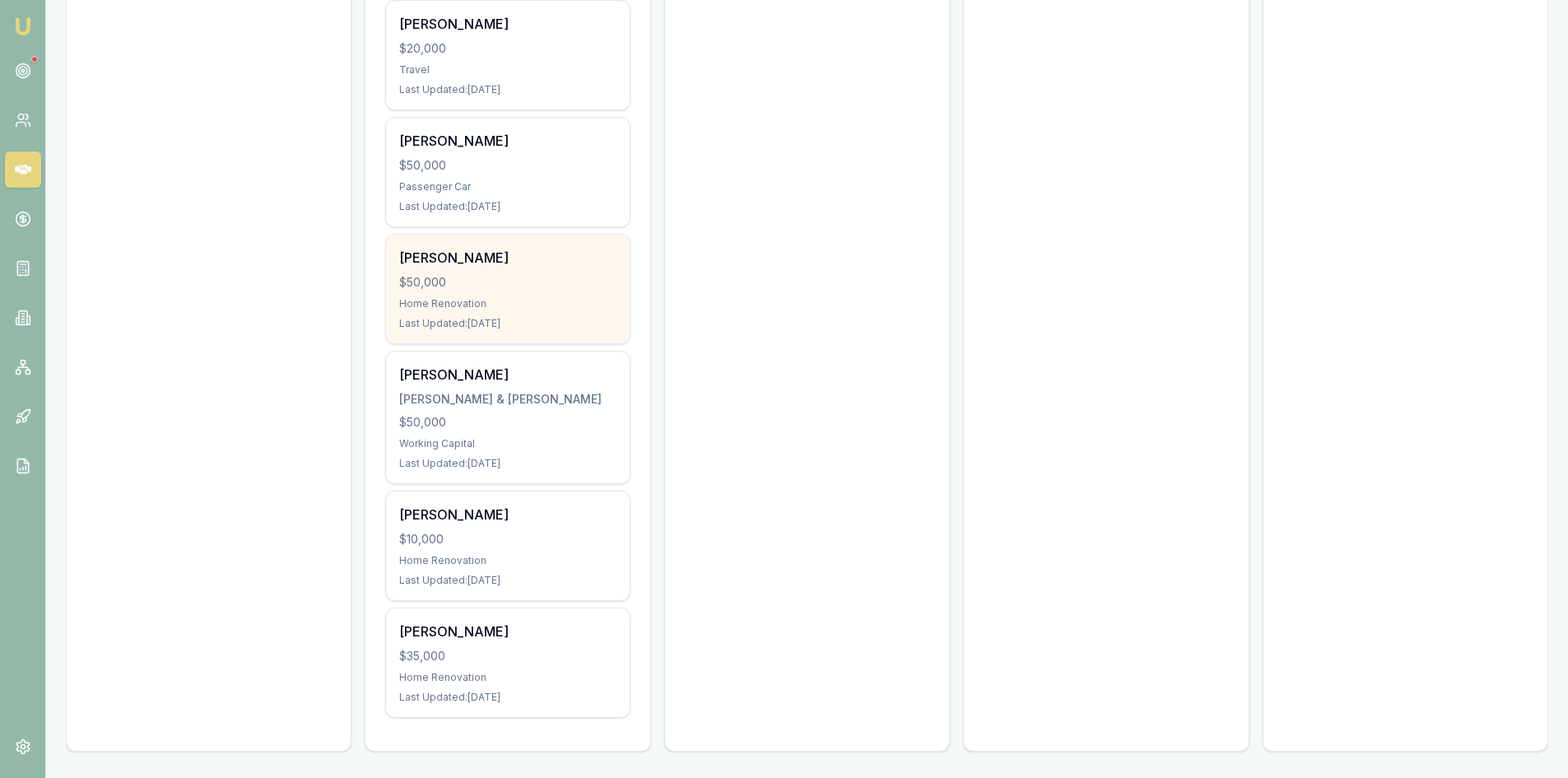
click at [492, 297] on div "Home Renovation" at bounding box center [507, 303] width 217 height 13
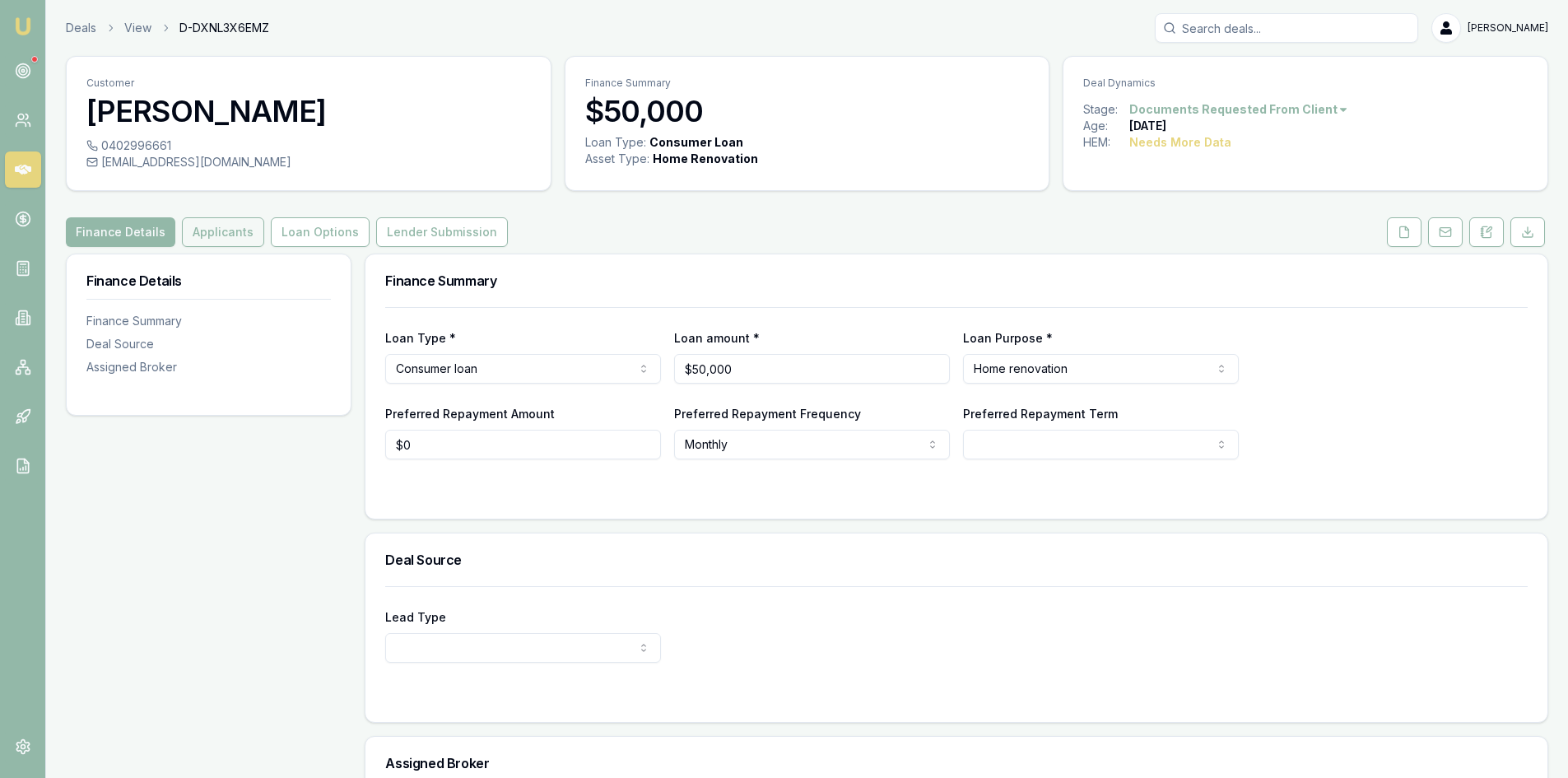
click at [217, 241] on button "Applicants" at bounding box center [223, 232] width 83 height 30
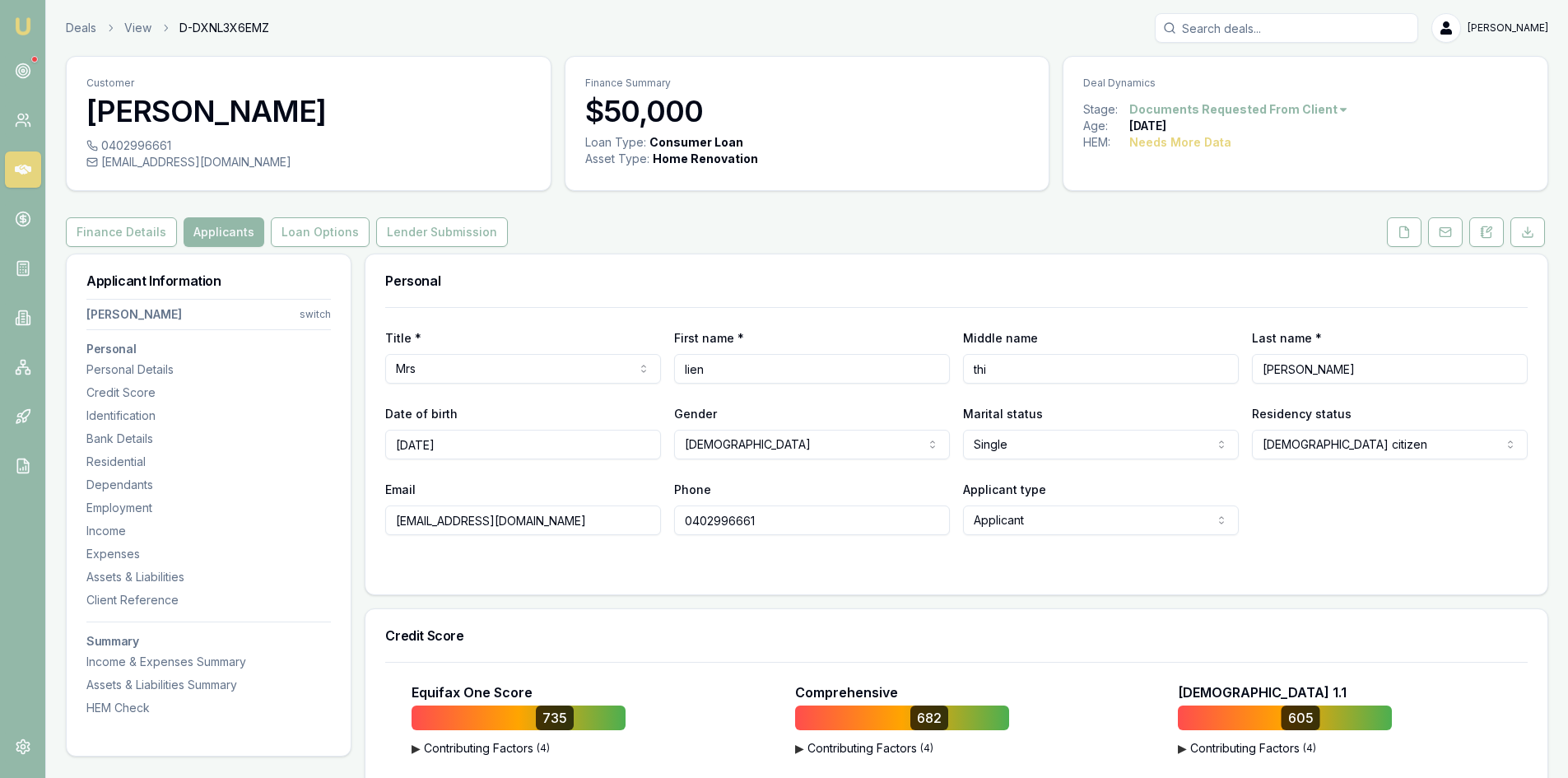
click at [1084, 694] on div "Comprehensive" at bounding box center [970, 692] width 350 height 20
click at [1100, 723] on div "682" at bounding box center [970, 717] width 350 height 25
click at [1217, 774] on div "Equifax One Score 735 ▶ Contributing Factors ( 4 ) Strong Credit History Having…" at bounding box center [956, 749] width 1142 height 133
